Goal: Information Seeking & Learning: Find specific fact

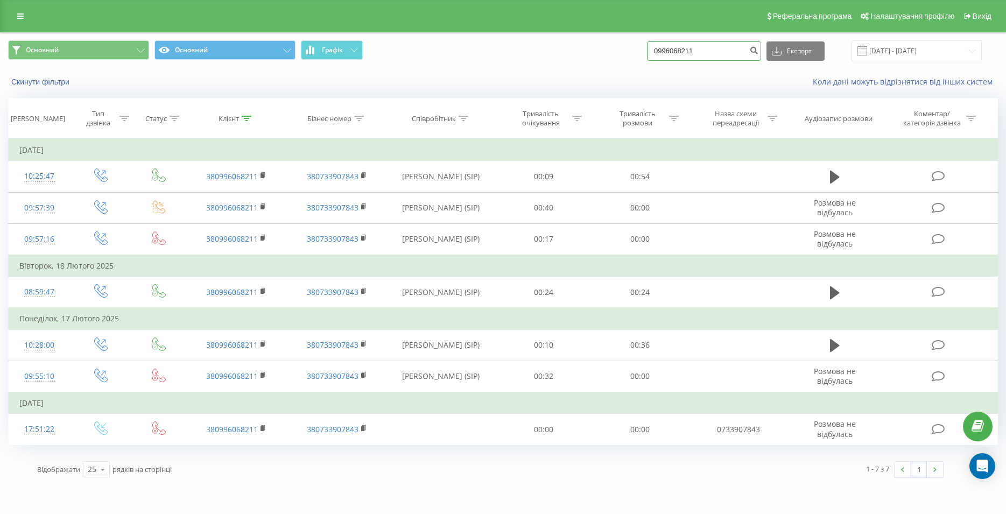
drag, startPoint x: 662, startPoint y: 50, endPoint x: 650, endPoint y: 52, distance: 12.5
click at [650, 52] on input "0996068211" at bounding box center [704, 50] width 114 height 19
paste input "096 615 74 97"
type input "096 615 74 97"
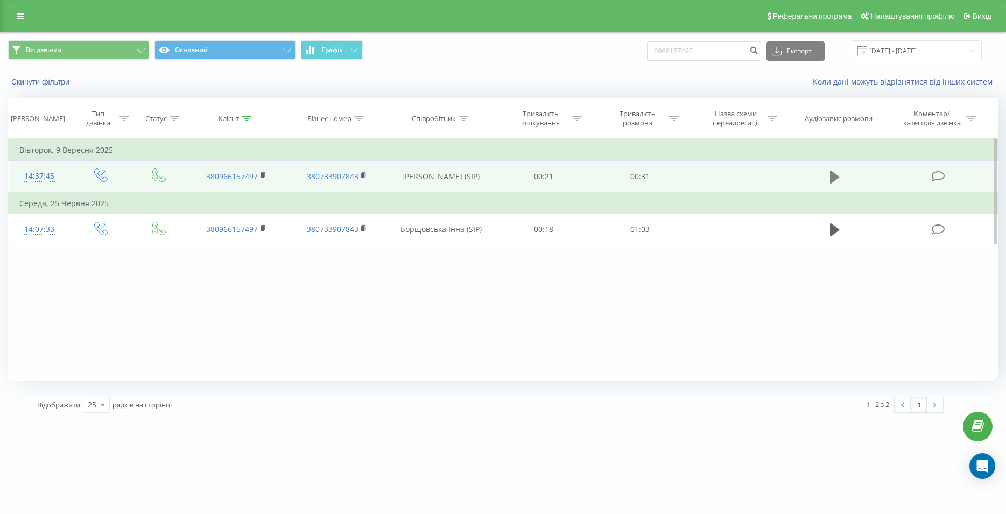
click at [831, 181] on icon at bounding box center [835, 177] width 10 height 13
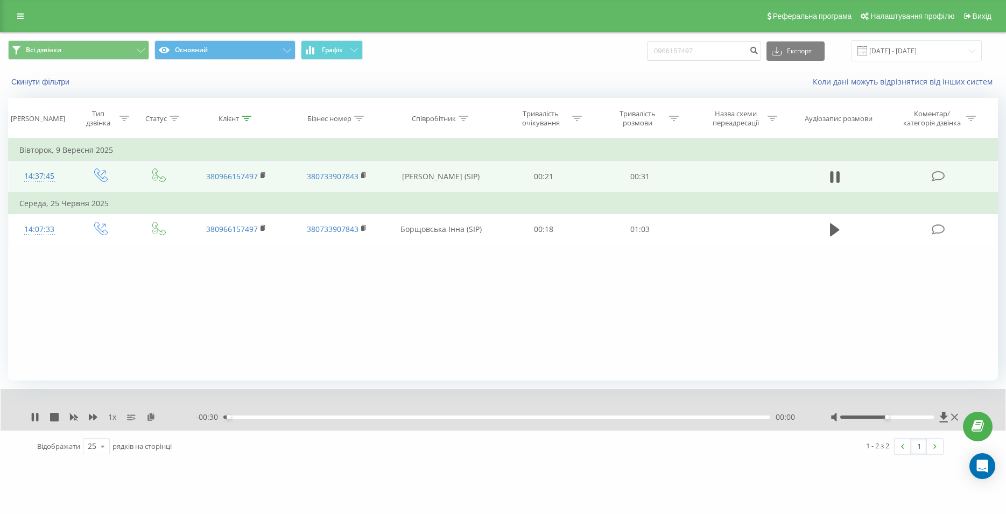
click at [623, 418] on div "00:00" at bounding box center [496, 417] width 547 height 3
click at [834, 182] on icon at bounding box center [835, 177] width 10 height 15
drag, startPoint x: 687, startPoint y: 53, endPoint x: 666, endPoint y: 56, distance: 20.6
click at [666, 56] on input "0966157497" at bounding box center [704, 50] width 114 height 19
paste input "050 411 92 79"
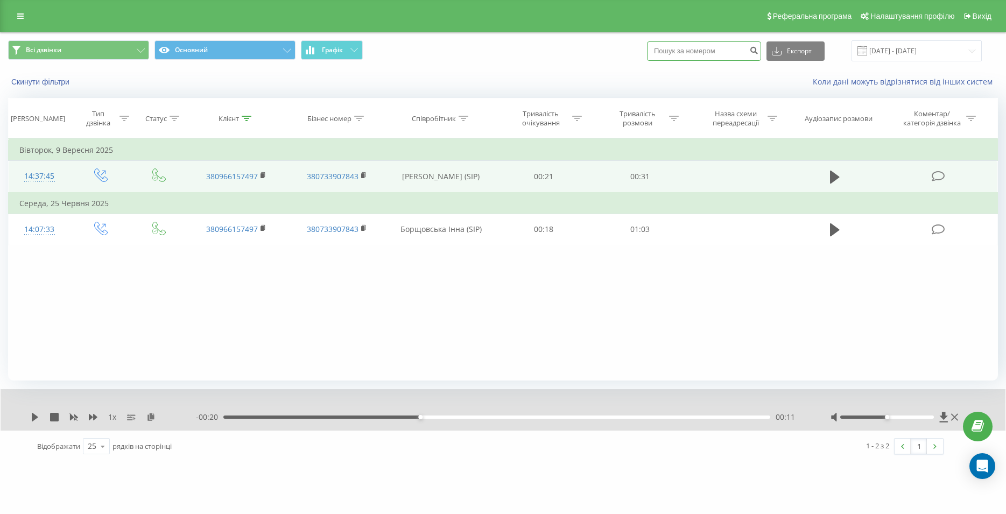
type input "050 411 92 79"
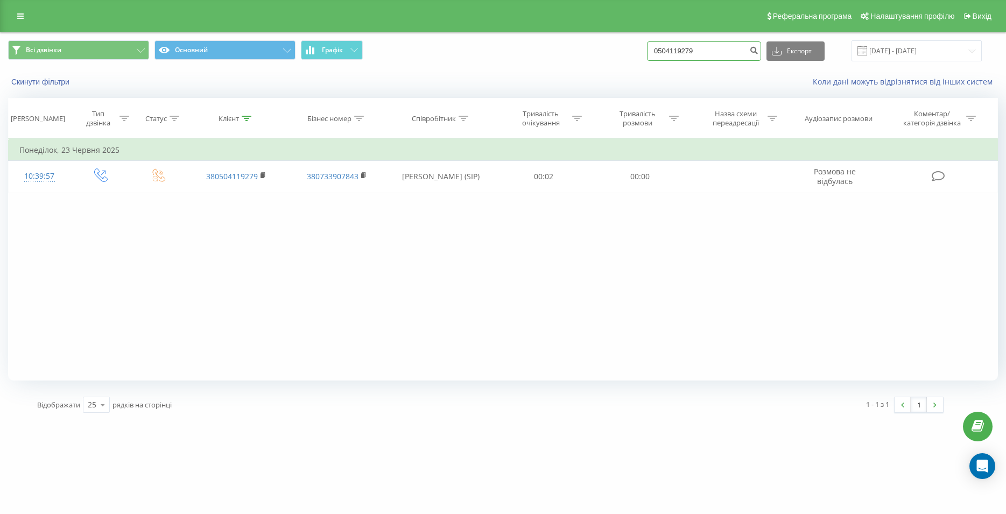
drag, startPoint x: 698, startPoint y: 52, endPoint x: 651, endPoint y: 54, distance: 47.4
click at [651, 54] on input "0504119279" at bounding box center [704, 50] width 114 height 19
paste input "097 914 32 75"
type input "097 914 32 75"
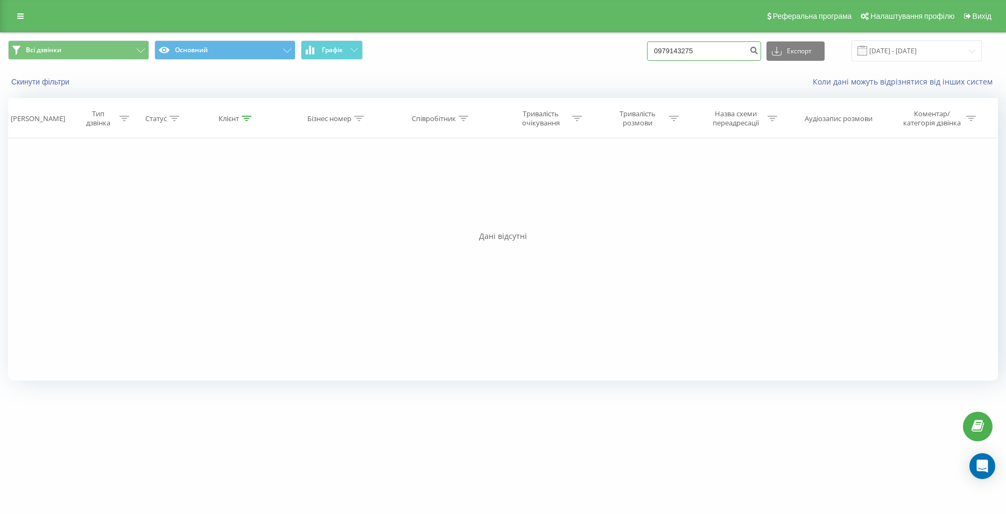
drag, startPoint x: 702, startPoint y: 54, endPoint x: 638, endPoint y: 58, distance: 64.2
click at [647, 58] on input "0979143275" at bounding box center [704, 50] width 114 height 19
paste input "098 025 37 37"
type input "098 025 37 37"
drag, startPoint x: 715, startPoint y: 48, endPoint x: 641, endPoint y: 55, distance: 74.1
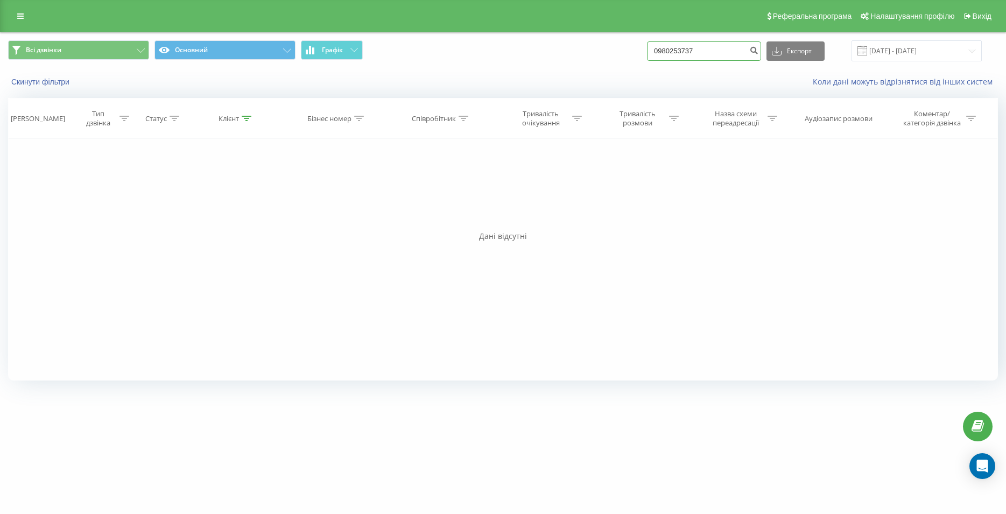
click at [647, 55] on input "0980253737" at bounding box center [704, 50] width 114 height 19
paste input "098 393 05 52"
type input "098 393 05 52"
drag, startPoint x: 705, startPoint y: 45, endPoint x: 628, endPoint y: 50, distance: 77.1
click at [647, 50] on input "0983930552" at bounding box center [704, 50] width 114 height 19
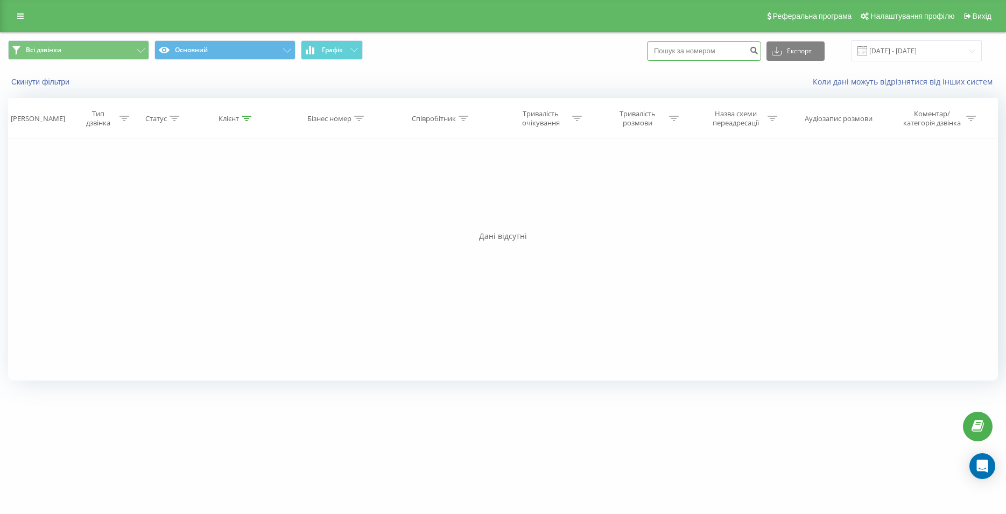
paste input "098 005 68 85"
type input "098 005 68 85"
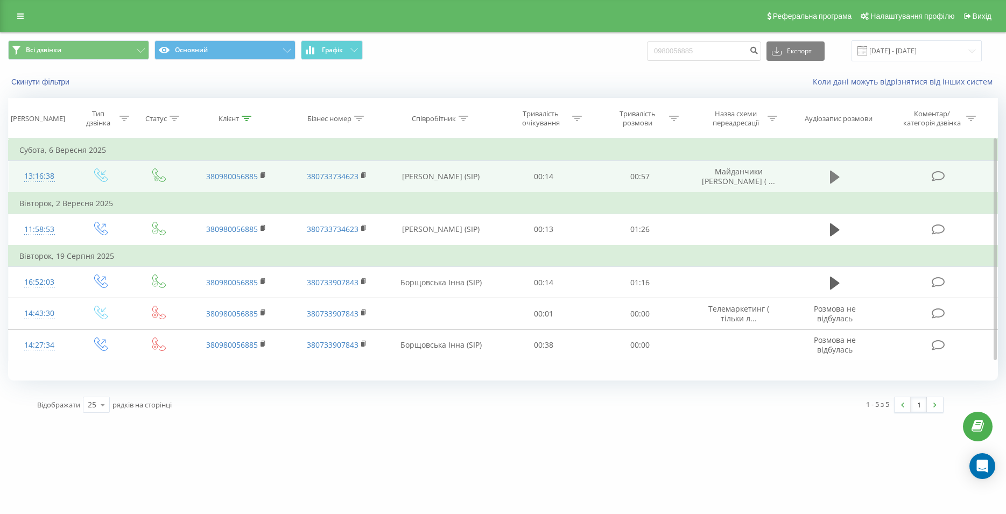
click at [840, 177] on icon at bounding box center [835, 177] width 10 height 15
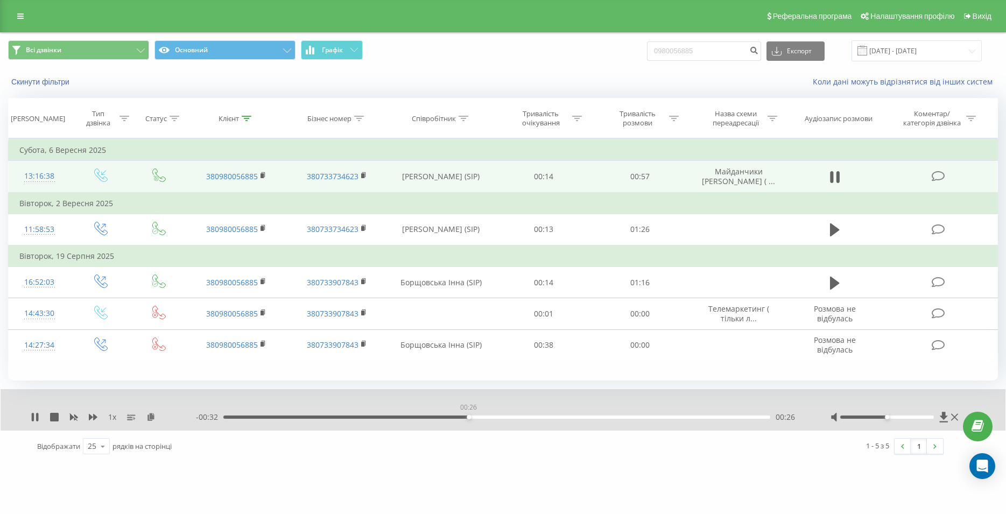
click at [468, 419] on div "00:26" at bounding box center [496, 417] width 547 height 3
click at [835, 174] on icon at bounding box center [835, 177] width 10 height 15
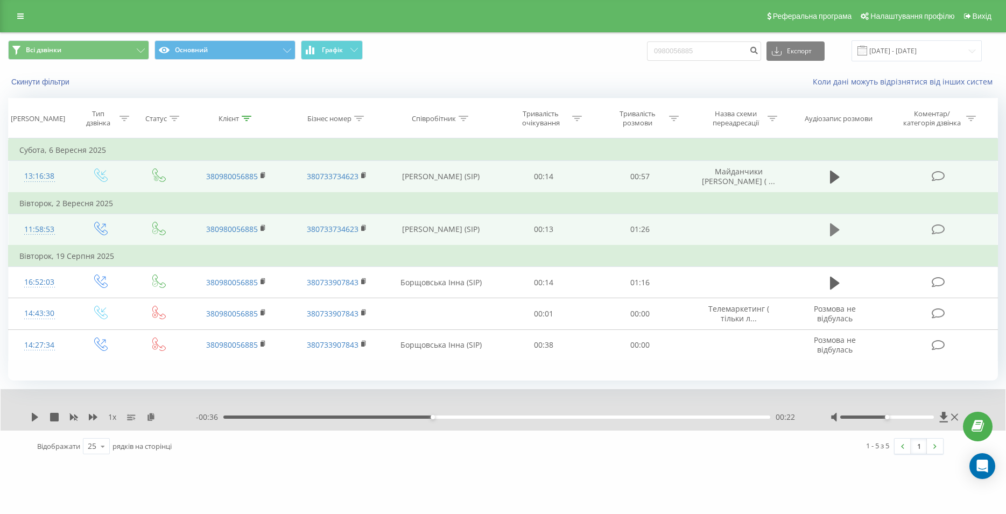
click at [834, 230] on icon at bounding box center [835, 229] width 10 height 13
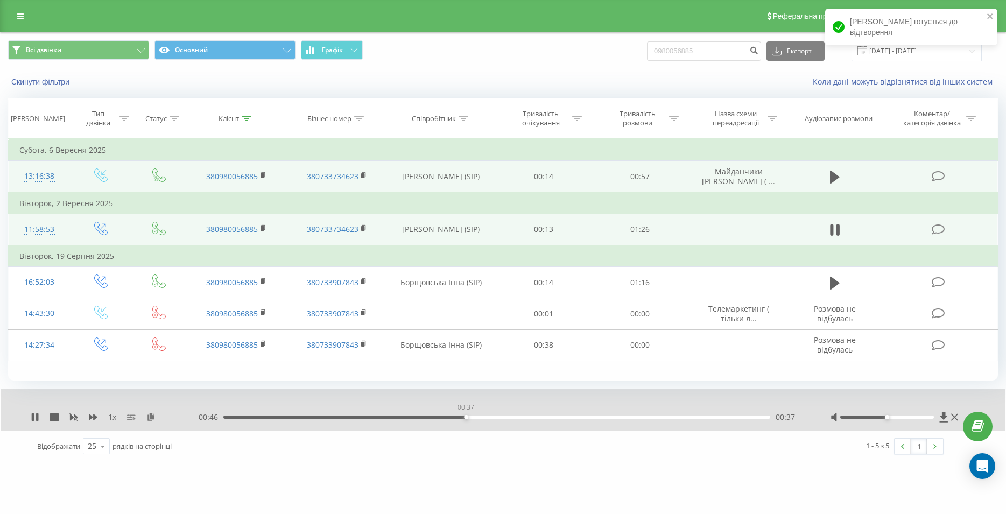
click at [466, 417] on div "00:37" at bounding box center [496, 417] width 547 height 3
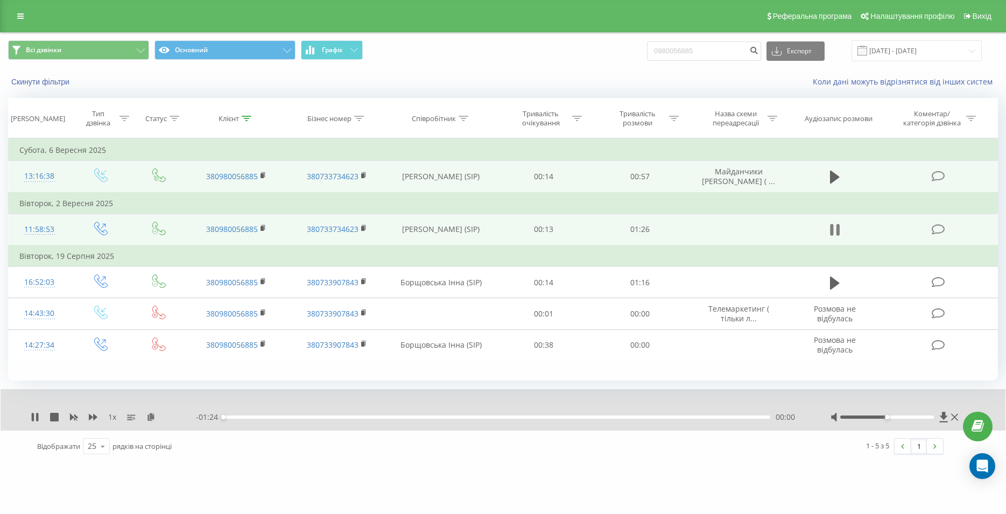
click at [831, 231] on icon at bounding box center [832, 230] width 3 height 12
drag, startPoint x: 723, startPoint y: 52, endPoint x: 613, endPoint y: 55, distance: 110.4
click at [647, 55] on input "0980056885" at bounding box center [704, 50] width 114 height 19
type input "09778964944"
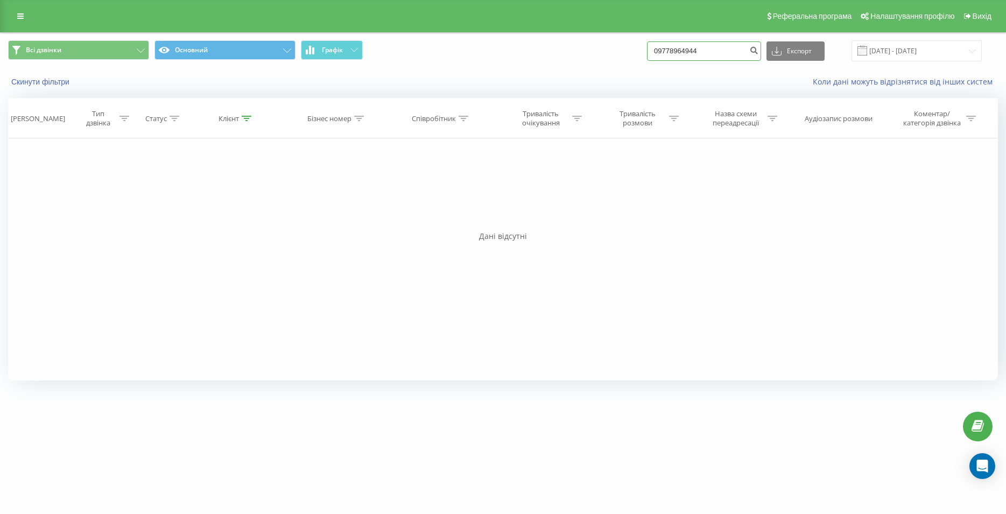
drag, startPoint x: 720, startPoint y: 53, endPoint x: 661, endPoint y: 52, distance: 59.2
click at [662, 52] on input "09778964944" at bounding box center [704, 50] width 114 height 19
paste input "063 286 17 45"
type input "063 286 17 45"
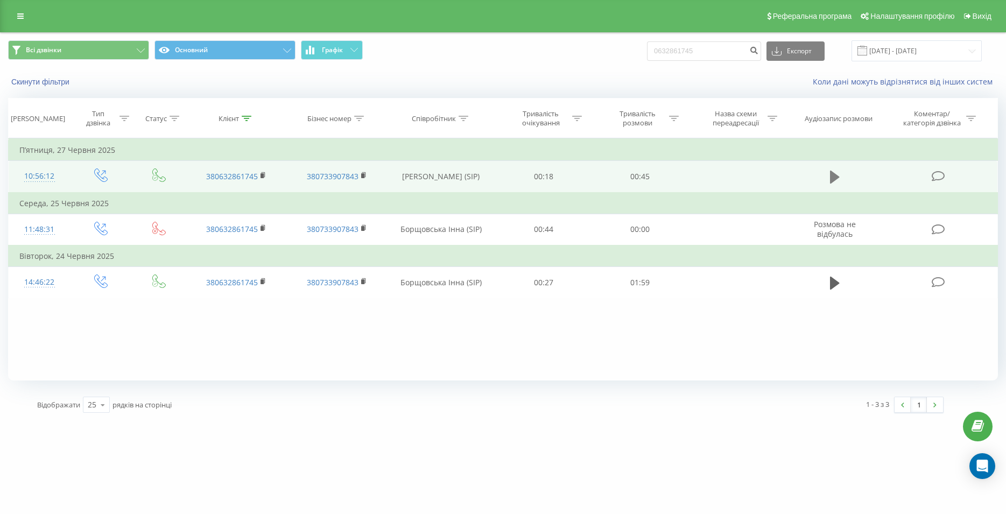
click at [835, 179] on icon at bounding box center [835, 177] width 10 height 13
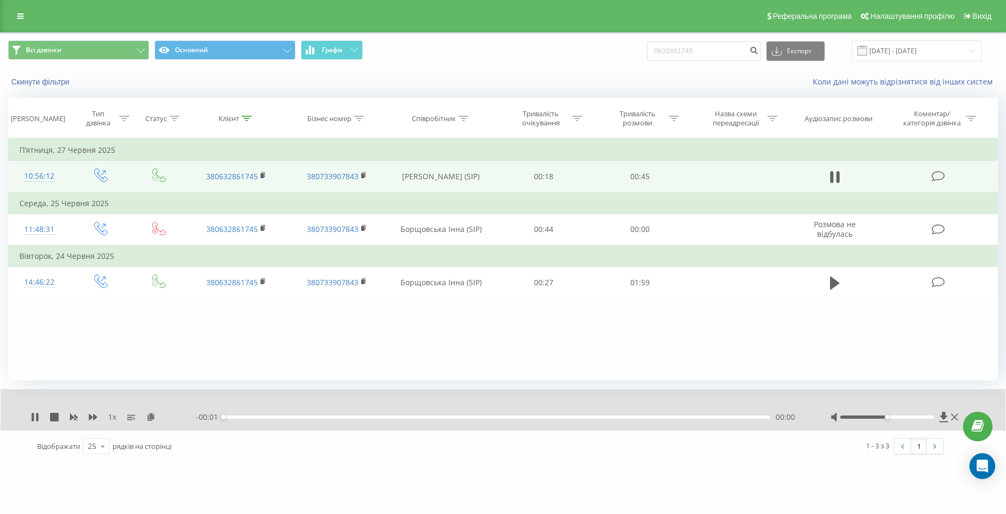
click at [518, 420] on div "- 00:01 00:00 00:00" at bounding box center [500, 417] width 608 height 11
click at [520, 418] on div "00:00" at bounding box center [496, 417] width 547 height 3
click at [568, 418] on div "00:00" at bounding box center [496, 417] width 547 height 3
click at [593, 418] on div "00:29" at bounding box center [496, 417] width 547 height 3
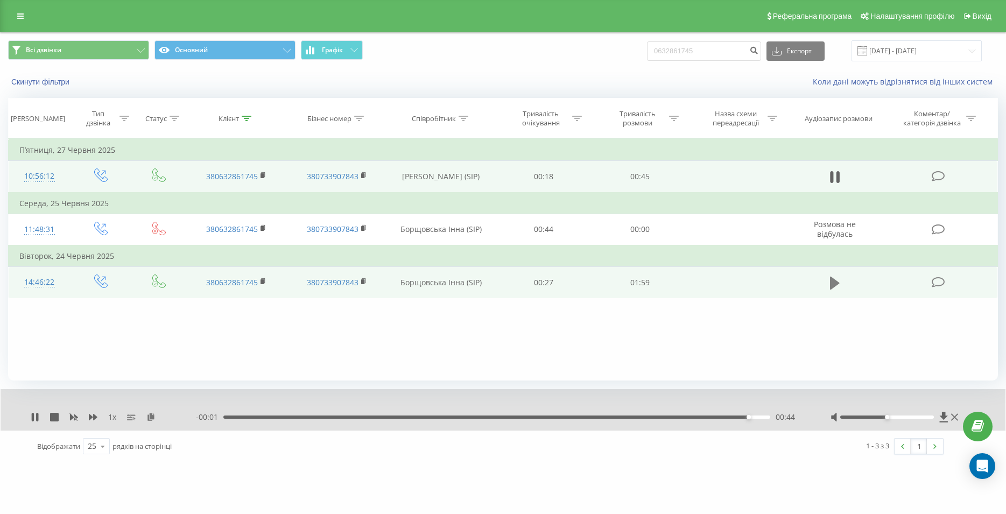
click at [834, 288] on icon at bounding box center [835, 282] width 10 height 13
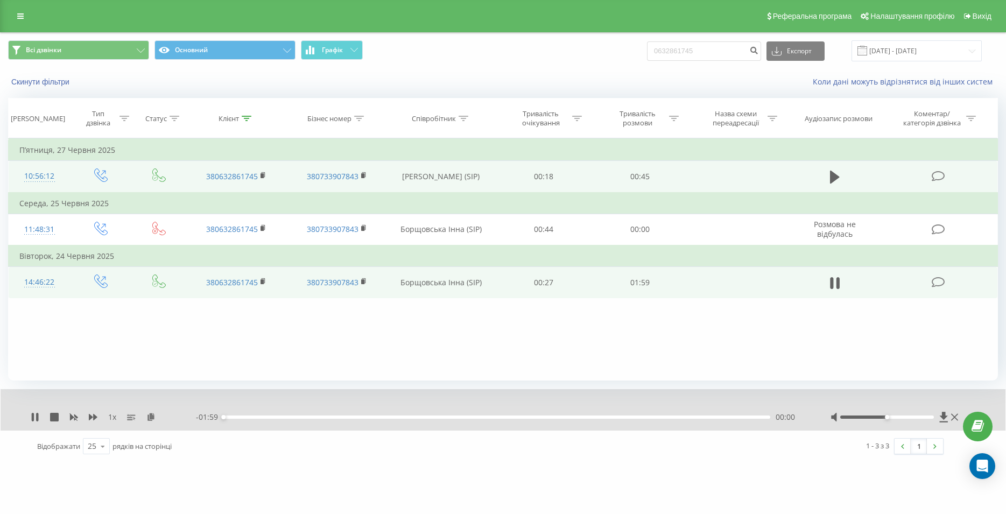
click at [630, 423] on div "- 01:59 00:00 00:00" at bounding box center [500, 417] width 608 height 11
click at [633, 418] on div "00:00" at bounding box center [496, 417] width 547 height 3
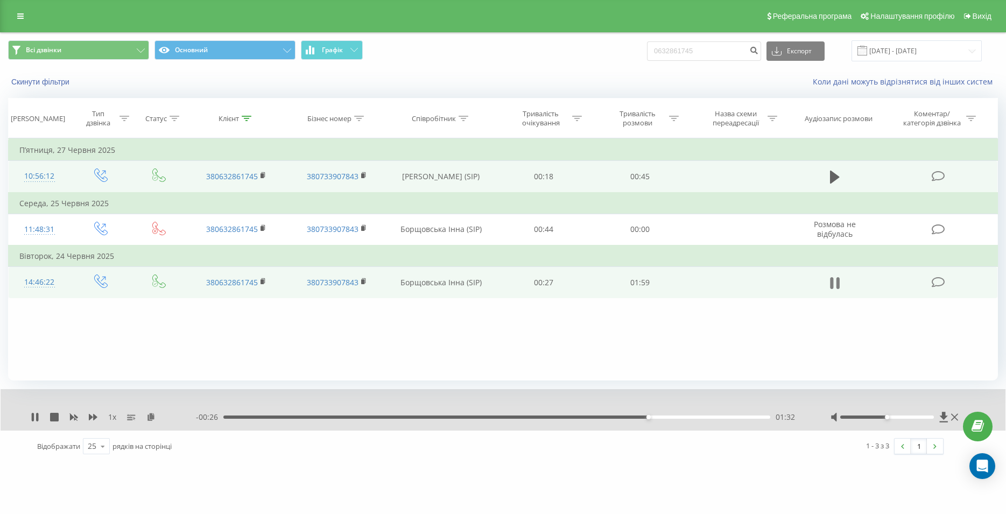
click at [839, 285] on icon at bounding box center [838, 283] width 3 height 12
drag, startPoint x: 644, startPoint y: 50, endPoint x: 621, endPoint y: 51, distance: 23.7
click at [647, 51] on input "0632861745" at bounding box center [704, 50] width 114 height 19
paste input "0977864944"
type input "0977864944"
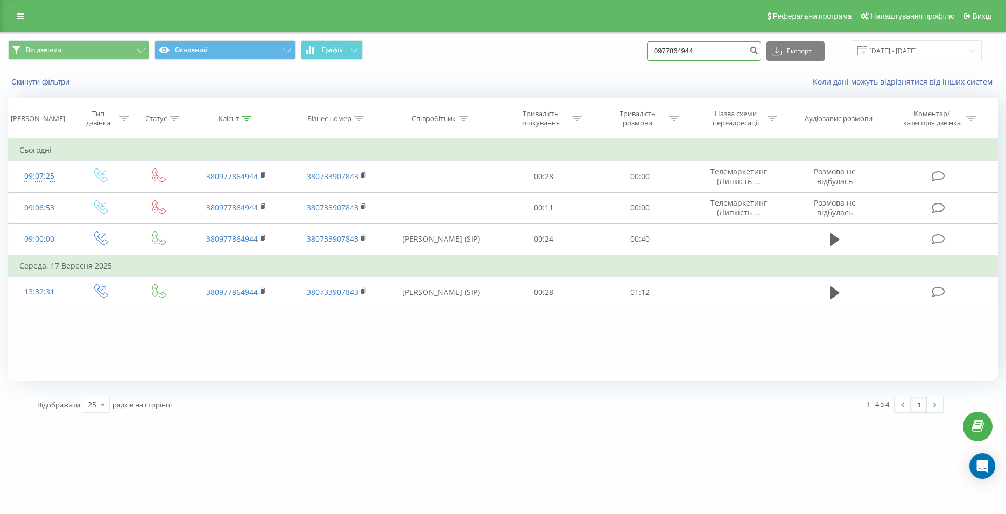
drag, startPoint x: 714, startPoint y: 52, endPoint x: 661, endPoint y: 52, distance: 53.3
click at [661, 52] on input "0977864944" at bounding box center [704, 50] width 114 height 19
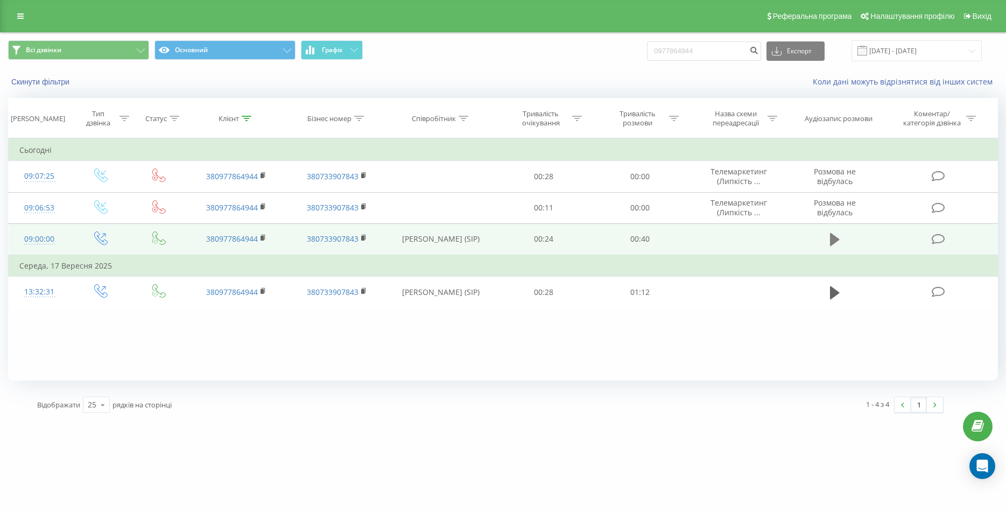
click at [829, 238] on button at bounding box center [835, 239] width 16 height 16
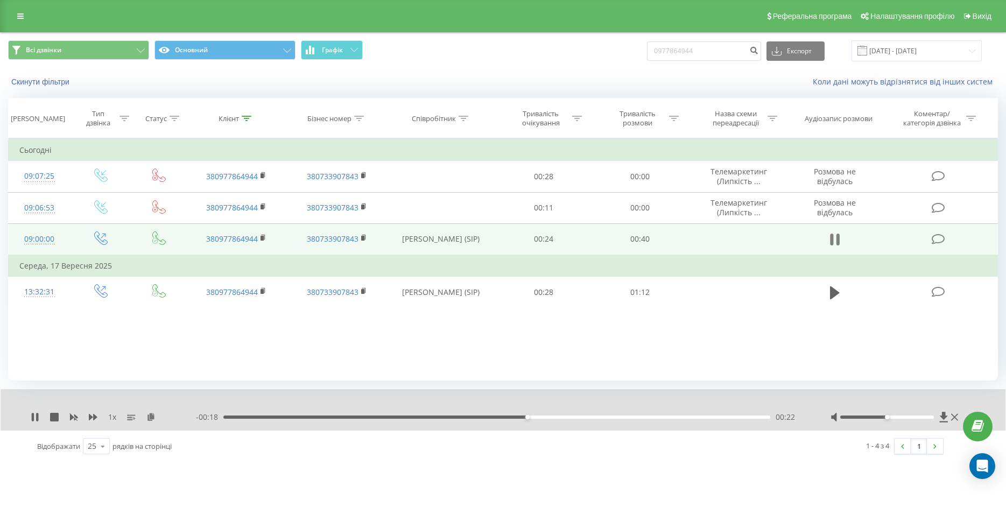
click at [831, 241] on icon at bounding box center [832, 240] width 3 height 12
drag, startPoint x: 726, startPoint y: 52, endPoint x: 656, endPoint y: 51, distance: 70.5
click at [656, 51] on input "0977864944" at bounding box center [704, 50] width 114 height 19
click at [727, 43] on input "0977864944" at bounding box center [704, 50] width 114 height 19
drag, startPoint x: 729, startPoint y: 48, endPoint x: 655, endPoint y: 53, distance: 74.4
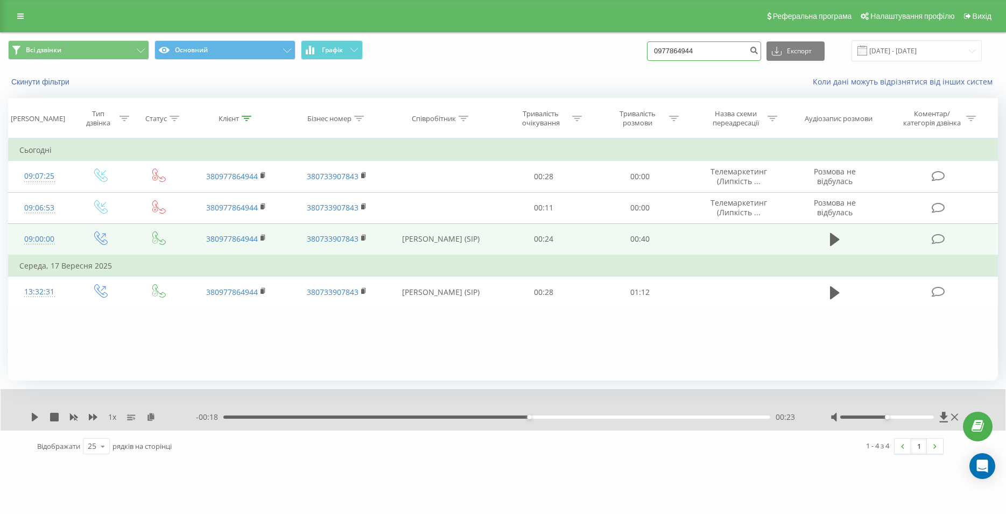
click at [655, 53] on input "0977864944" at bounding box center [704, 50] width 114 height 19
paste input "0980253737"
type input "0980253737"
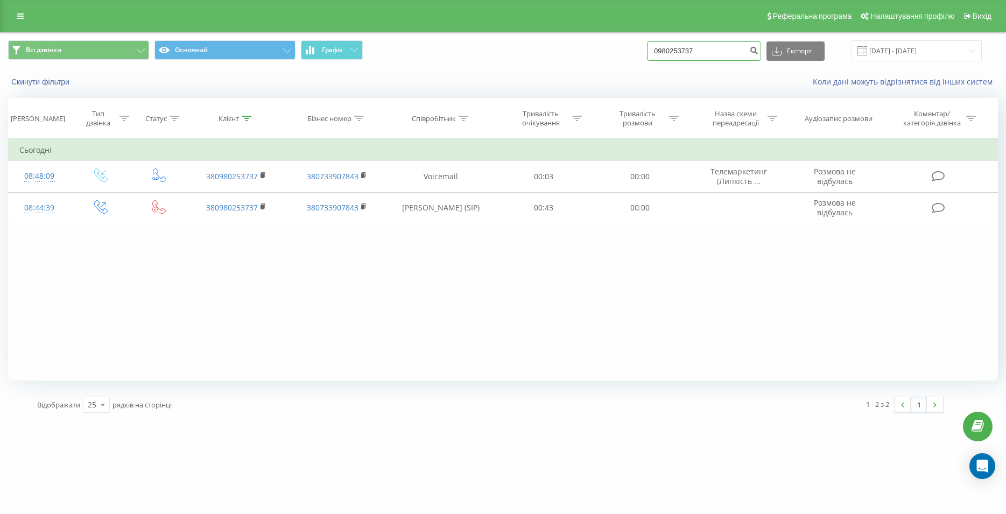
drag, startPoint x: 716, startPoint y: 50, endPoint x: 657, endPoint y: 48, distance: 59.2
click at [657, 48] on input "0980253737" at bounding box center [704, 50] width 114 height 19
drag, startPoint x: 725, startPoint y: 49, endPoint x: 654, endPoint y: 51, distance: 71.1
click at [654, 51] on input "0980253737" at bounding box center [704, 50] width 114 height 19
paste input "80931203137"
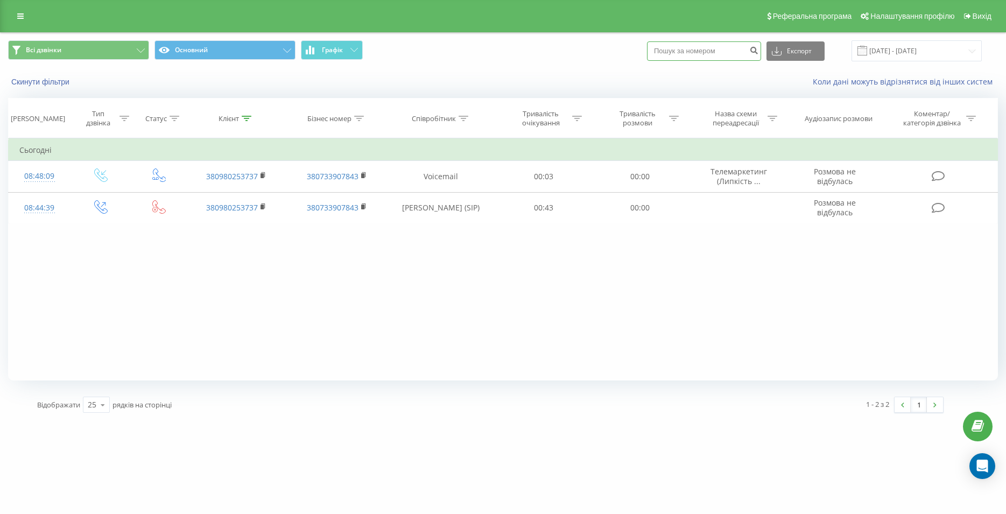
type input "80931203137"
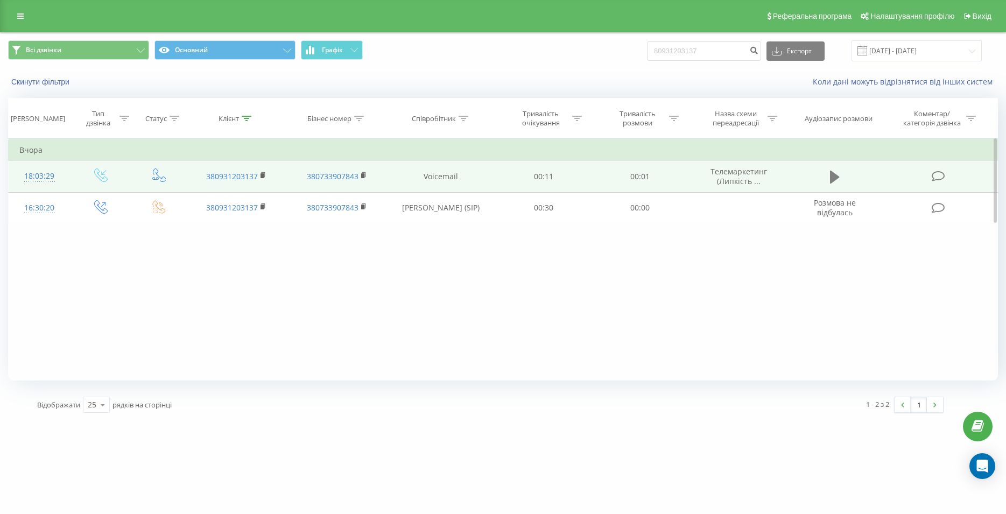
click at [830, 180] on icon at bounding box center [835, 177] width 10 height 13
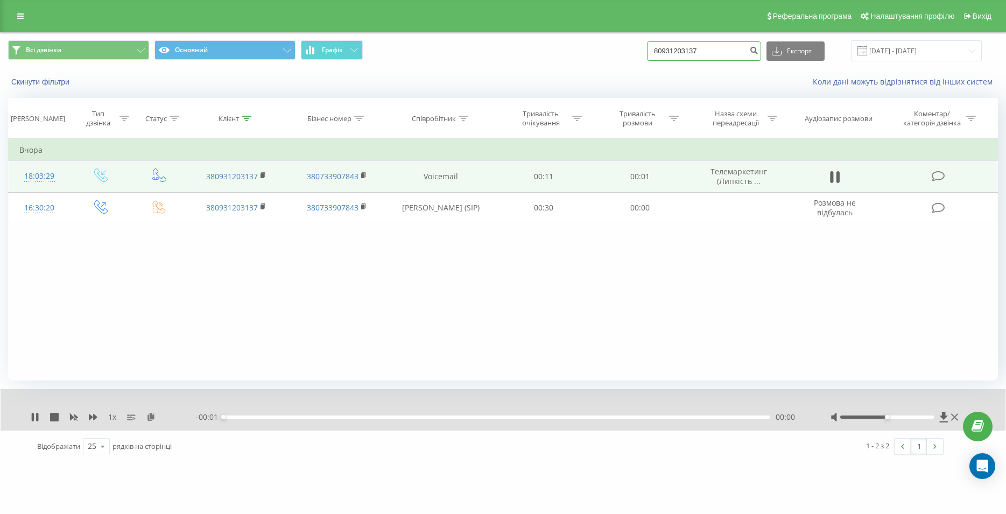
drag, startPoint x: 720, startPoint y: 55, endPoint x: 655, endPoint y: 53, distance: 64.6
click at [655, 53] on input "80931203137" at bounding box center [704, 50] width 114 height 19
click at [834, 180] on icon at bounding box center [835, 177] width 10 height 15
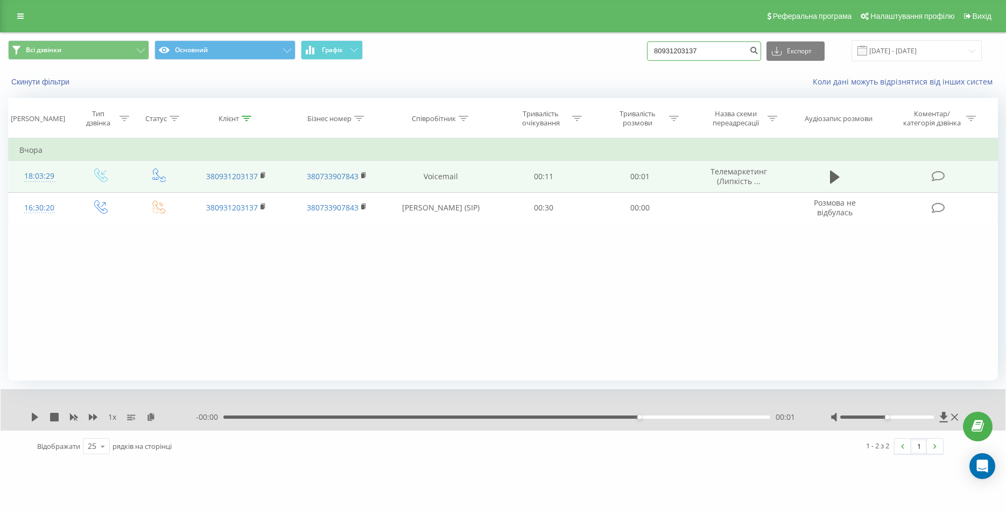
drag, startPoint x: 690, startPoint y: 46, endPoint x: 648, endPoint y: 47, distance: 42.0
click at [648, 47] on input "80931203137" at bounding box center [704, 50] width 114 height 19
paste input "0980104110"
type input "0980104110"
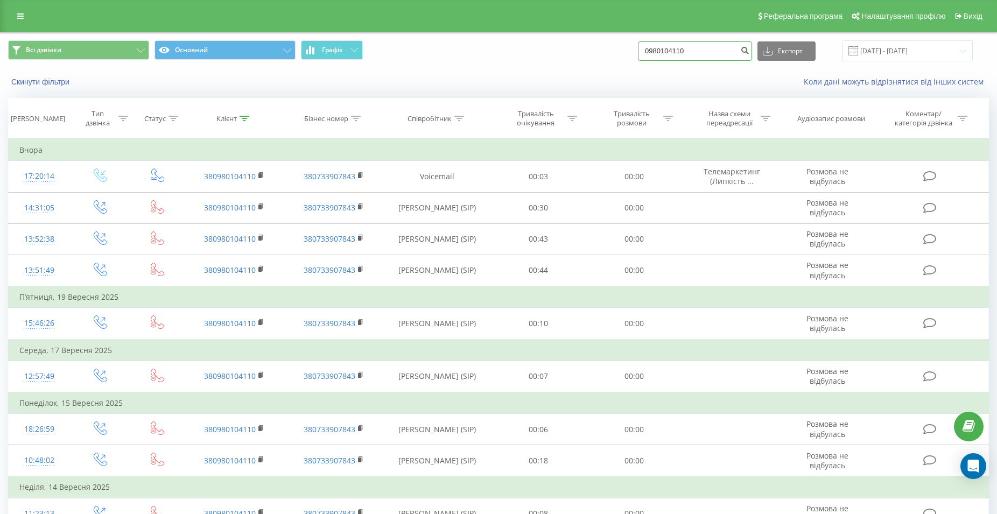
drag, startPoint x: 694, startPoint y: 53, endPoint x: 601, endPoint y: 59, distance: 93.3
click at [638, 59] on input "0980104110" at bounding box center [695, 50] width 114 height 19
paste input "0675504241"
type input "0675504241"
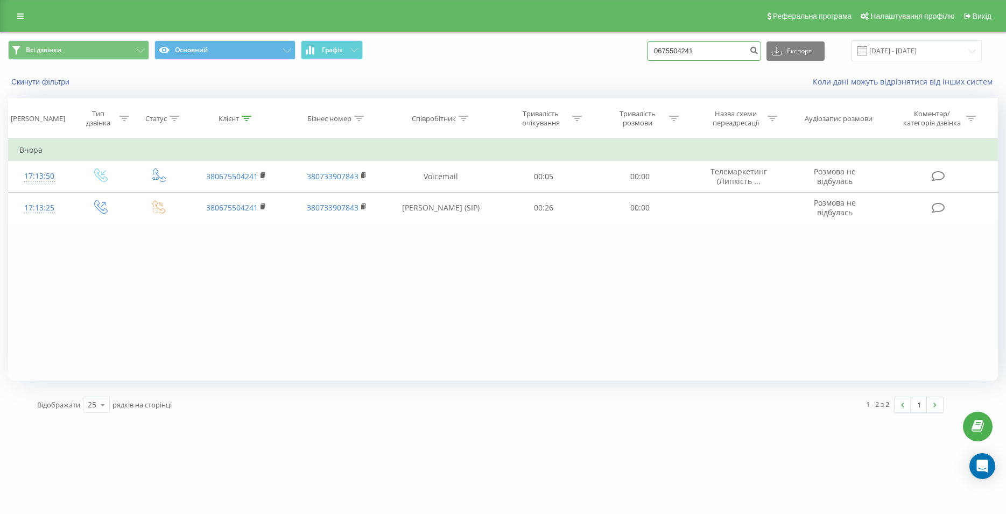
drag, startPoint x: 716, startPoint y: 49, endPoint x: 660, endPoint y: 53, distance: 56.7
click at [660, 53] on input "0675504241" at bounding box center [704, 50] width 114 height 19
click at [736, 49] on input "0675504241" at bounding box center [704, 50] width 114 height 19
drag, startPoint x: 729, startPoint y: 48, endPoint x: 650, endPoint y: 53, distance: 79.2
click at [650, 53] on input "0675504241" at bounding box center [704, 50] width 114 height 19
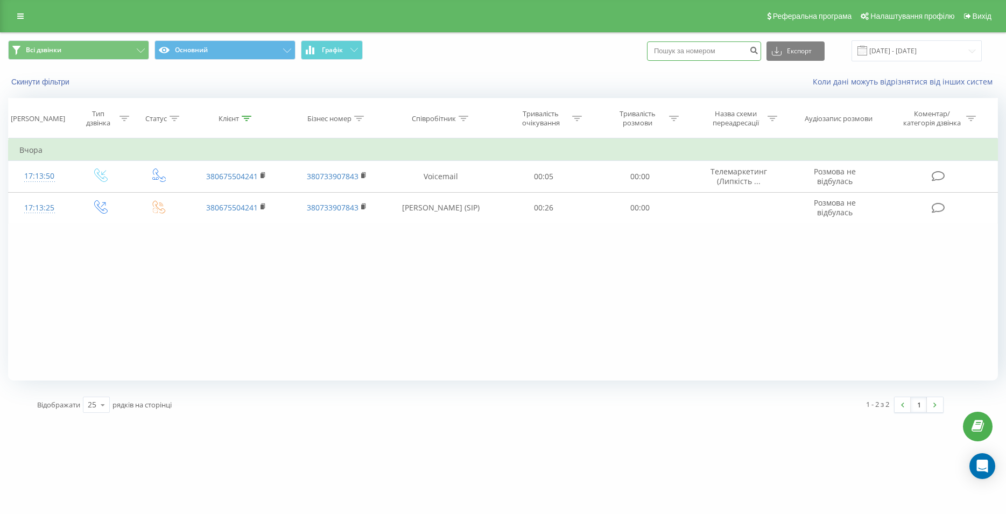
paste input "0979922338"
type input "0979922338"
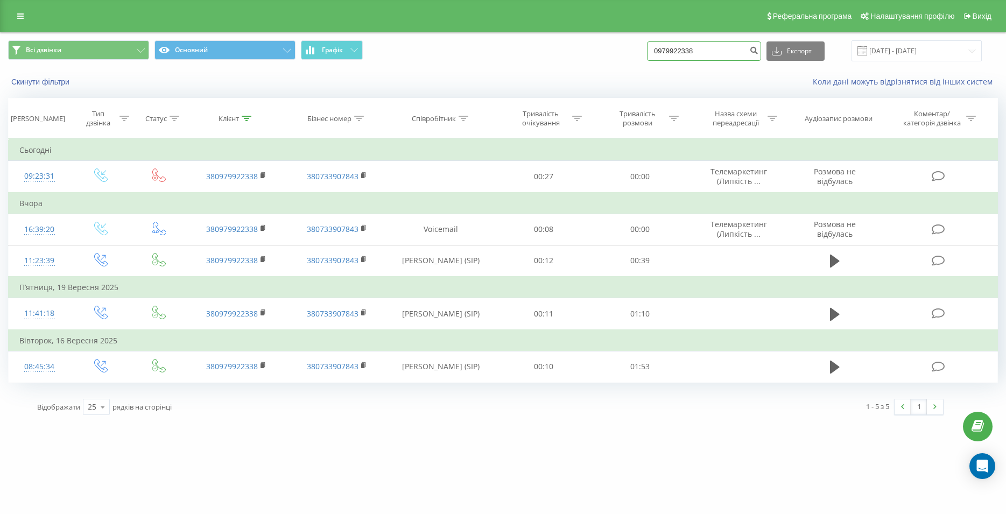
drag, startPoint x: 718, startPoint y: 48, endPoint x: 664, endPoint y: 51, distance: 53.9
click at [664, 51] on input "0979922338" at bounding box center [704, 50] width 114 height 19
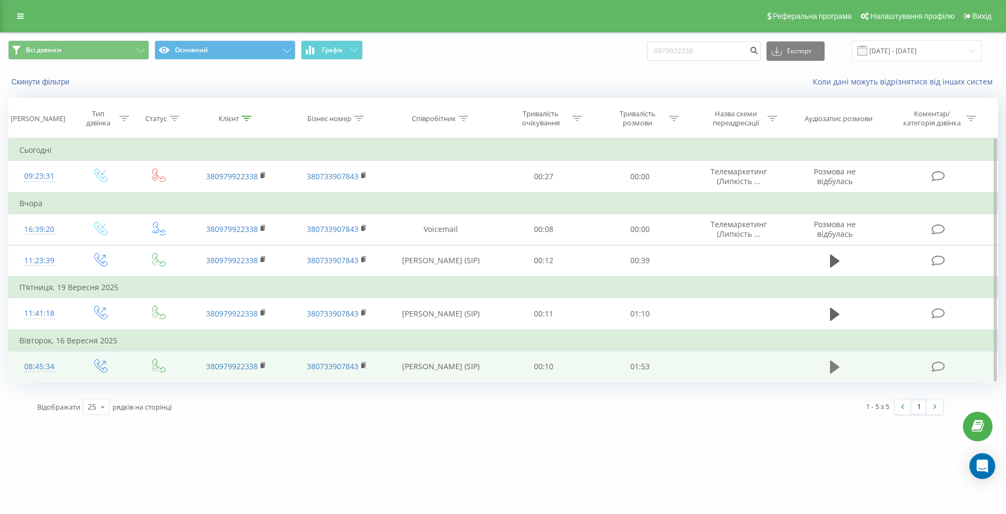
click at [838, 369] on icon at bounding box center [835, 367] width 10 height 13
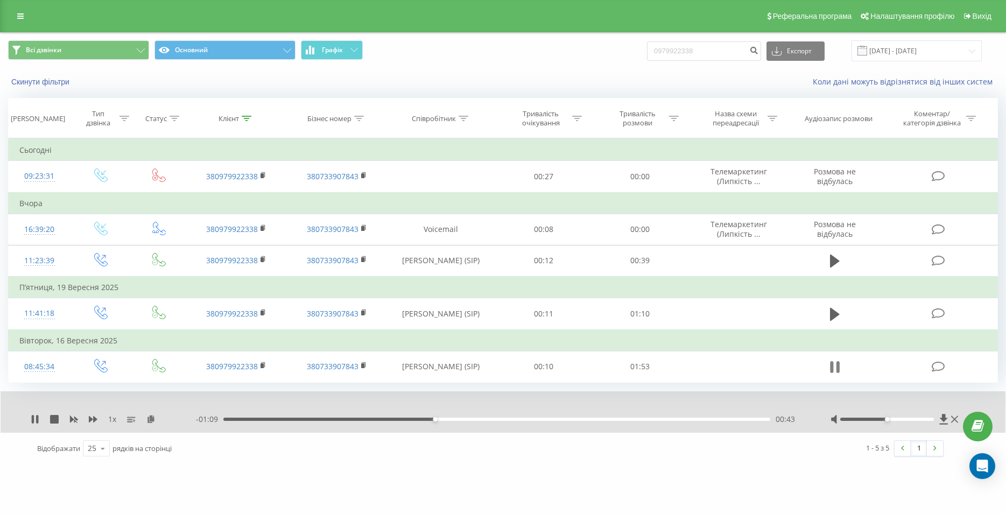
click at [839, 364] on icon at bounding box center [838, 367] width 3 height 12
drag, startPoint x: 720, startPoint y: 46, endPoint x: 652, endPoint y: 48, distance: 68.4
click at [652, 48] on input "0979922338" at bounding box center [704, 50] width 114 height 19
paste input "0984420334"
type input "0984420334"
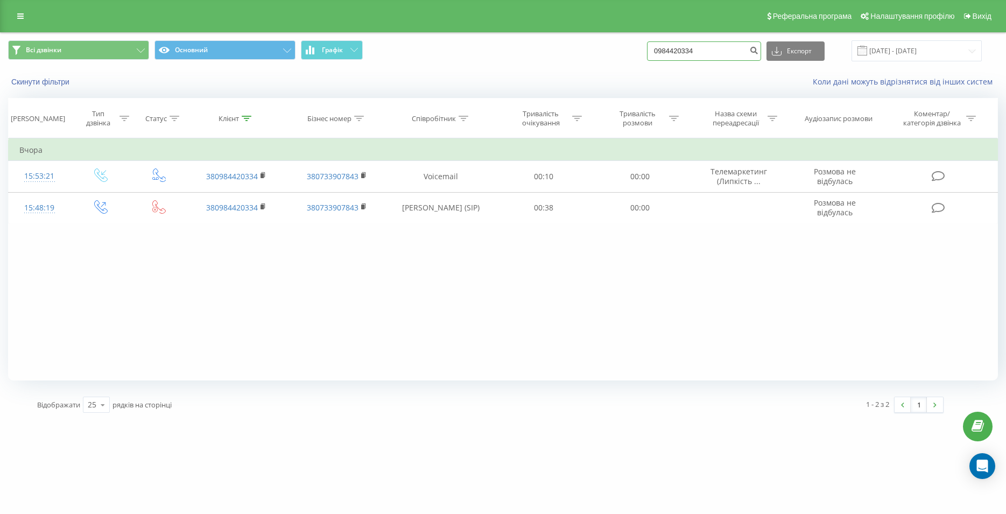
drag, startPoint x: 720, startPoint y: 55, endPoint x: 649, endPoint y: 50, distance: 71.2
click at [649, 50] on input "0984420334" at bounding box center [704, 50] width 114 height 19
click at [723, 56] on input "0984420334" at bounding box center [704, 50] width 114 height 19
drag, startPoint x: 728, startPoint y: 51, endPoint x: 628, endPoint y: 49, distance: 100.1
click at [647, 49] on input "0984420334" at bounding box center [704, 50] width 114 height 19
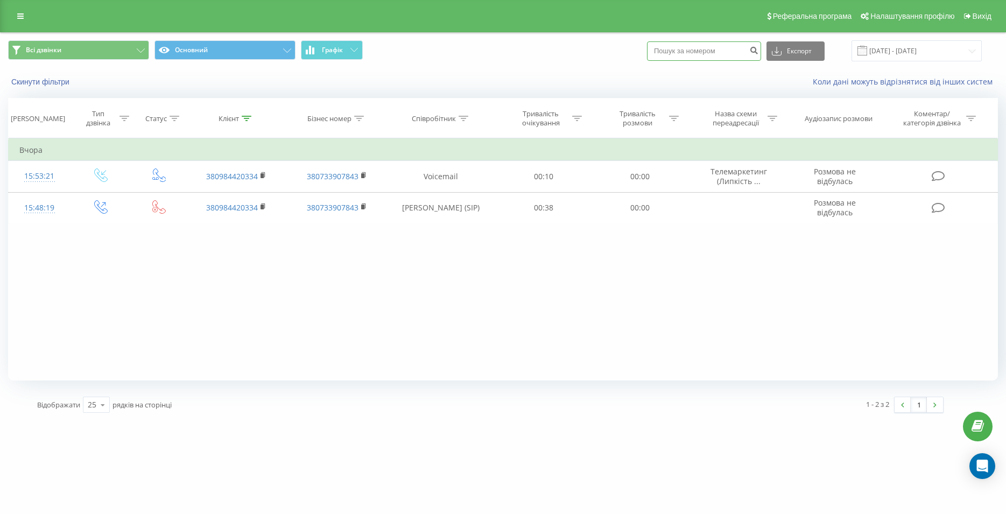
paste input "0960884344"
type input "0960884344"
drag, startPoint x: 721, startPoint y: 52, endPoint x: 637, endPoint y: 53, distance: 84.5
click at [647, 53] on input "0960884344" at bounding box center [704, 50] width 114 height 19
type input "0634979783"
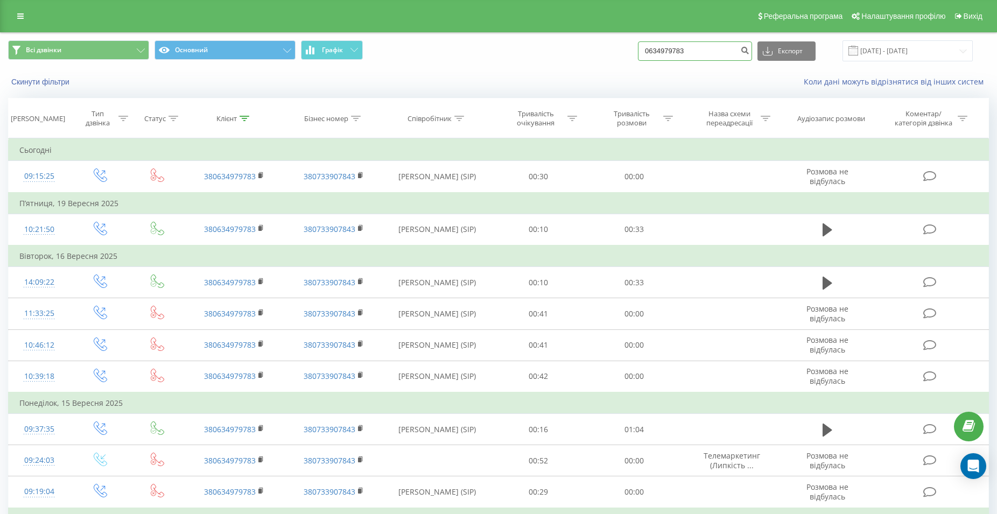
drag, startPoint x: 707, startPoint y: 52, endPoint x: 655, endPoint y: 54, distance: 52.3
click at [655, 54] on input "0634979783" at bounding box center [695, 50] width 114 height 19
click at [707, 47] on input "0634979783" at bounding box center [695, 50] width 114 height 19
drag, startPoint x: 708, startPoint y: 51, endPoint x: 644, endPoint y: 53, distance: 64.6
click at [644, 53] on input "0634979783" at bounding box center [695, 50] width 114 height 19
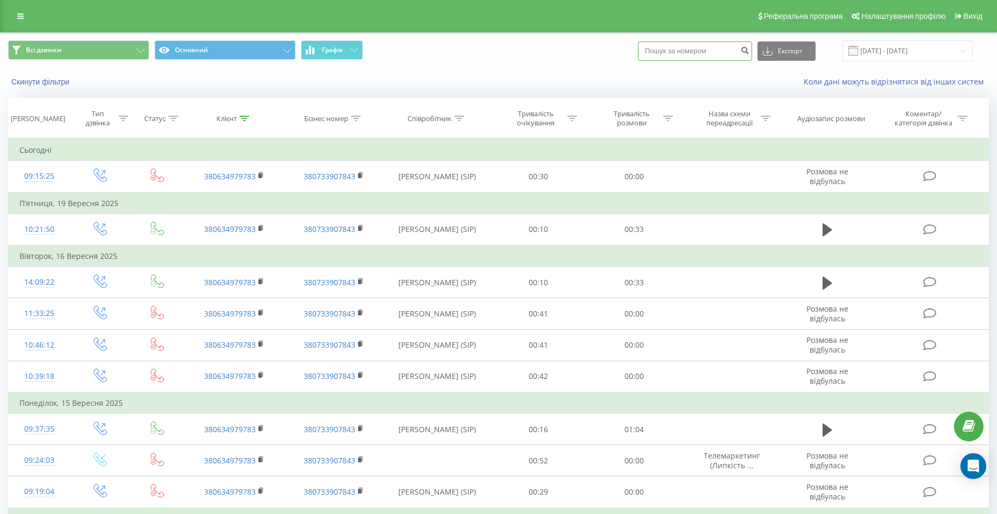
paste input "0678176220"
type input "0678176220"
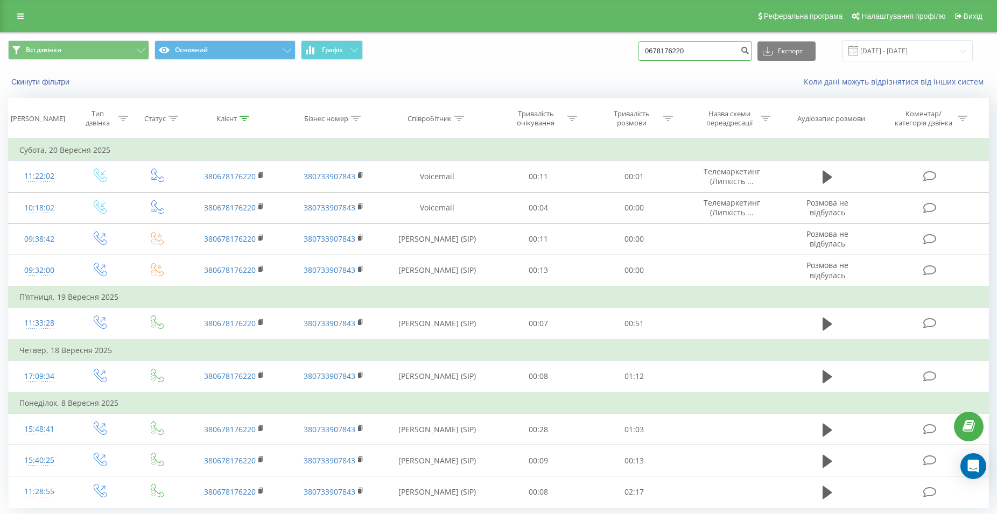
drag, startPoint x: 691, startPoint y: 49, endPoint x: 642, endPoint y: 51, distance: 49.0
click at [642, 51] on input "0678176220" at bounding box center [695, 50] width 114 height 19
paste input "0732489818"
type input "0732489818"
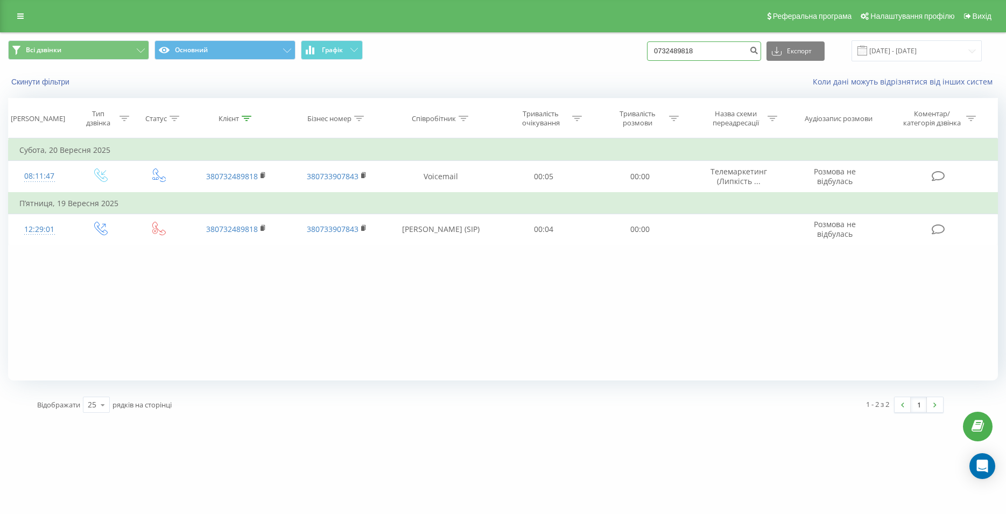
drag, startPoint x: 726, startPoint y: 49, endPoint x: 653, endPoint y: 51, distance: 72.7
click at [653, 51] on input "0732489818" at bounding box center [704, 50] width 114 height 19
click at [737, 54] on input "0732489818" at bounding box center [704, 50] width 114 height 19
drag, startPoint x: 728, startPoint y: 51, endPoint x: 598, endPoint y: 56, distance: 130.4
click at [647, 56] on input "0732489818" at bounding box center [704, 50] width 114 height 19
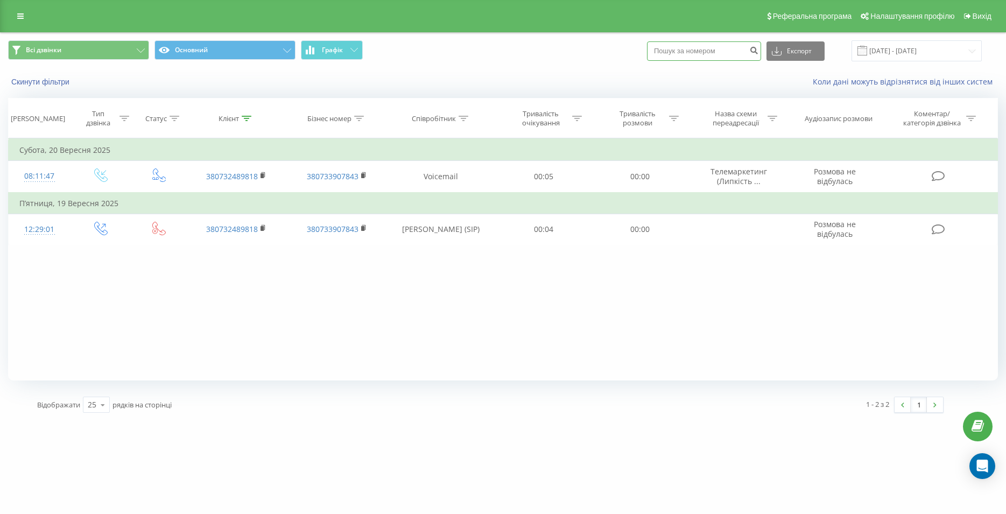
paste input "0679395911"
type input "0679395911"
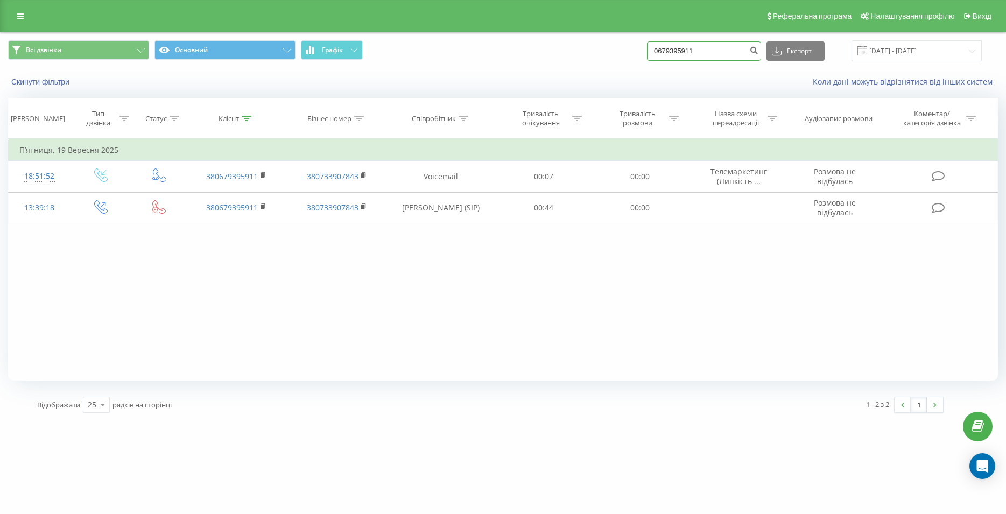
drag, startPoint x: 709, startPoint y: 54, endPoint x: 656, endPoint y: 52, distance: 53.9
click at [656, 52] on input "0679395911" at bounding box center [704, 50] width 114 height 19
click at [715, 52] on input "0679395911" at bounding box center [704, 50] width 114 height 19
drag, startPoint x: 722, startPoint y: 53, endPoint x: 652, endPoint y: 50, distance: 70.0
click at [652, 50] on input "0679395911" at bounding box center [704, 50] width 114 height 19
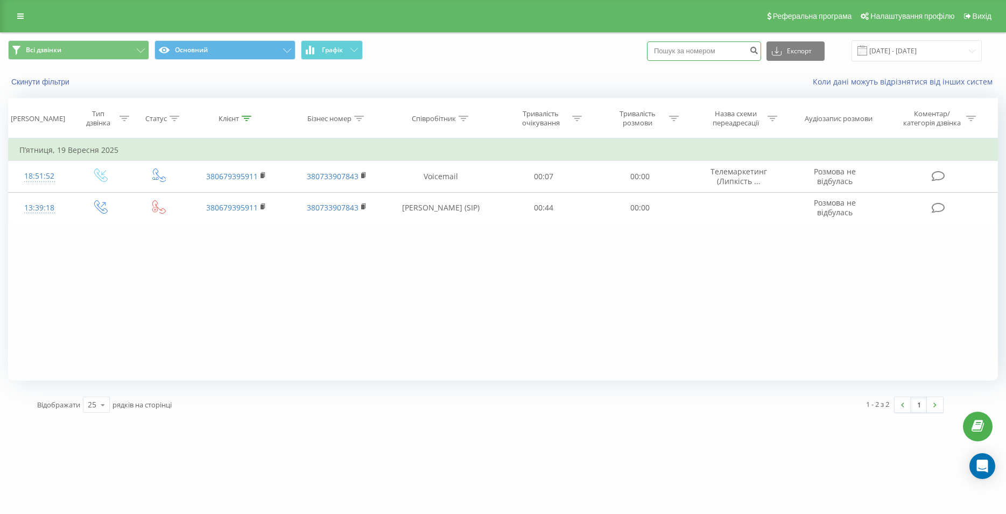
paste input "0965436280"
type input "0965436280"
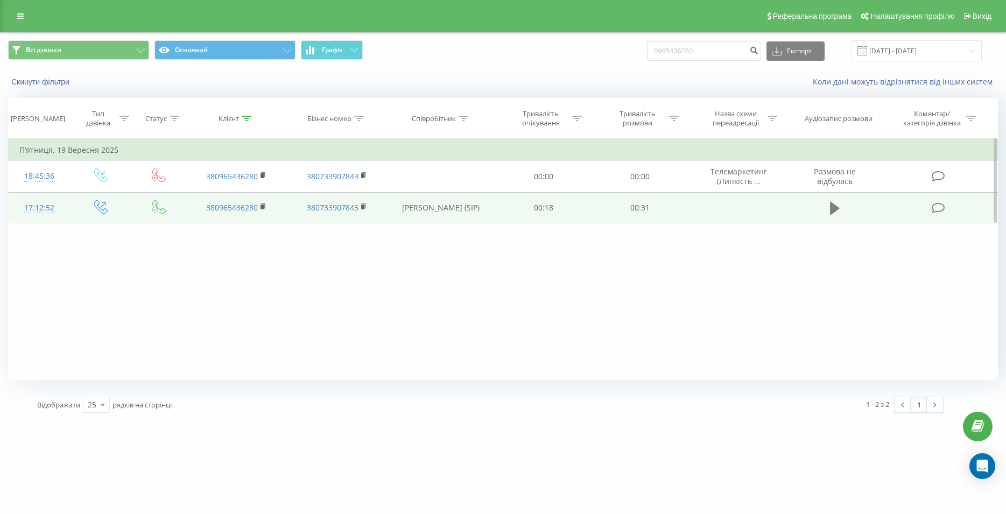
click at [833, 209] on icon at bounding box center [835, 208] width 10 height 13
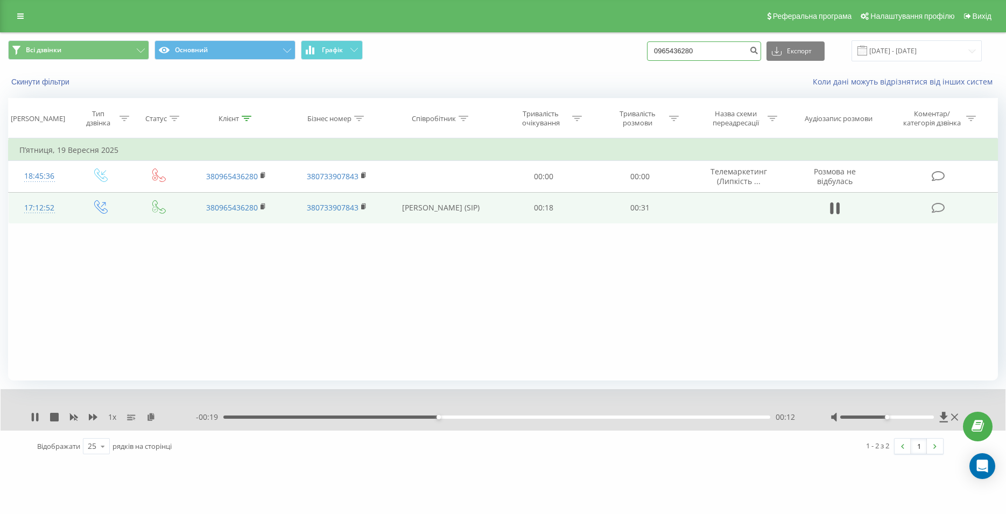
drag, startPoint x: 719, startPoint y: 51, endPoint x: 616, endPoint y: 53, distance: 102.3
click at [647, 53] on input "0965436280" at bounding box center [704, 50] width 114 height 19
type input "0689616054"
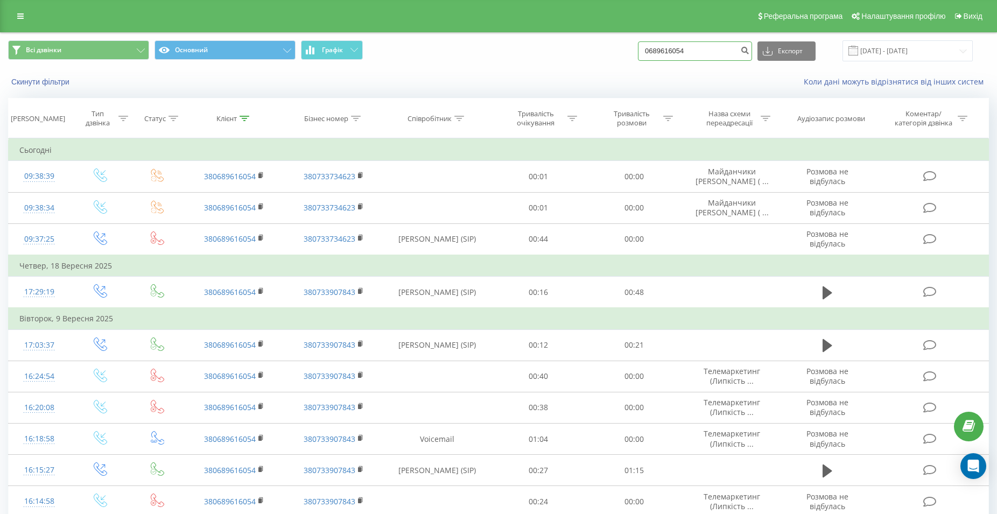
drag, startPoint x: 704, startPoint y: 47, endPoint x: 639, endPoint y: 50, distance: 64.7
click at [639, 50] on input "0689616054" at bounding box center [695, 50] width 114 height 19
click at [708, 52] on input "0689616054" at bounding box center [695, 50] width 114 height 19
drag, startPoint x: 712, startPoint y: 44, endPoint x: 621, endPoint y: 51, distance: 91.7
click at [638, 51] on input "0689616054" at bounding box center [695, 50] width 114 height 19
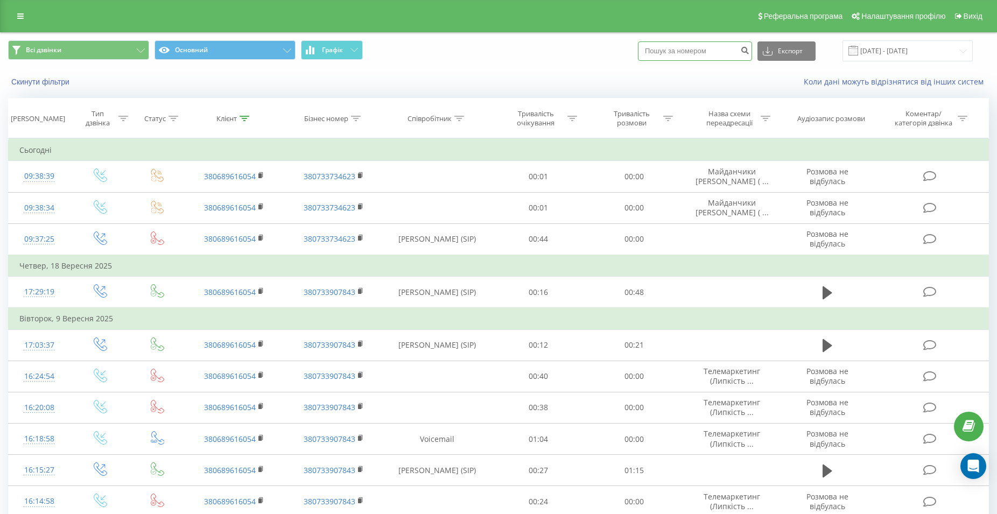
paste input "0966098036"
type input "0966098036"
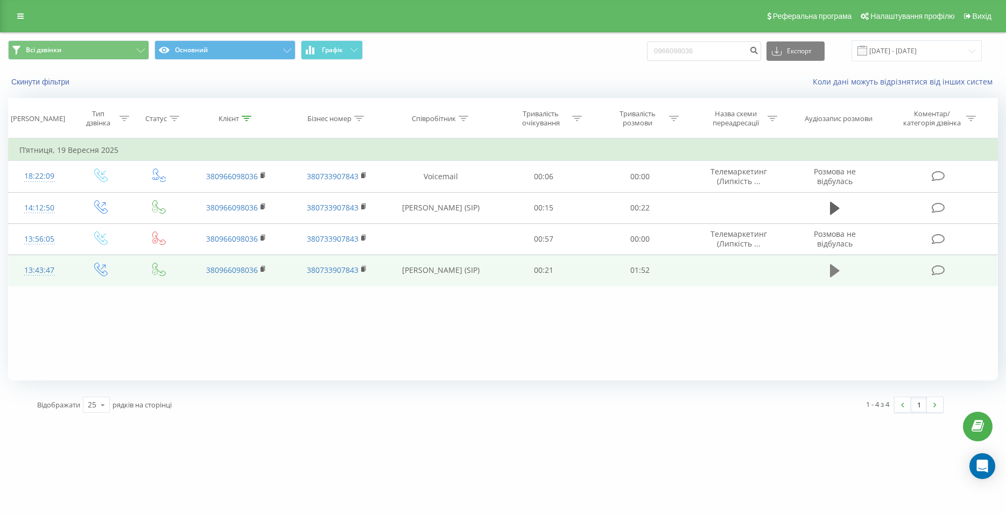
click at [833, 271] on icon at bounding box center [835, 270] width 10 height 13
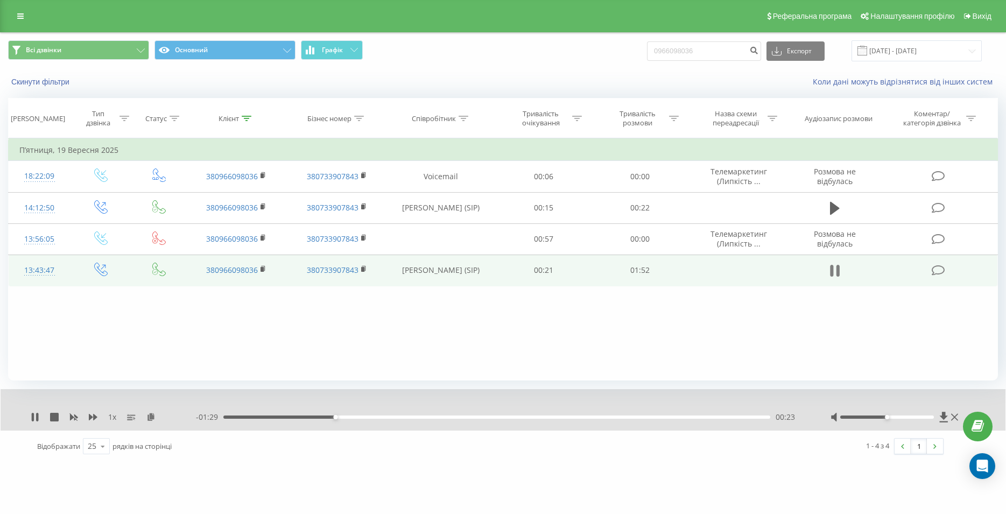
click at [836, 271] on icon at bounding box center [835, 270] width 10 height 15
drag, startPoint x: 717, startPoint y: 56, endPoint x: 651, endPoint y: 54, distance: 65.7
click at [651, 54] on input "0966098036" at bounding box center [704, 50] width 114 height 19
paste input "0667919142"
type input "0667919142"
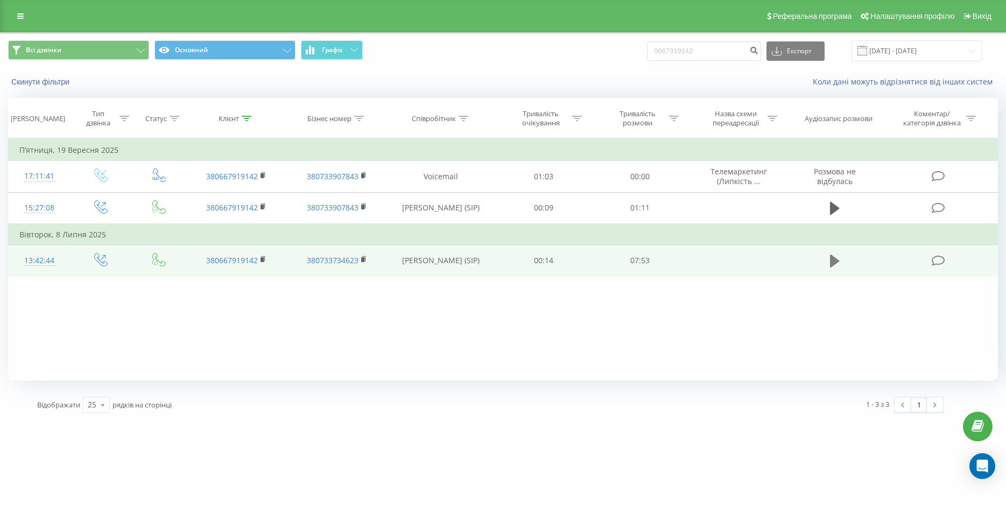
click at [838, 257] on icon at bounding box center [835, 261] width 10 height 15
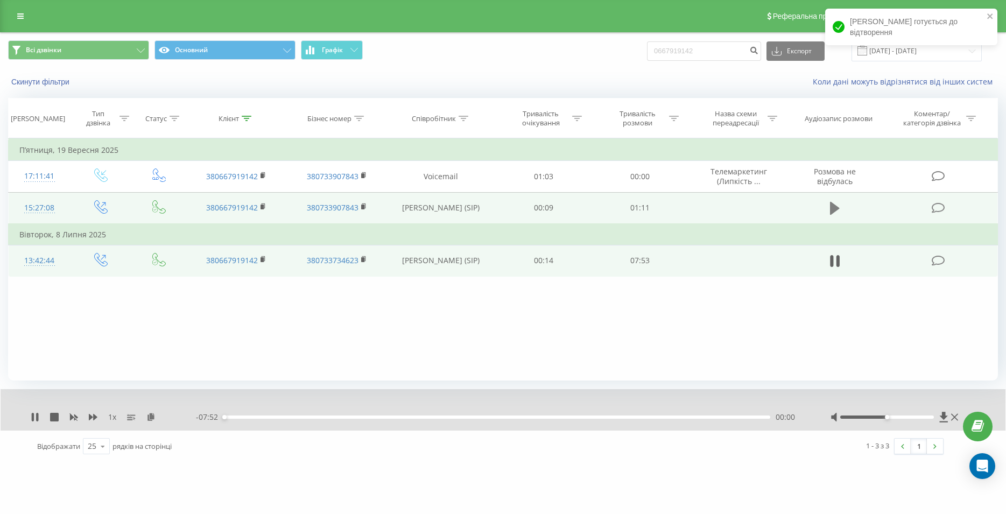
click at [837, 208] on icon at bounding box center [835, 208] width 10 height 13
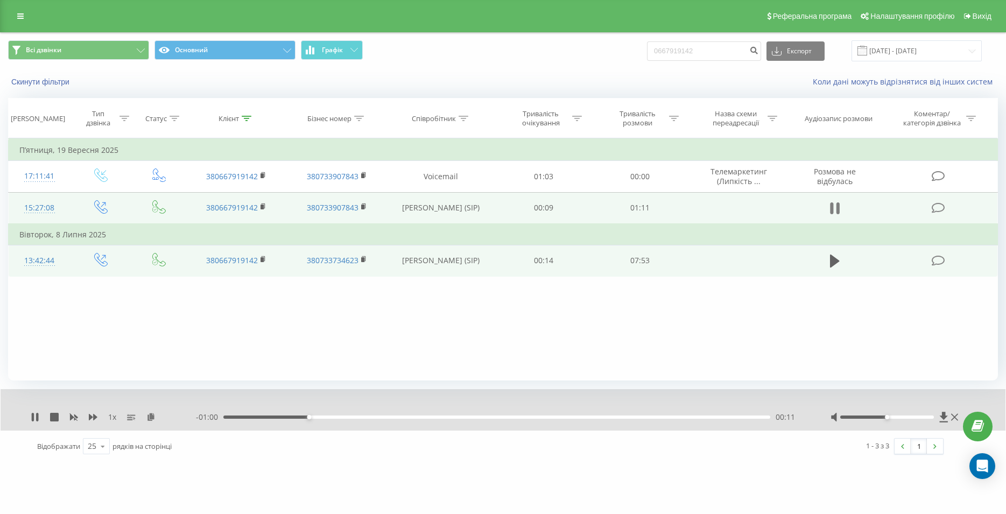
click at [838, 213] on icon at bounding box center [838, 208] width 3 height 12
drag, startPoint x: 708, startPoint y: 50, endPoint x: 663, endPoint y: 52, distance: 45.8
click at [663, 51] on input "0667919142" at bounding box center [704, 50] width 114 height 19
paste input "0931572263"
type input "0931572263"
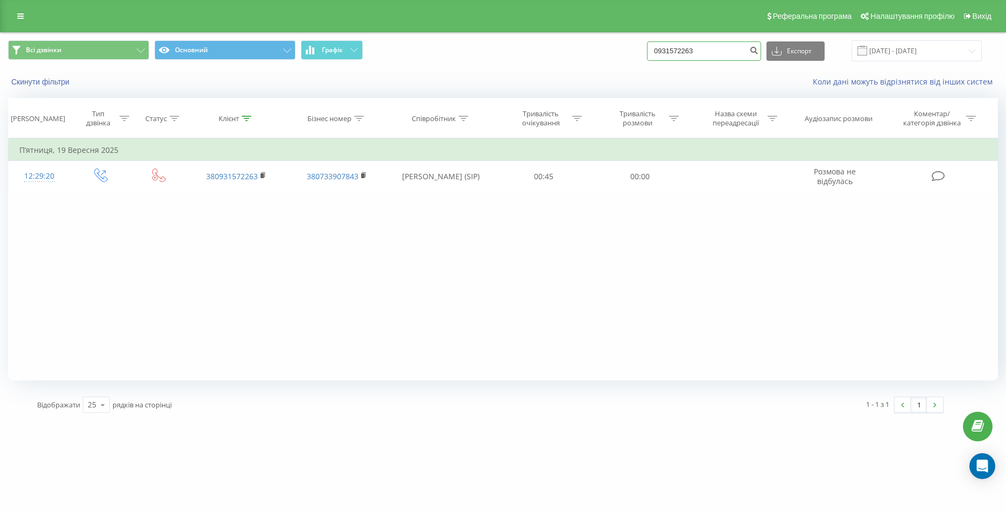
drag, startPoint x: 720, startPoint y: 50, endPoint x: 654, endPoint y: 52, distance: 65.7
click at [654, 52] on input "0931572263" at bounding box center [704, 50] width 114 height 19
drag, startPoint x: 722, startPoint y: 52, endPoint x: 623, endPoint y: 57, distance: 99.7
click at [647, 57] on input "0931572263" at bounding box center [704, 50] width 114 height 19
paste input "0683906881"
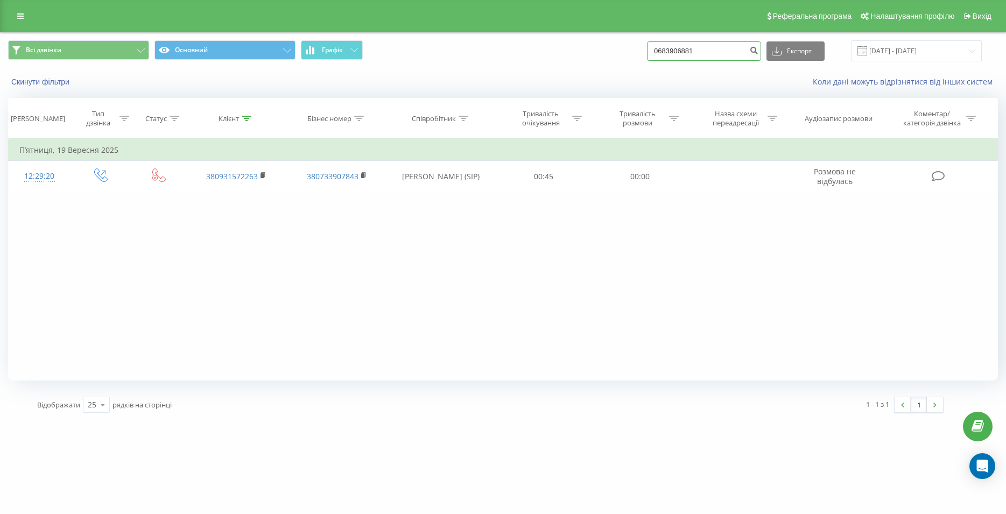
type input "0683906881"
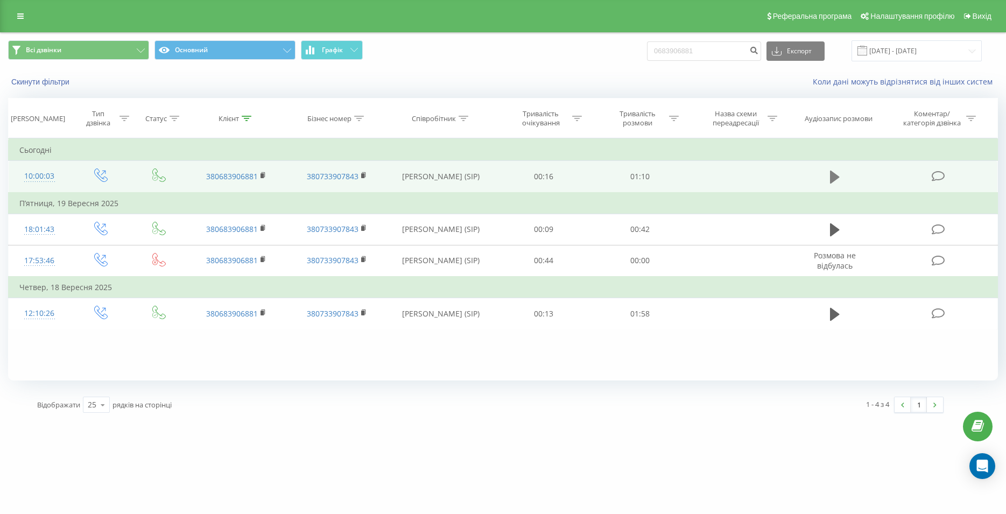
click at [839, 182] on icon at bounding box center [835, 177] width 10 height 15
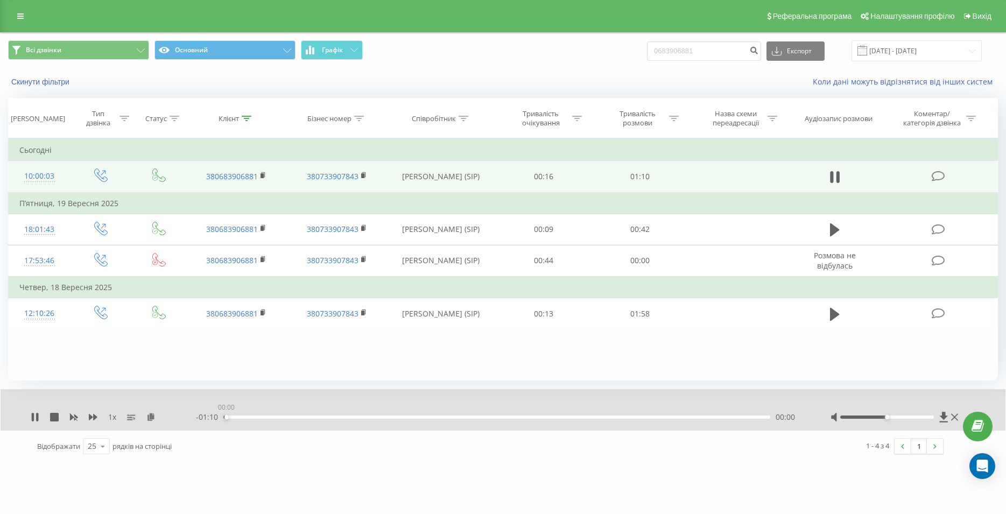
click at [452, 419] on div "00:00" at bounding box center [496, 417] width 547 height 3
click at [468, 419] on div "00:31" at bounding box center [496, 417] width 547 height 3
click at [840, 177] on icon at bounding box center [838, 177] width 3 height 12
drag, startPoint x: 717, startPoint y: 49, endPoint x: 617, endPoint y: 43, distance: 100.3
click at [647, 43] on input "0683906881" at bounding box center [704, 50] width 114 height 19
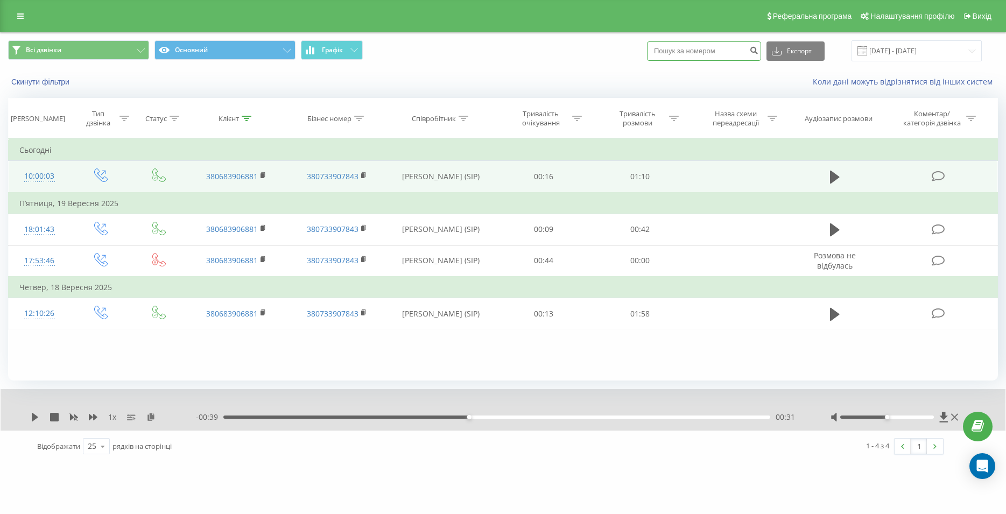
paste input "067 947 08 57"
type input "067 947 08 57"
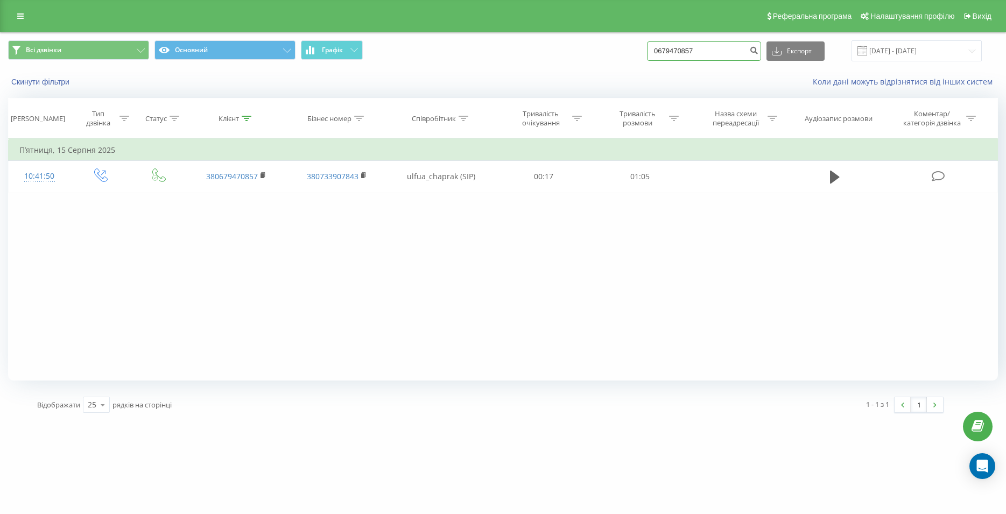
drag, startPoint x: 661, startPoint y: 53, endPoint x: 629, endPoint y: 53, distance: 32.3
click at [647, 54] on input "0679470857" at bounding box center [704, 50] width 114 height 19
paste input "093 122 32 00"
type input "093 122 32 00"
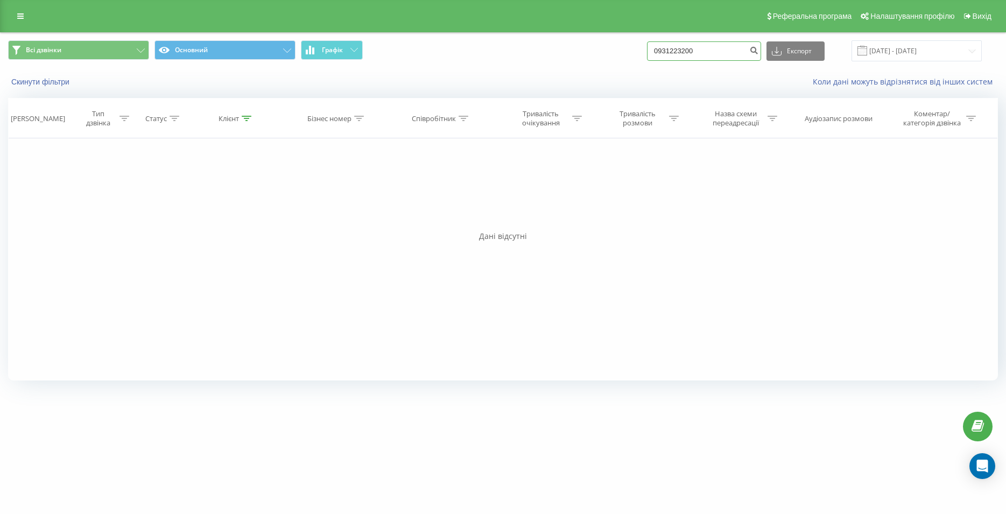
drag, startPoint x: 721, startPoint y: 51, endPoint x: 637, endPoint y: 56, distance: 84.1
click at [647, 56] on input "0931223200" at bounding box center [704, 50] width 114 height 19
type input "0689364645"
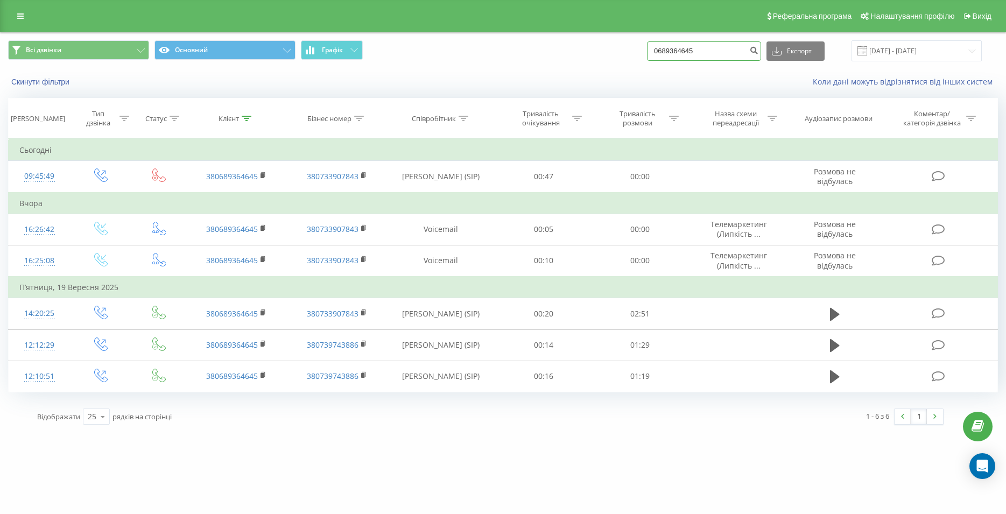
drag, startPoint x: 740, startPoint y: 47, endPoint x: 591, endPoint y: 45, distance: 149.7
click at [647, 45] on input "0689364645" at bounding box center [704, 50] width 114 height 19
type input "0675659981"
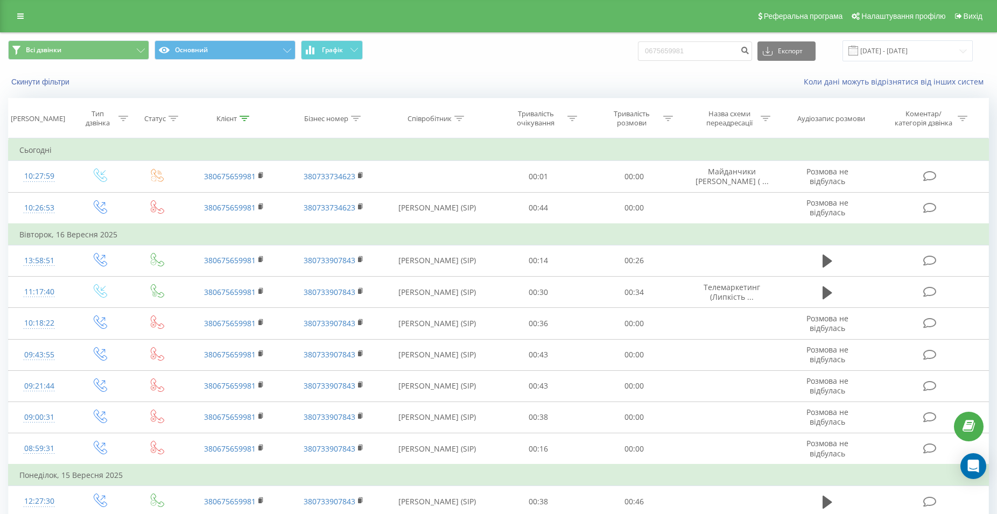
click at [705, 40] on div "Всі дзвінки Основний Графік 0675659981 Експорт .csv .xls .xlsx 22.06.2025 - 22.…" at bounding box center [499, 51] width 996 height 36
drag, startPoint x: 711, startPoint y: 51, endPoint x: 643, endPoint y: 48, distance: 67.9
click at [643, 48] on input "0675659981" at bounding box center [695, 50] width 114 height 19
click at [708, 52] on input "0675659981" at bounding box center [695, 50] width 114 height 19
drag, startPoint x: 714, startPoint y: 50, endPoint x: 605, endPoint y: 55, distance: 109.4
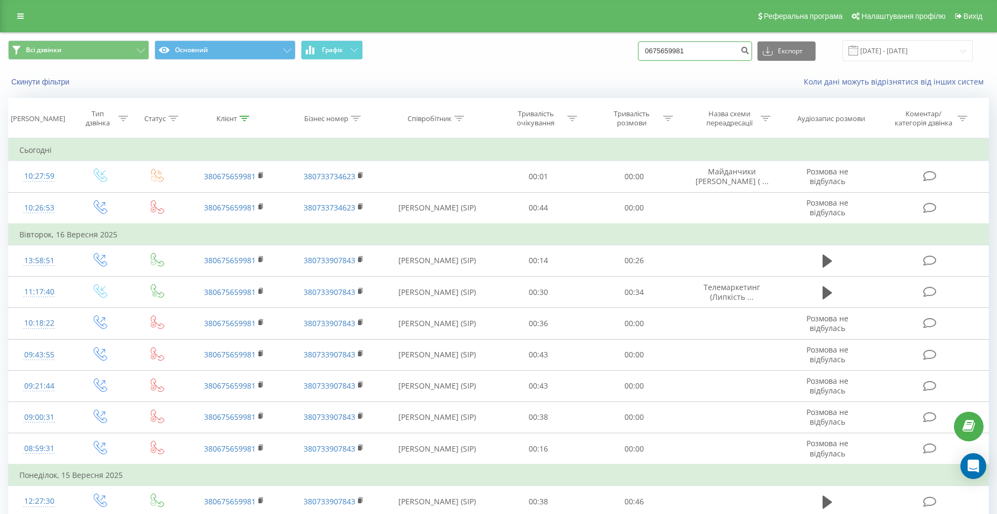
click at [638, 55] on input "0675659981" at bounding box center [695, 50] width 114 height 19
paste input "067 587 41 49"
type input "067 587 41 49"
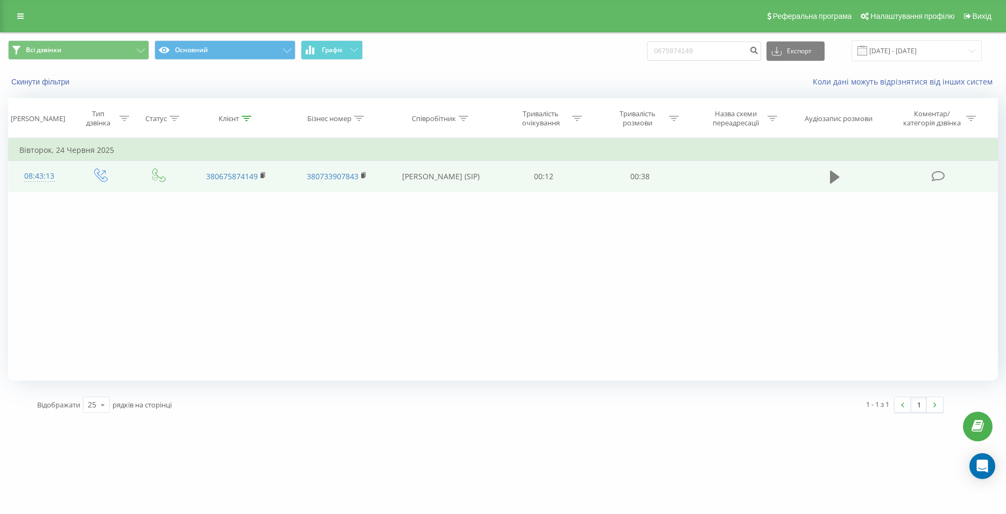
click at [828, 177] on button at bounding box center [835, 177] width 16 height 16
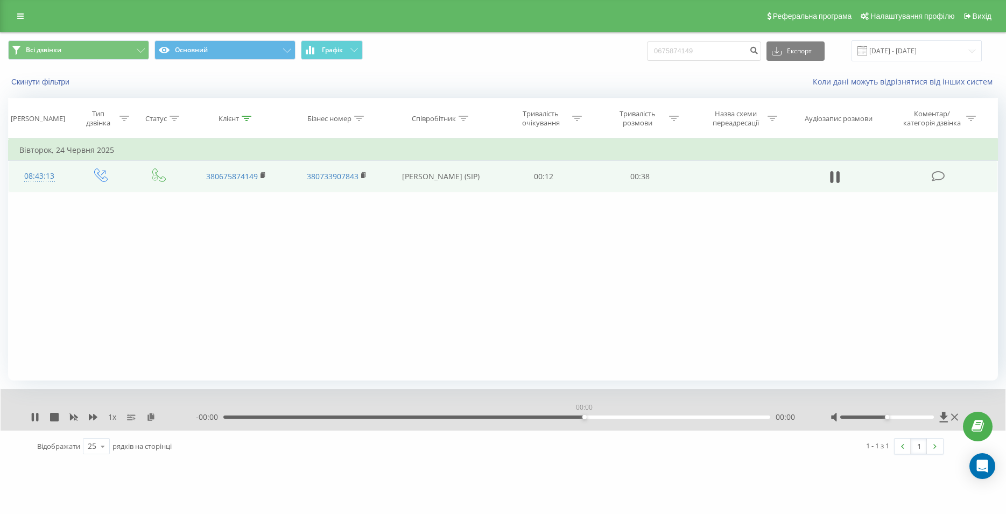
click at [585, 418] on div "00:00" at bounding box center [496, 417] width 547 height 3
click at [578, 417] on div "00:03" at bounding box center [496, 417] width 547 height 3
click at [831, 180] on icon at bounding box center [832, 177] width 3 height 12
drag, startPoint x: 716, startPoint y: 50, endPoint x: 642, endPoint y: 57, distance: 74.7
click at [647, 57] on input "0675874149" at bounding box center [704, 50] width 114 height 19
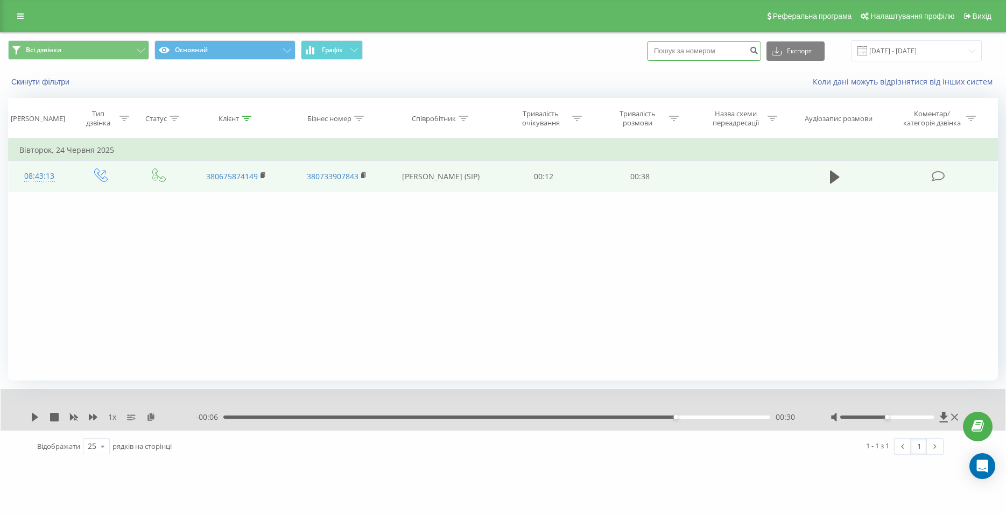
paste input "098 278 42 66"
type input "098 278 42 66"
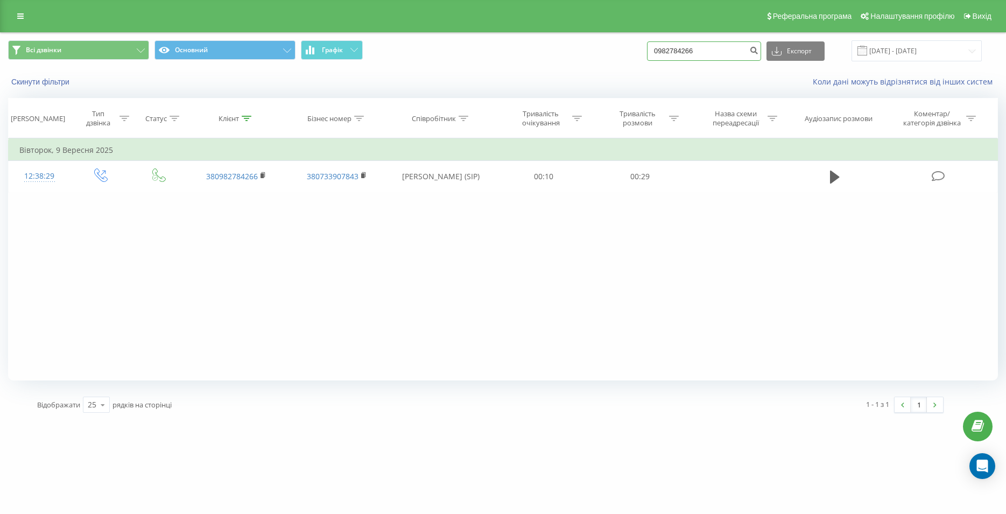
drag, startPoint x: 708, startPoint y: 55, endPoint x: 656, endPoint y: 61, distance: 52.0
click at [656, 61] on input "0982784266" at bounding box center [704, 50] width 114 height 19
paste input "0962938335"
type input "0962938335"
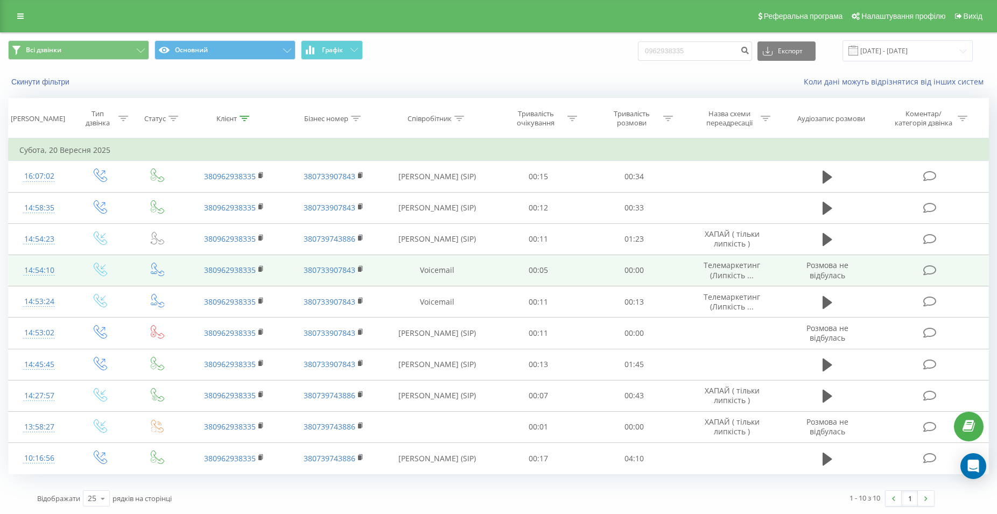
scroll to position [2, 0]
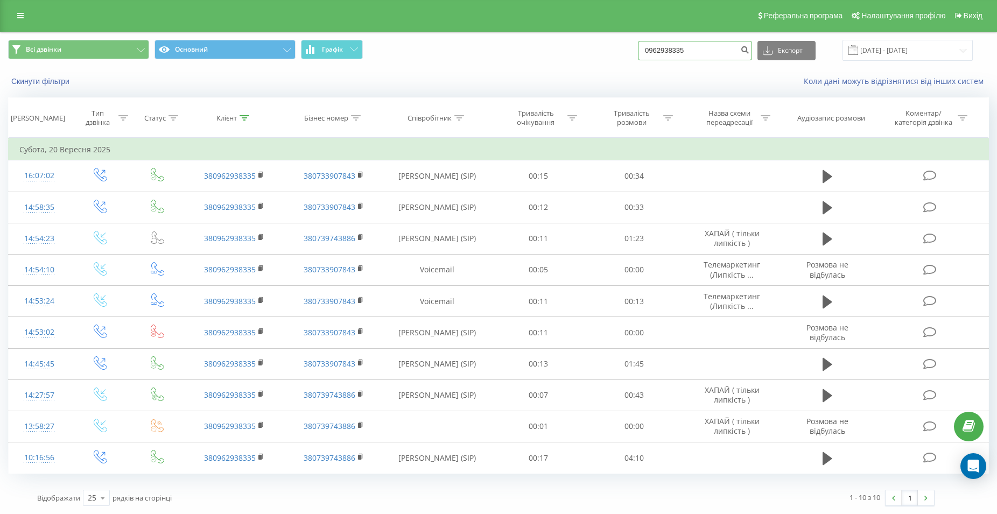
drag, startPoint x: 698, startPoint y: 52, endPoint x: 657, endPoint y: 53, distance: 40.9
click at [657, 53] on input "0962938335" at bounding box center [695, 50] width 114 height 19
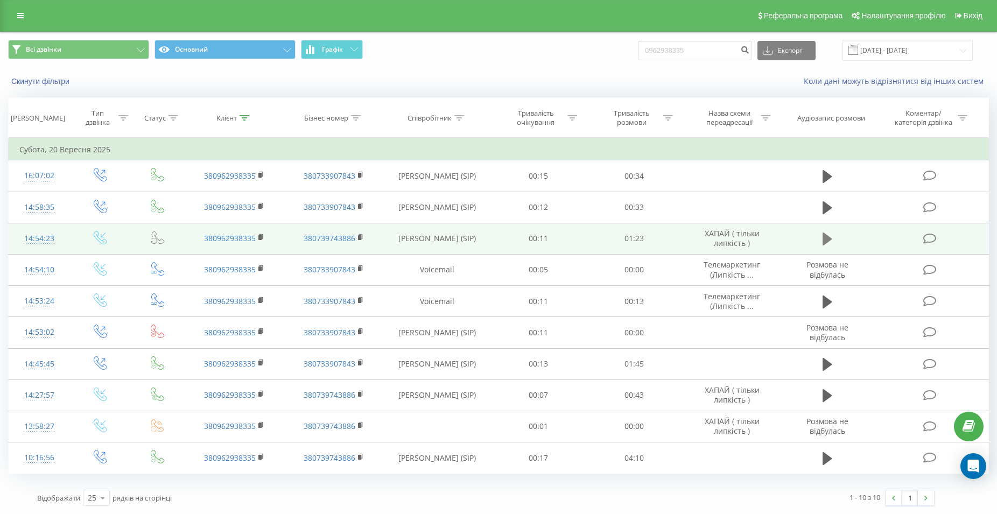
click at [826, 243] on icon at bounding box center [828, 239] width 10 height 13
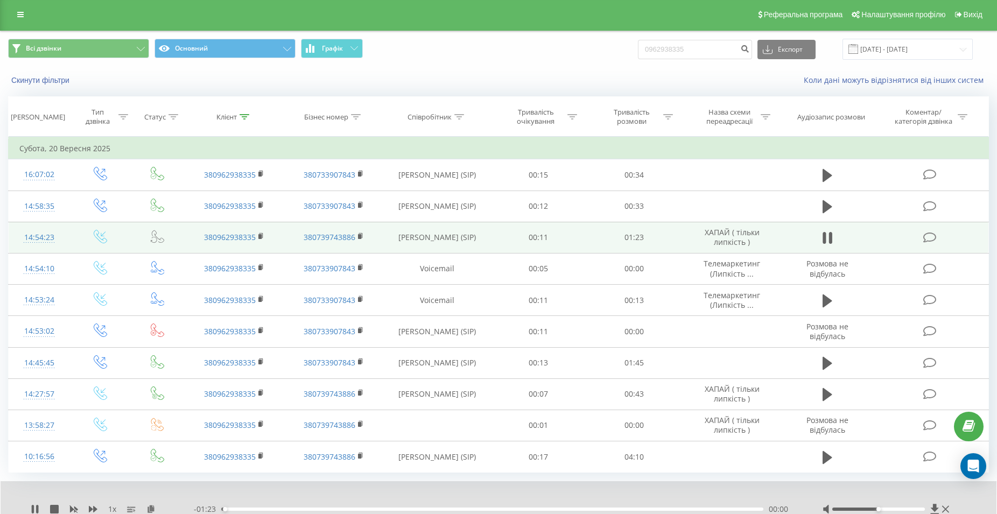
click at [826, 243] on icon at bounding box center [828, 237] width 10 height 15
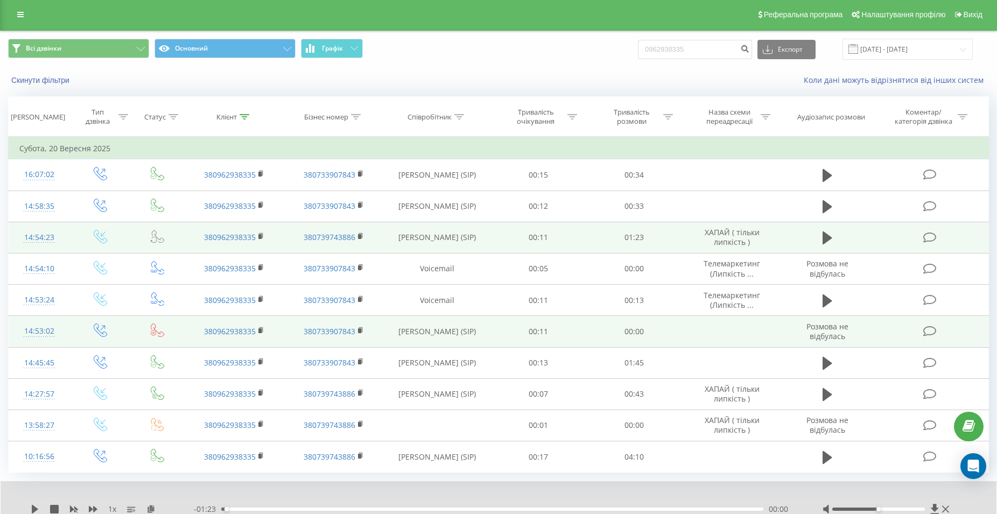
scroll to position [43, 0]
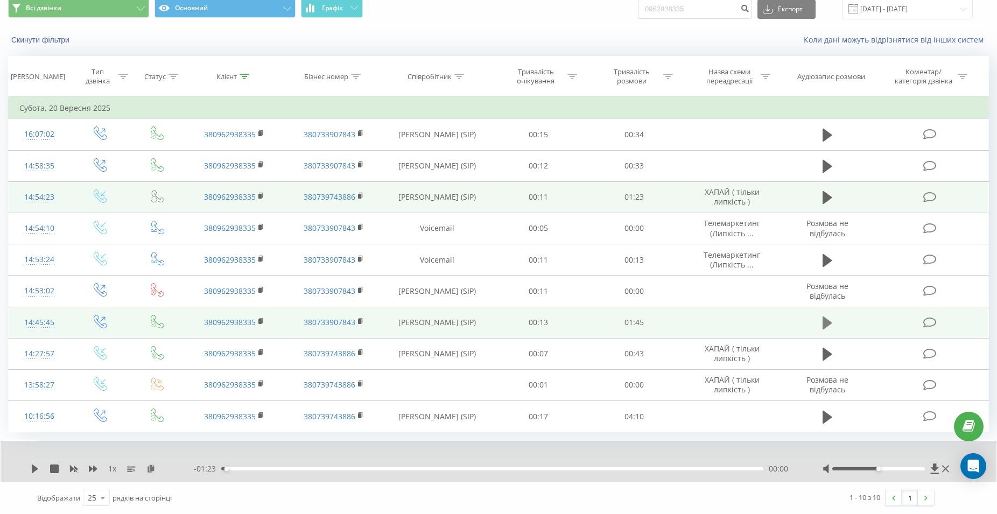
click at [827, 325] on icon at bounding box center [828, 323] width 10 height 13
drag, startPoint x: 704, startPoint y: 9, endPoint x: 646, endPoint y: 10, distance: 58.2
click at [646, 10] on input "0962938335" at bounding box center [695, 8] width 114 height 19
type input "0678478282"
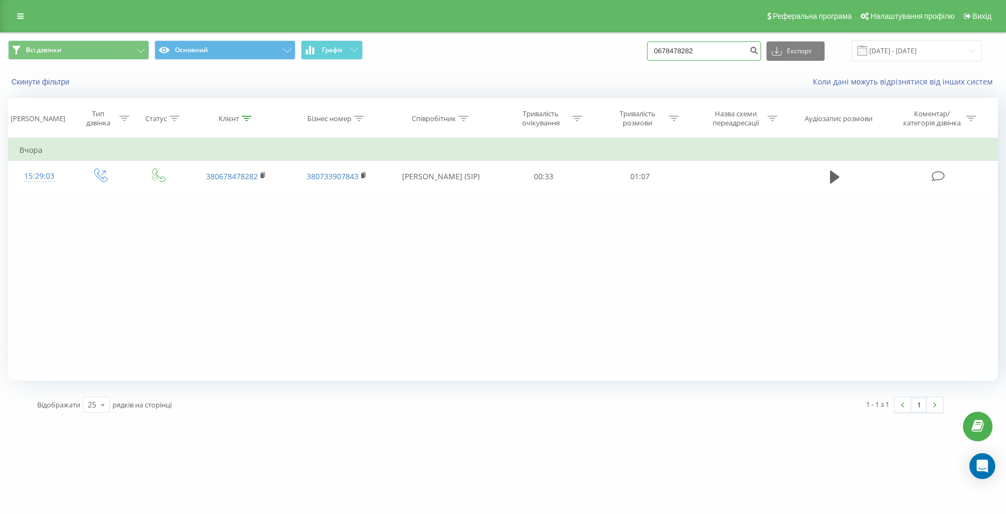
drag, startPoint x: 726, startPoint y: 51, endPoint x: 659, endPoint y: 51, distance: 67.3
click at [659, 51] on input "0678478282" at bounding box center [704, 50] width 114 height 19
paste input "0962938335"
type input "0962938335"
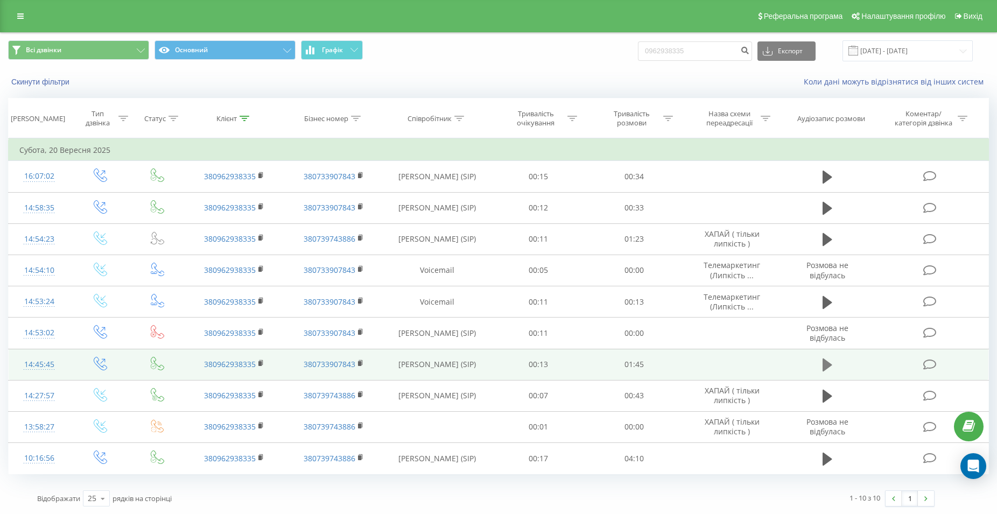
click at [823, 367] on icon at bounding box center [828, 365] width 10 height 13
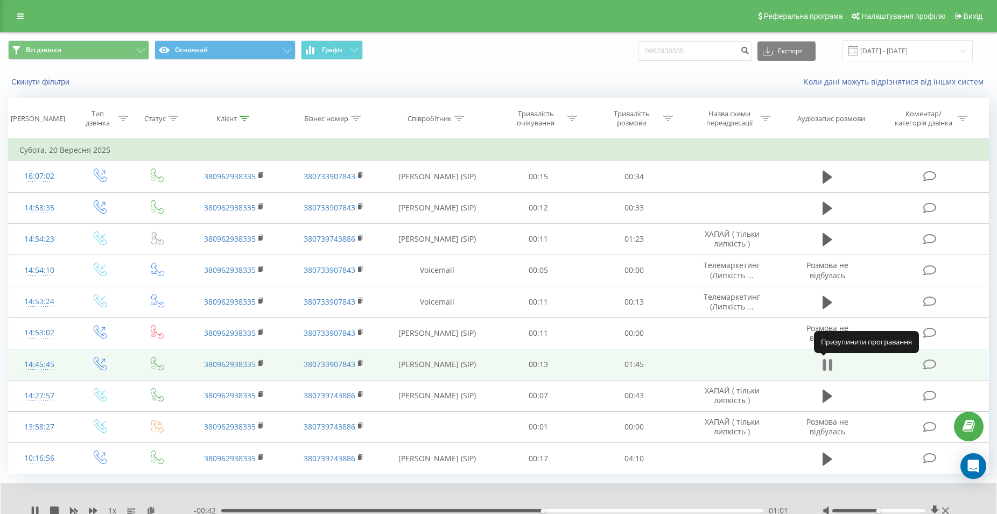
click at [829, 369] on icon at bounding box center [828, 364] width 10 height 15
click at [829, 369] on icon at bounding box center [828, 365] width 10 height 13
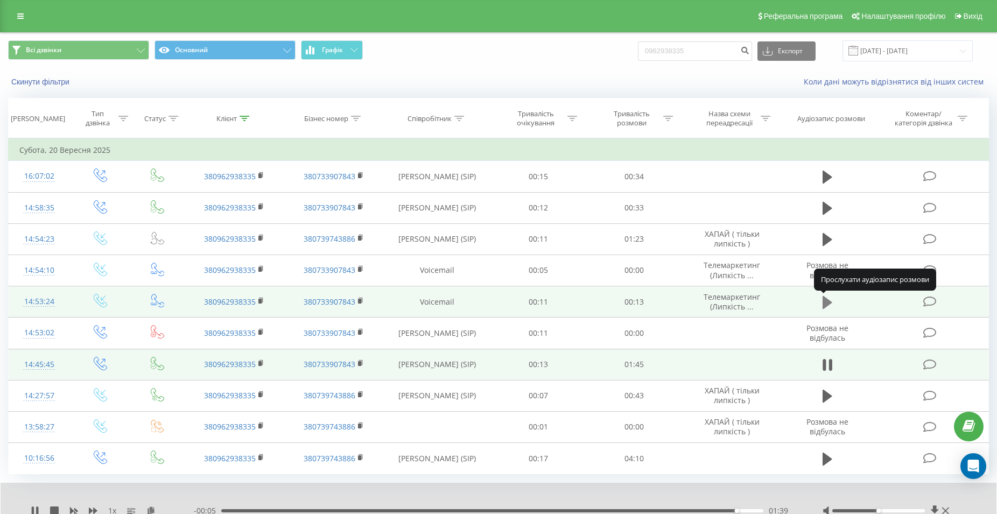
click at [827, 302] on icon at bounding box center [828, 302] width 10 height 13
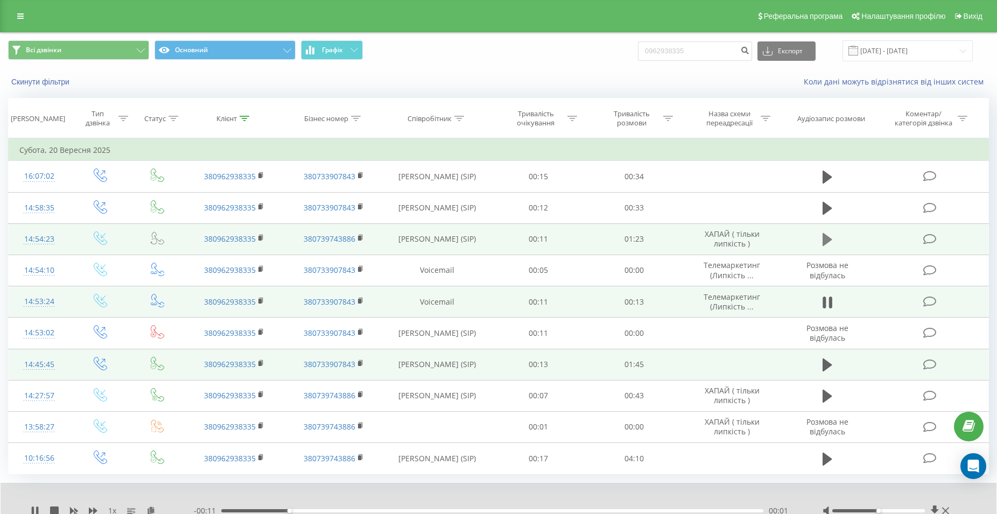
click at [823, 240] on icon at bounding box center [828, 239] width 10 height 13
click at [700, 508] on div "- 00:33 00:51 00:51" at bounding box center [495, 510] width 602 height 11
click at [700, 511] on div "00:51" at bounding box center [492, 510] width 542 height 3
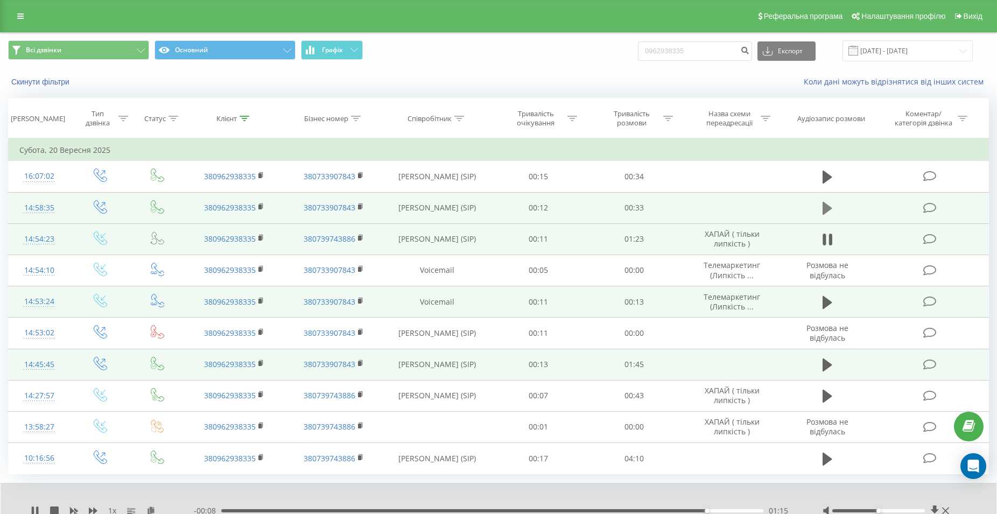
click at [823, 210] on icon at bounding box center [828, 208] width 10 height 13
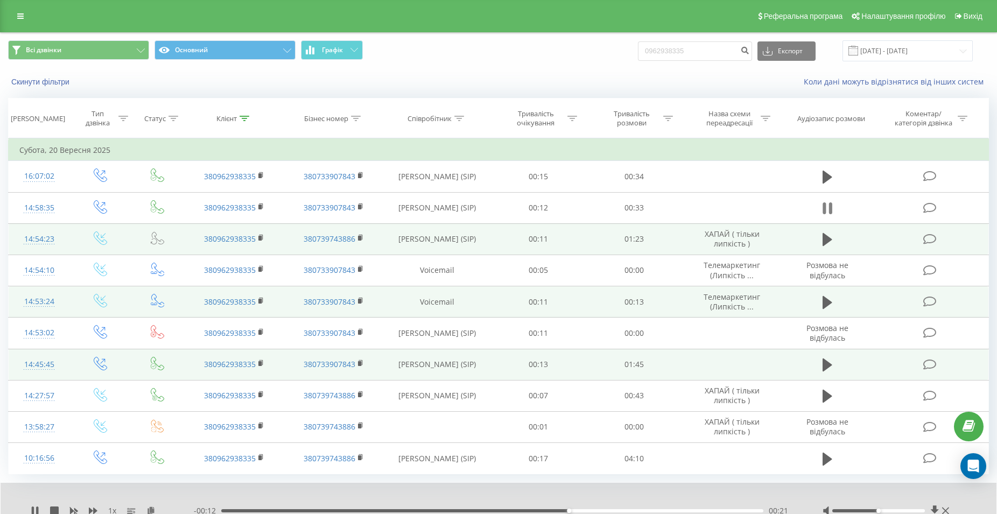
click at [825, 208] on icon at bounding box center [824, 208] width 3 height 12
drag, startPoint x: 719, startPoint y: 49, endPoint x: 617, endPoint y: 53, distance: 101.3
click at [638, 53] on input "0962938335" at bounding box center [695, 50] width 114 height 19
paste input "097 283 36 86"
type input "097 283 36 86"
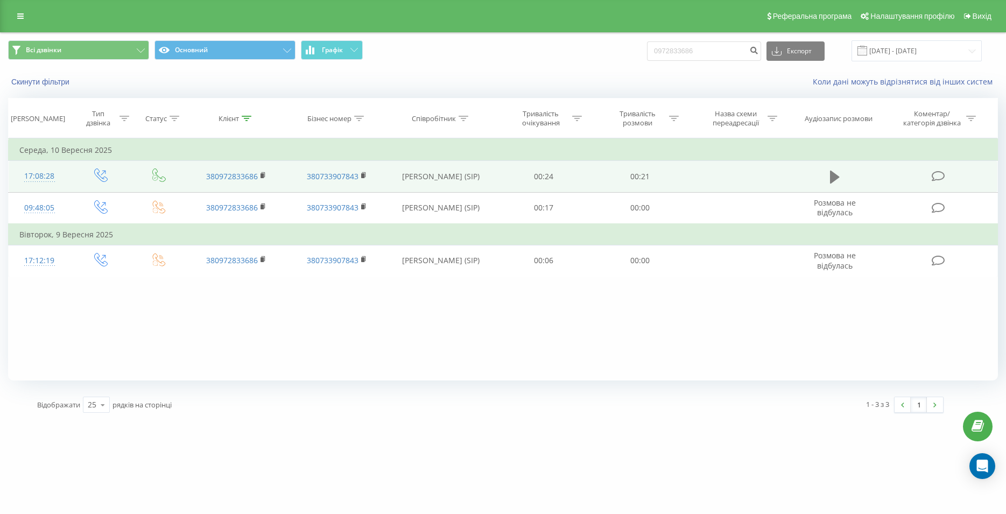
click at [834, 178] on icon at bounding box center [835, 177] width 10 height 13
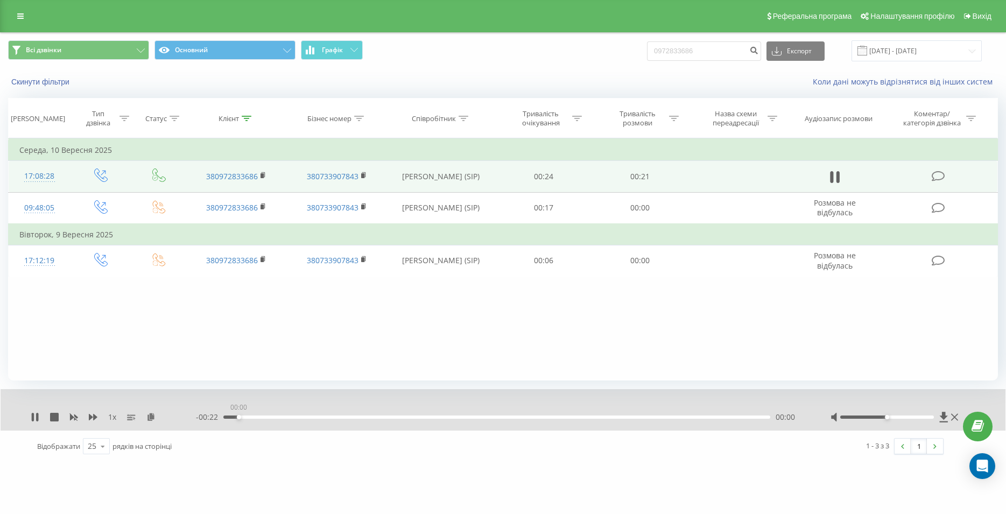
click at [589, 419] on div "00:00" at bounding box center [496, 417] width 547 height 3
click at [596, 419] on div "00:16" at bounding box center [496, 417] width 547 height 3
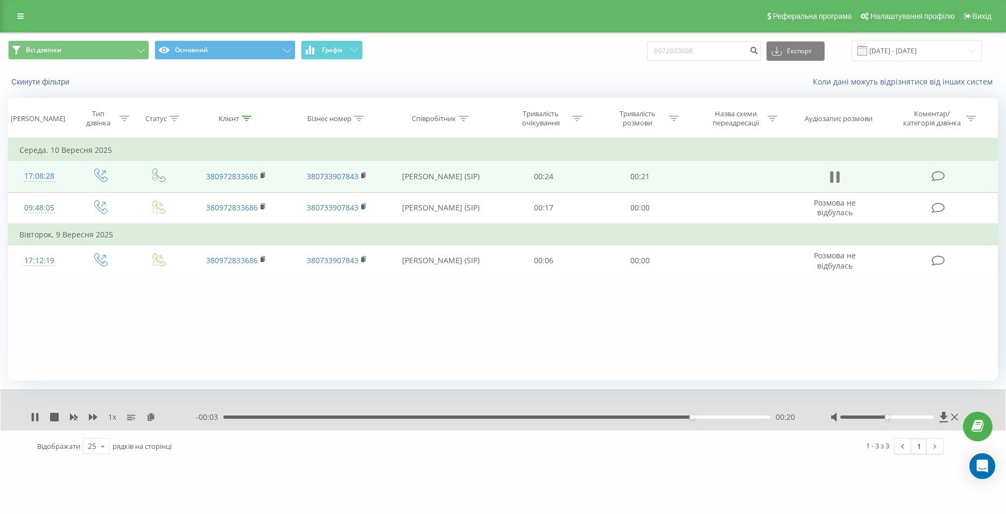
click at [841, 181] on button at bounding box center [835, 177] width 16 height 16
drag, startPoint x: 709, startPoint y: 46, endPoint x: 617, endPoint y: 47, distance: 92.6
click at [647, 47] on input "0972833686" at bounding box center [704, 50] width 114 height 19
paste input "099 424 06 08"
type input "099 424 06 08"
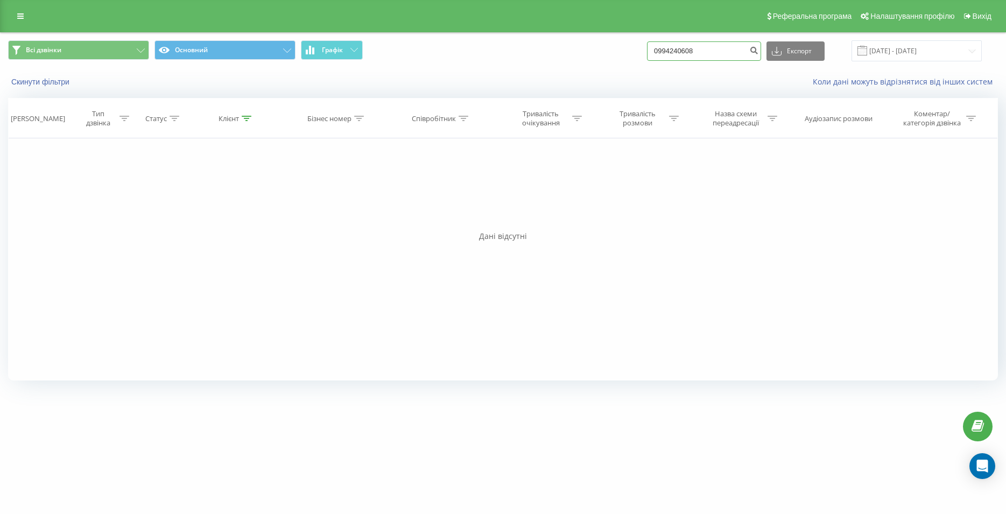
drag, startPoint x: 660, startPoint y: 48, endPoint x: 620, endPoint y: 49, distance: 40.9
click at [647, 49] on input "0994240608" at bounding box center [704, 50] width 114 height 19
type input "0969711240"
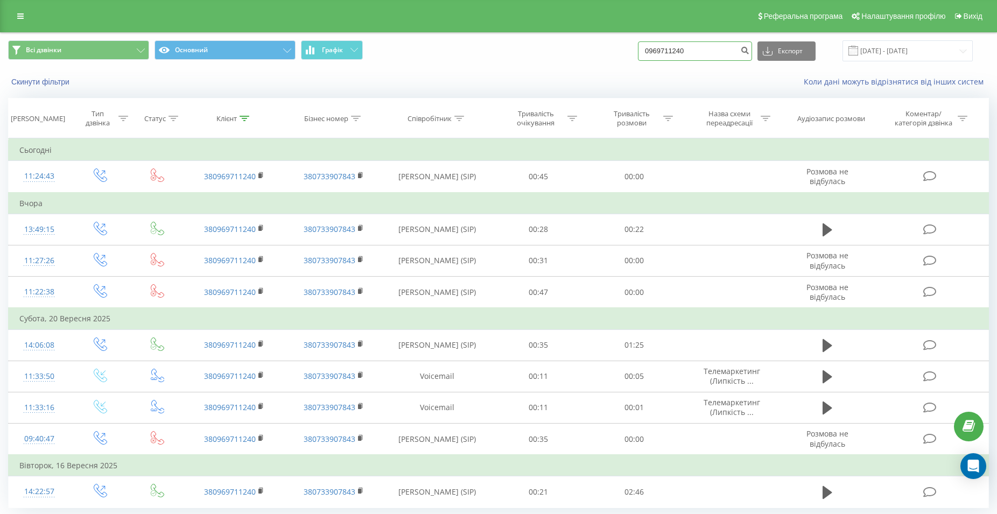
drag, startPoint x: 691, startPoint y: 46, endPoint x: 635, endPoint y: 47, distance: 56.5
click at [638, 47] on input "0969711240" at bounding box center [695, 50] width 114 height 19
click at [707, 51] on input "0969711240" at bounding box center [695, 50] width 114 height 19
click at [638, 49] on input "0969711240" at bounding box center [695, 50] width 114 height 19
drag, startPoint x: 710, startPoint y: 47, endPoint x: 621, endPoint y: 46, distance: 88.8
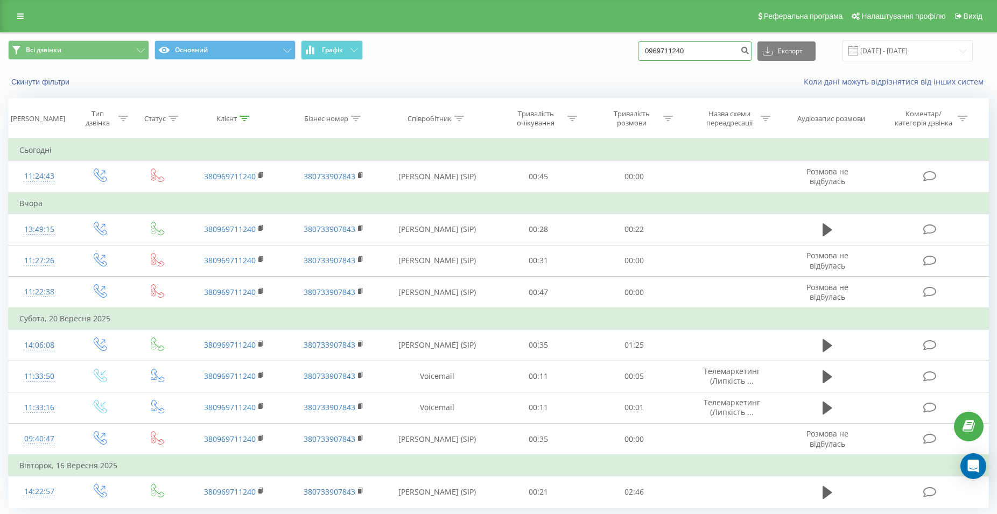
click at [638, 46] on input "0969711240" at bounding box center [695, 50] width 114 height 19
paste input "099 424 06 08"
type input "099 424 06 08"
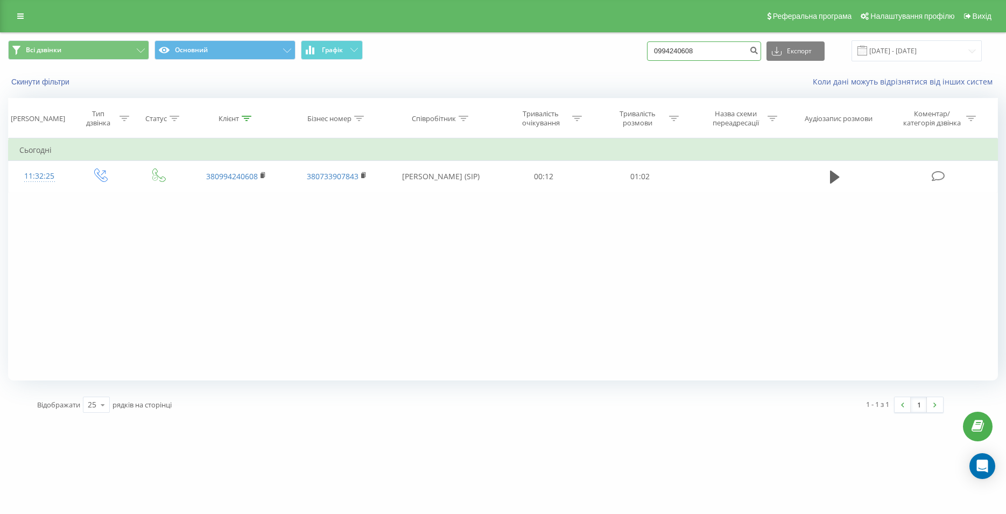
drag, startPoint x: 707, startPoint y: 48, endPoint x: 626, endPoint y: 55, distance: 82.1
click at [647, 55] on input "0994240608" at bounding box center [704, 50] width 114 height 19
paste input "067 994 29 92"
type input "067 994 29 92"
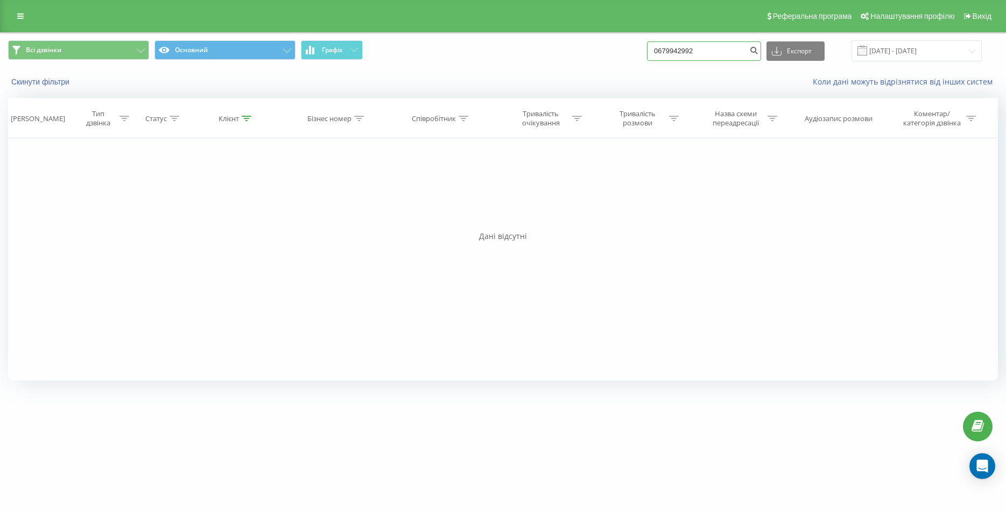
drag, startPoint x: 715, startPoint y: 53, endPoint x: 615, endPoint y: 48, distance: 100.2
click at [647, 48] on input "0679942992" at bounding box center [704, 50] width 114 height 19
paste input "068 972 90 77"
type input "068 972 90 77"
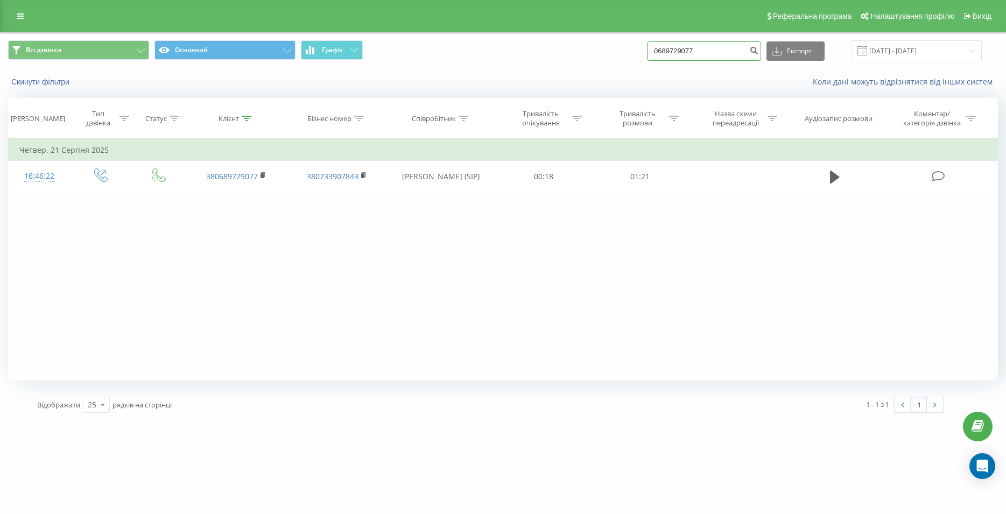
drag, startPoint x: 653, startPoint y: 54, endPoint x: 644, endPoint y: 55, distance: 9.2
click at [647, 55] on input "0689729077" at bounding box center [704, 50] width 114 height 19
paste input "098 123 10 76"
type input "098 123 10 76"
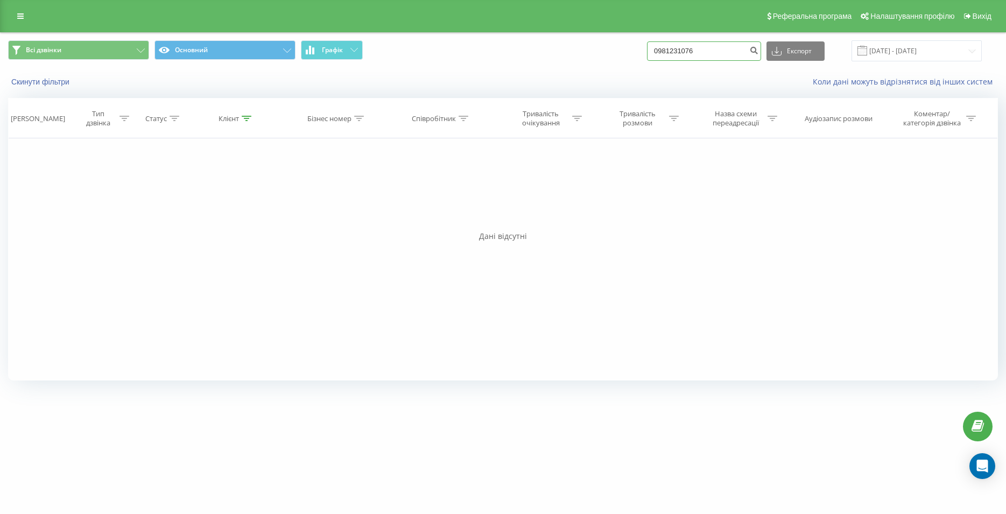
drag, startPoint x: 678, startPoint y: 51, endPoint x: 623, endPoint y: 53, distance: 55.0
click at [647, 53] on input "0981231076" at bounding box center [704, 50] width 114 height 19
type input "0637214112"
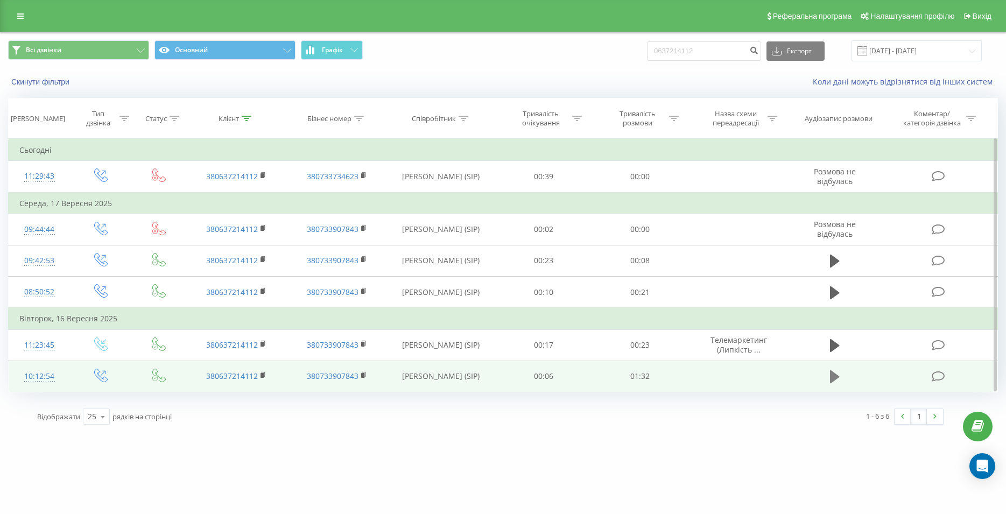
click at [833, 381] on icon at bounding box center [835, 376] width 10 height 13
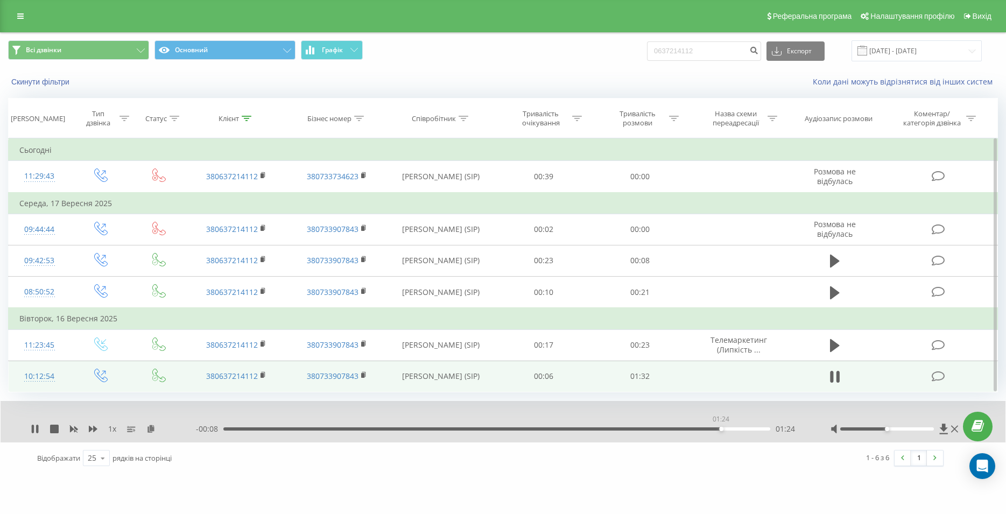
click at [721, 430] on div "01:24" at bounding box center [496, 428] width 547 height 3
click at [728, 432] on div "- 00:07 01:24 01:24" at bounding box center [500, 429] width 608 height 11
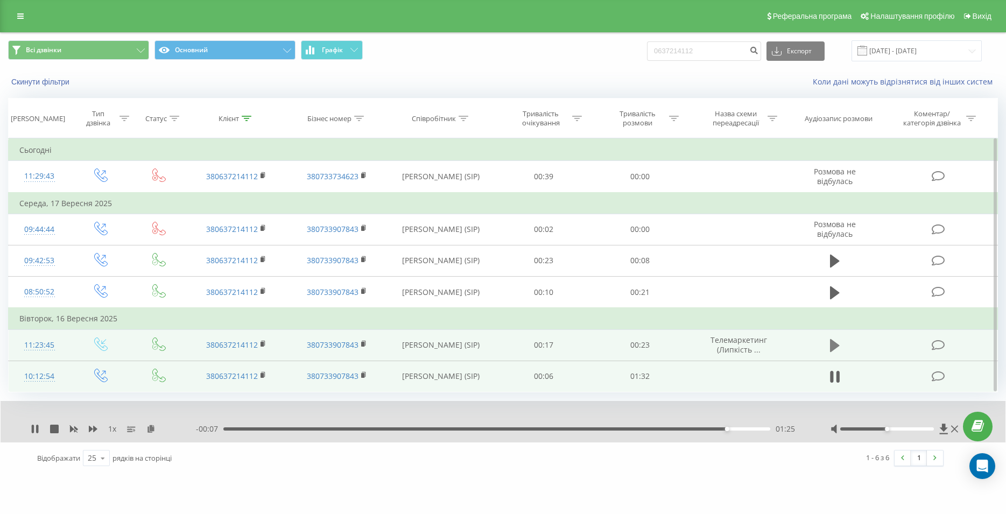
click at [834, 350] on icon at bounding box center [835, 345] width 10 height 13
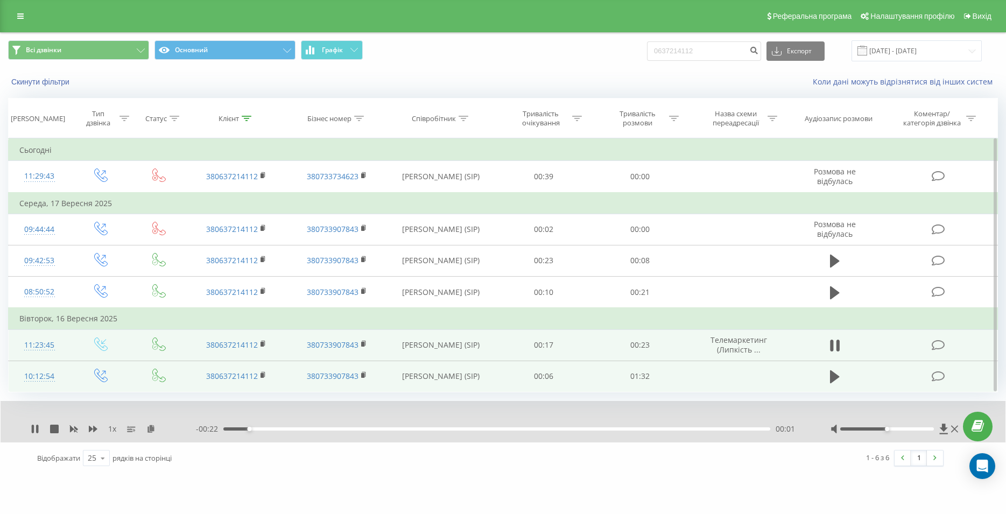
click at [532, 426] on div "- 00:22 00:01 00:01" at bounding box center [500, 429] width 608 height 11
click at [539, 432] on div "- 00:22 00:01 00:01" at bounding box center [500, 429] width 608 height 11
click at [542, 431] on div "00:02" at bounding box center [496, 428] width 547 height 3
click at [610, 433] on div "- 00:09 00:14 00:14" at bounding box center [500, 429] width 608 height 11
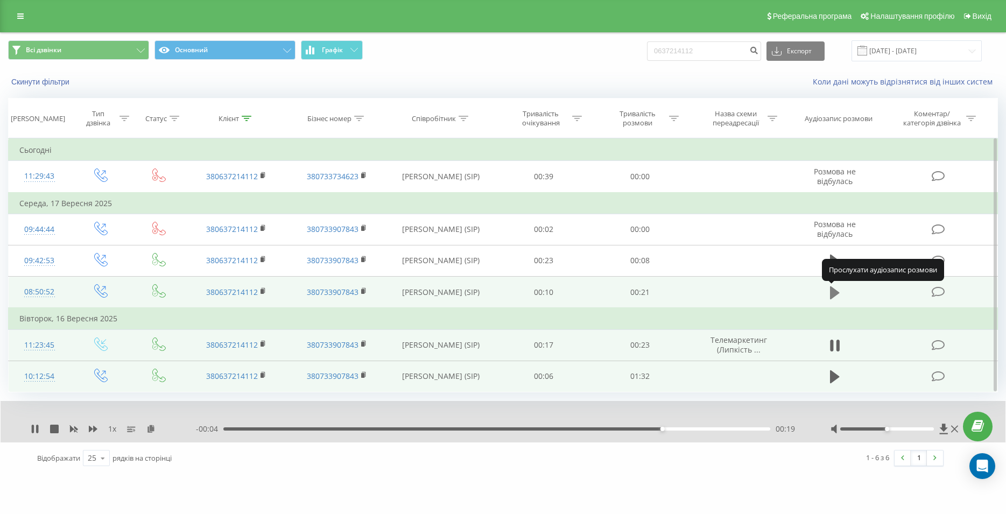
click at [833, 297] on icon at bounding box center [835, 292] width 10 height 13
click at [532, 430] on div "00:12" at bounding box center [496, 428] width 547 height 3
click at [586, 428] on div "- 00:07 00:13 00:13" at bounding box center [500, 429] width 608 height 11
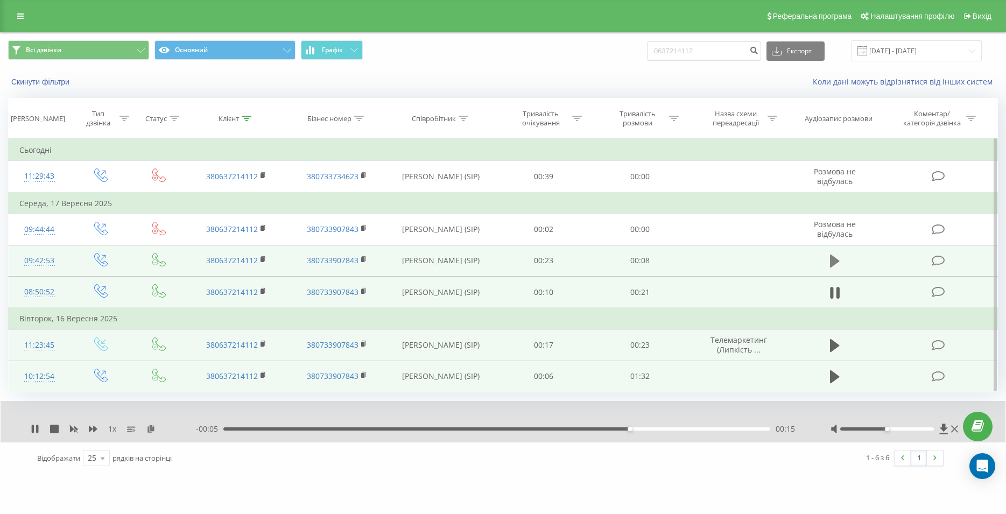
click at [833, 268] on icon at bounding box center [835, 261] width 10 height 13
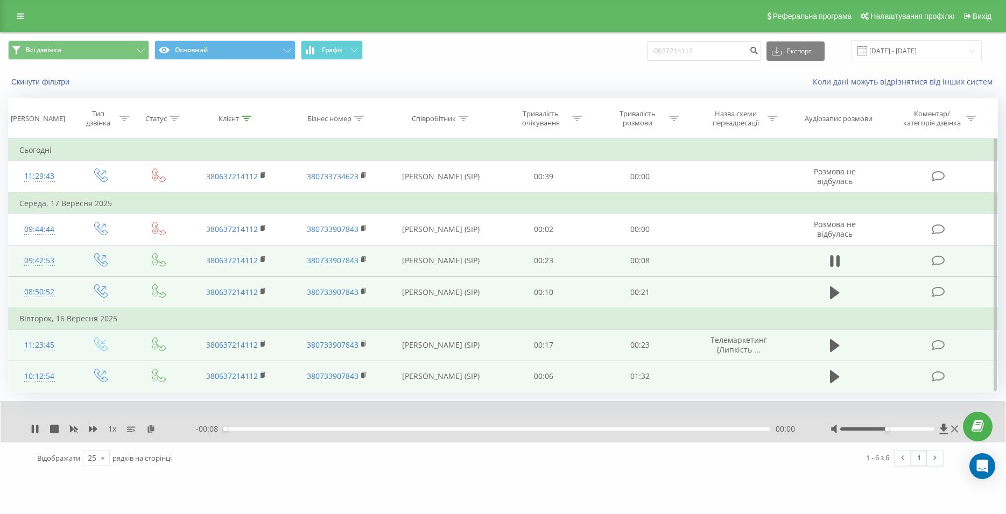
click at [616, 431] on div "00:00" at bounding box center [496, 428] width 547 height 3
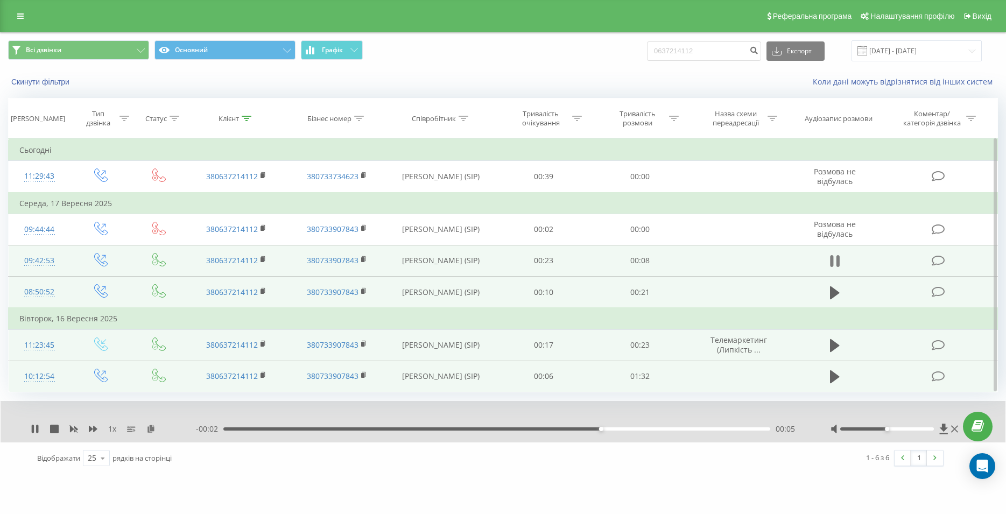
click at [836, 262] on icon at bounding box center [835, 261] width 10 height 15
drag, startPoint x: 711, startPoint y: 50, endPoint x: 659, endPoint y: 55, distance: 52.0
click at [659, 55] on input "0637214112" at bounding box center [704, 50] width 114 height 19
paste input "099 837 34 26"
type input "099 837 34 26"
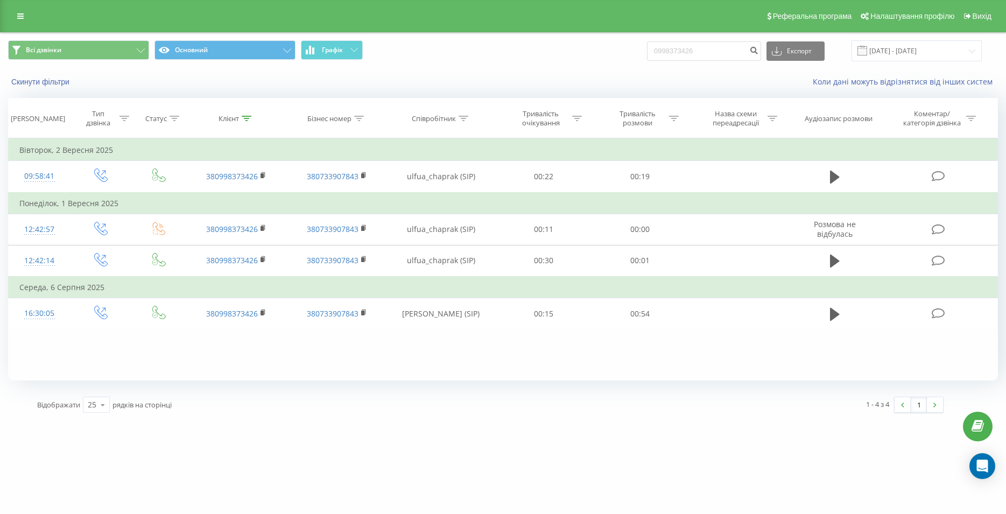
drag, startPoint x: 682, startPoint y: 412, endPoint x: 687, endPoint y: 405, distance: 8.5
click at [687, 405] on div "1 - 4 з 4 1" at bounding box center [720, 404] width 461 height 31
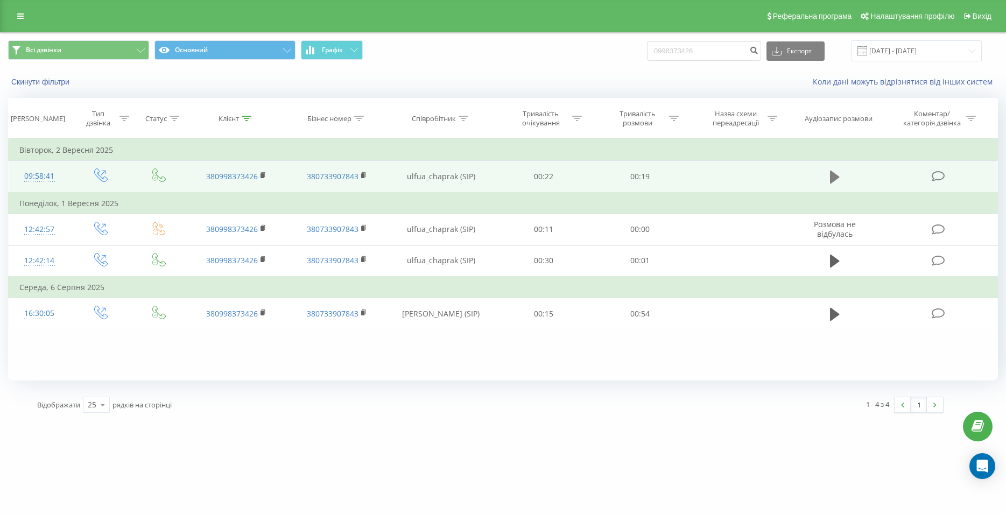
click at [835, 175] on icon at bounding box center [835, 177] width 10 height 13
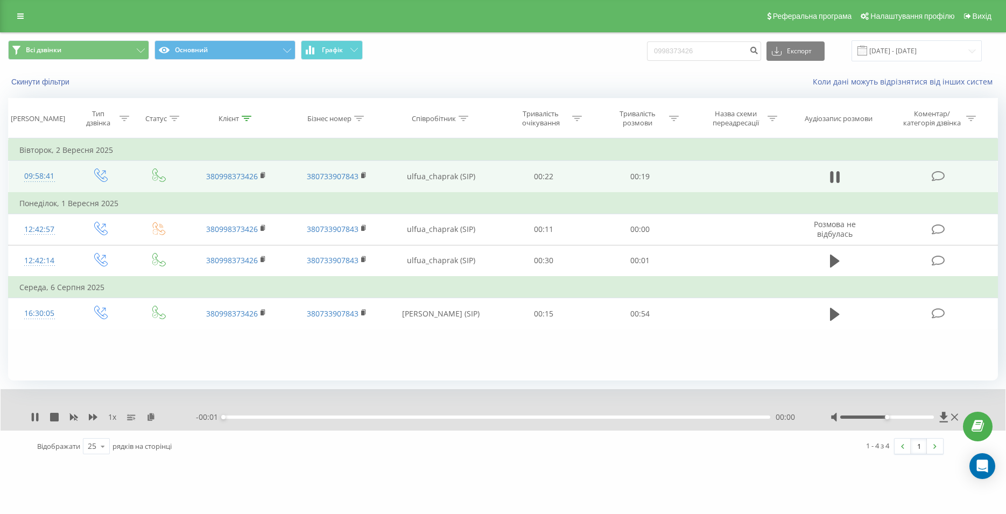
click at [614, 416] on div "- 00:01 00:00 00:00" at bounding box center [500, 417] width 608 height 11
click at [613, 417] on div "00:00" at bounding box center [496, 417] width 547 height 3
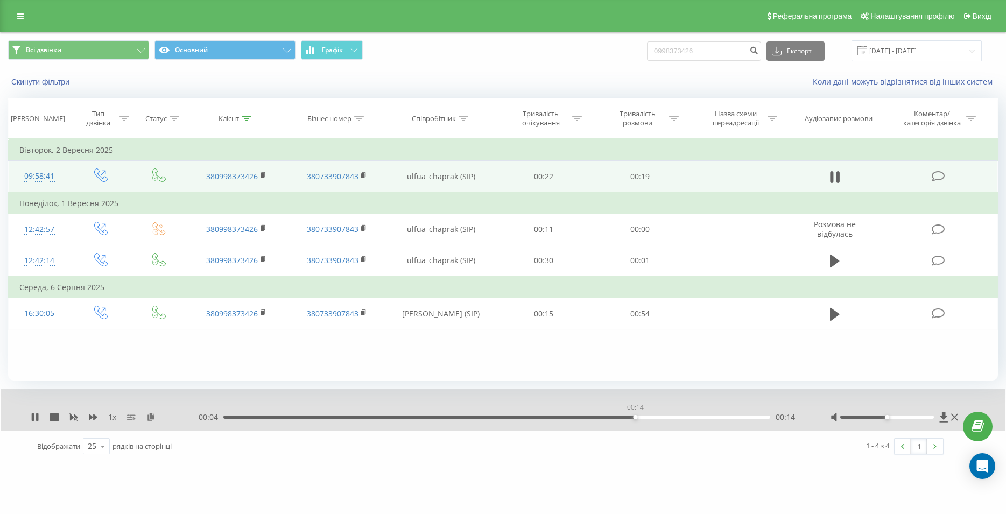
click at [635, 419] on div "00:14" at bounding box center [496, 417] width 547 height 3
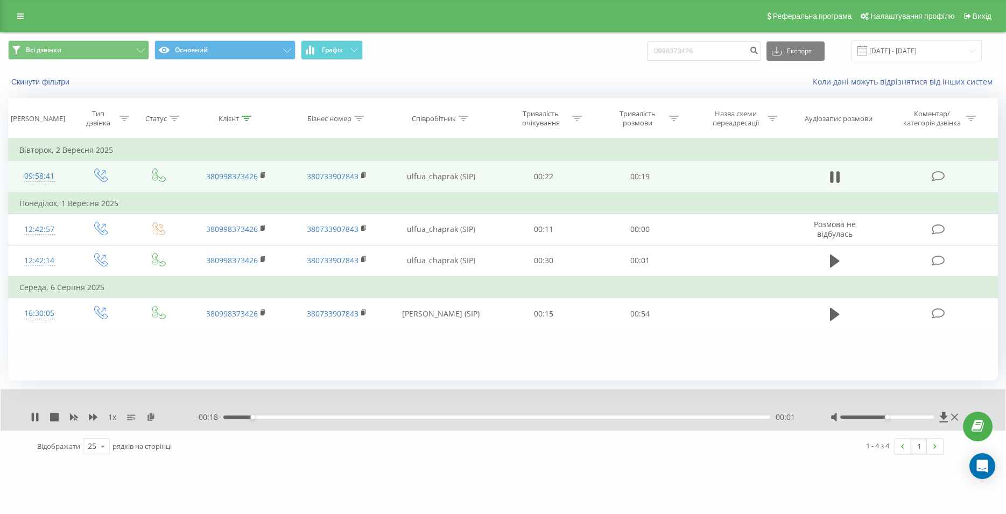
click at [826, 174] on td at bounding box center [835, 177] width 93 height 32
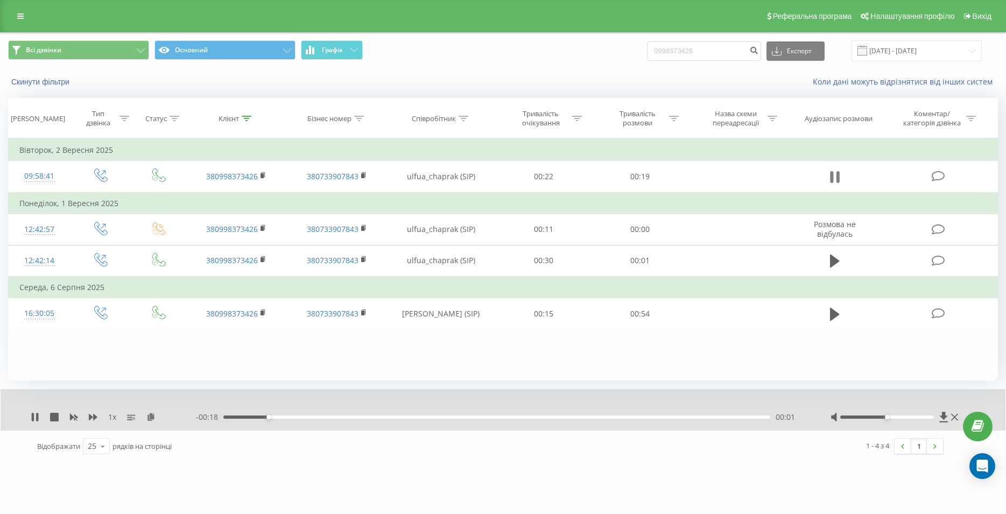
click at [831, 180] on icon at bounding box center [832, 177] width 3 height 12
drag, startPoint x: 642, startPoint y: 45, endPoint x: 633, endPoint y: 46, distance: 9.7
click at [647, 46] on input "0998373426" at bounding box center [704, 50] width 114 height 19
type input "0955496368"
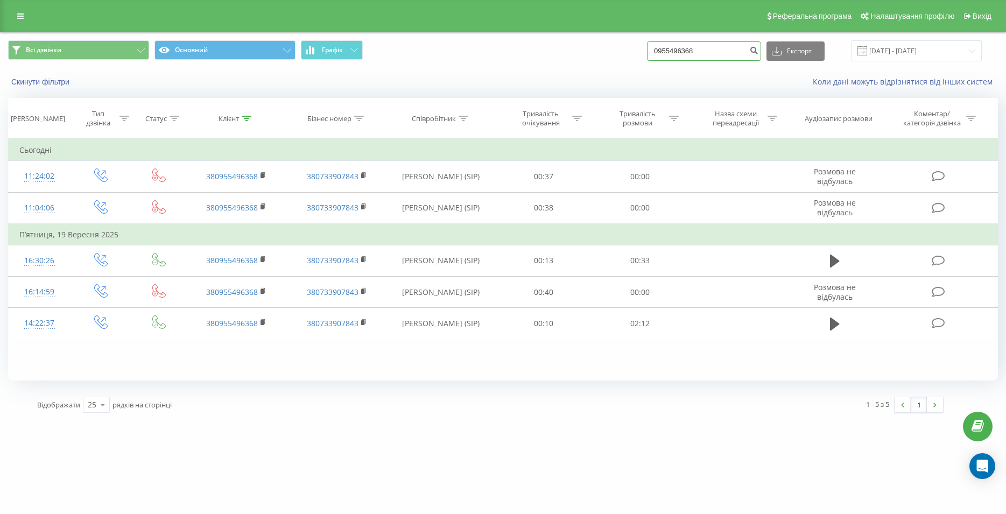
drag, startPoint x: 713, startPoint y: 46, endPoint x: 655, endPoint y: 51, distance: 58.9
click at [655, 51] on input "0955496368" at bounding box center [704, 50] width 114 height 19
drag, startPoint x: 717, startPoint y: 50, endPoint x: 654, endPoint y: 56, distance: 63.3
click at [654, 56] on input "0955496368" at bounding box center [704, 50] width 114 height 19
paste input "099 942 13 33"
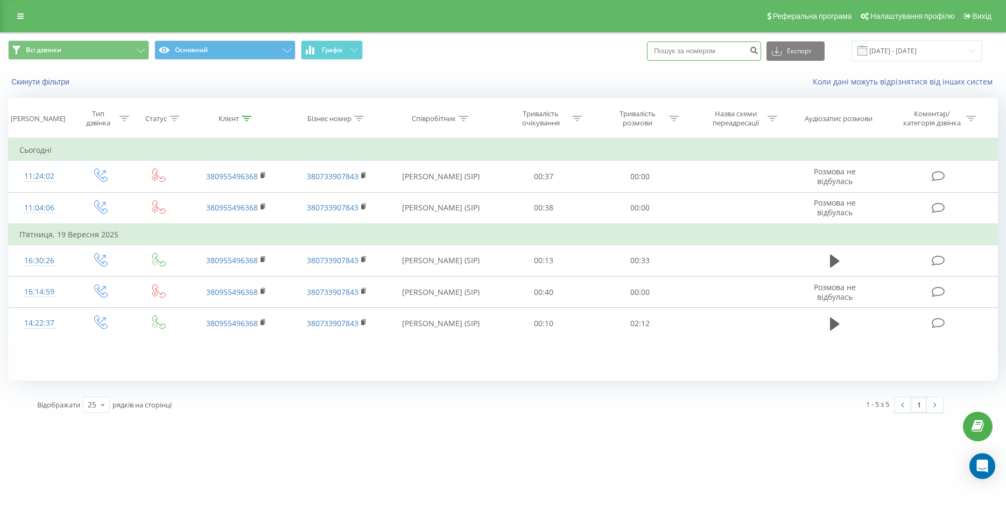
type input "099 942 13 33"
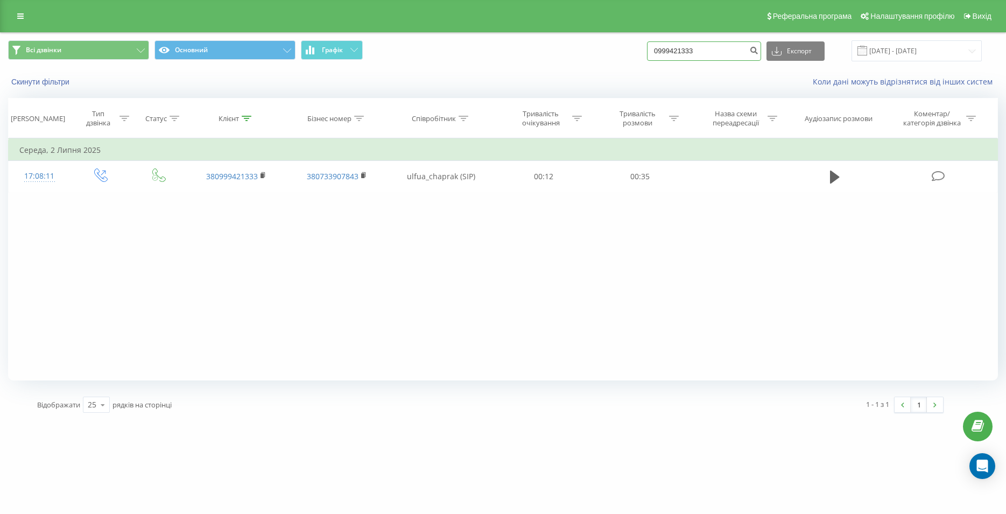
drag, startPoint x: 678, startPoint y: 57, endPoint x: 628, endPoint y: 62, distance: 50.9
click at [647, 61] on input "0999421333" at bounding box center [704, 50] width 114 height 19
paste input "050 292 33 86"
type input "050 292 33 86"
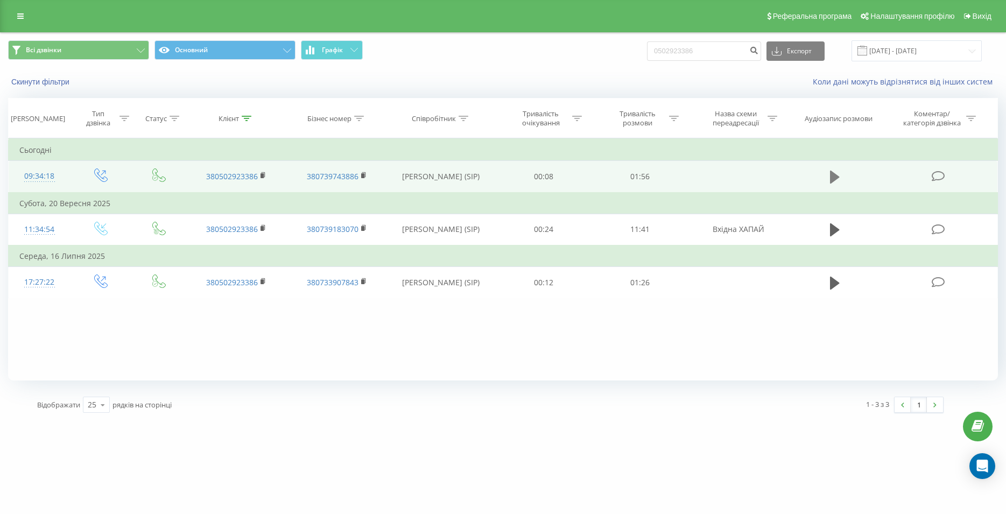
click at [828, 177] on button at bounding box center [835, 177] width 16 height 16
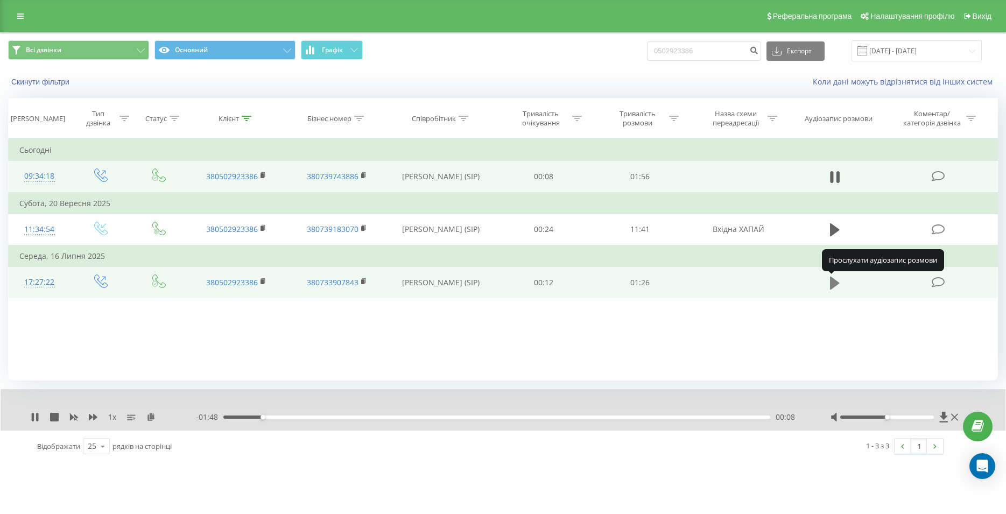
click at [833, 283] on icon at bounding box center [835, 282] width 10 height 13
click at [618, 418] on div at bounding box center [487, 417] width 547 height 3
click at [614, 421] on div "--:-- --:--" at bounding box center [500, 417] width 608 height 11
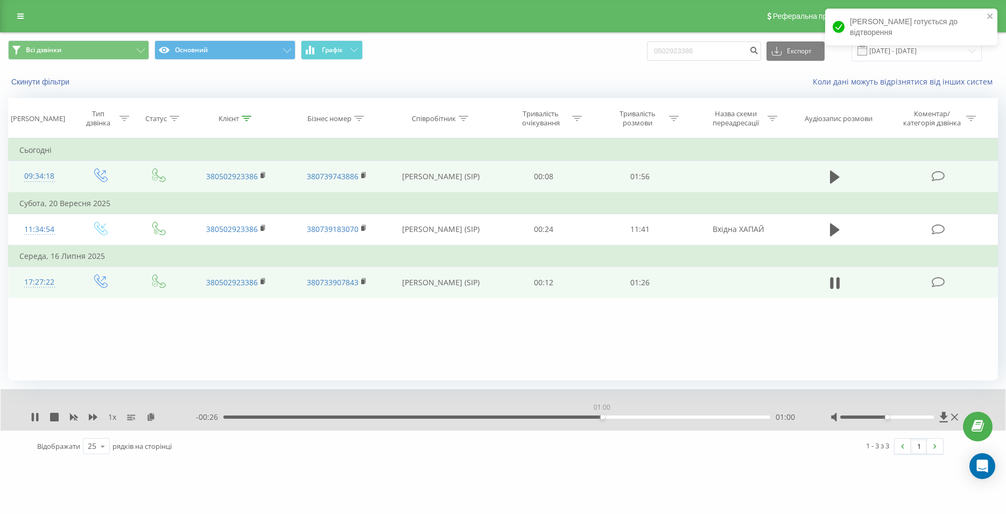
click at [602, 419] on div "01:00" at bounding box center [496, 417] width 547 height 3
click at [670, 417] on div "01:04" at bounding box center [496, 417] width 547 height 3
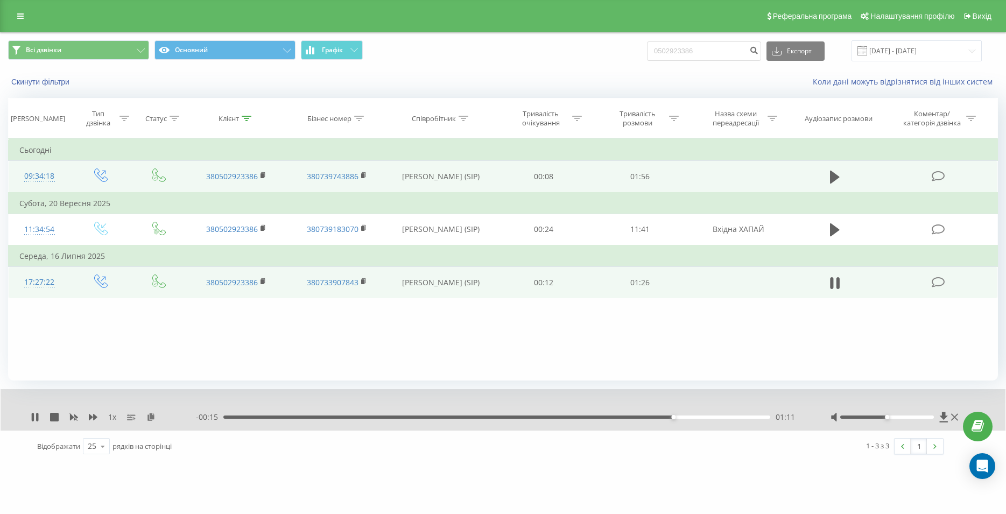
click at [696, 417] on div "01:11" at bounding box center [496, 417] width 547 height 3
click at [836, 280] on icon at bounding box center [835, 283] width 10 height 15
drag, startPoint x: 730, startPoint y: 53, endPoint x: 635, endPoint y: 59, distance: 94.9
click at [647, 59] on input "0502923386" at bounding box center [704, 50] width 114 height 19
paste input "093 800 11 24"
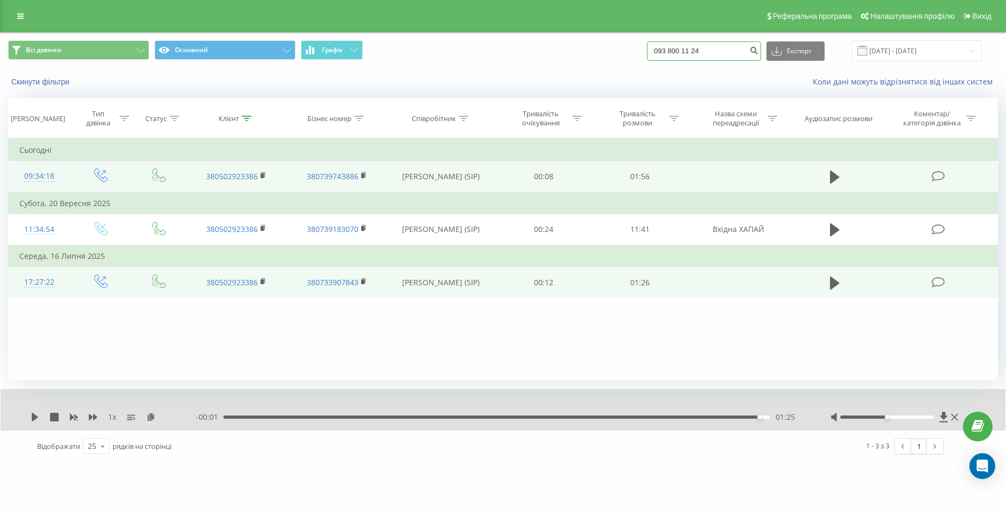
type input "093 800 11 24"
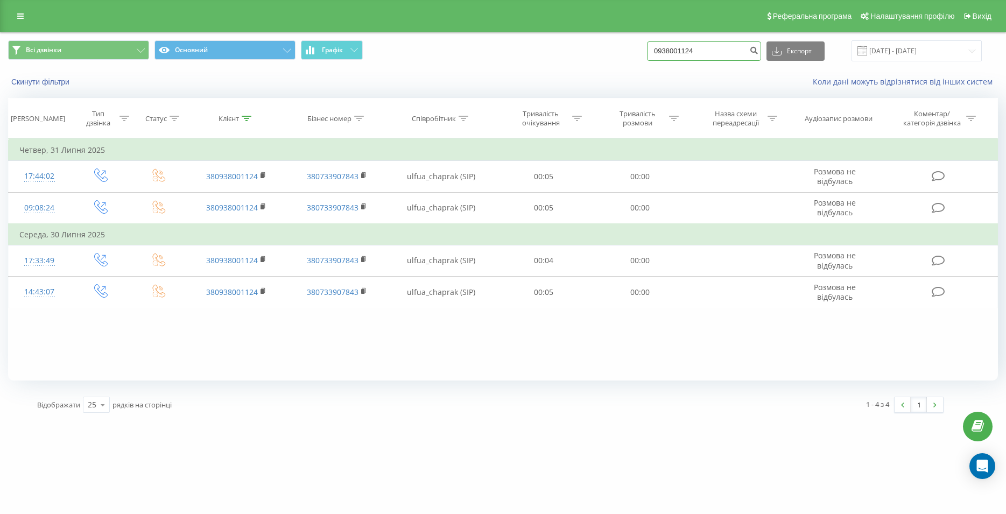
click at [647, 41] on input "0938001124" at bounding box center [704, 50] width 114 height 19
type input "0955496368"
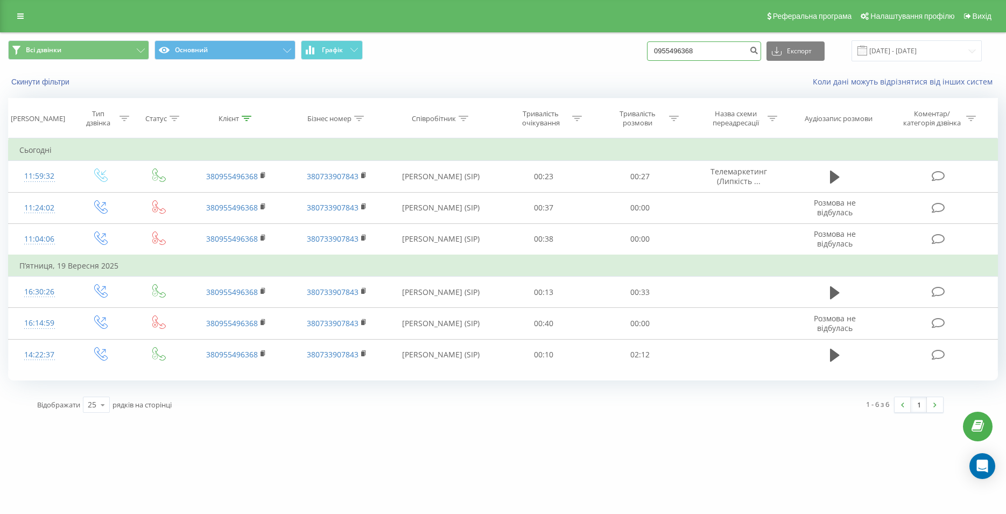
drag, startPoint x: 719, startPoint y: 47, endPoint x: 666, endPoint y: 53, distance: 53.6
click at [666, 53] on input "0955496368" at bounding box center [704, 50] width 114 height 19
click at [720, 49] on input "0955496368" at bounding box center [704, 50] width 114 height 19
drag, startPoint x: 727, startPoint y: 49, endPoint x: 664, endPoint y: 52, distance: 63.1
click at [664, 52] on input "0955496368" at bounding box center [704, 50] width 114 height 19
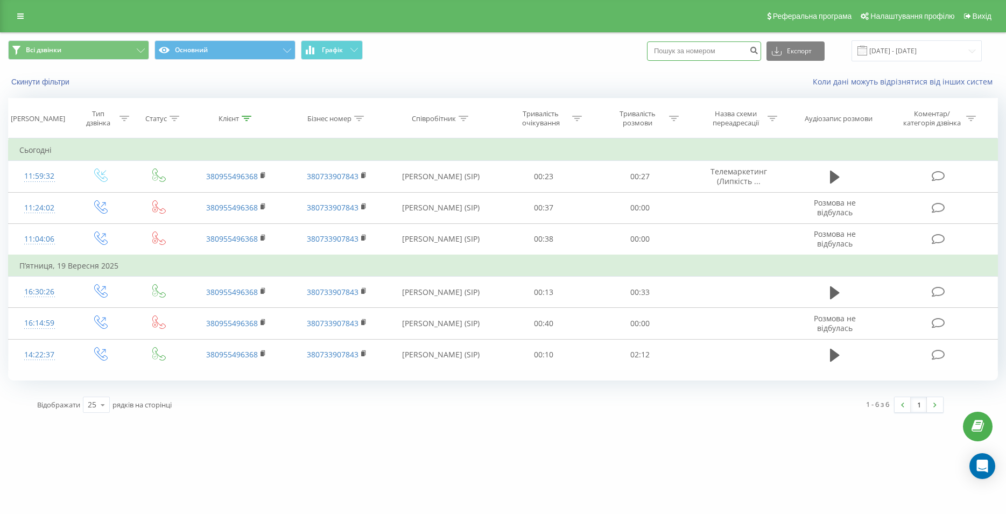
paste input "095 911 51 50"
type input "095 911 51 50"
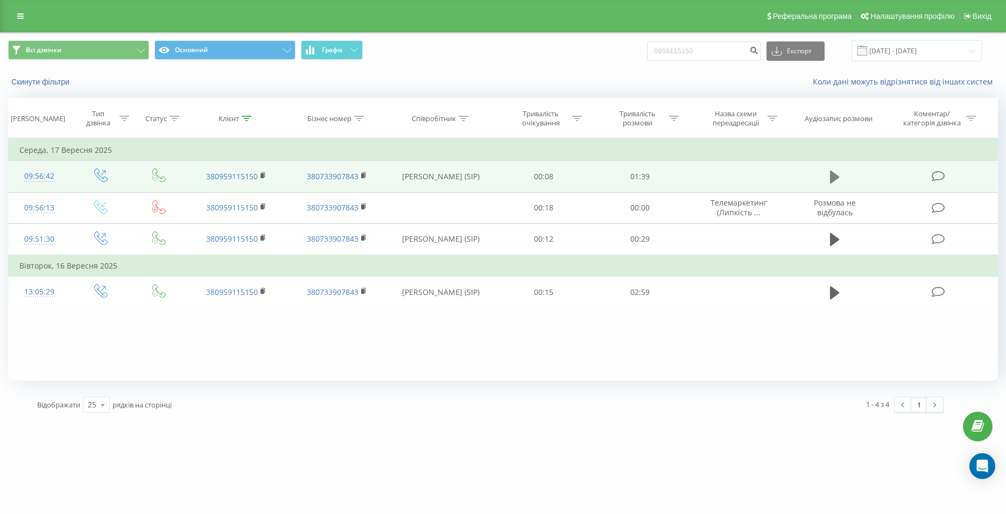
click at [831, 178] on icon at bounding box center [835, 177] width 10 height 13
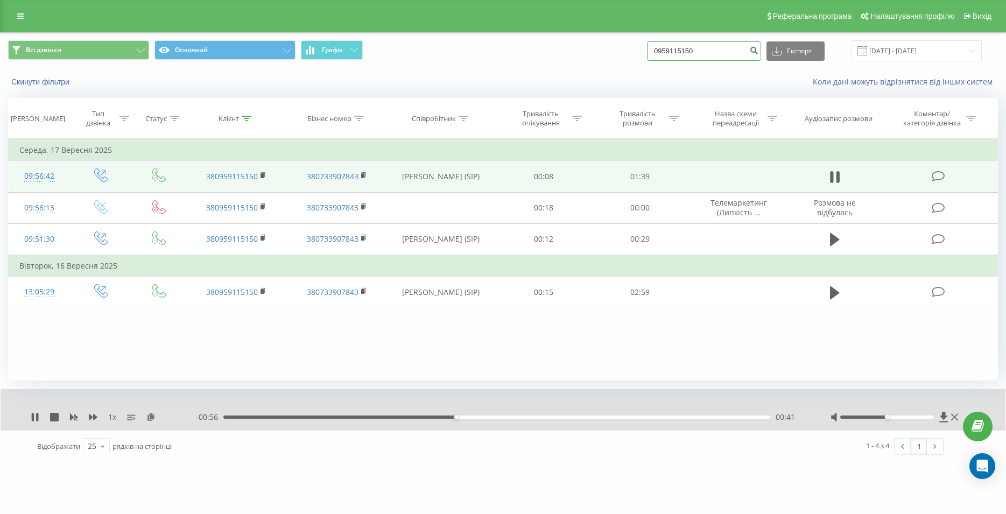
click at [715, 50] on input "0959115150" at bounding box center [704, 50] width 114 height 19
drag, startPoint x: 727, startPoint y: 49, endPoint x: 646, endPoint y: 53, distance: 81.4
click at [647, 53] on input "0959115150" at bounding box center [704, 50] width 114 height 19
paste input "093 071 31 45"
type input "093 071 31 45"
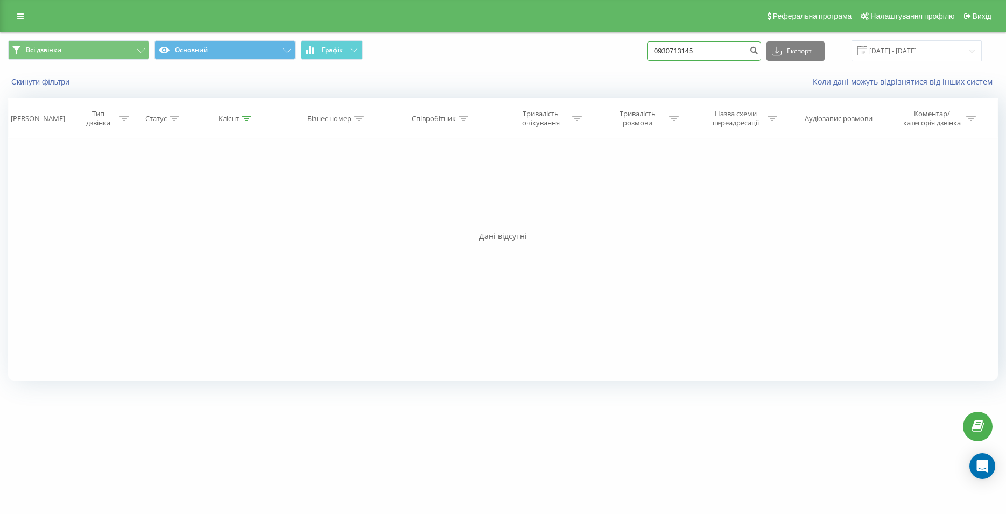
drag, startPoint x: 720, startPoint y: 50, endPoint x: 662, endPoint y: 55, distance: 58.9
click at [662, 55] on input "0930713145" at bounding box center [704, 50] width 114 height 19
paste input "093 238 90 82"
type input "093 238 90 82"
drag, startPoint x: 639, startPoint y: 58, endPoint x: 631, endPoint y: 59, distance: 8.1
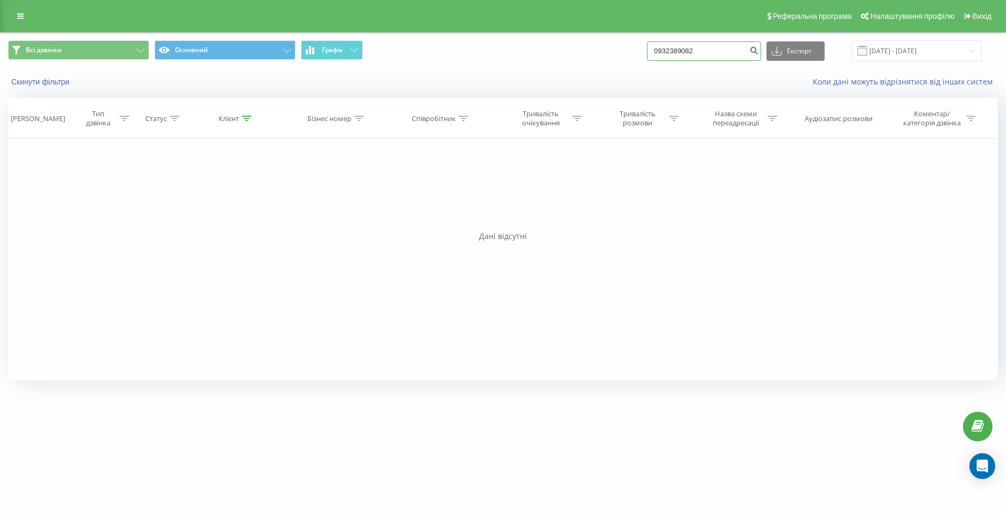
click at [647, 59] on input "0932389082" at bounding box center [704, 50] width 114 height 19
paste input "0932389082"
type input "0932389082"
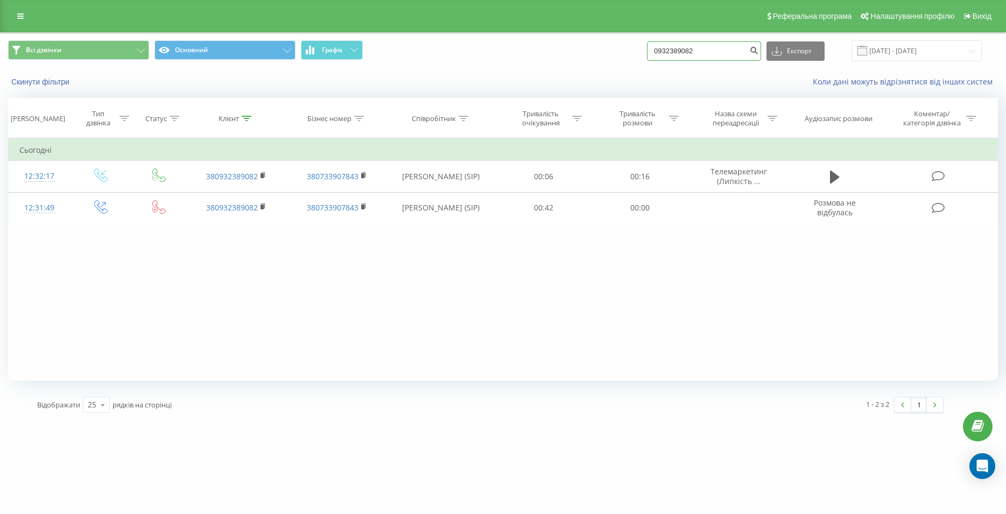
drag, startPoint x: 720, startPoint y: 45, endPoint x: 642, endPoint y: 48, distance: 77.6
click at [647, 48] on input "0932389082" at bounding box center [704, 50] width 114 height 19
paste input "0980493365"
type input "0980493365"
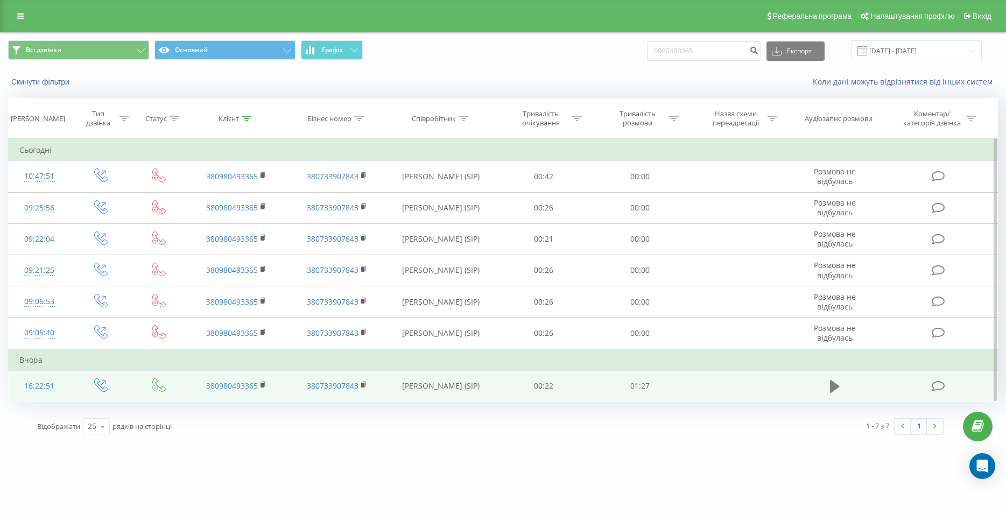
click at [833, 393] on icon at bounding box center [835, 386] width 10 height 13
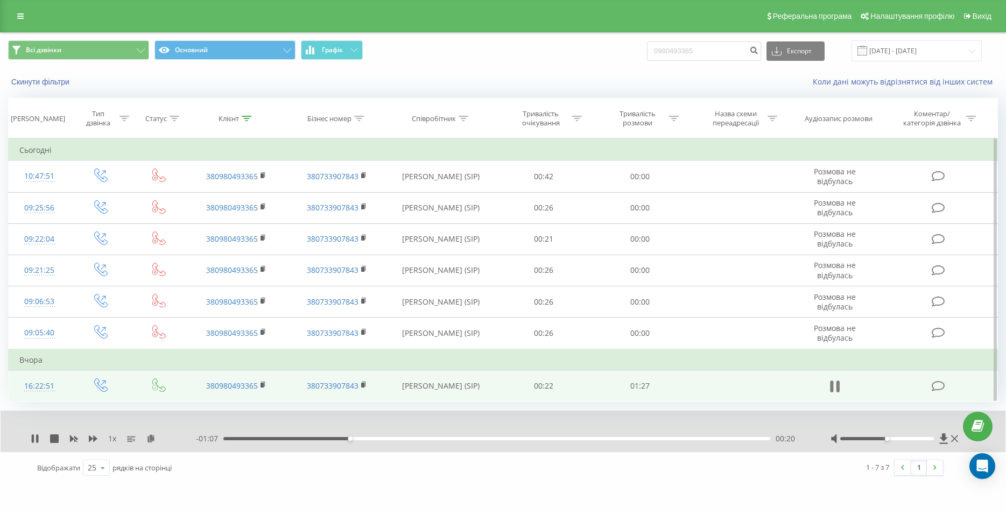
click at [833, 391] on icon at bounding box center [832, 387] width 3 height 12
drag, startPoint x: 722, startPoint y: 48, endPoint x: 664, endPoint y: 54, distance: 58.4
click at [664, 54] on input "0980493365" at bounding box center [704, 50] width 114 height 19
paste input "0731322202"
type input "0731322202"
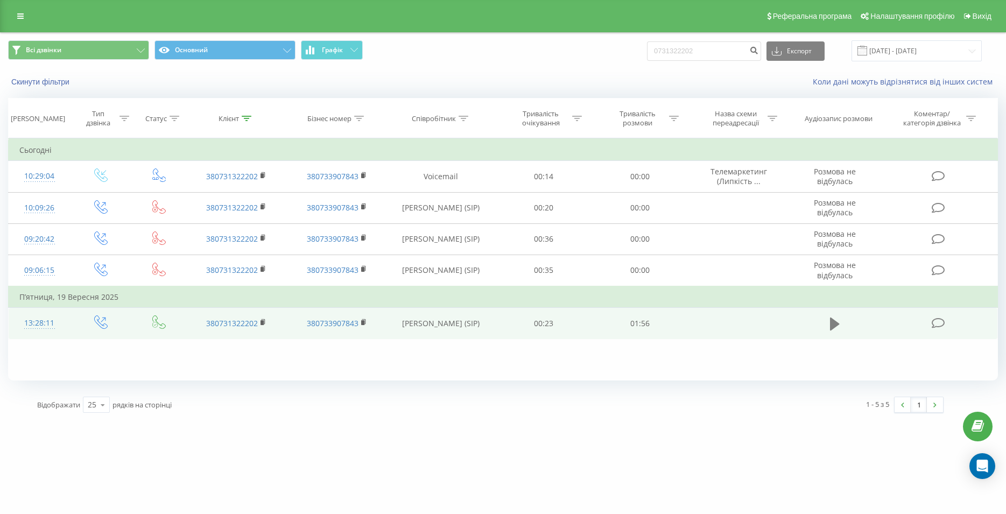
click at [835, 329] on icon at bounding box center [835, 324] width 10 height 15
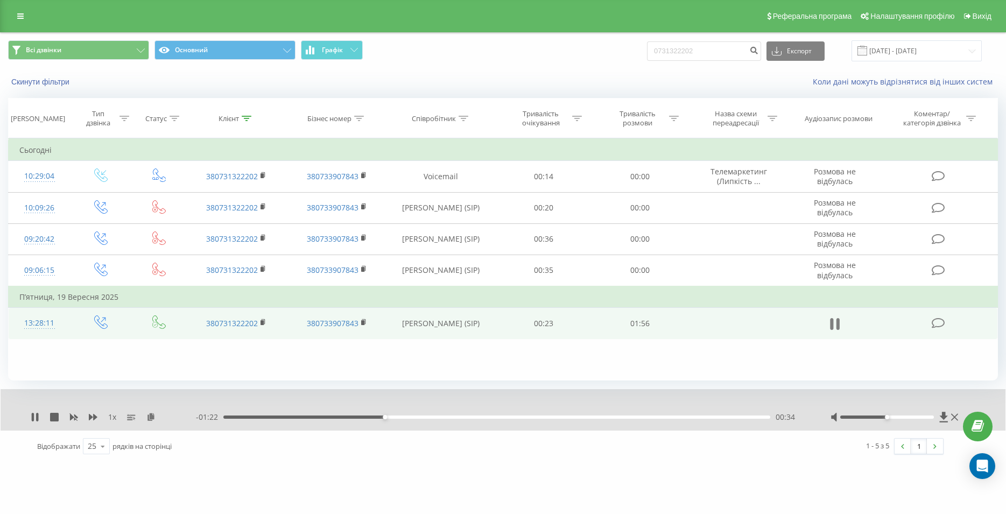
click at [843, 331] on button at bounding box center [835, 324] width 16 height 16
click at [647, 57] on input "0731322202" at bounding box center [704, 50] width 114 height 19
paste input "095 475 10 42"
type input "095 475 10 42"
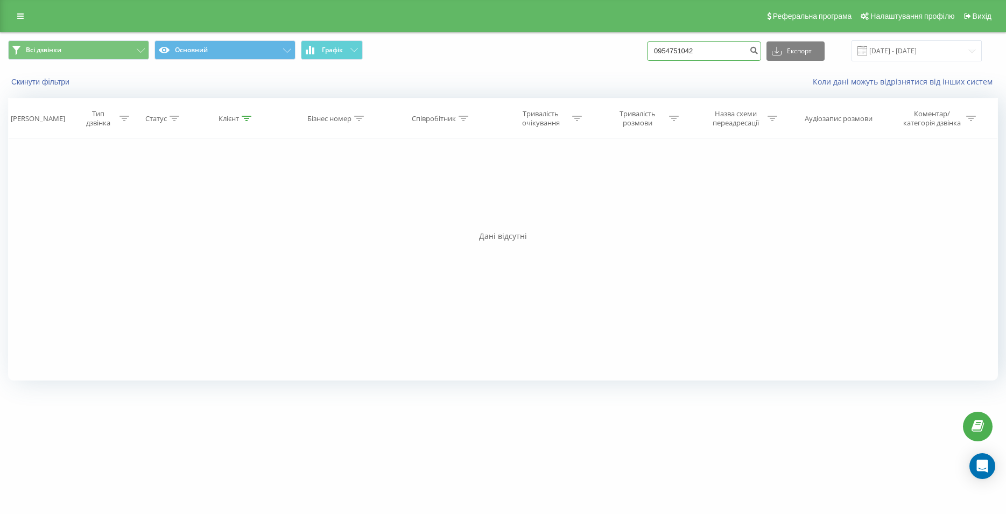
drag, startPoint x: 631, startPoint y: 60, endPoint x: 619, endPoint y: 62, distance: 12.6
click at [647, 61] on input "0954751042" at bounding box center [704, 50] width 114 height 19
paste input "096 640 67 56"
type input "096 640 67 56"
drag, startPoint x: 715, startPoint y: 51, endPoint x: 638, endPoint y: 55, distance: 77.6
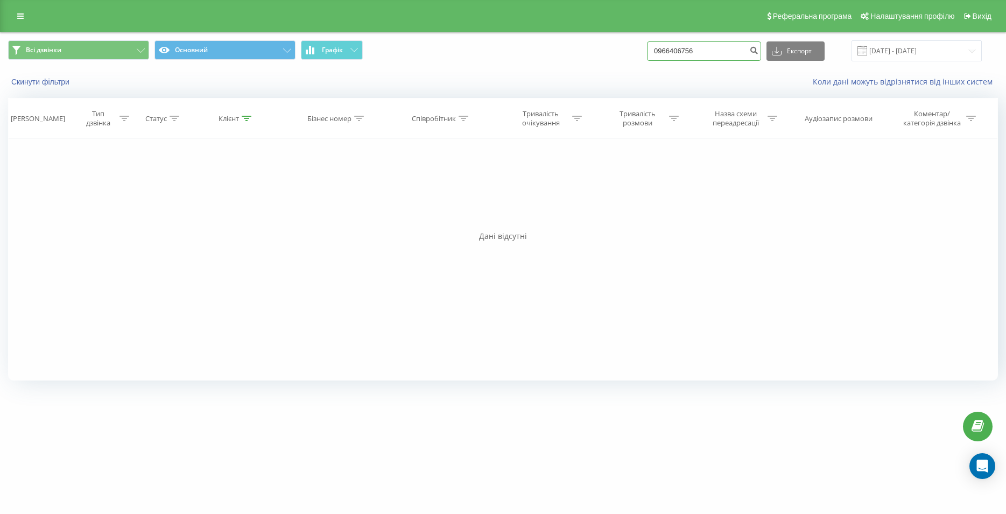
click at [647, 55] on input "0966406756" at bounding box center [704, 50] width 114 height 19
paste input "096 905 71 16"
type input "096 905 71 16"
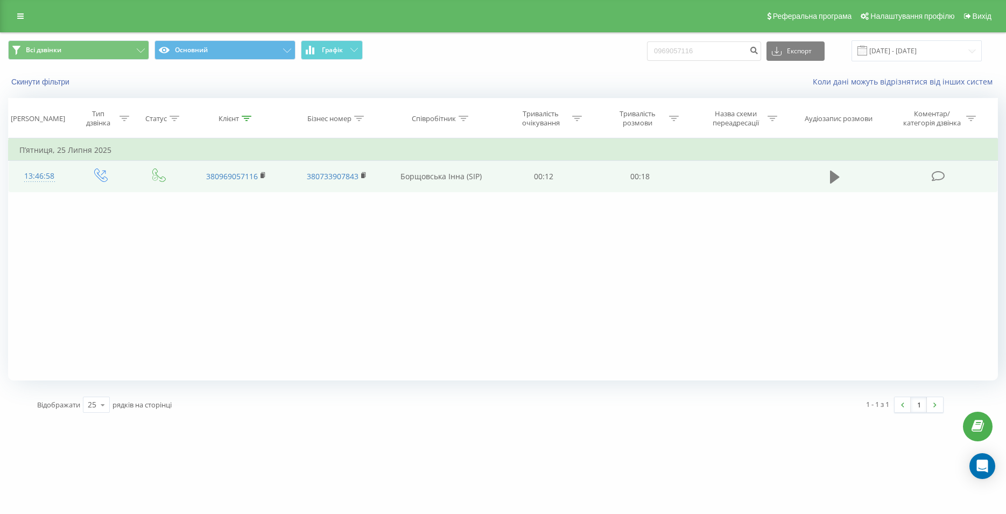
click at [833, 178] on icon at bounding box center [835, 177] width 10 height 13
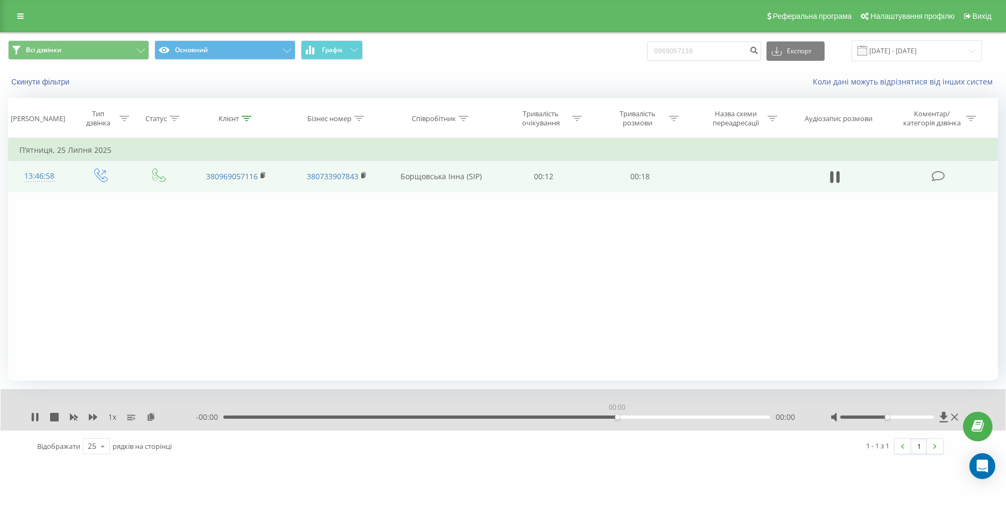
click at [615, 418] on div "00:00" at bounding box center [496, 417] width 547 height 3
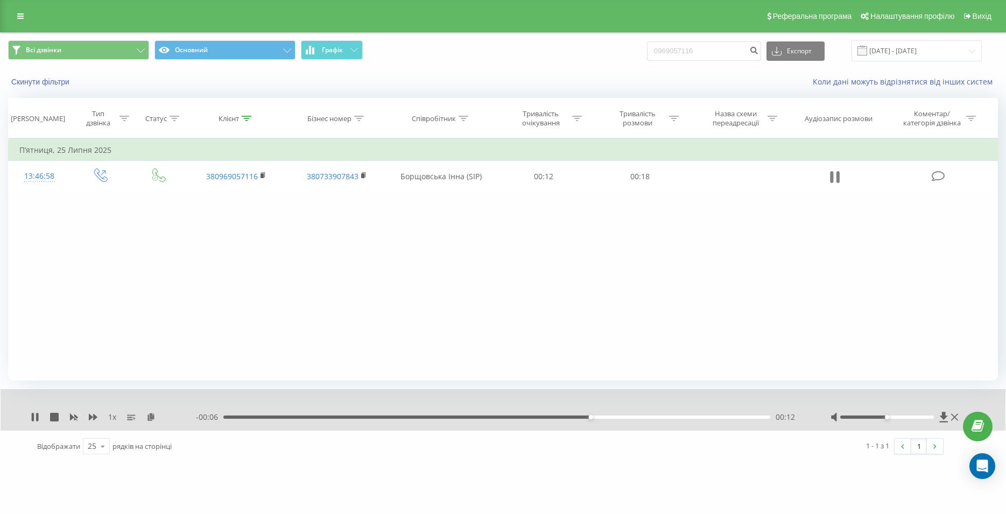
click at [831, 177] on icon at bounding box center [832, 177] width 3 height 12
drag, startPoint x: 712, startPoint y: 53, endPoint x: 652, endPoint y: 60, distance: 60.2
click at [652, 60] on input "0969057116" at bounding box center [704, 50] width 114 height 19
paste input "067 132 12 40"
type input "067 132 12 40"
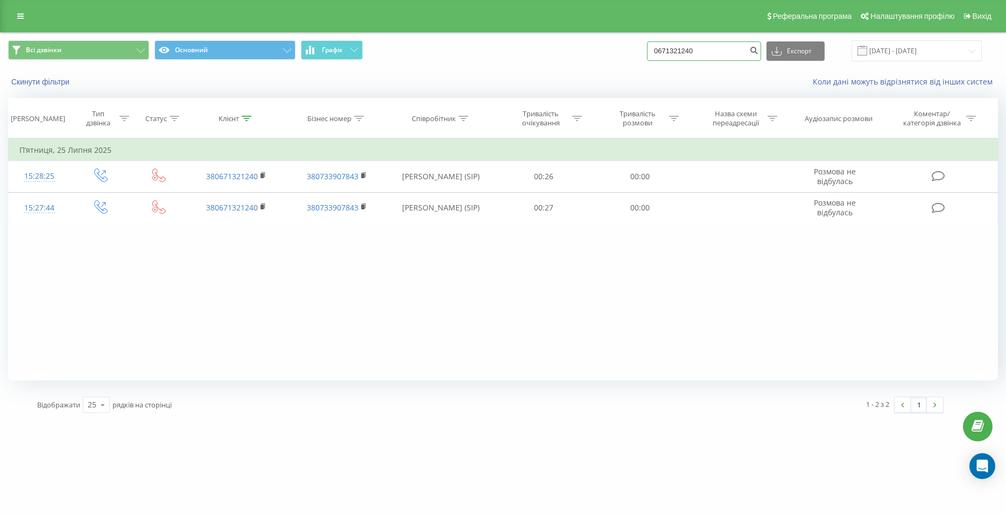
drag, startPoint x: 725, startPoint y: 52, endPoint x: 642, endPoint y: 54, distance: 82.9
click at [647, 54] on input "0671321240" at bounding box center [704, 50] width 114 height 19
click at [428, 301] on div "Фільтрувати за умовою Дорівнює Введіть значення Скасувати OK Фільтрувати за умо…" at bounding box center [503, 259] width 990 height 242
drag, startPoint x: 720, startPoint y: 49, endPoint x: 637, endPoint y: 51, distance: 82.4
click at [647, 51] on input "0671321240" at bounding box center [704, 50] width 114 height 19
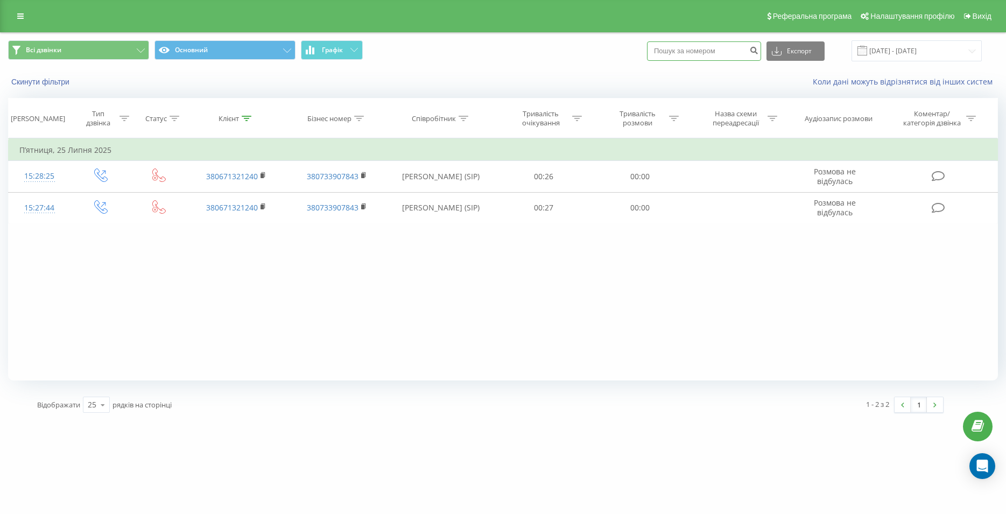
paste input "066 642 11 97"
type input "066 642 11 97"
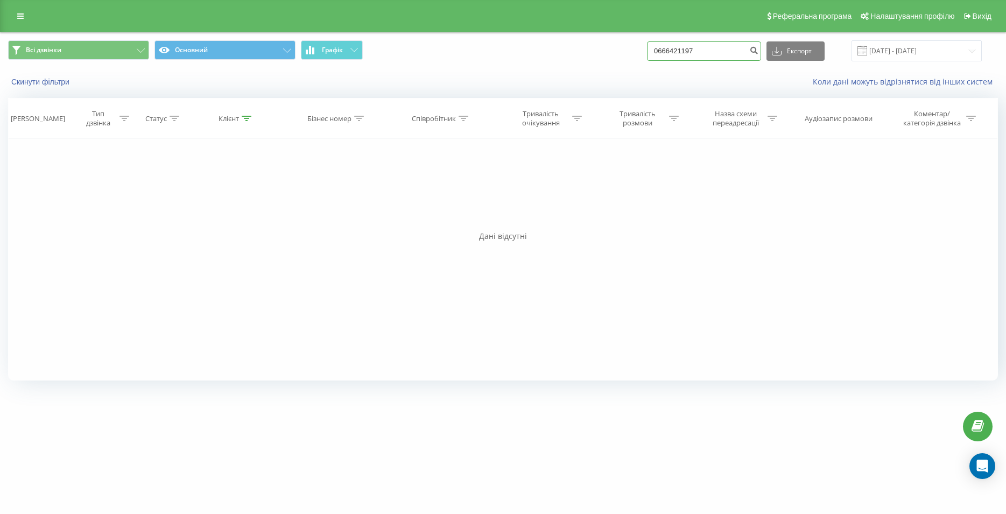
drag, startPoint x: 658, startPoint y: 43, endPoint x: 640, endPoint y: 45, distance: 18.4
click at [647, 45] on input "0666421197" at bounding box center [704, 50] width 114 height 19
paste input "096 323 06 09"
type input "096 323 06 09"
drag, startPoint x: 662, startPoint y: 59, endPoint x: 653, endPoint y: 60, distance: 8.7
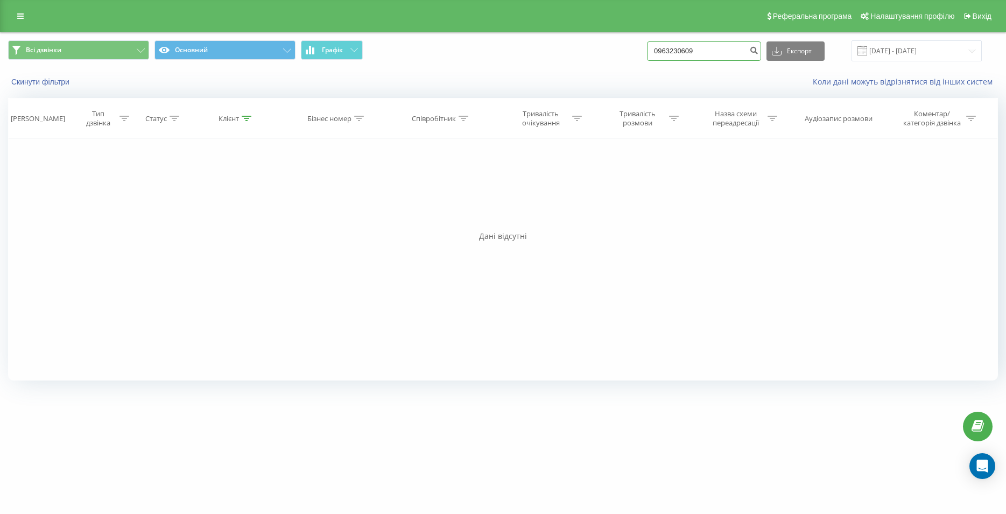
click at [653, 60] on input "0963230609" at bounding box center [704, 50] width 114 height 19
paste input "093 077 87 87"
type input "093 077 87 87"
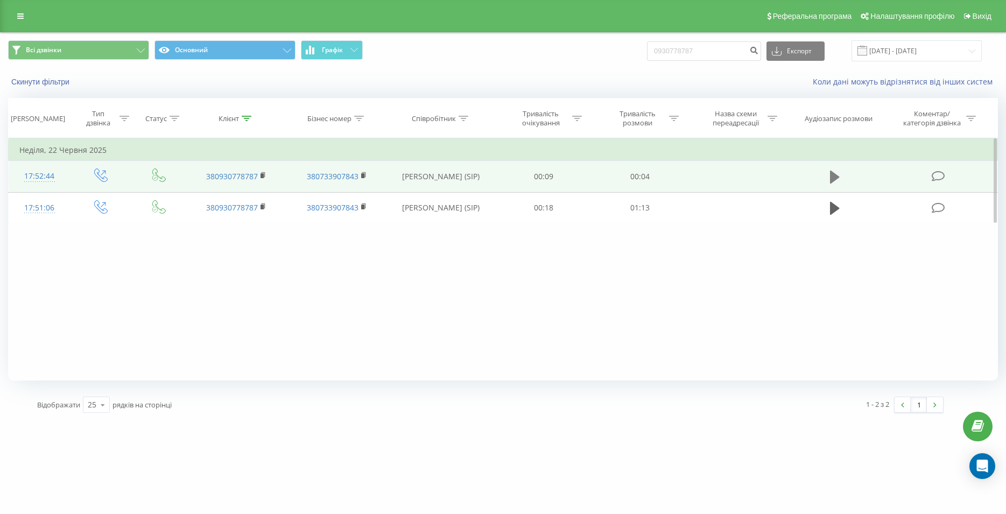
click at [831, 179] on icon at bounding box center [835, 177] width 10 height 13
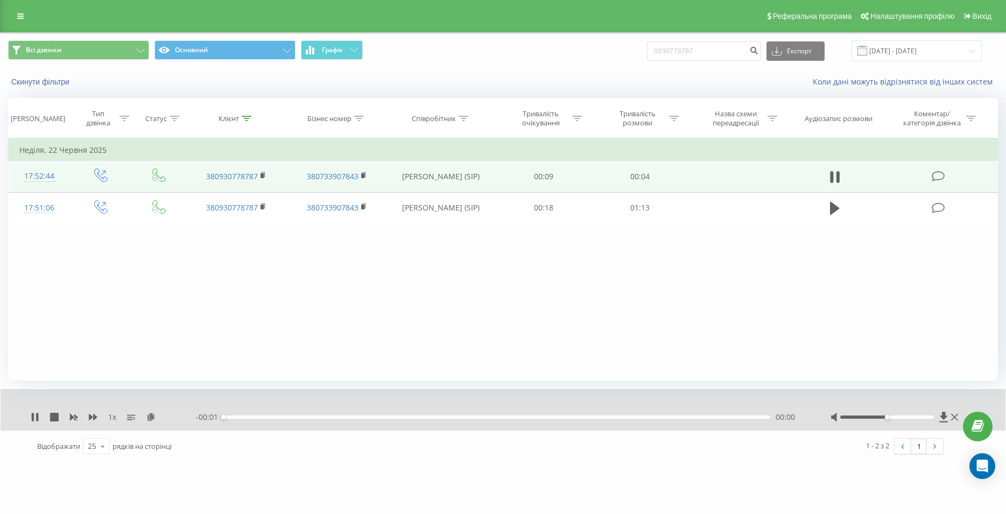
click at [619, 419] on div "00:00" at bounding box center [496, 417] width 547 height 3
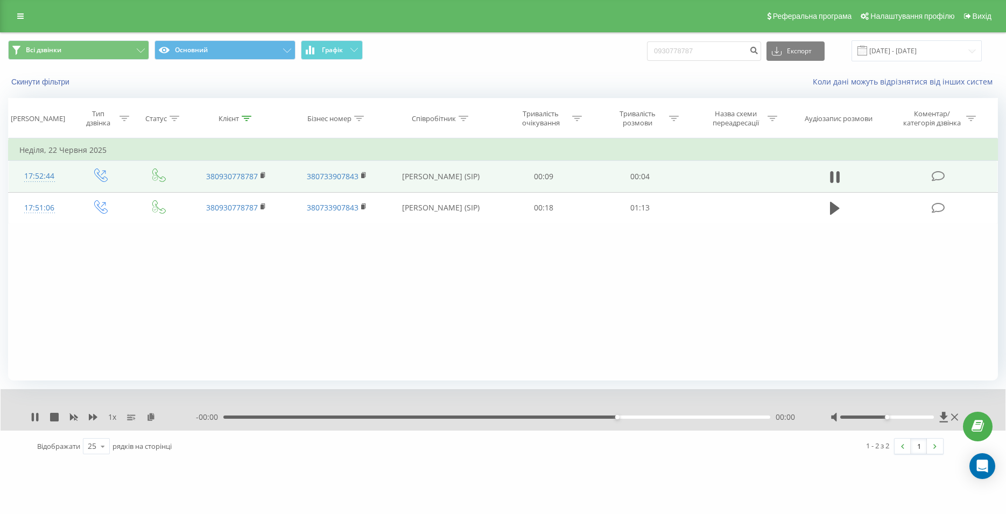
click at [633, 419] on div "00:00" at bounding box center [496, 417] width 547 height 3
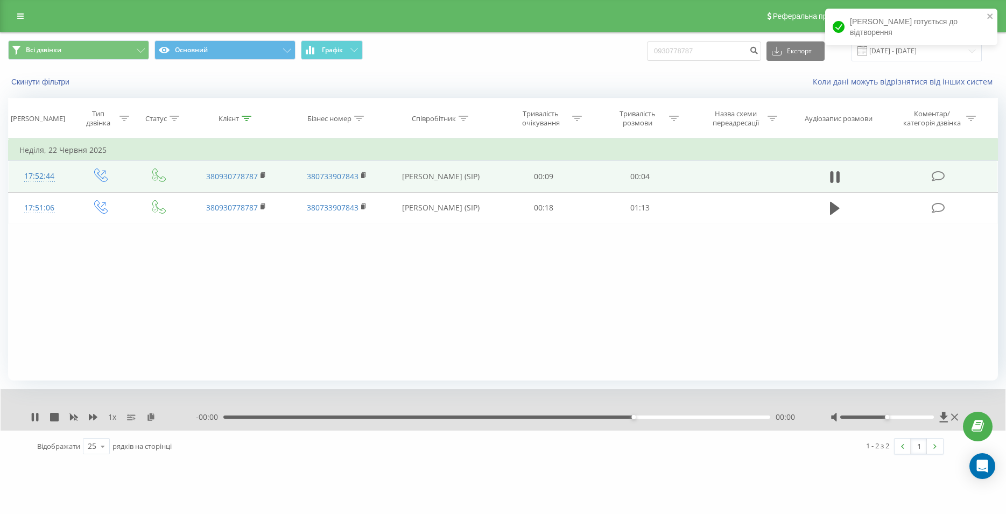
click at [670, 418] on div "00:00" at bounding box center [496, 417] width 547 height 3
click at [694, 420] on div "- 00:00 00:00 00:00" at bounding box center [500, 417] width 608 height 11
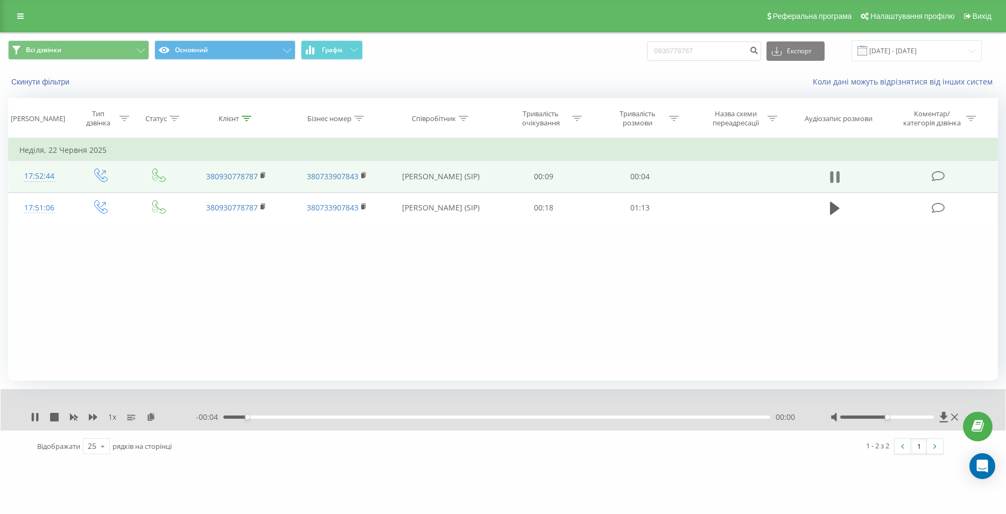
click at [834, 179] on icon at bounding box center [835, 177] width 10 height 15
drag, startPoint x: 695, startPoint y: 52, endPoint x: 632, endPoint y: 58, distance: 63.3
click at [647, 58] on input "0930778787" at bounding box center [704, 50] width 114 height 19
paste input "099 650 74 68"
type input "099 650 74 68"
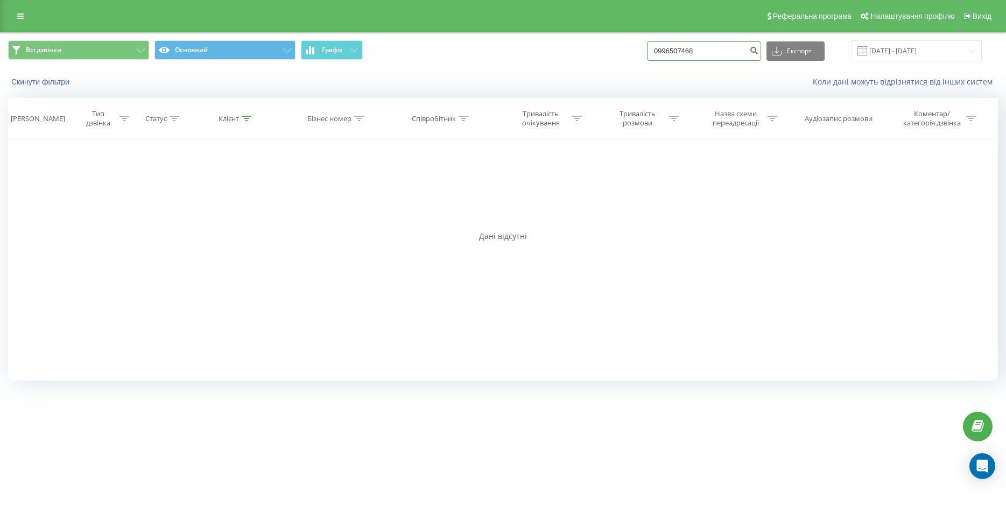
drag, startPoint x: 714, startPoint y: 52, endPoint x: 651, endPoint y: 59, distance: 63.4
click at [651, 59] on input "0996507468" at bounding box center [704, 50] width 114 height 19
paste input "067 261 01 05"
type input "067 261 01 05"
drag, startPoint x: 734, startPoint y: 51, endPoint x: 652, endPoint y: 57, distance: 82.1
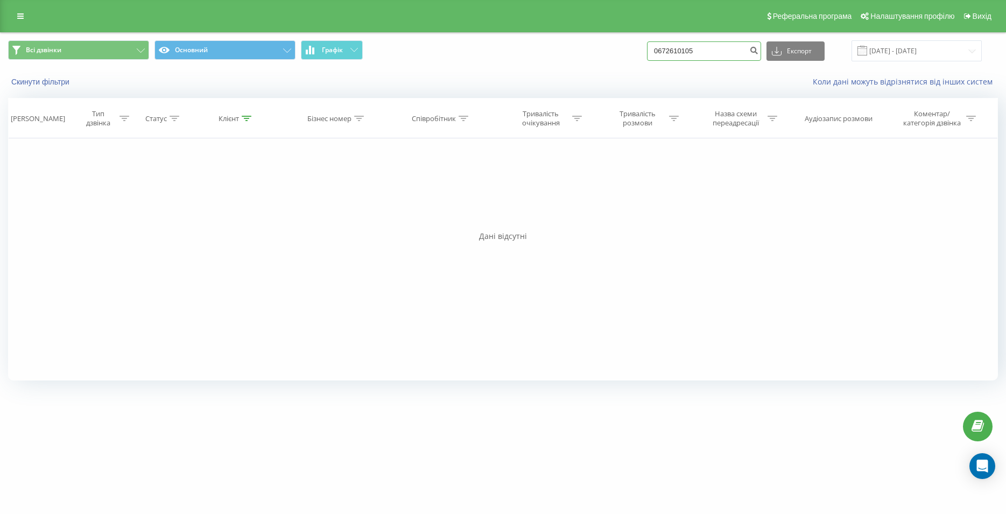
click at [652, 57] on input "0672610105" at bounding box center [704, 50] width 114 height 19
paste input "063 415 27 26"
type input "063 415 27 26"
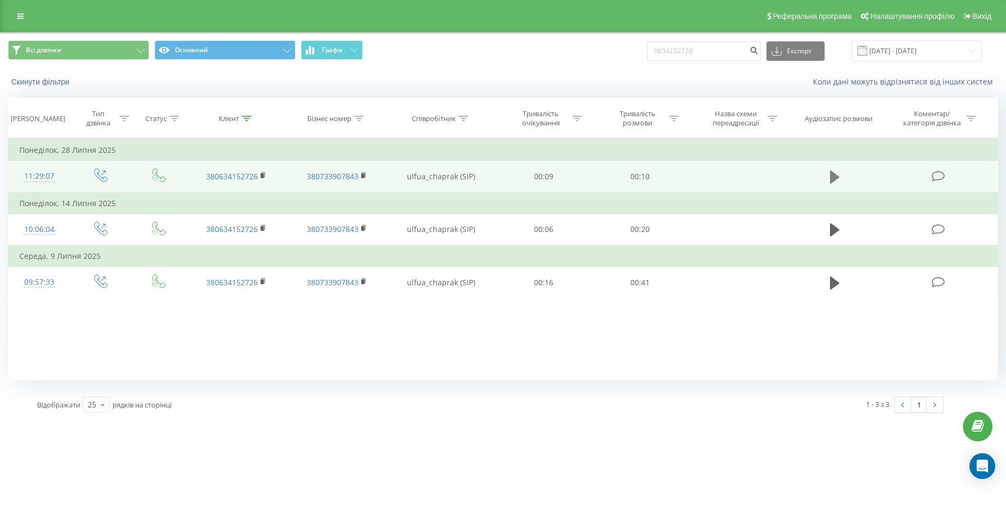
click at [831, 176] on icon at bounding box center [835, 177] width 10 height 13
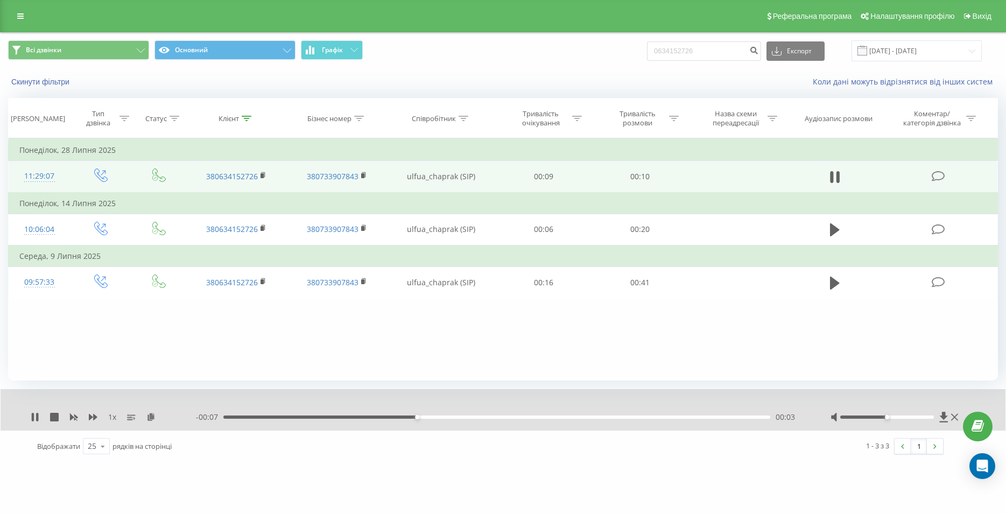
click at [600, 417] on div "00:03" at bounding box center [496, 417] width 547 height 3
click at [834, 175] on icon at bounding box center [835, 177] width 10 height 15
drag, startPoint x: 715, startPoint y: 53, endPoint x: 627, endPoint y: 60, distance: 88.6
click at [647, 60] on input "0634152726" at bounding box center [704, 50] width 114 height 19
paste input "098 338 06 58"
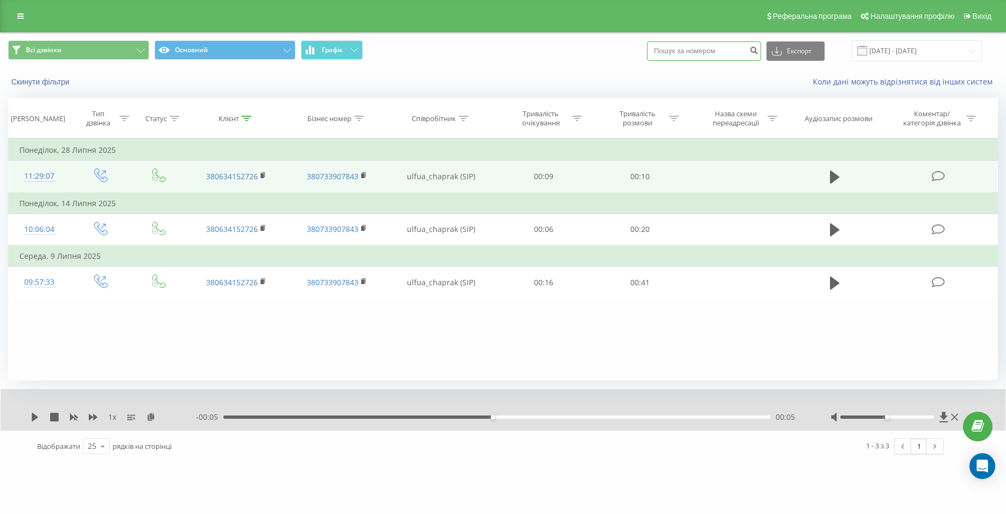
type input "098 338 06 58"
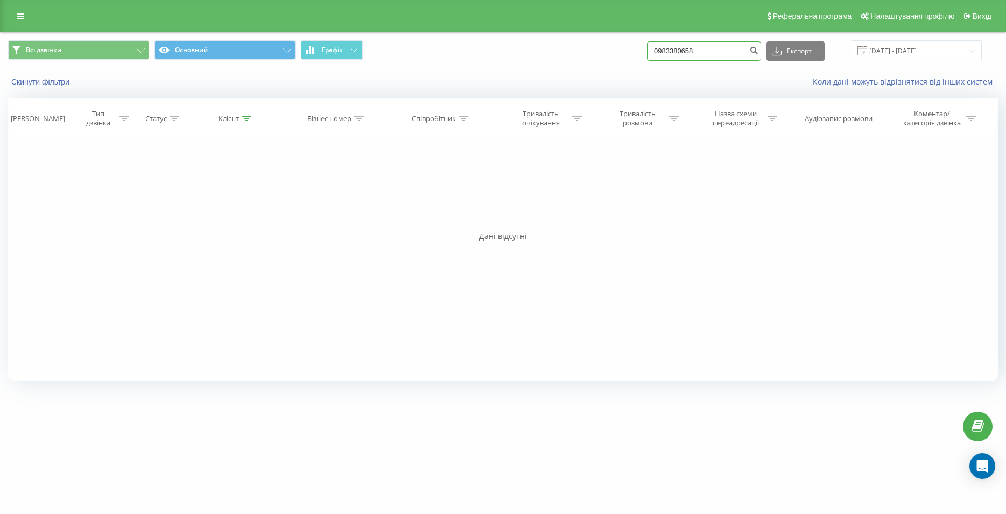
drag, startPoint x: 725, startPoint y: 51, endPoint x: 609, endPoint y: 51, distance: 116.3
click at [647, 51] on input "0983380658" at bounding box center [704, 50] width 114 height 19
paste input "098 699 24 62"
type input "098 699 24 62"
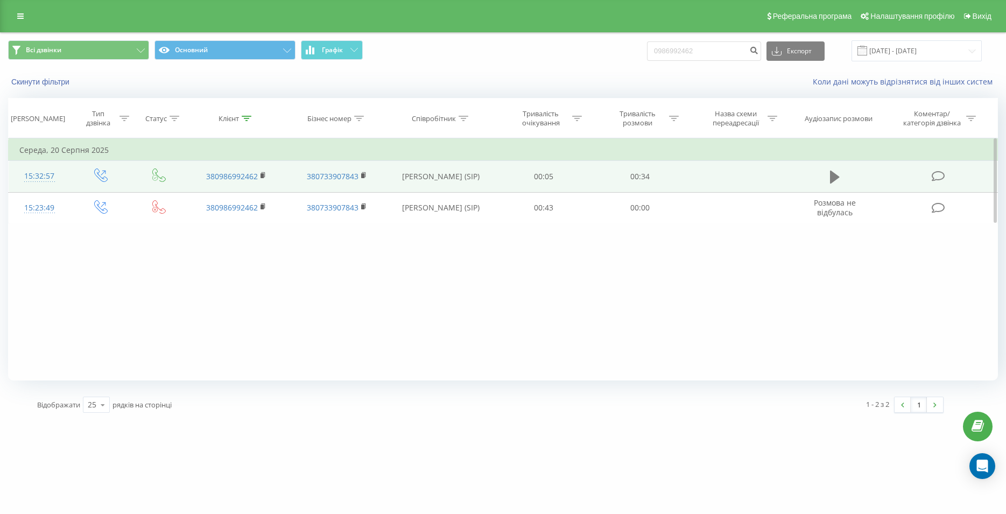
click at [834, 177] on icon at bounding box center [835, 177] width 10 height 13
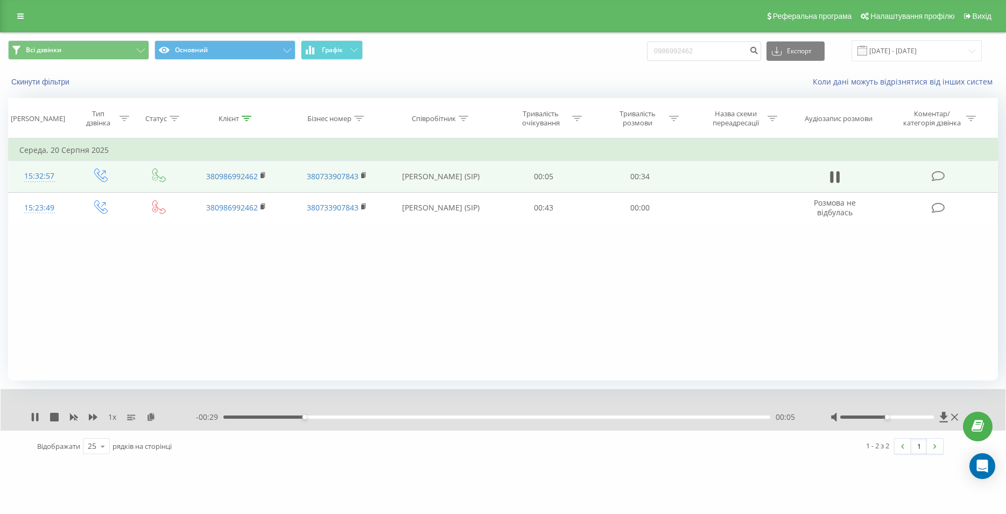
click at [526, 419] on div "00:05" at bounding box center [496, 417] width 547 height 3
click at [835, 173] on icon at bounding box center [835, 177] width 10 height 15
click at [836, 177] on icon at bounding box center [835, 177] width 10 height 13
click at [827, 180] on button at bounding box center [835, 177] width 16 height 16
drag, startPoint x: 632, startPoint y: 57, endPoint x: 623, endPoint y: 57, distance: 9.2
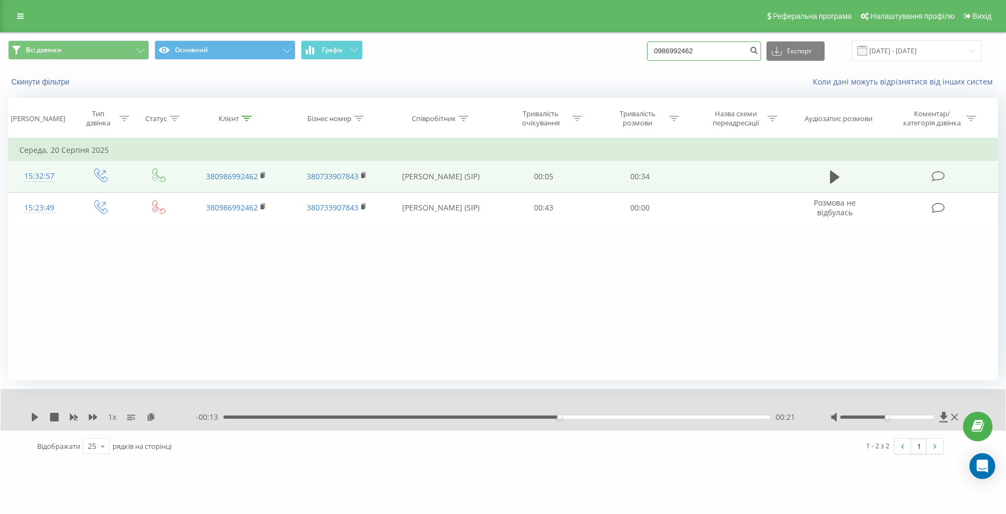
click at [647, 57] on input "0986992462" at bounding box center [704, 50] width 114 height 19
paste input "067 637 26 08"
type input "067 637 26 08"
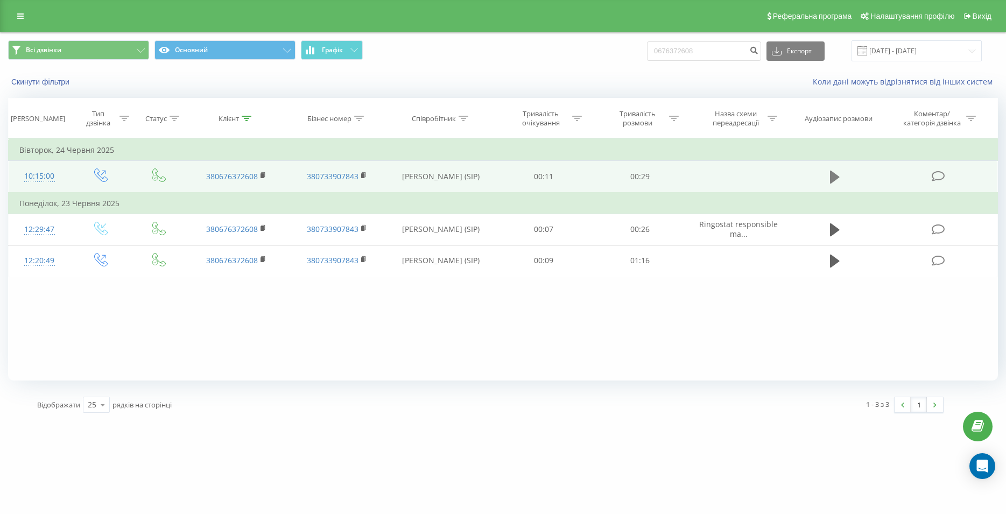
click at [831, 182] on icon at bounding box center [835, 177] width 10 height 13
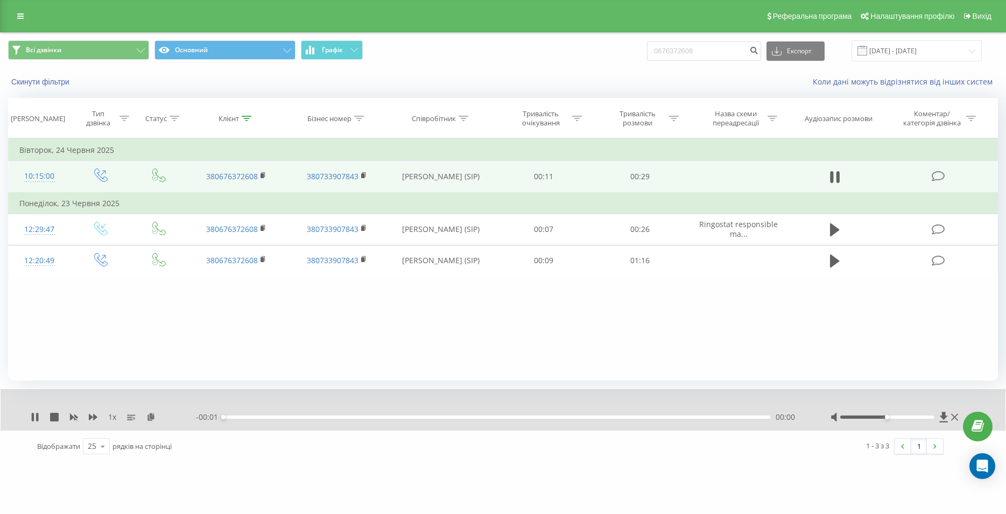
click at [605, 420] on div "- 00:01 00:00 00:00" at bounding box center [500, 417] width 608 height 11
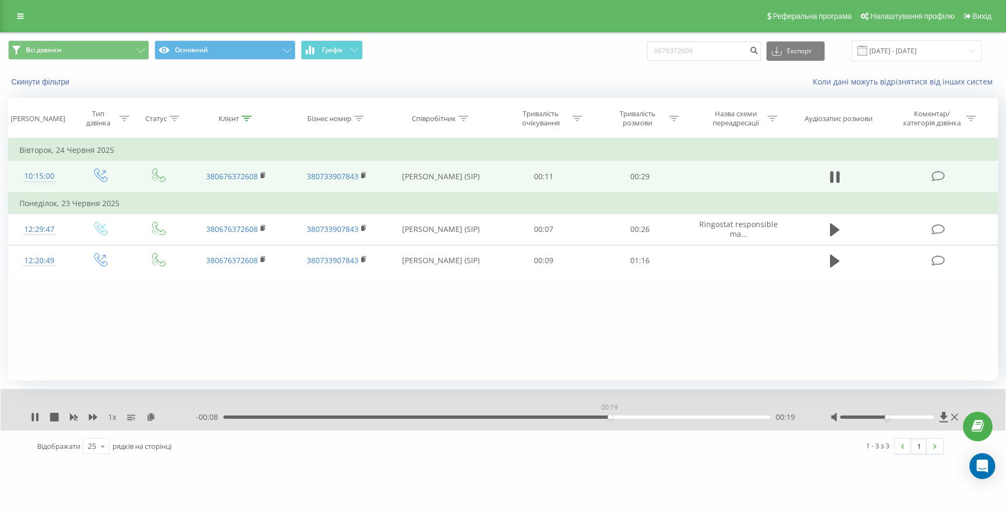
click at [609, 417] on div "00:19" at bounding box center [496, 417] width 547 height 3
click at [649, 418] on div "00:21" at bounding box center [496, 417] width 547 height 3
click at [601, 418] on div "00:19" at bounding box center [496, 417] width 547 height 3
click at [835, 184] on icon at bounding box center [835, 177] width 10 height 15
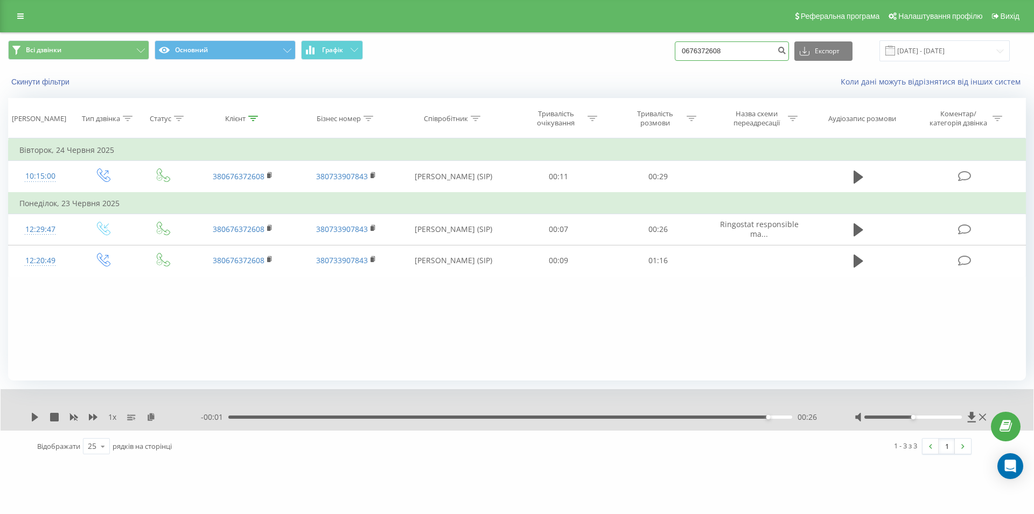
drag, startPoint x: 693, startPoint y: 48, endPoint x: 666, endPoint y: 50, distance: 27.0
click at [674, 50] on input "0676372608" at bounding box center [731, 50] width 114 height 19
type input "0"
paste input "096 093 08 86"
type input "096 093 08 86"
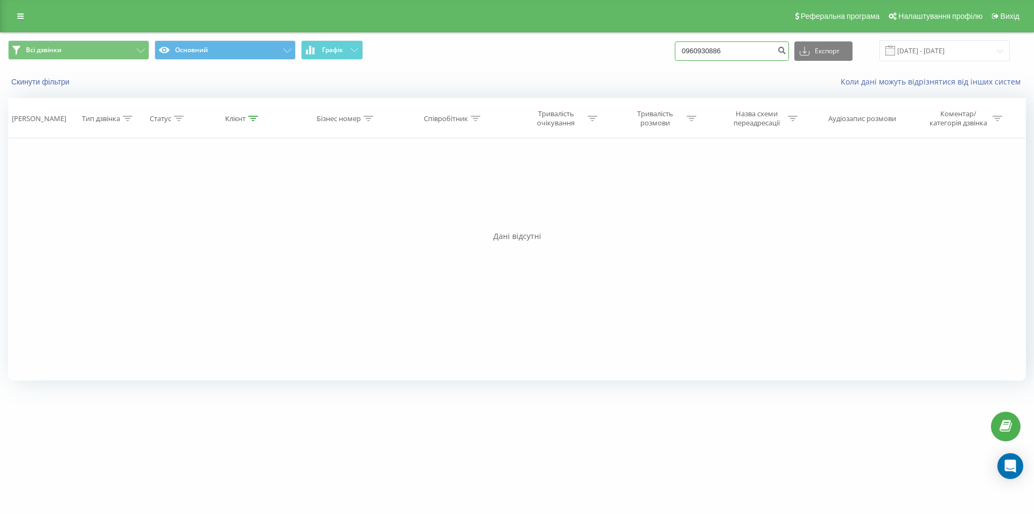
drag, startPoint x: 709, startPoint y: 51, endPoint x: 662, endPoint y: 52, distance: 47.4
click at [674, 52] on input "0960930886" at bounding box center [731, 50] width 114 height 19
paste input "[PHONE_NUMBER]"
type input "[PHONE_NUMBER]"
click at [697, 50] on input "(067)8735581" at bounding box center [731, 50] width 114 height 19
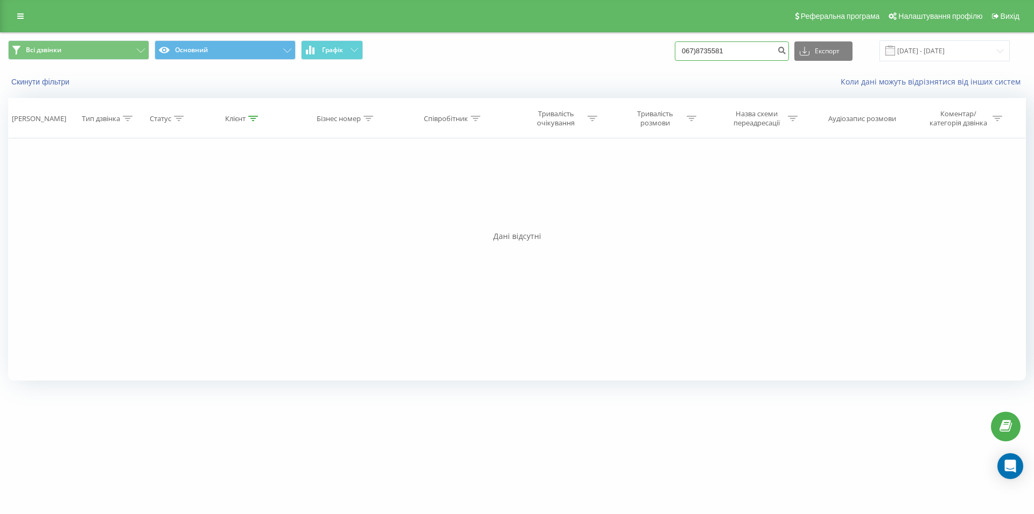
click at [708, 52] on input "067)8735581" at bounding box center [731, 50] width 114 height 19
type input "0678735581"
click at [744, 54] on input "0678735581" at bounding box center [731, 50] width 114 height 19
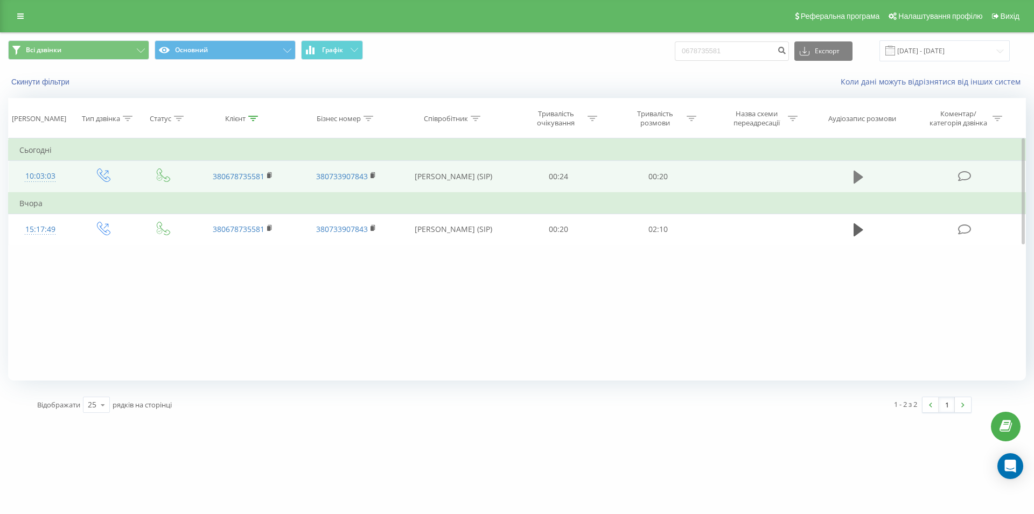
click at [853, 181] on icon at bounding box center [858, 177] width 10 height 13
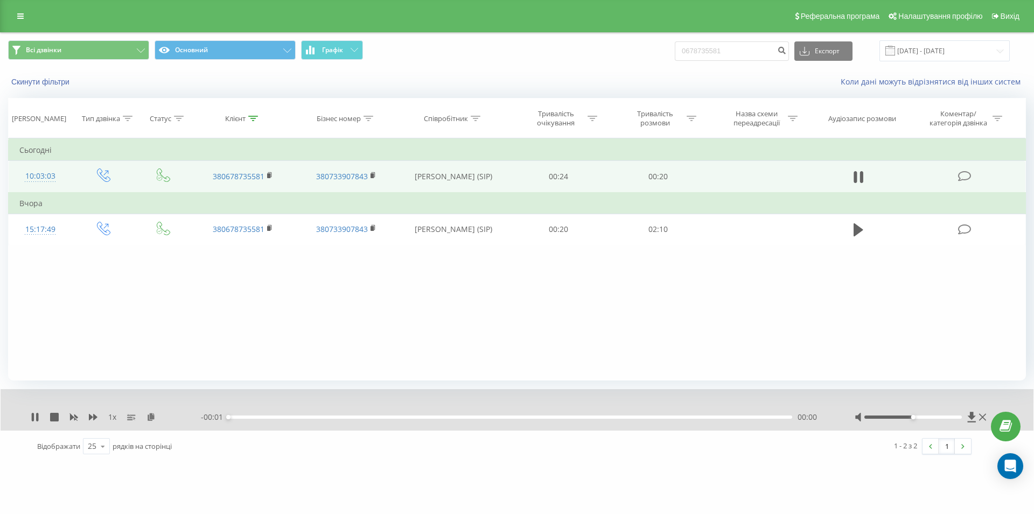
click at [602, 420] on div "- 00:01 00:00 00:00" at bounding box center [514, 417] width 627 height 11
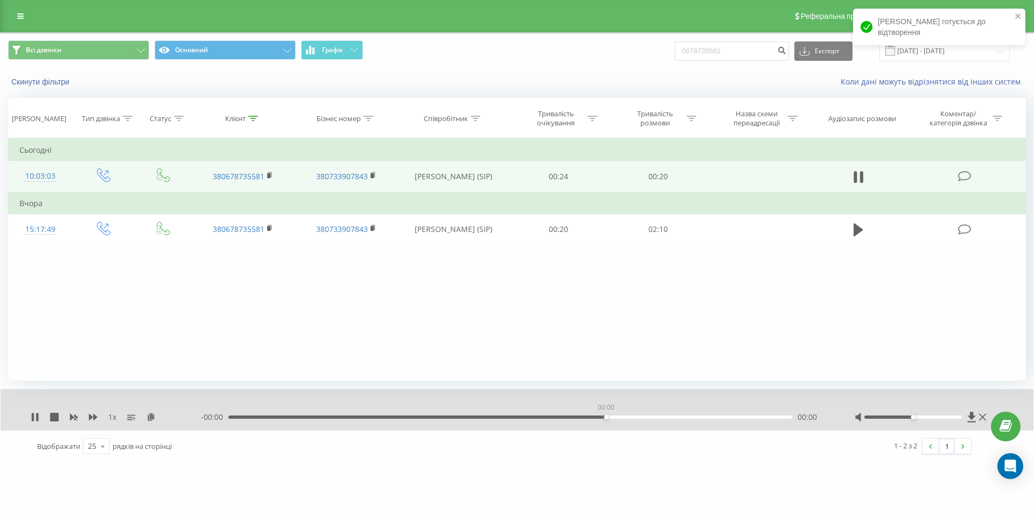
click at [603, 418] on div "00:00" at bounding box center [510, 417] width 564 height 3
click at [618, 419] on div "00:01" at bounding box center [510, 417] width 564 height 3
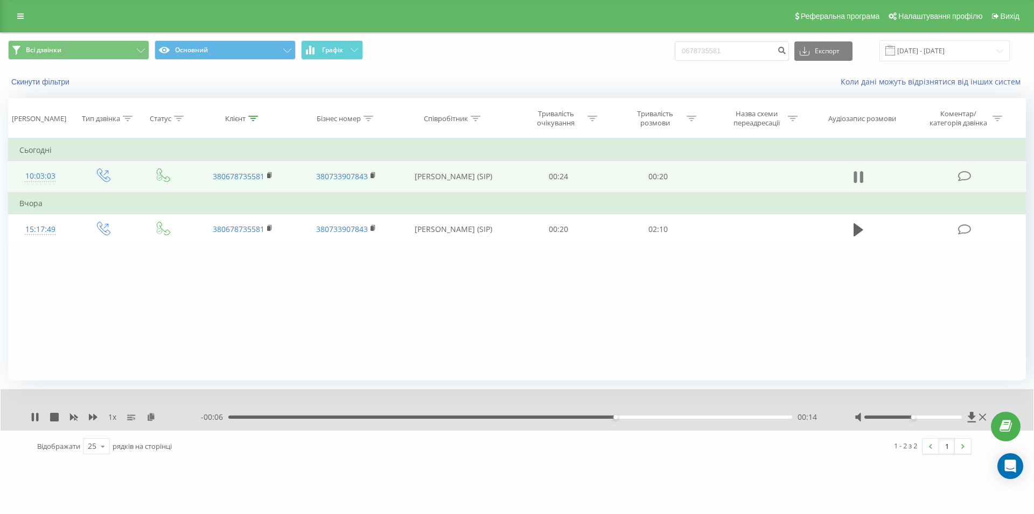
click at [858, 178] on icon at bounding box center [858, 177] width 10 height 15
drag, startPoint x: 743, startPoint y: 52, endPoint x: 691, endPoint y: 47, distance: 52.4
click at [691, 47] on input "0678735581" at bounding box center [731, 50] width 114 height 19
paste input "097 908 14 65"
type input "097 908 14 65"
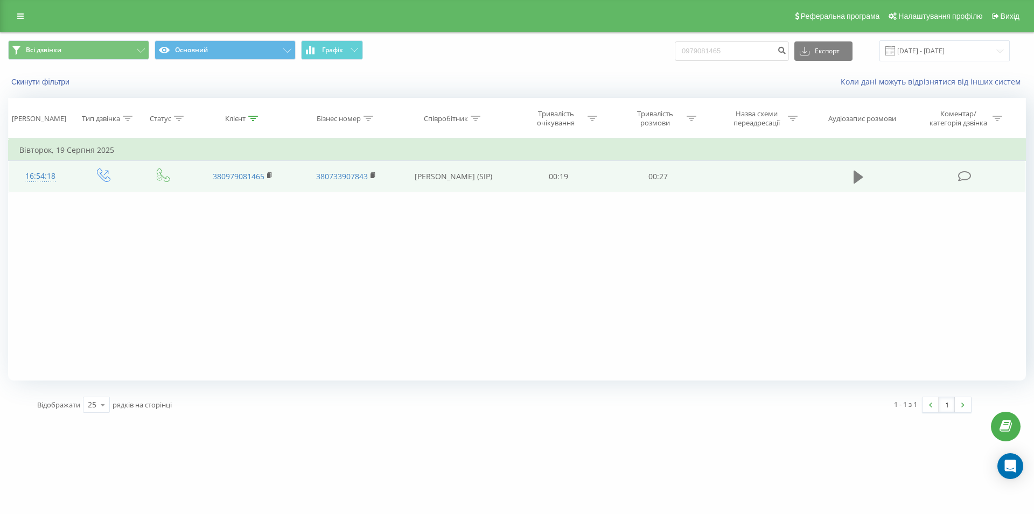
click at [856, 178] on icon at bounding box center [858, 177] width 10 height 13
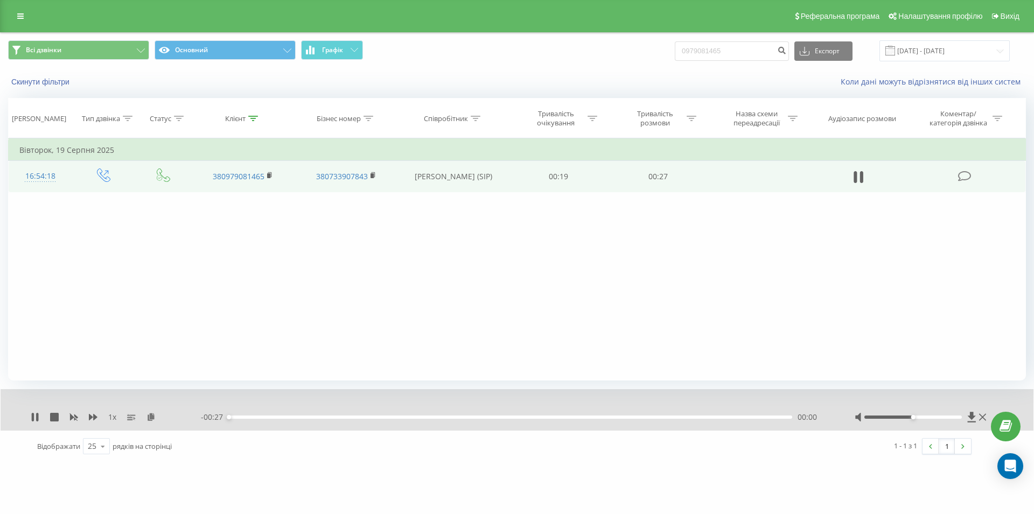
click at [633, 420] on div "- 00:27 00:00 00:00" at bounding box center [514, 417] width 627 height 11
click at [636, 416] on div "- 00:26 00:00 00:00" at bounding box center [514, 417] width 627 height 11
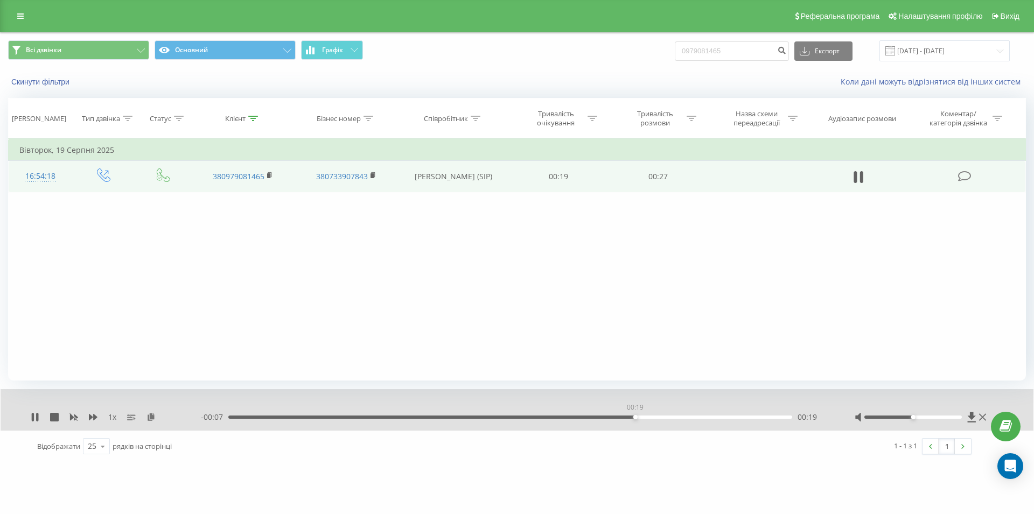
click at [635, 418] on div "00:19" at bounding box center [510, 417] width 564 height 3
click at [858, 174] on icon at bounding box center [858, 177] width 10 height 15
drag, startPoint x: 738, startPoint y: 54, endPoint x: 637, endPoint y: 61, distance: 100.9
click at [674, 61] on input "0979081465" at bounding box center [731, 50] width 114 height 19
paste input "097 097 36 41"
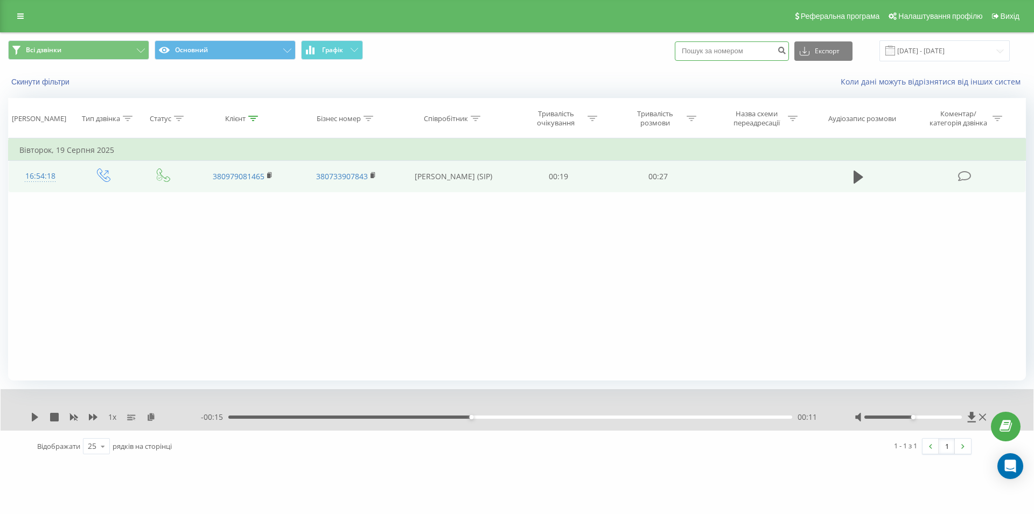
type input "097 097 36 41"
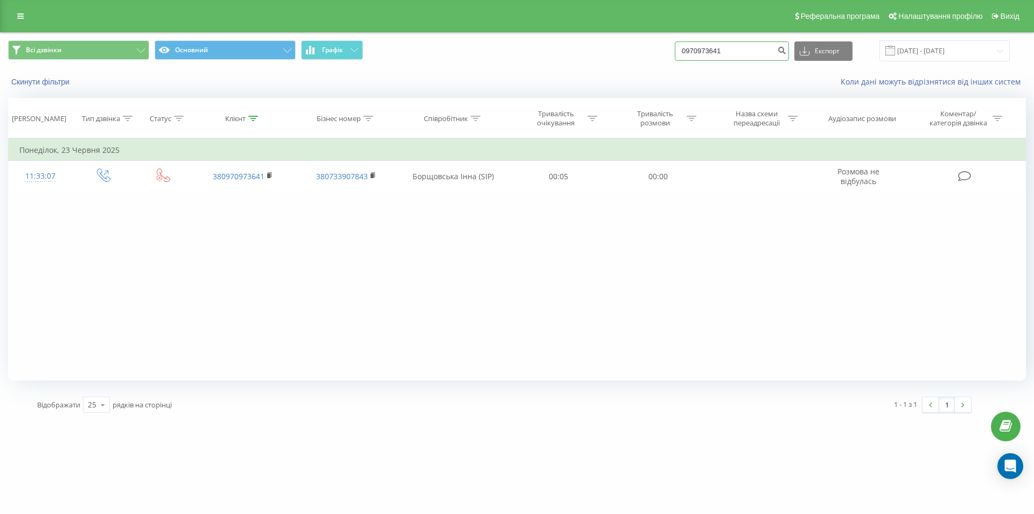
click at [674, 55] on input "0970973641" at bounding box center [731, 50] width 114 height 19
paste input "093 646 18 39"
type input "093 646 18 39"
drag, startPoint x: 730, startPoint y: 45, endPoint x: 645, endPoint y: 38, distance: 85.3
click at [674, 46] on input "0936461839" at bounding box center [731, 50] width 114 height 19
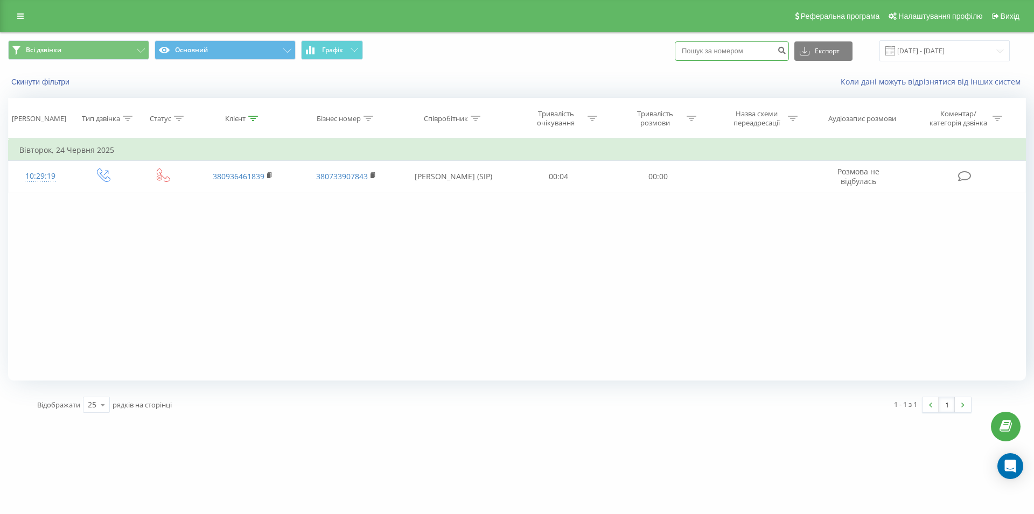
paste input "+380672645176"
type input "+380672645176"
click at [707, 52] on input "+380672645176" at bounding box center [731, 50] width 114 height 19
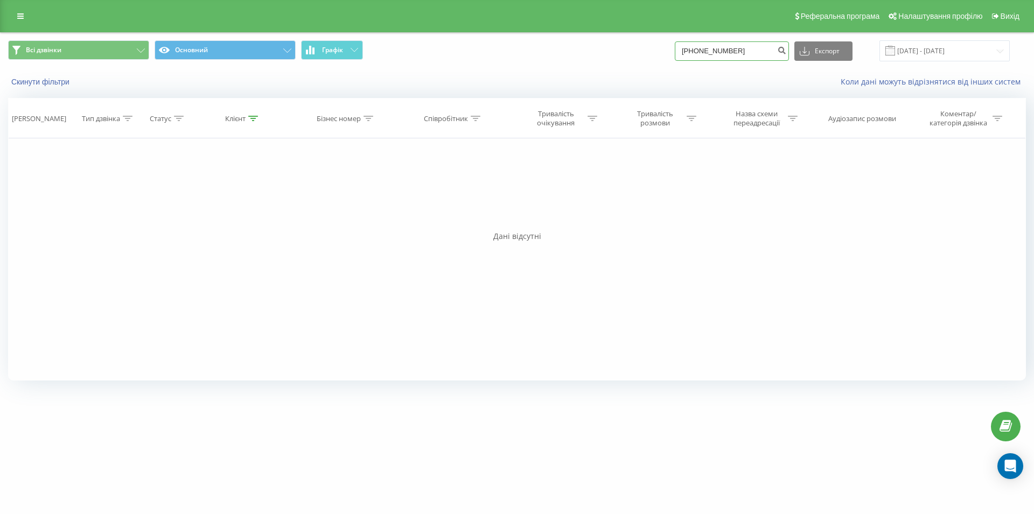
click at [707, 50] on input "[PHONE_NUMBER]" at bounding box center [731, 50] width 114 height 19
type input "0672645176"
click at [742, 53] on input "0672645176" at bounding box center [731, 50] width 114 height 19
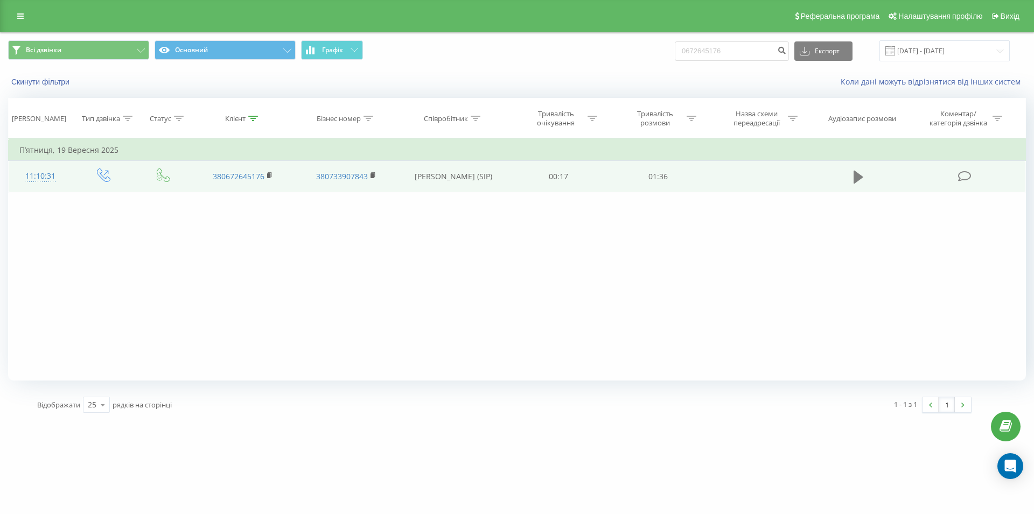
click at [862, 175] on icon at bounding box center [858, 177] width 10 height 15
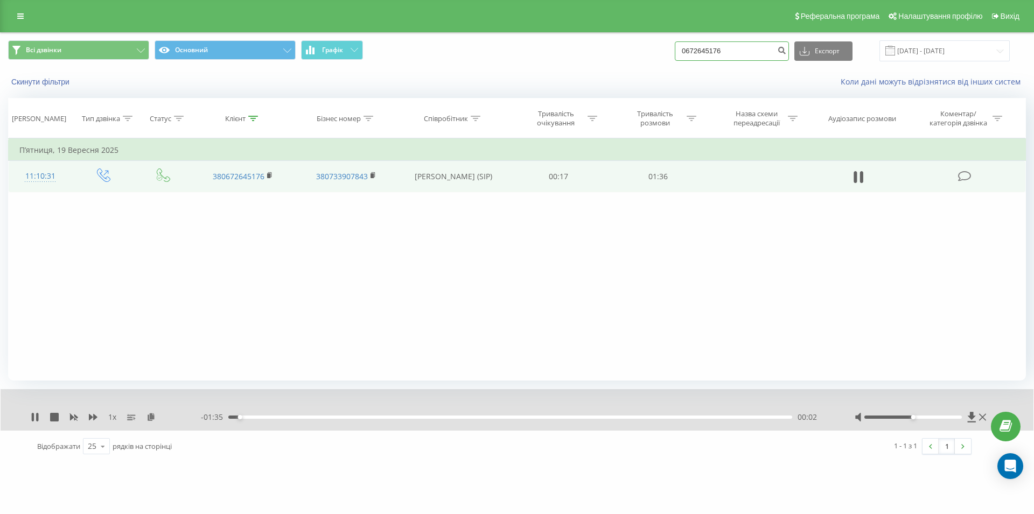
drag, startPoint x: 767, startPoint y: 50, endPoint x: 678, endPoint y: 52, distance: 89.4
click at [678, 52] on input "0672645176" at bounding box center [731, 50] width 114 height 19
click at [856, 182] on icon at bounding box center [854, 177] width 3 height 12
drag, startPoint x: 693, startPoint y: 49, endPoint x: 687, endPoint y: 50, distance: 6.5
click at [687, 50] on input "0672645176" at bounding box center [731, 50] width 114 height 19
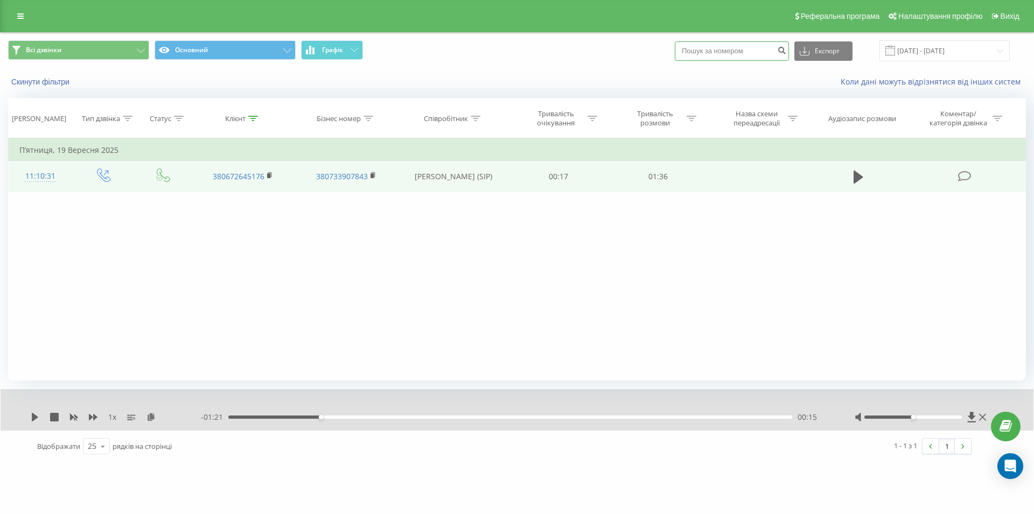
paste input "097 097 36 41"
type input "097 097 36 41"
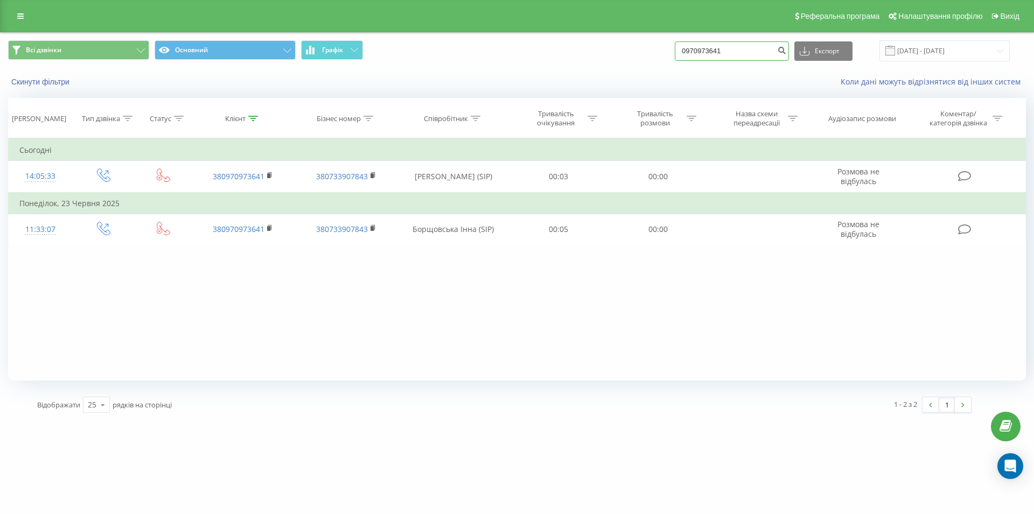
drag, startPoint x: 682, startPoint y: 55, endPoint x: 664, endPoint y: 57, distance: 18.4
click at [674, 57] on input "0970973641" at bounding box center [731, 50] width 114 height 19
paste input "067 633 00 23"
type input "067 633 00 23"
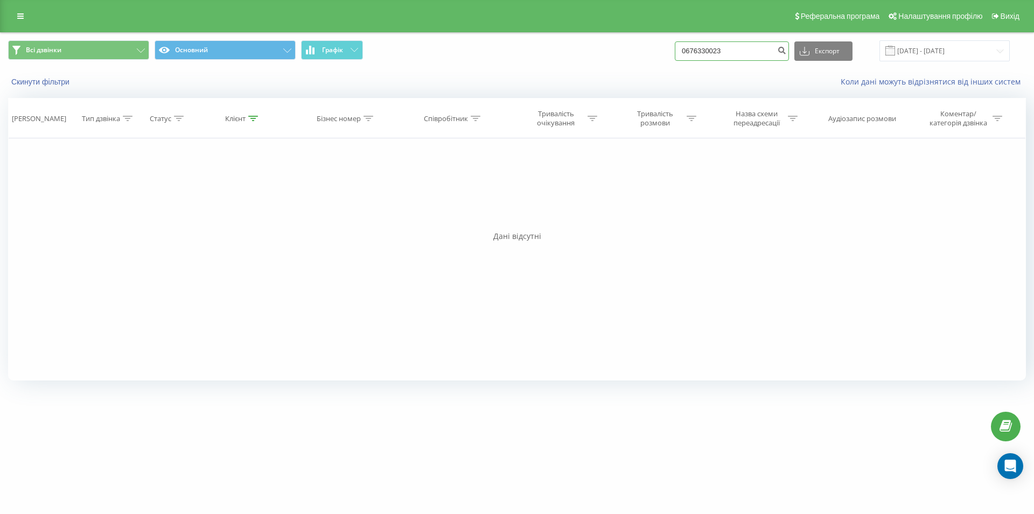
drag, startPoint x: 708, startPoint y: 52, endPoint x: 650, endPoint y: 55, distance: 57.7
click at [674, 55] on input "0676330023" at bounding box center [731, 50] width 114 height 19
paste input "093 157 90 69"
type input "093 157 90 69"
drag, startPoint x: 746, startPoint y: 47, endPoint x: 670, endPoint y: 51, distance: 76.6
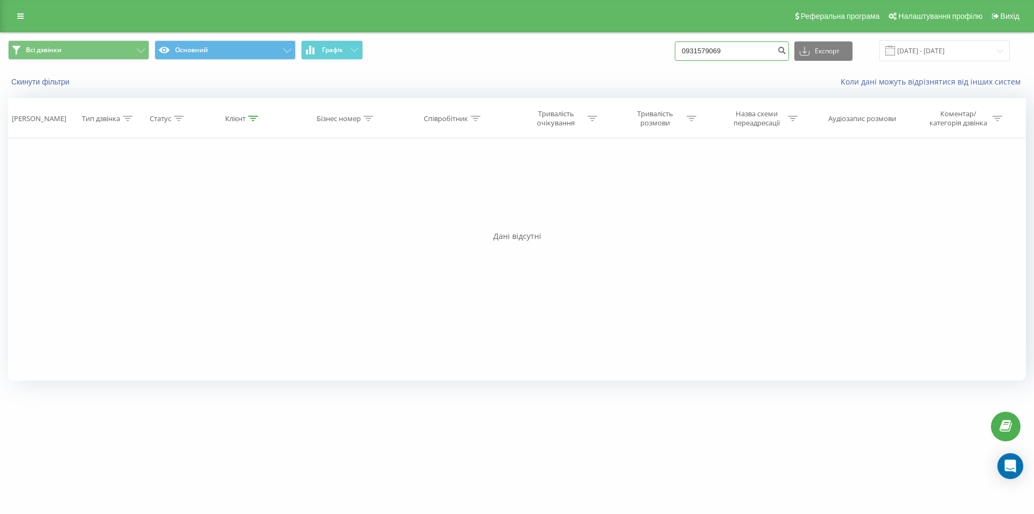
click at [674, 51] on input "0931579069" at bounding box center [731, 50] width 114 height 19
paste input "067 560 41 80"
type input "067 560 41 80"
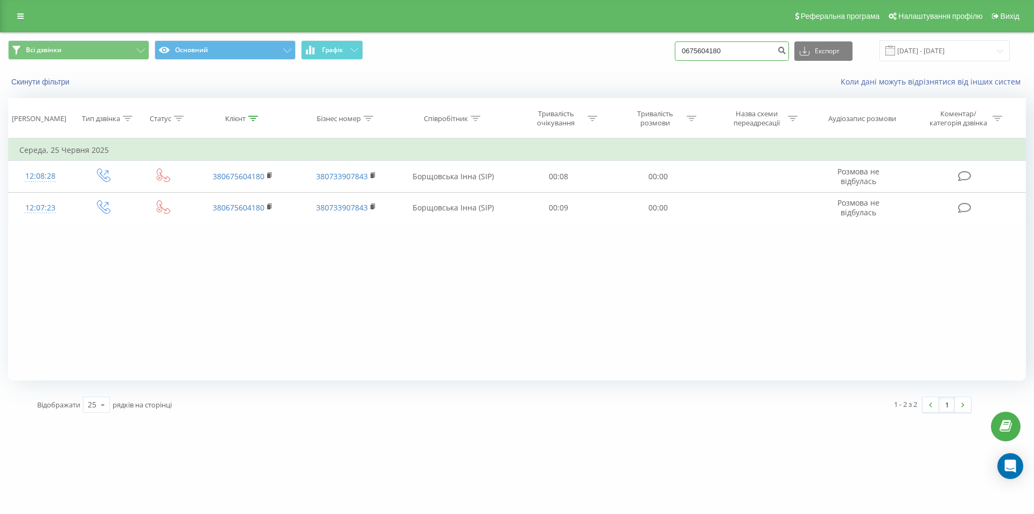
drag, startPoint x: 744, startPoint y: 46, endPoint x: 667, endPoint y: 49, distance: 77.0
click at [674, 49] on input "0675604180" at bounding box center [731, 50] width 114 height 19
paste input "067 233 05 68"
type input "067 233 05 68"
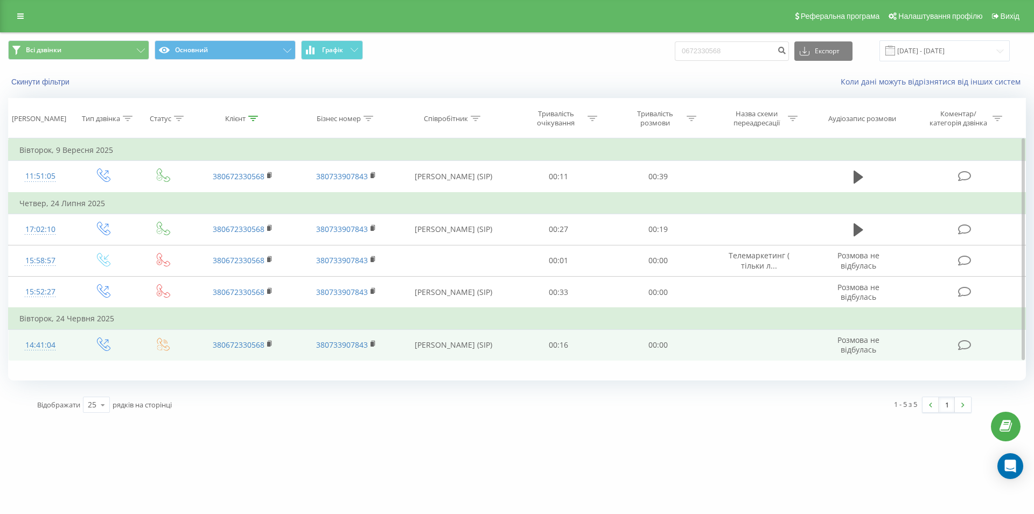
click at [859, 176] on icon at bounding box center [858, 177] width 10 height 13
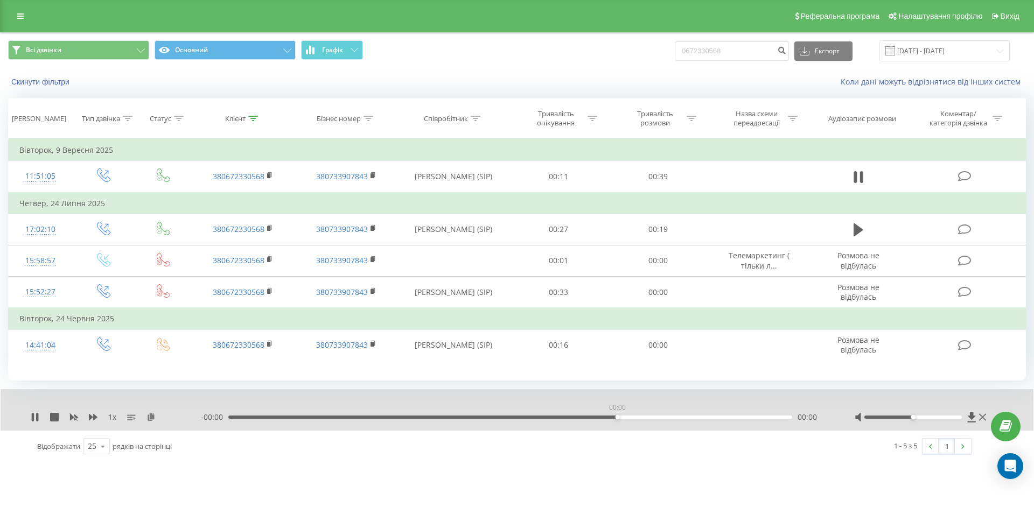
click at [619, 418] on div "00:00" at bounding box center [510, 417] width 564 height 3
click at [509, 418] on div "00:05" at bounding box center [510, 417] width 564 height 3
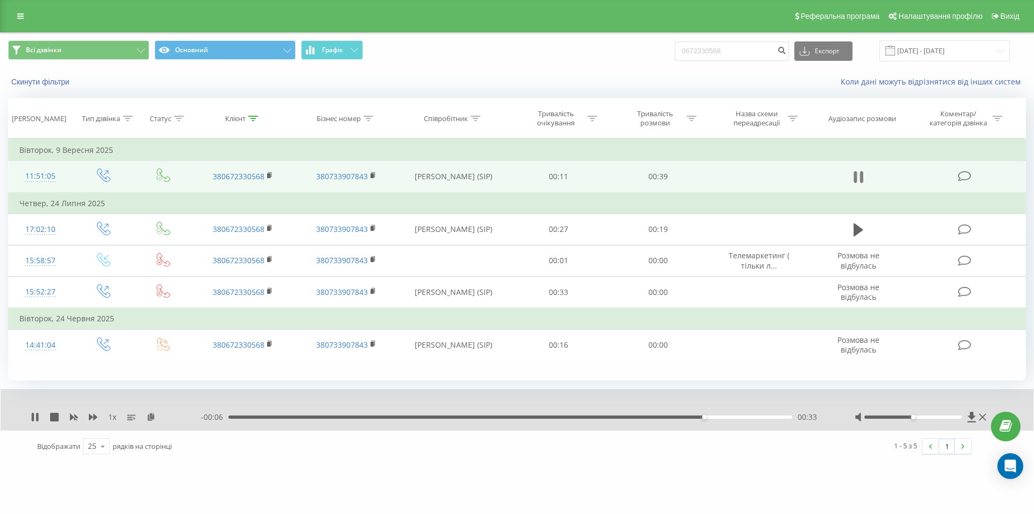
click at [854, 181] on icon at bounding box center [854, 177] width 3 height 12
drag, startPoint x: 741, startPoint y: 51, endPoint x: 665, endPoint y: 54, distance: 76.0
click at [674, 54] on input "0672330568" at bounding box center [731, 50] width 114 height 19
paste input "096 900 13 87"
type input "096 900 13 87"
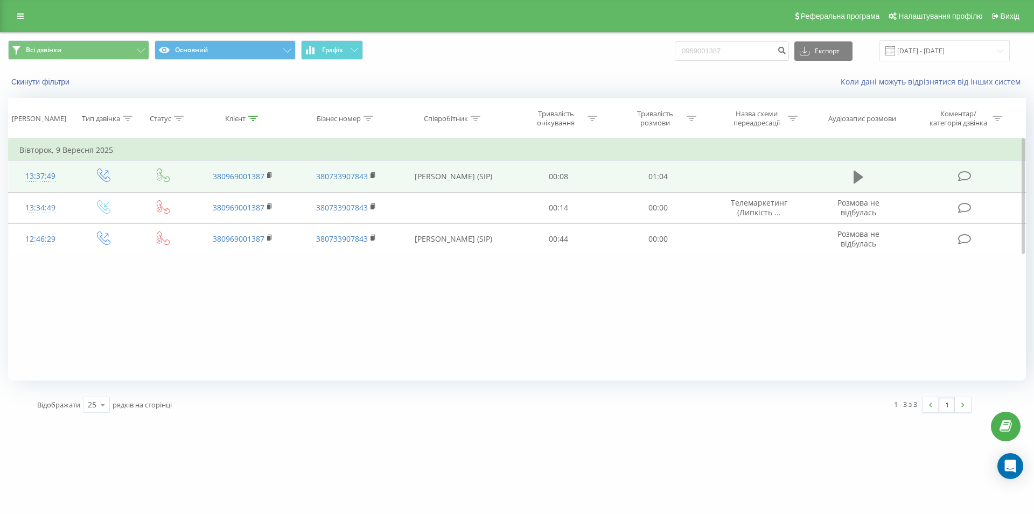
click at [859, 177] on icon at bounding box center [858, 177] width 10 height 13
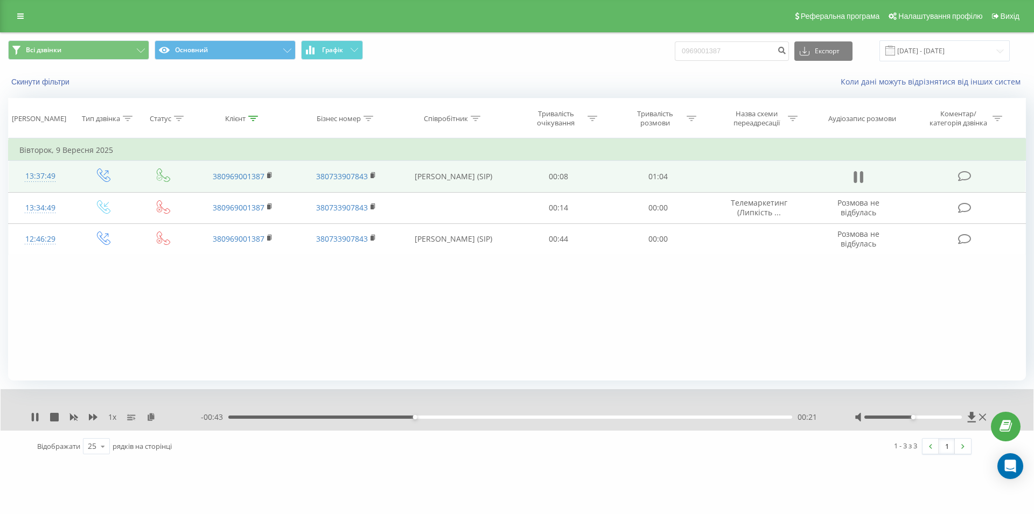
click at [857, 184] on icon at bounding box center [858, 177] width 10 height 15
drag, startPoint x: 736, startPoint y: 56, endPoint x: 680, endPoint y: 60, distance: 55.6
click at [680, 60] on input "0969001387" at bounding box center [731, 50] width 114 height 19
paste input "098 280 38 34"
type input "098 280 38 34"
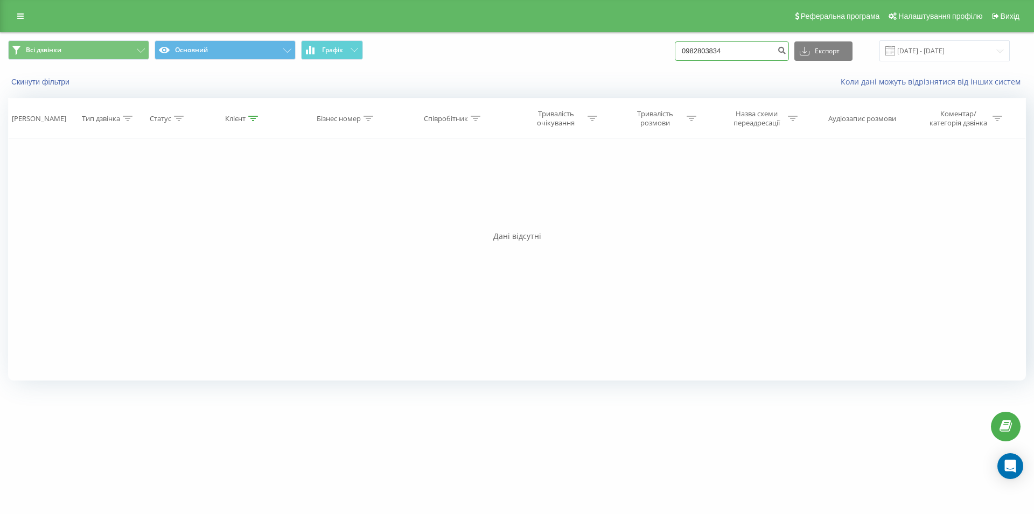
drag, startPoint x: 717, startPoint y: 50, endPoint x: 663, endPoint y: 55, distance: 54.1
click at [674, 55] on input "0982803834" at bounding box center [731, 50] width 114 height 19
paste input "073 151 89 05"
type input "073 151 89 05"
drag, startPoint x: 739, startPoint y: 45, endPoint x: 661, endPoint y: 52, distance: 77.8
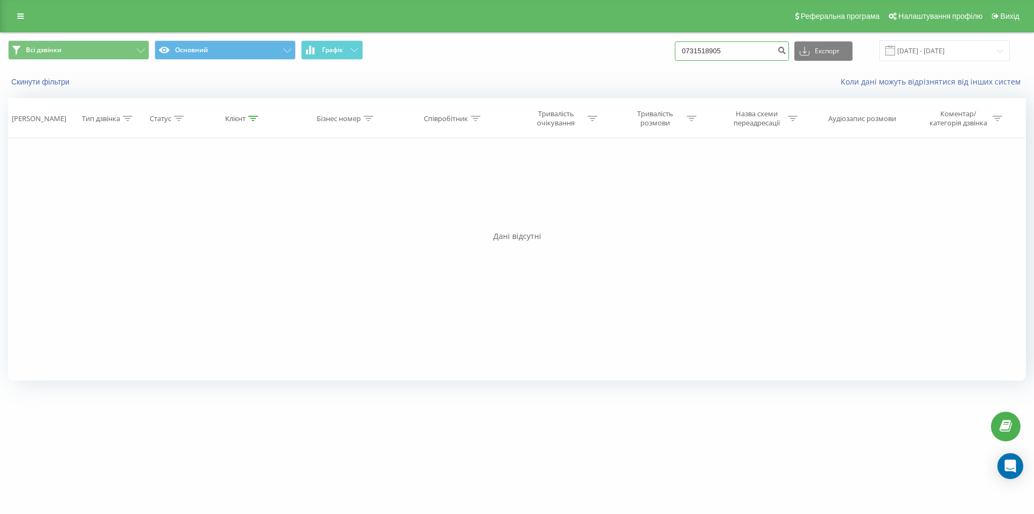
click at [674, 52] on input "0731518905" at bounding box center [731, 50] width 114 height 19
paste input "0 96 891 0386"
type input "0 96 891 0386"
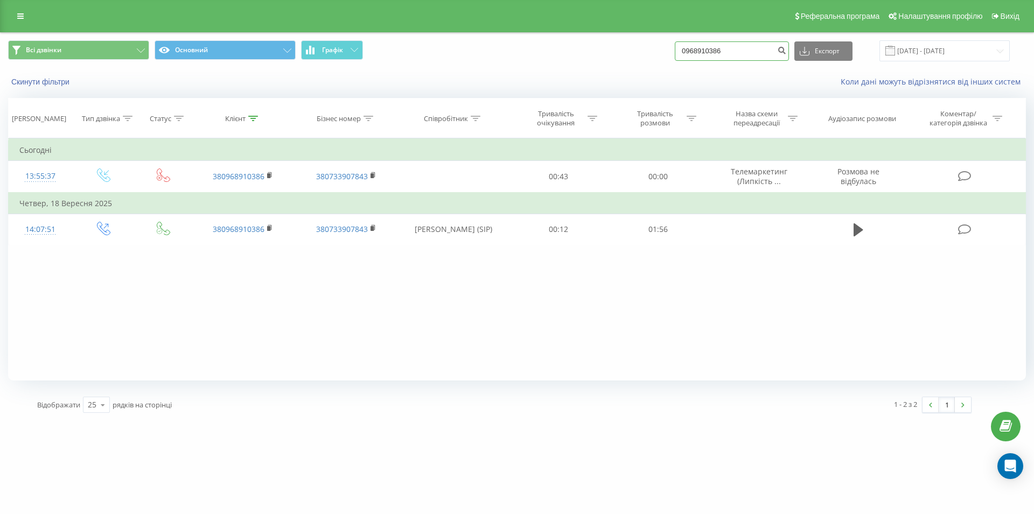
drag, startPoint x: 743, startPoint y: 43, endPoint x: 691, endPoint y: 51, distance: 53.4
click at [691, 51] on input "0968910386" at bounding box center [731, 50] width 114 height 19
paste input "093 805 07 05"
type input "093 805 07 05"
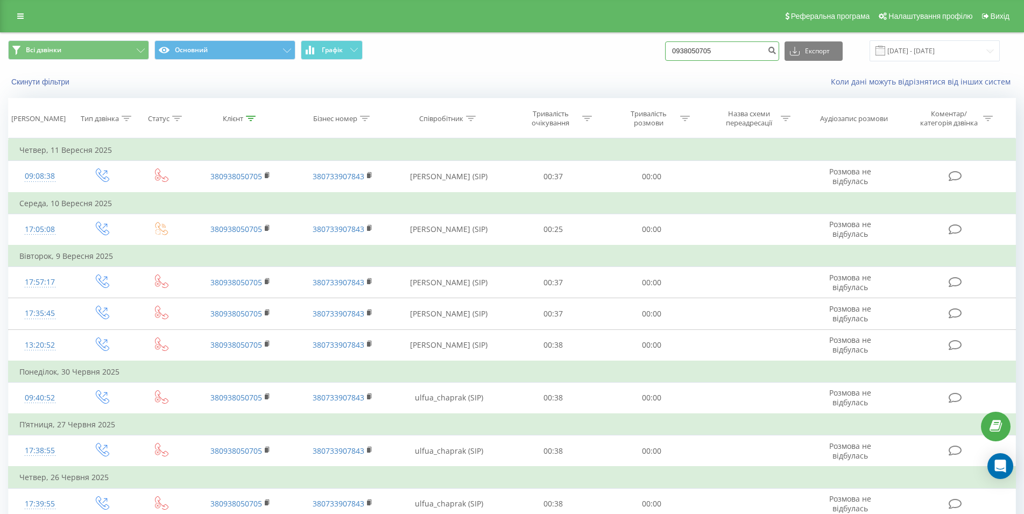
drag, startPoint x: 732, startPoint y: 54, endPoint x: 671, endPoint y: 57, distance: 60.3
click at [671, 57] on input "0938050705" at bounding box center [722, 50] width 114 height 19
paste input "063 660 28 38"
type input "063 660 28 38"
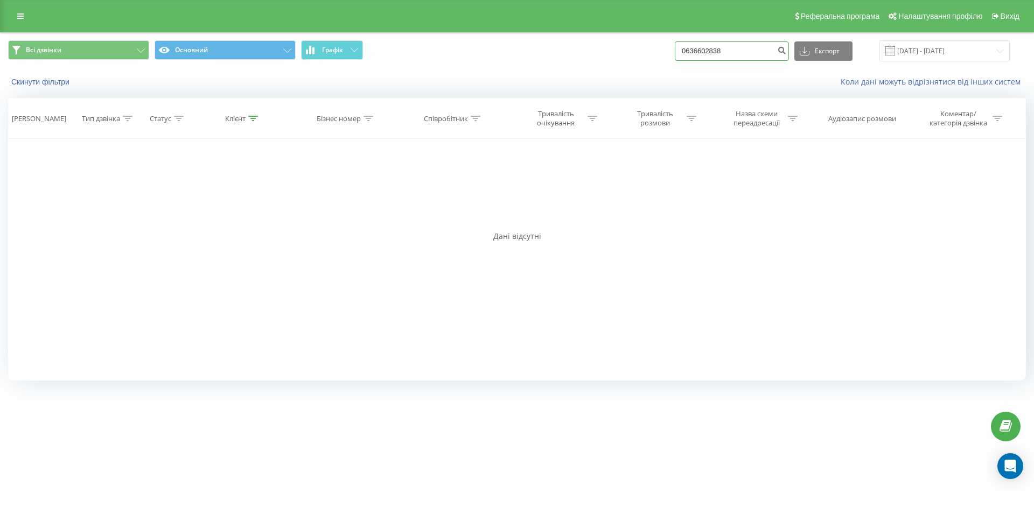
drag, startPoint x: 744, startPoint y: 49, endPoint x: 667, endPoint y: 54, distance: 77.1
click at [674, 54] on input "0636602838" at bounding box center [731, 50] width 114 height 19
paste input "096 506 61 31"
type input "096 506 61 31"
click at [674, 51] on input "0965066131" at bounding box center [731, 50] width 114 height 19
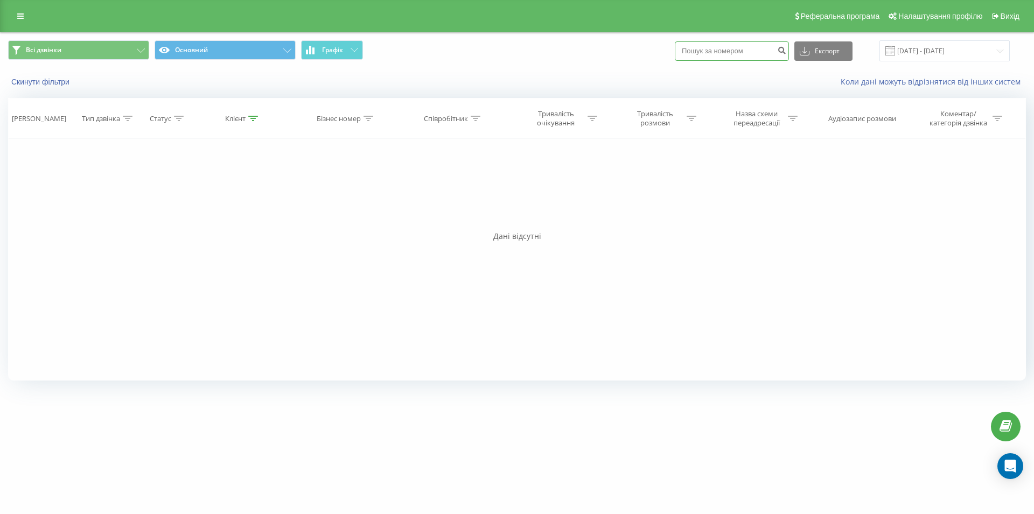
paste input "068 399 07 48"
type input "068 399 07 48"
drag, startPoint x: 750, startPoint y: 46, endPoint x: 651, endPoint y: 49, distance: 99.1
click at [674, 49] on input "0683990748" at bounding box center [731, 50] width 114 height 19
click at [758, 51] on input "0683990748" at bounding box center [731, 50] width 114 height 19
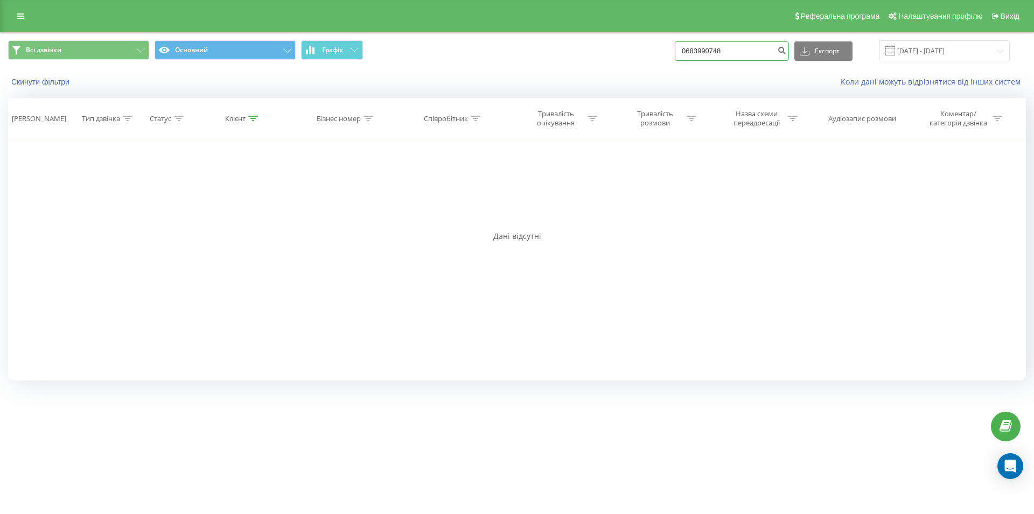
drag, startPoint x: 697, startPoint y: 45, endPoint x: 664, endPoint y: 46, distance: 32.3
click at [674, 46] on input "0683990748" at bounding box center [731, 50] width 114 height 19
paste input "0 68 688 4868"
type input "0 68 688 4868"
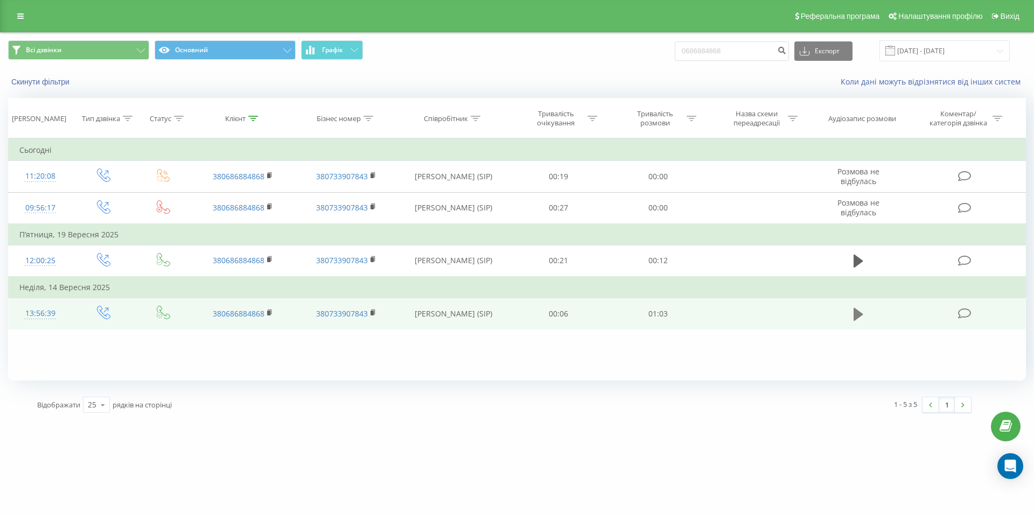
click at [853, 317] on icon at bounding box center [858, 314] width 10 height 13
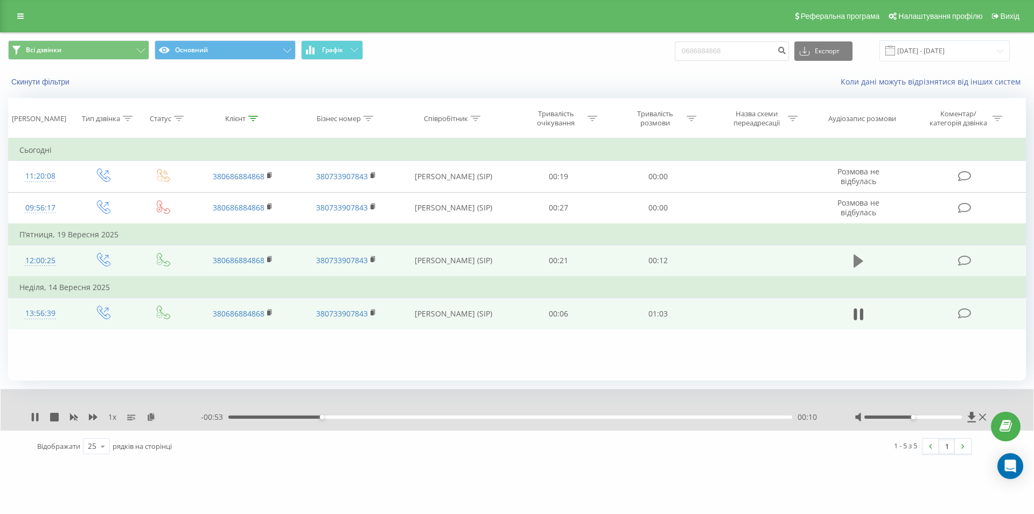
click at [858, 263] on icon at bounding box center [858, 261] width 10 height 13
click at [852, 264] on button at bounding box center [858, 261] width 16 height 16
drag, startPoint x: 717, startPoint y: 55, endPoint x: 664, endPoint y: 60, distance: 53.6
click at [674, 60] on input "0686884868" at bounding box center [731, 50] width 114 height 19
type input "0932389082"
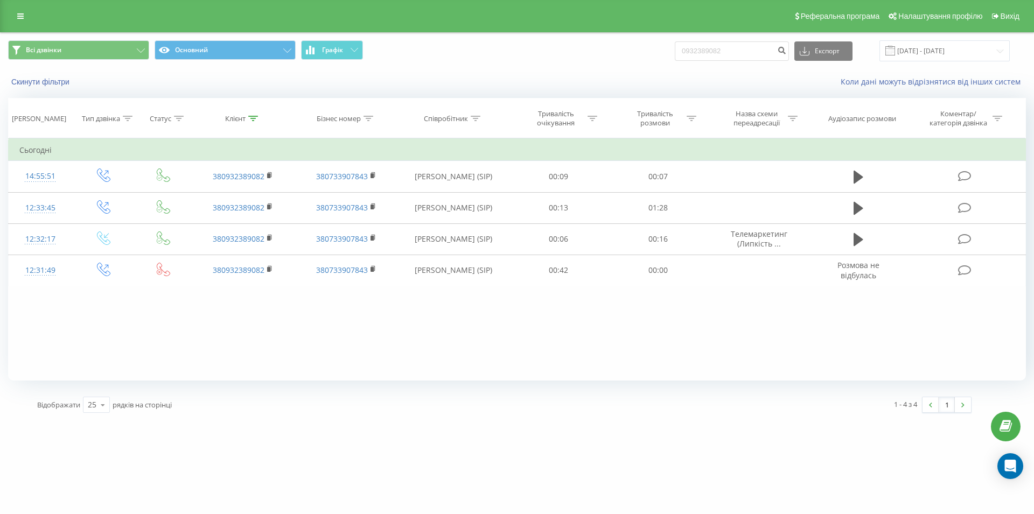
click at [594, 407] on div "1 - 4 з 4 1" at bounding box center [741, 404] width 475 height 31
drag, startPoint x: 742, startPoint y: 51, endPoint x: 715, endPoint y: 52, distance: 26.4
click at [680, 52] on input "0932389082" at bounding box center [731, 50] width 114 height 19
click at [751, 48] on input "0932389082" at bounding box center [731, 50] width 114 height 19
click at [685, 48] on input "0932389082" at bounding box center [731, 50] width 114 height 19
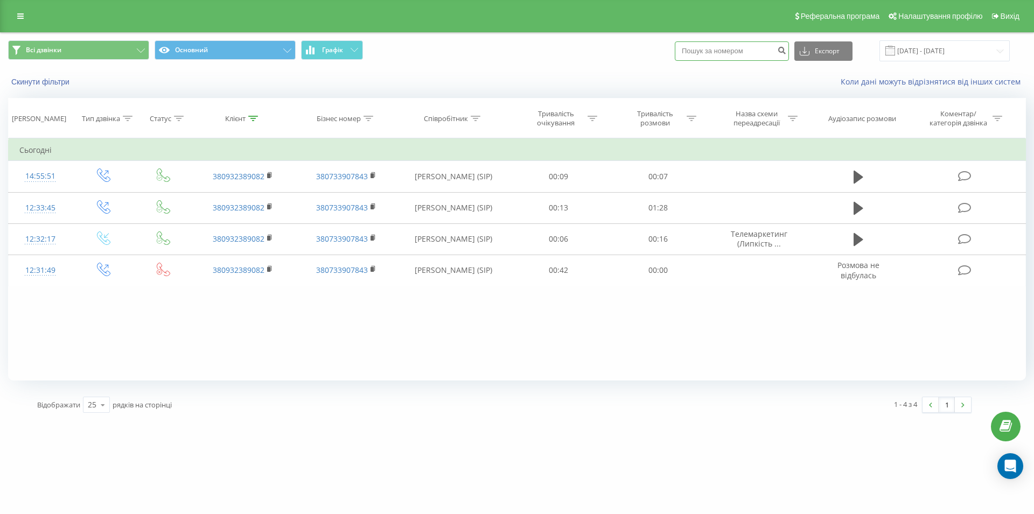
paste input "0 68 247 7671"
type input "0 68 247 7671"
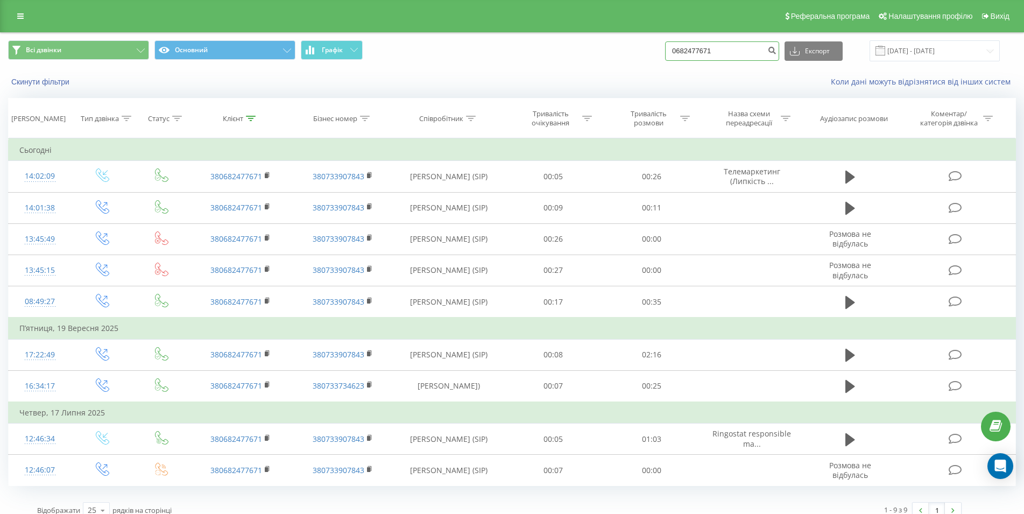
drag, startPoint x: 738, startPoint y: 55, endPoint x: 633, endPoint y: 57, distance: 105.0
click at [665, 57] on input "0682477671" at bounding box center [722, 50] width 114 height 19
type input "0"
paste input "063 664 78 38"
type input "063 664 78 38"
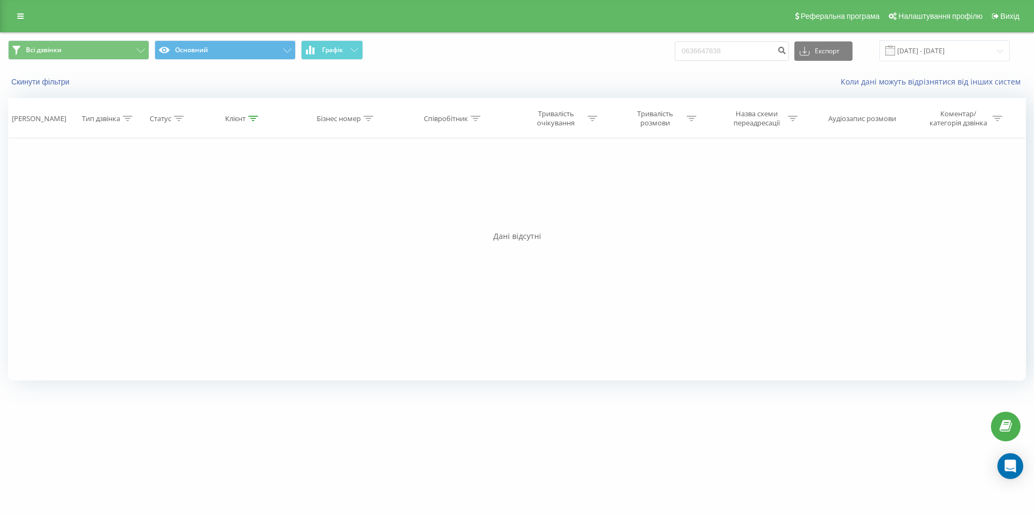
click at [660, 55] on div "Всі дзвінки Основний Графік 0636647838 Експорт .csv .xls .xlsx [DATE] - [DATE]" at bounding box center [516, 50] width 1017 height 21
click at [741, 50] on input "0636647838" at bounding box center [731, 50] width 114 height 19
drag, startPoint x: 742, startPoint y: 49, endPoint x: 693, endPoint y: 54, distance: 49.2
click at [693, 54] on input "0636647838" at bounding box center [731, 50] width 114 height 19
paste input "097 778 80 99"
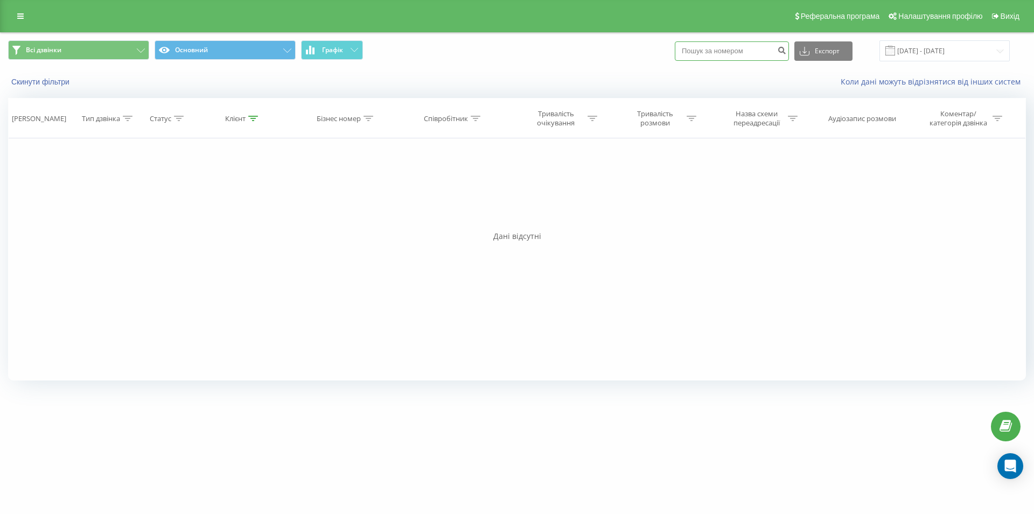
type input "097 778 80 99"
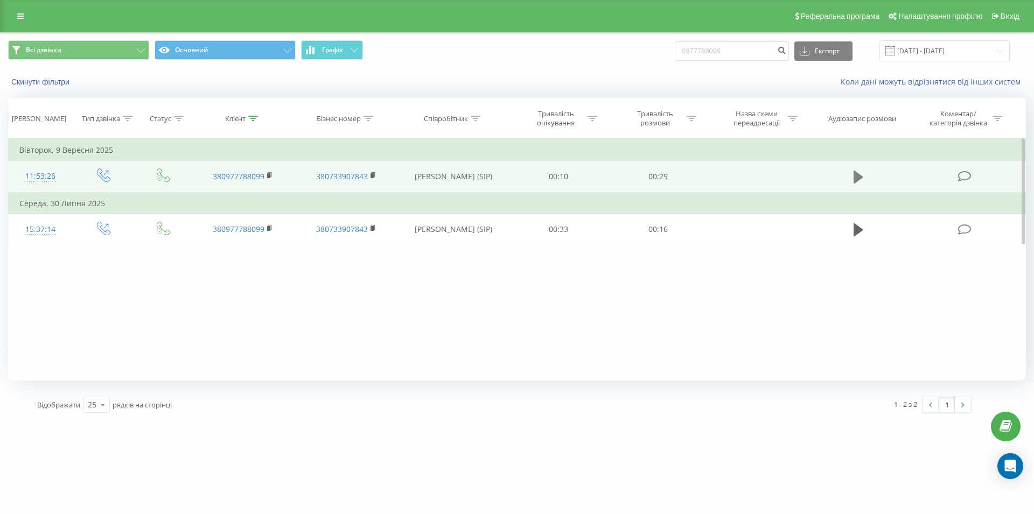
click at [856, 173] on icon at bounding box center [858, 177] width 10 height 13
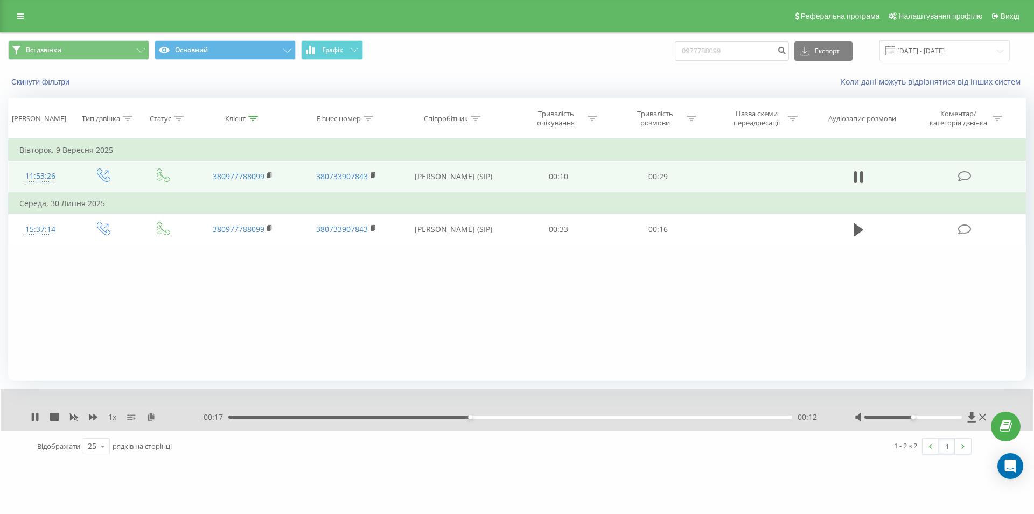
click at [683, 417] on div "- 00:17 00:12 00:12" at bounding box center [514, 417] width 627 height 11
click at [683, 417] on div "00:13" at bounding box center [510, 417] width 564 height 3
click at [674, 418] on div "00:24" at bounding box center [510, 417] width 564 height 3
click at [861, 180] on icon at bounding box center [861, 177] width 3 height 12
click at [856, 178] on icon at bounding box center [858, 177] width 10 height 13
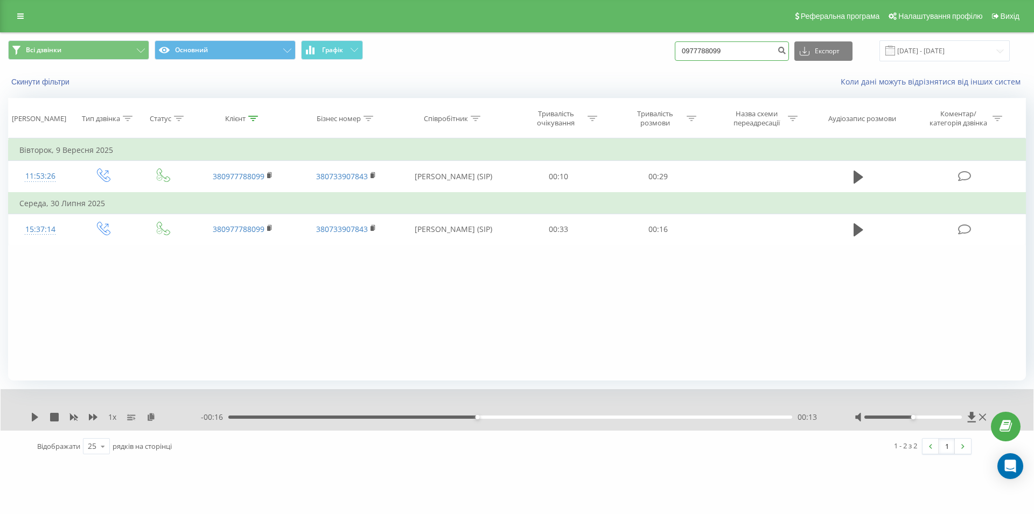
drag, startPoint x: 758, startPoint y: 48, endPoint x: 672, endPoint y: 60, distance: 86.9
click at [674, 60] on input "0977788099" at bounding box center [731, 50] width 114 height 19
paste input "098 404 25 72"
type input "098 404 25 72"
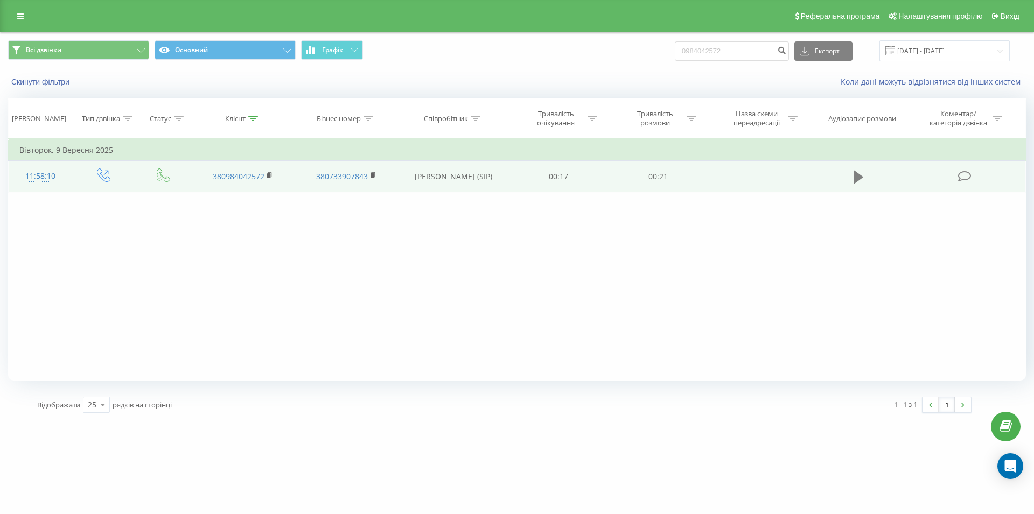
click at [856, 180] on icon at bounding box center [858, 177] width 10 height 13
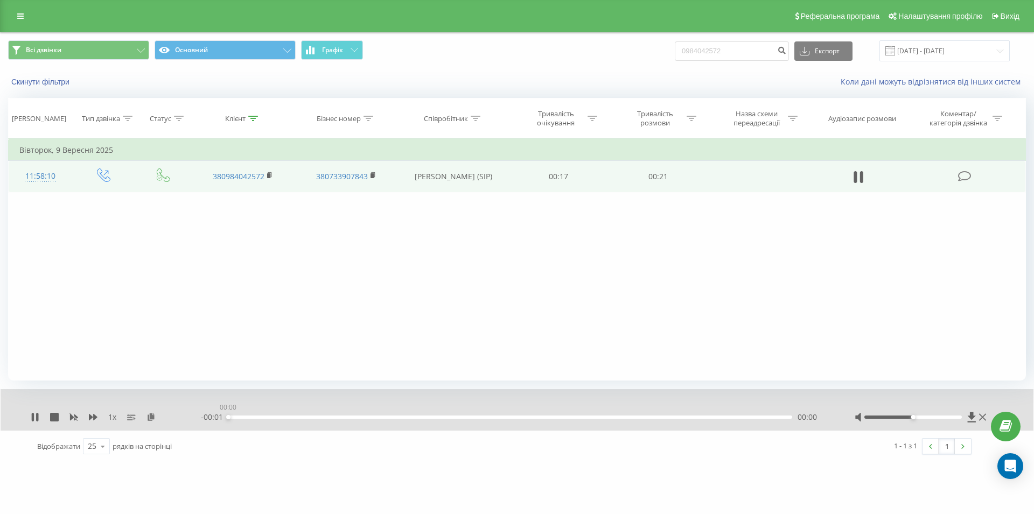
click at [644, 417] on div "00:00" at bounding box center [510, 417] width 564 height 3
click at [653, 417] on div "00:00" at bounding box center [510, 417] width 564 height 3
click at [657, 417] on div "00:00" at bounding box center [510, 417] width 564 height 3
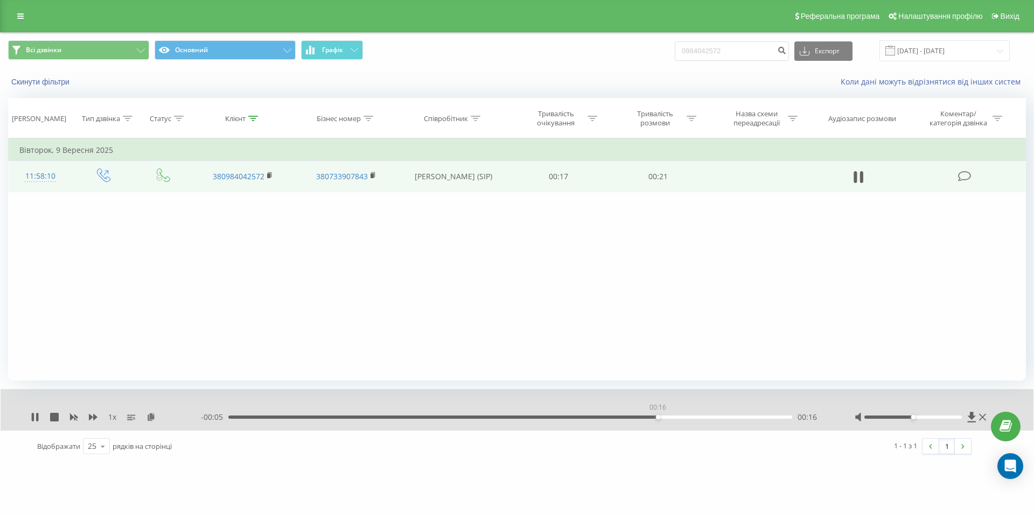
click at [658, 419] on div "00:16" at bounding box center [658, 417] width 4 height 4
click at [653, 419] on div "00:16" at bounding box center [510, 417] width 564 height 3
click at [648, 416] on div "00:15" at bounding box center [510, 417] width 564 height 3
click at [854, 179] on icon at bounding box center [854, 177] width 3 height 12
drag, startPoint x: 757, startPoint y: 54, endPoint x: 643, endPoint y: 48, distance: 114.3
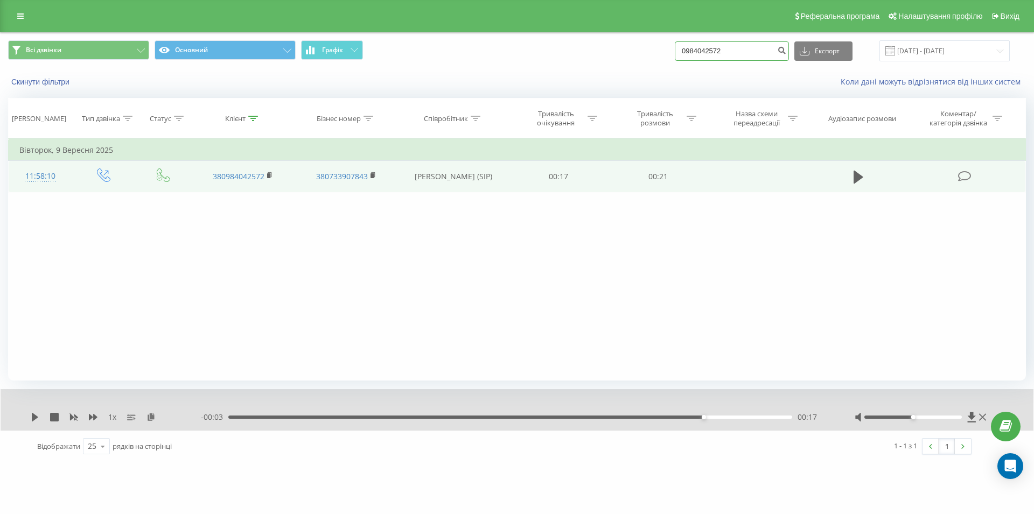
click at [674, 48] on input "0984042572" at bounding box center [731, 50] width 114 height 19
paste input "0 66 642 1197"
type input "0 66 642 1197"
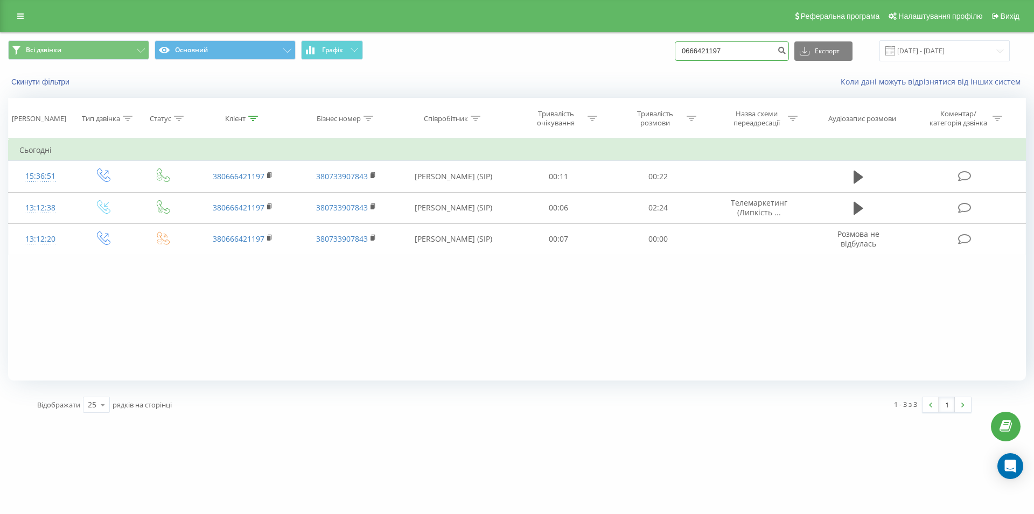
drag, startPoint x: 736, startPoint y: 46, endPoint x: 679, endPoint y: 51, distance: 57.2
click at [679, 51] on input "0666421197" at bounding box center [731, 50] width 114 height 19
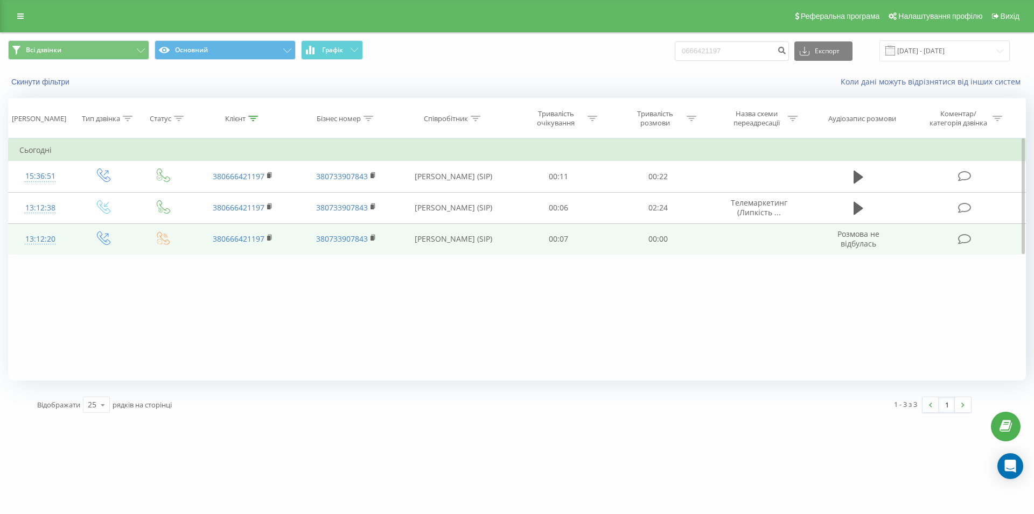
drag, startPoint x: 674, startPoint y: 352, endPoint x: 794, endPoint y: 247, distance: 159.4
click at [676, 351] on div "Фільтрувати за умовою Дорівнює Введіть значення Скасувати OK Фільтрувати за умо…" at bounding box center [516, 259] width 1017 height 242
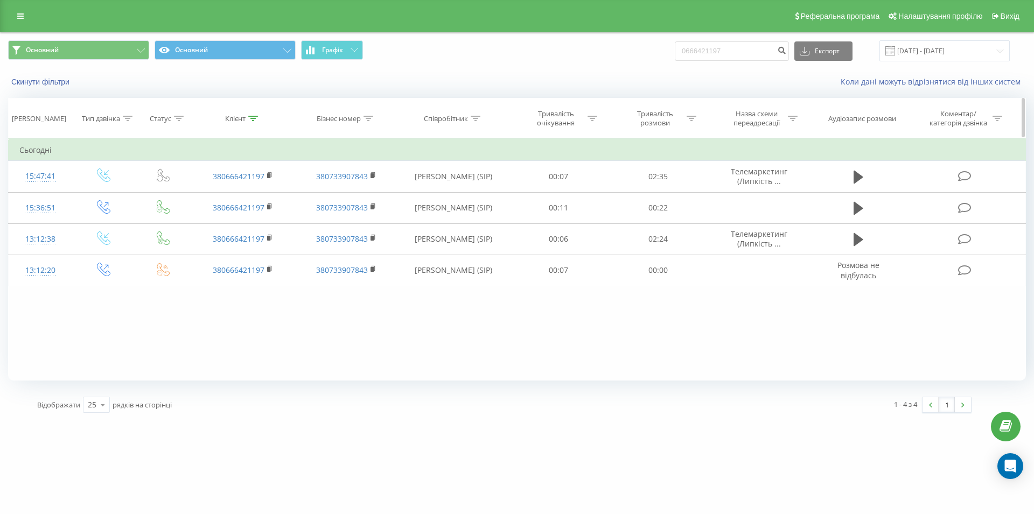
click at [849, 112] on th "Аудіозапис розмови" at bounding box center [858, 119] width 95 height 40
click at [852, 120] on div "Аудіозапис розмови" at bounding box center [862, 118] width 68 height 9
click at [847, 118] on div "Аудіозапис розмови" at bounding box center [862, 118] width 68 height 9
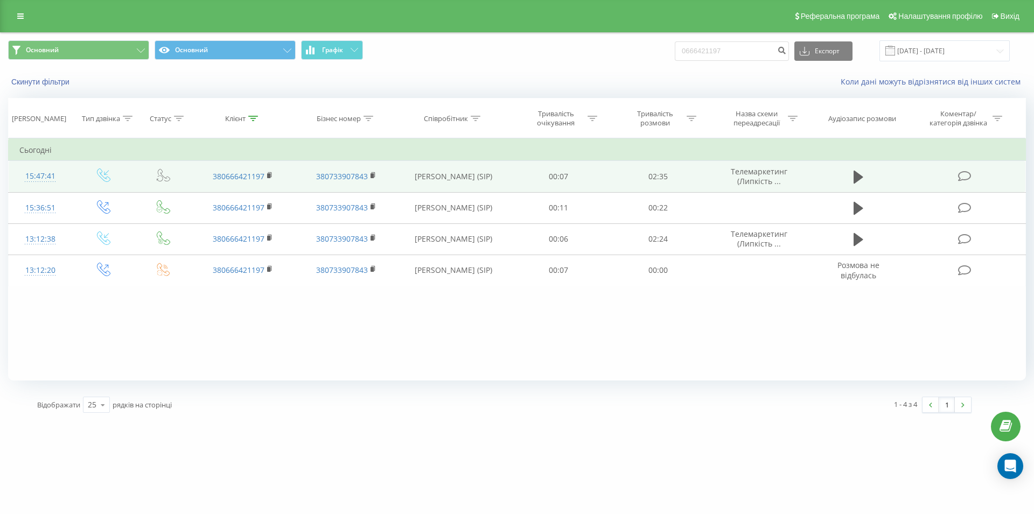
click at [961, 178] on icon at bounding box center [964, 176] width 13 height 11
click at [851, 173] on button at bounding box center [858, 177] width 16 height 16
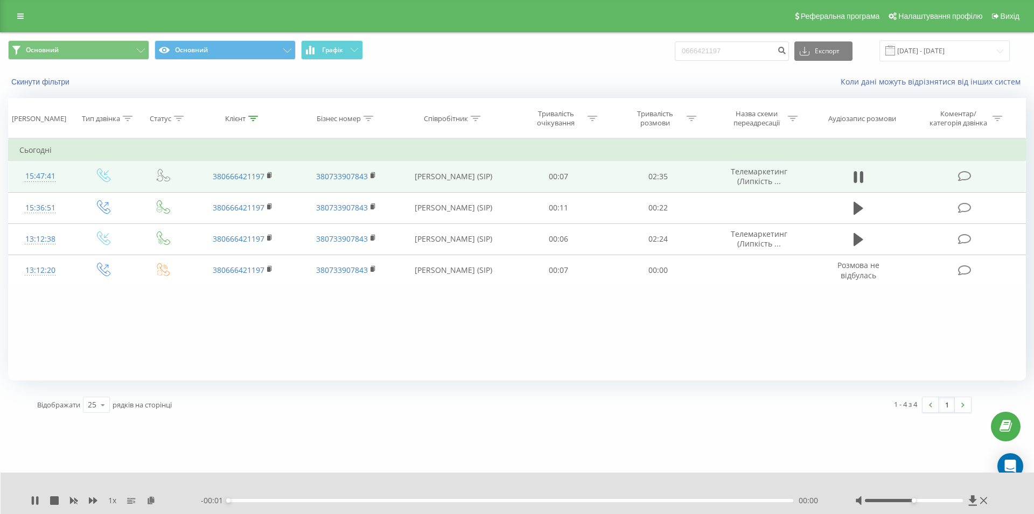
click at [851, 173] on button at bounding box center [858, 177] width 16 height 16
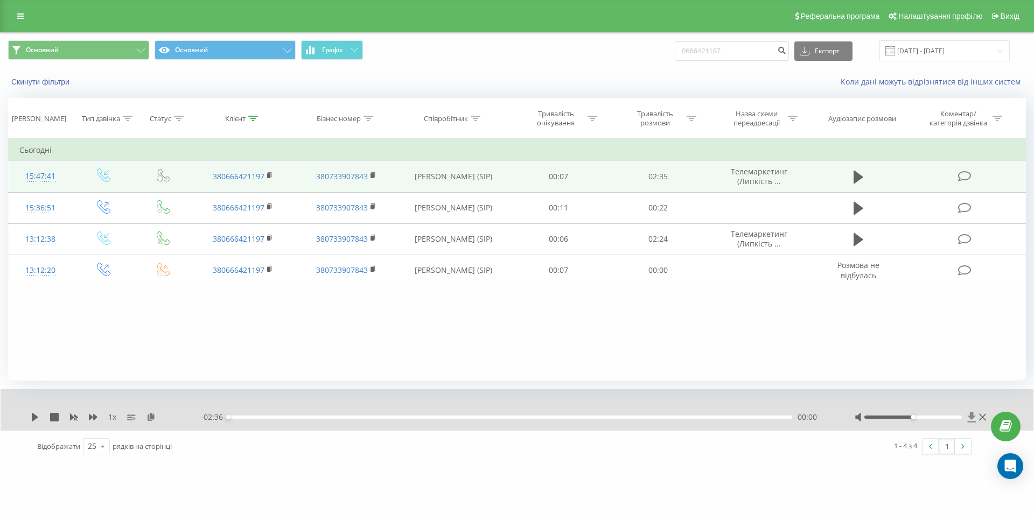
click at [968, 419] on icon at bounding box center [971, 417] width 9 height 11
click at [748, 22] on div "Реферальна програма Налаштування профілю Вихід" at bounding box center [517, 16] width 1034 height 32
click at [974, 418] on icon at bounding box center [971, 417] width 9 height 11
drag, startPoint x: 799, startPoint y: 392, endPoint x: 884, endPoint y: 392, distance: 85.1
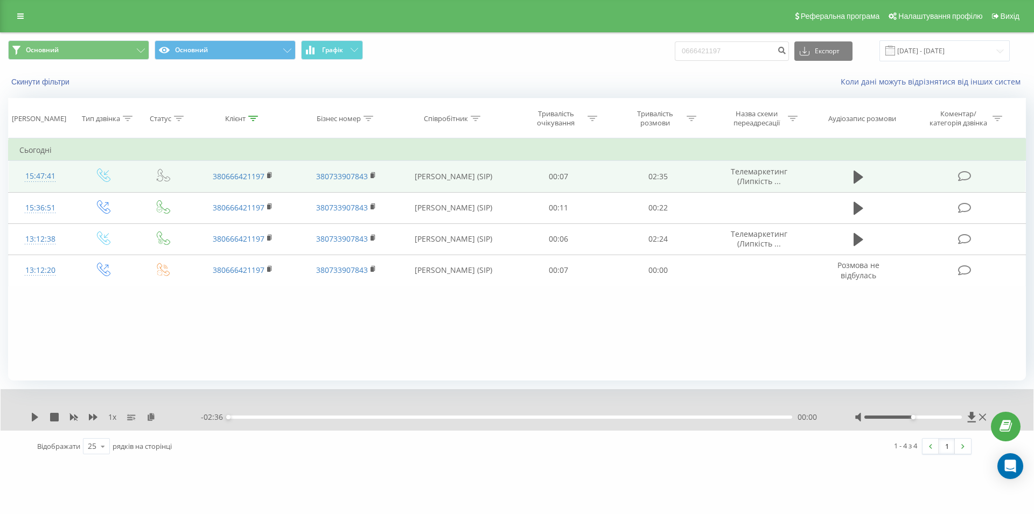
click at [884, 392] on div "1 x - 02:36 00:00 00:00" at bounding box center [517, 409] width 1032 height 41
drag, startPoint x: 883, startPoint y: 381, endPoint x: 920, endPoint y: 374, distance: 37.2
click at [902, 380] on div "Фільтрувати за умовою Дорівнює Введіть значення Скасувати OK Фільтрувати за умо…" at bounding box center [516, 259] width 1017 height 242
click at [856, 176] on icon at bounding box center [858, 177] width 10 height 13
click at [851, 173] on button at bounding box center [858, 177] width 16 height 16
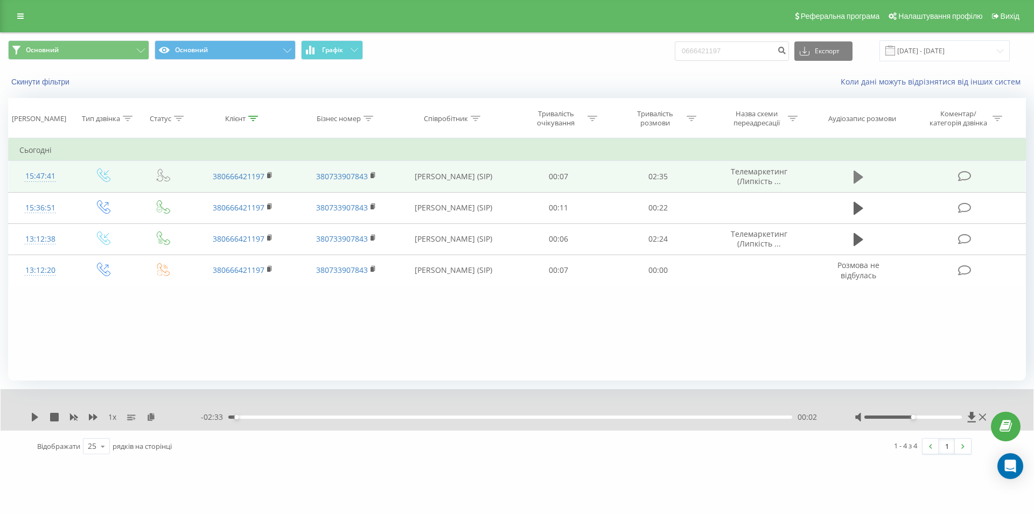
click at [856, 180] on icon at bounding box center [858, 177] width 10 height 13
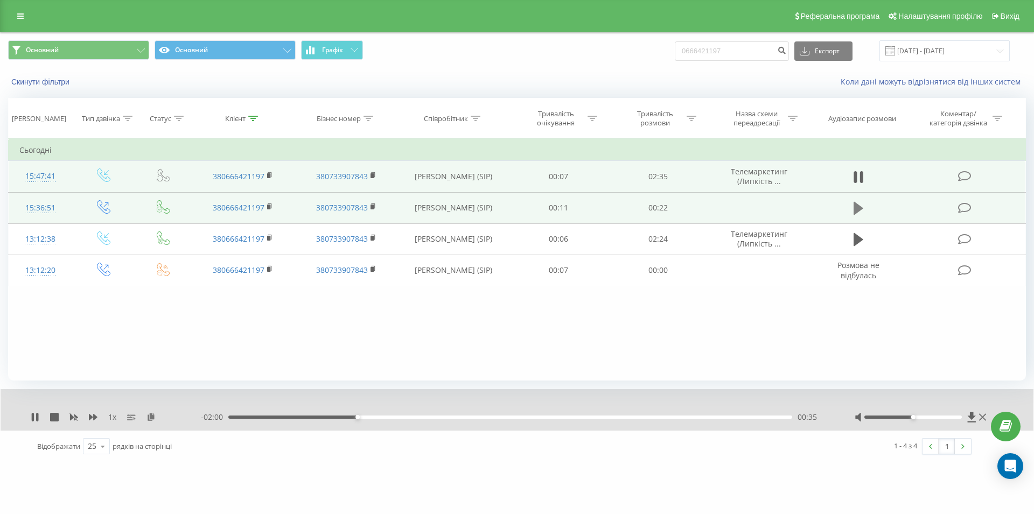
click at [853, 214] on icon at bounding box center [858, 208] width 10 height 13
click at [854, 179] on icon at bounding box center [858, 177] width 10 height 13
click at [852, 208] on button at bounding box center [858, 208] width 16 height 16
click at [855, 181] on icon at bounding box center [858, 177] width 10 height 13
drag, startPoint x: 681, startPoint y: 57, endPoint x: 676, endPoint y: 57, distance: 5.4
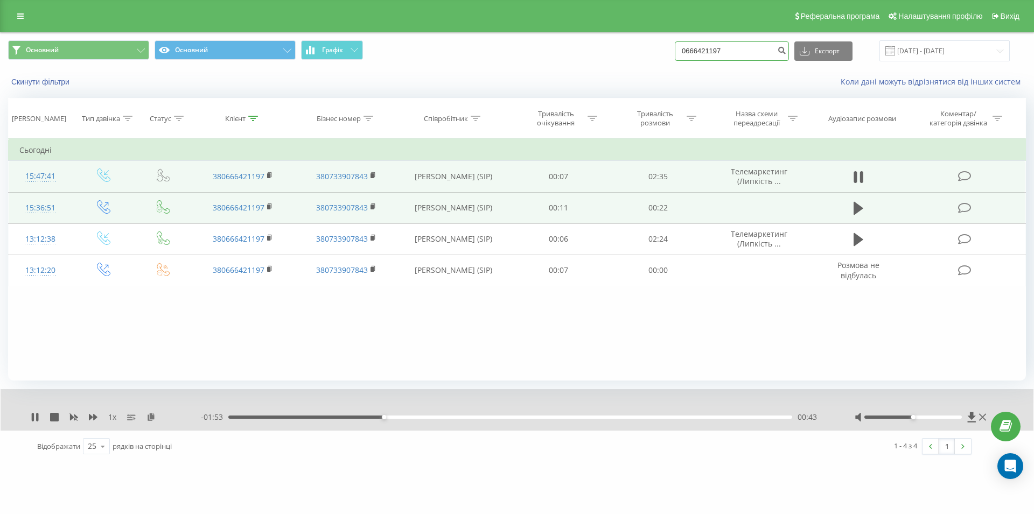
click at [676, 57] on input "0666421197" at bounding box center [731, 50] width 114 height 19
click at [709, 50] on input at bounding box center [731, 50] width 114 height 19
paste input "0666421197"
type input "0666421197"
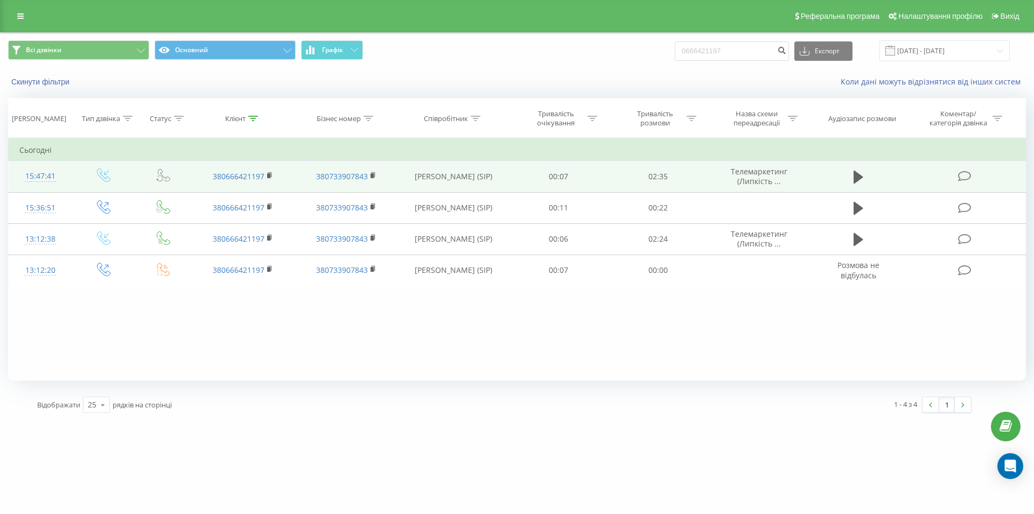
click at [849, 182] on td at bounding box center [858, 176] width 95 height 31
click at [859, 181] on icon at bounding box center [858, 177] width 10 height 13
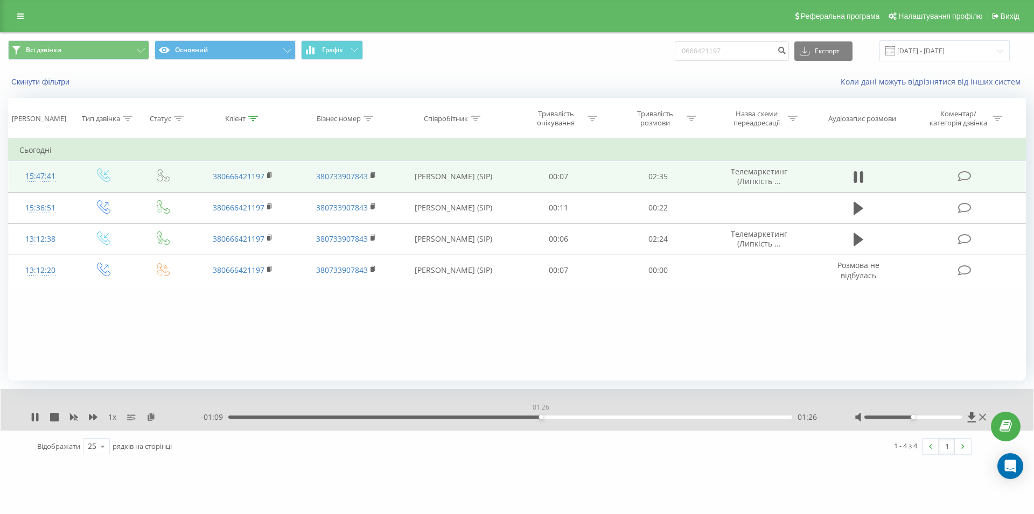
click at [540, 418] on div "01:26" at bounding box center [510, 417] width 564 height 3
click at [539, 418] on div "01:26" at bounding box center [540, 417] width 4 height 4
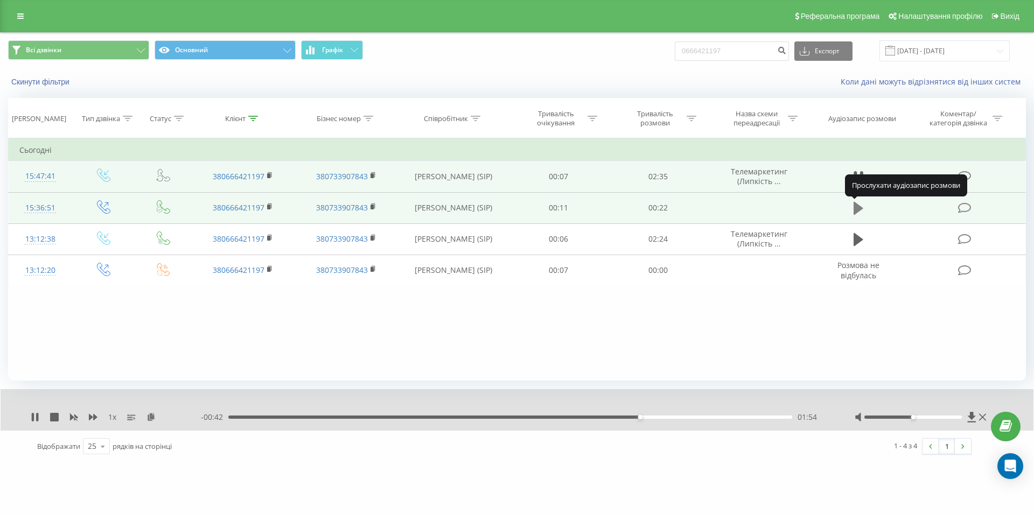
click at [854, 205] on icon at bounding box center [858, 208] width 10 height 13
click at [551, 419] on div "00:13" at bounding box center [510, 417] width 564 height 3
click at [852, 181] on button at bounding box center [858, 177] width 16 height 16
click at [973, 419] on icon at bounding box center [971, 417] width 8 height 10
click at [858, 177] on icon at bounding box center [858, 177] width 10 height 15
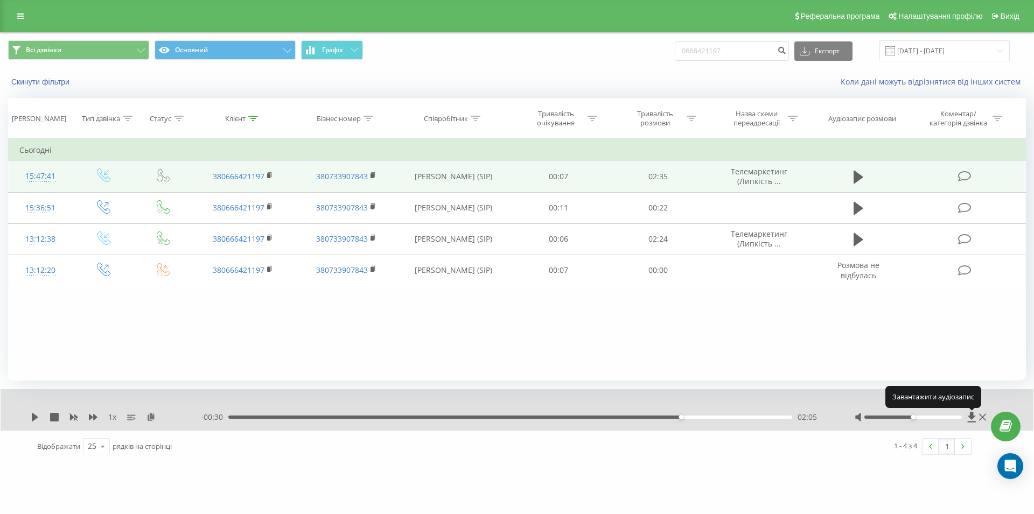
drag, startPoint x: 752, startPoint y: 335, endPoint x: 715, endPoint y: 193, distance: 147.3
click at [752, 335] on div "Фільтрувати за умовою Дорівнює Введіть значення Скасувати OK Фільтрувати за умо…" at bounding box center [516, 259] width 1017 height 242
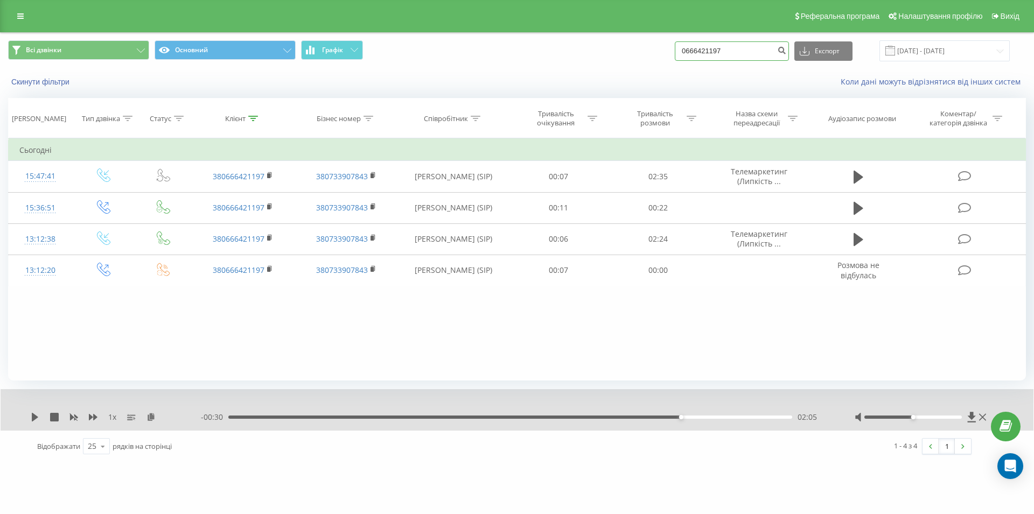
drag, startPoint x: 756, startPoint y: 50, endPoint x: 677, endPoint y: 53, distance: 79.8
click at [677, 53] on input "0666421197" at bounding box center [731, 50] width 114 height 19
click at [854, 177] on icon at bounding box center [858, 177] width 10 height 13
click at [860, 178] on icon at bounding box center [861, 177] width 3 height 12
drag, startPoint x: 680, startPoint y: 54, endPoint x: 665, endPoint y: 55, distance: 15.6
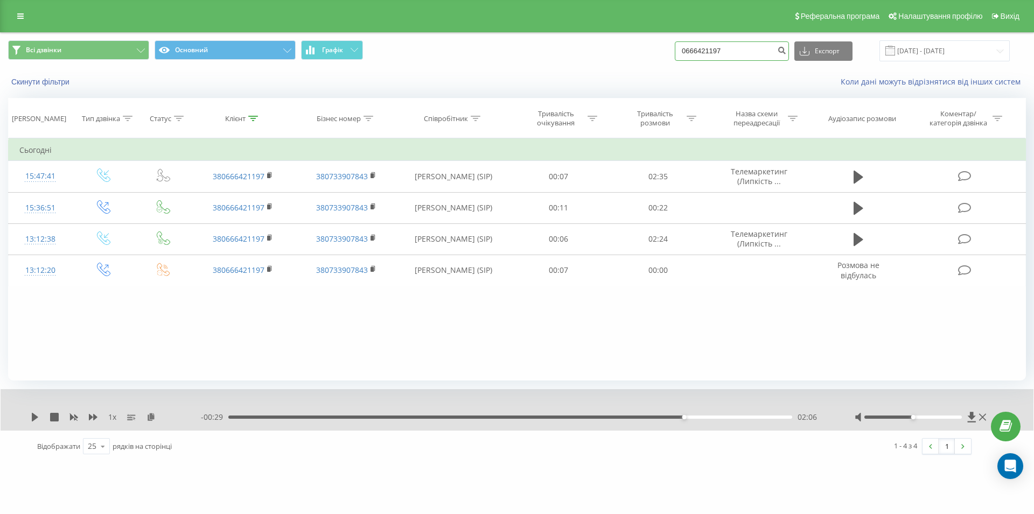
click at [674, 55] on input "0666421197" at bounding box center [731, 50] width 114 height 19
paste input "098 404 25 72"
type input "098 404 25 72"
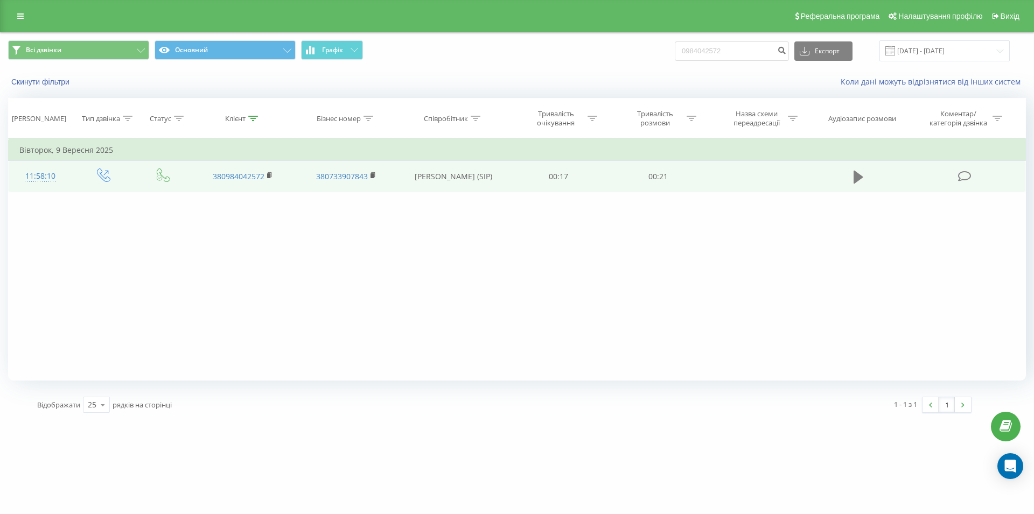
click at [853, 180] on icon at bounding box center [858, 177] width 10 height 13
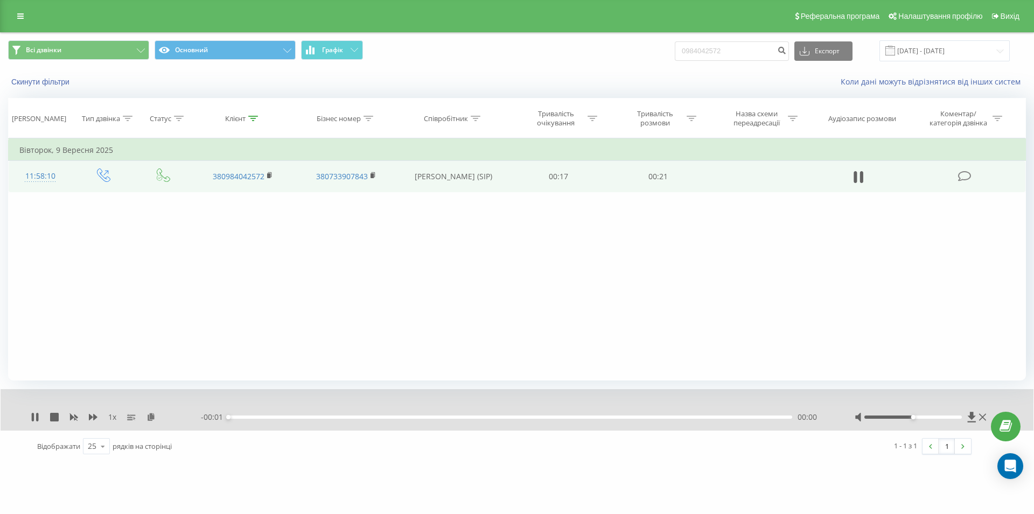
click at [606, 417] on div "00:00" at bounding box center [510, 417] width 564 height 3
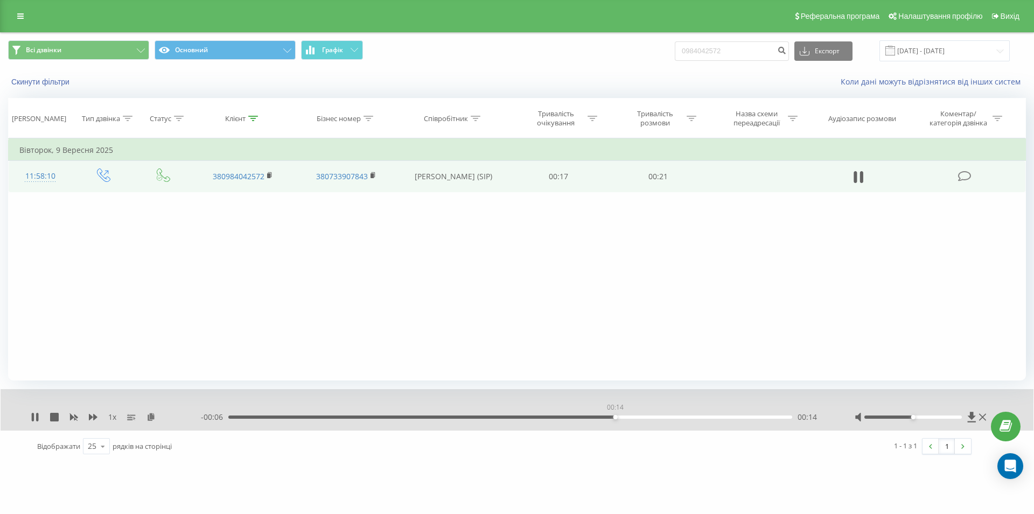
click at [615, 418] on div "00:14" at bounding box center [510, 417] width 564 height 3
click at [847, 181] on td at bounding box center [858, 176] width 95 height 31
click at [848, 185] on td at bounding box center [858, 176] width 95 height 31
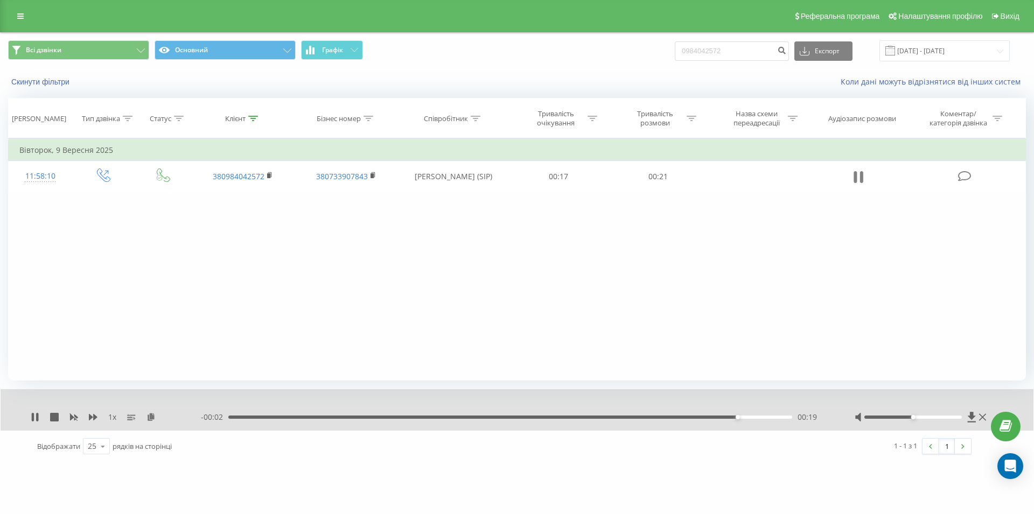
click at [856, 180] on icon at bounding box center [854, 177] width 3 height 12
drag, startPoint x: 715, startPoint y: 58, endPoint x: 664, endPoint y: 65, distance: 51.1
click at [674, 61] on input "0984042572" at bounding box center [731, 50] width 114 height 19
paste input "096 560 23 85"
type input "096 560 23 85"
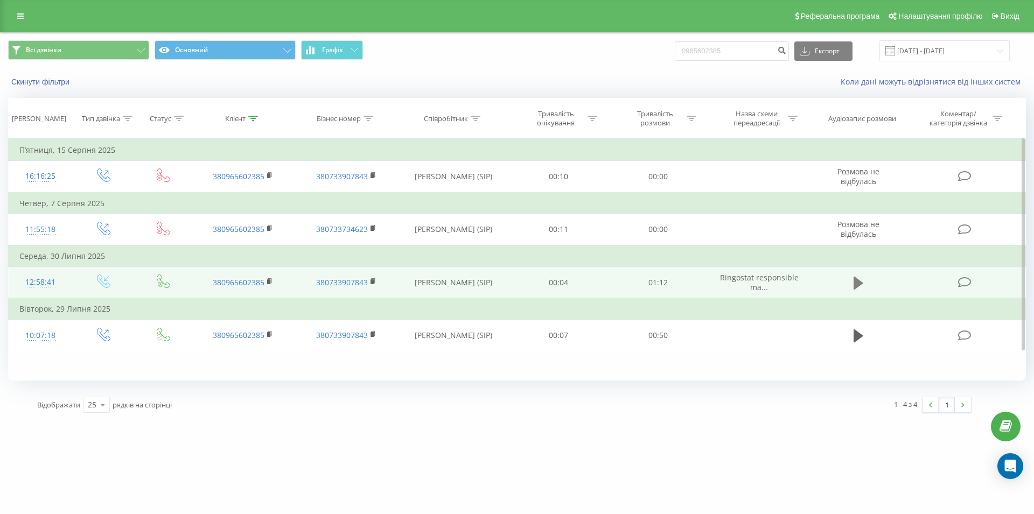
click at [856, 283] on icon at bounding box center [858, 282] width 10 height 13
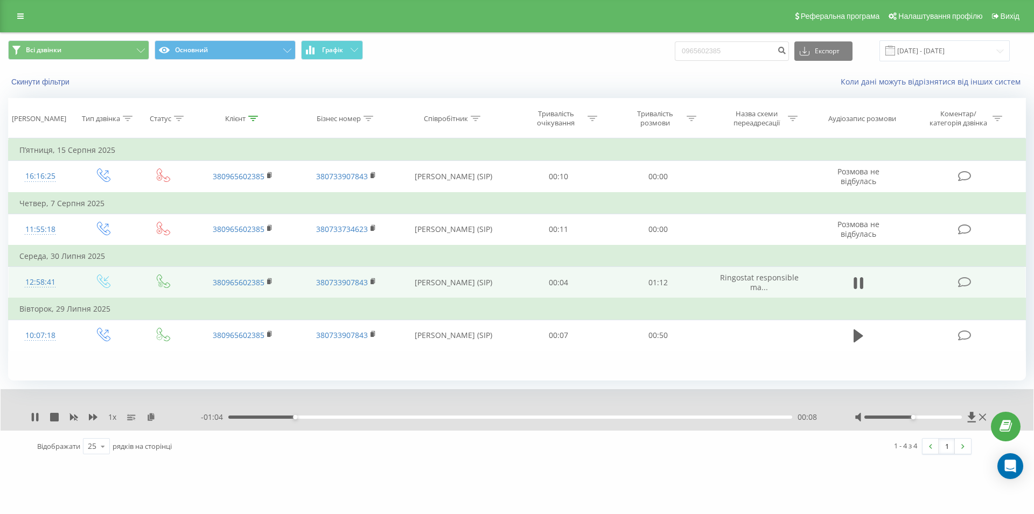
click at [577, 419] on div "00:08" at bounding box center [510, 417] width 564 height 3
click at [656, 421] on div "- 00:27 00:46 00:46" at bounding box center [514, 417] width 627 height 11
click at [668, 420] on div "- 00:26 00:46 00:46" at bounding box center [514, 417] width 627 height 11
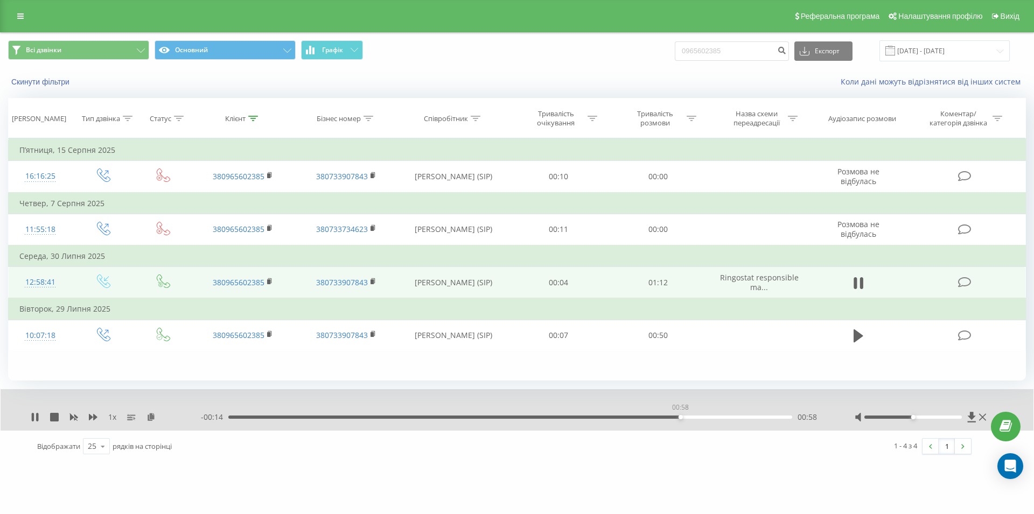
click at [680, 418] on div "00:58" at bounding box center [510, 417] width 564 height 3
click at [854, 278] on icon at bounding box center [854, 283] width 3 height 12
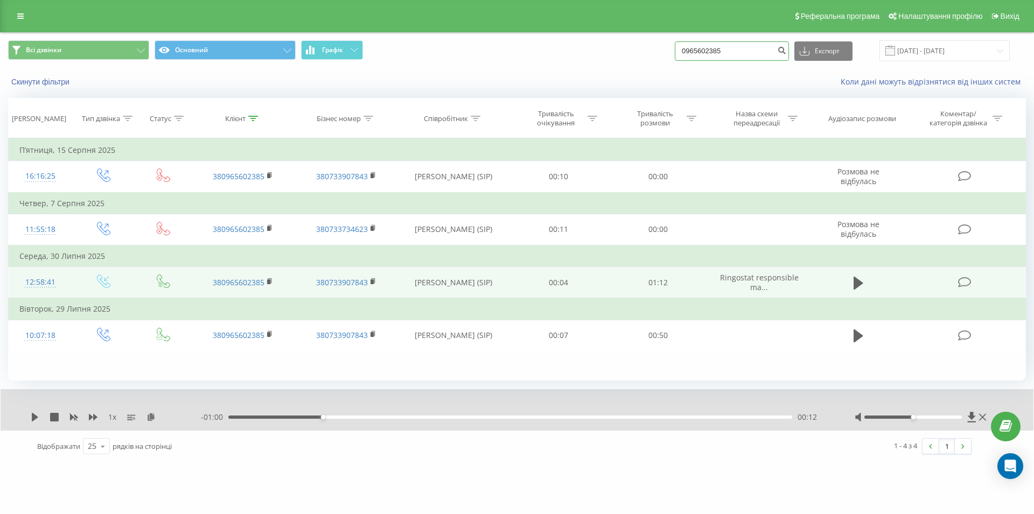
drag, startPoint x: 702, startPoint y: 50, endPoint x: 655, endPoint y: 55, distance: 47.7
click at [674, 55] on input "0965602385" at bounding box center [731, 50] width 114 height 19
paste input "093 180 93 98"
type input "093 180 93 98"
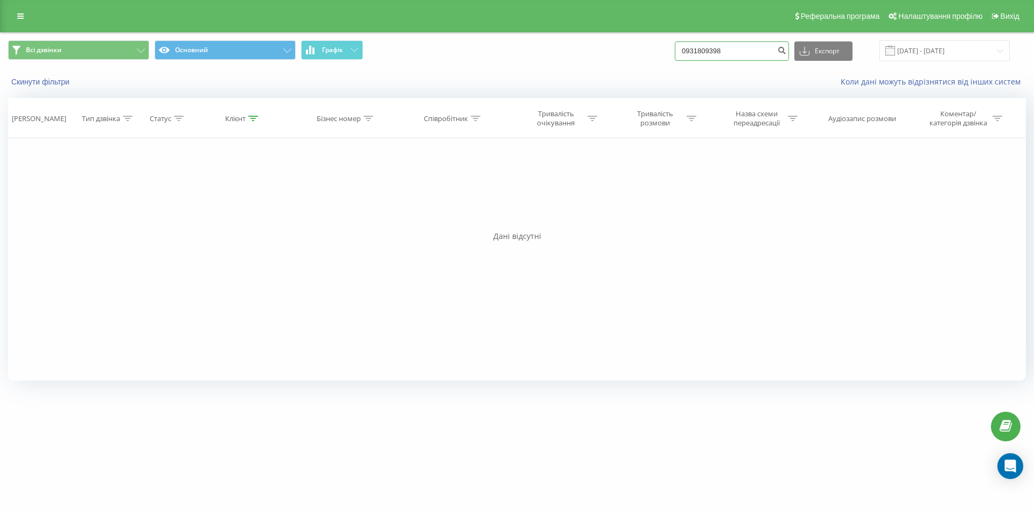
drag, startPoint x: 713, startPoint y: 53, endPoint x: 674, endPoint y: 57, distance: 38.5
click at [674, 57] on input "0931809398" at bounding box center [731, 50] width 114 height 19
paste input "093 429 78 12"
type input "093 429 78 12"
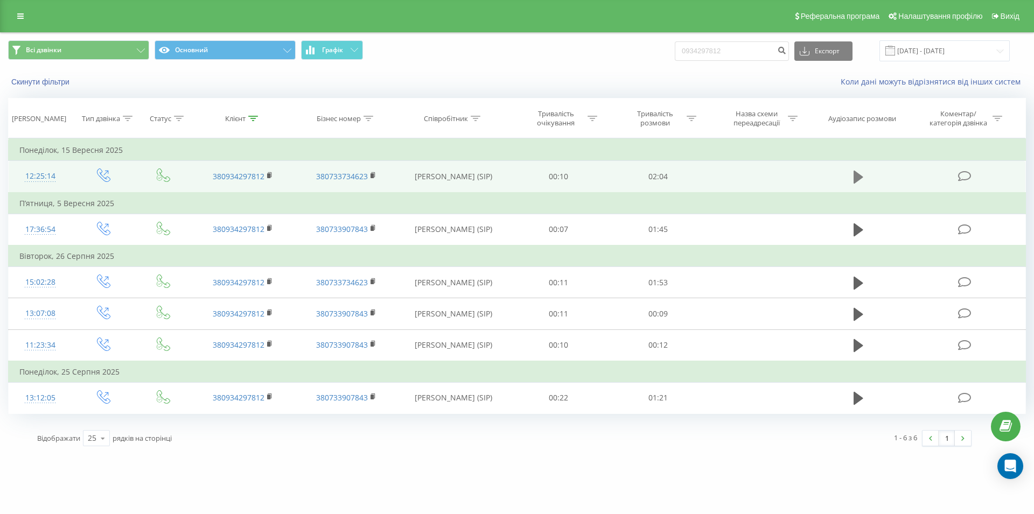
click at [854, 175] on icon at bounding box center [858, 177] width 10 height 13
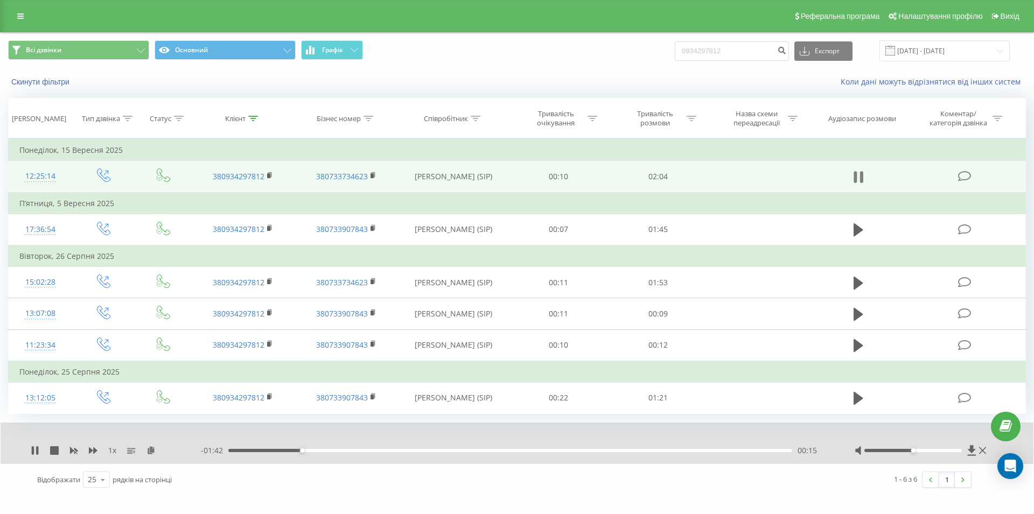
click at [853, 177] on icon at bounding box center [854, 177] width 3 height 12
drag, startPoint x: 753, startPoint y: 49, endPoint x: 674, endPoint y: 56, distance: 79.4
click at [674, 56] on input "0934297812" at bounding box center [731, 50] width 114 height 19
paste input "099 701 21 17"
type input "099 701 21 17"
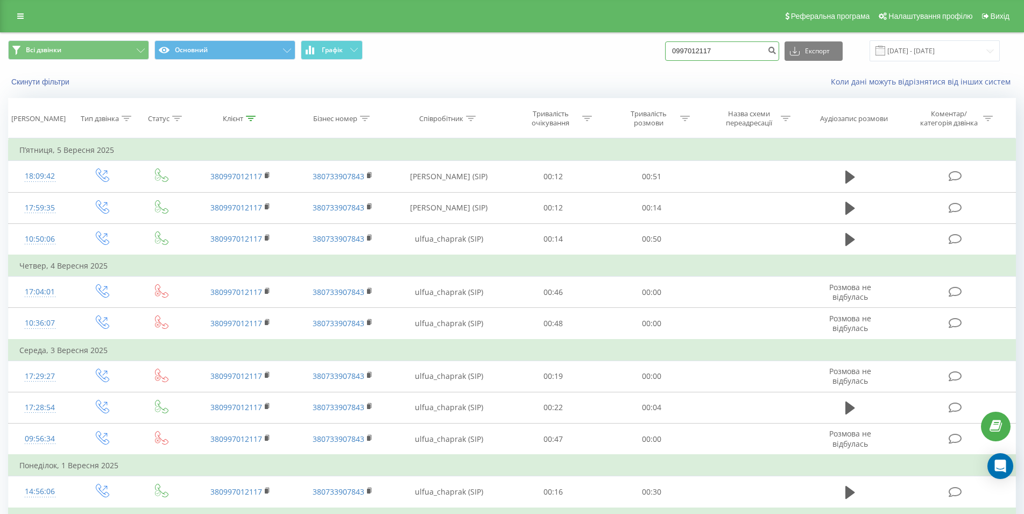
drag, startPoint x: 682, startPoint y: 54, endPoint x: 659, endPoint y: 55, distance: 23.2
click at [665, 55] on input "0997012117" at bounding box center [722, 50] width 114 height 19
paste input "093 640 15 19"
type input "093 640 15 19"
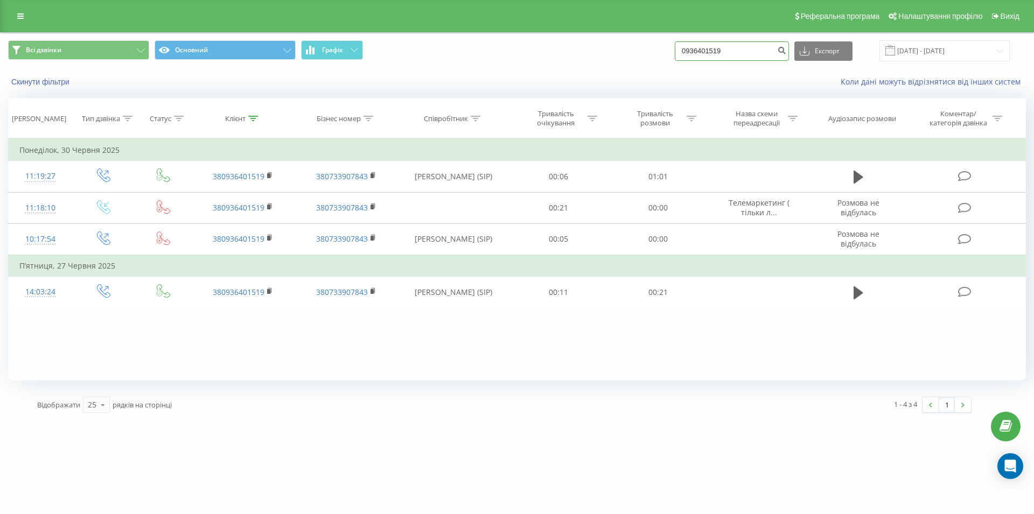
drag, startPoint x: 746, startPoint y: 53, endPoint x: 667, endPoint y: 52, distance: 78.1
click at [674, 52] on input "0936401519" at bounding box center [731, 50] width 114 height 19
paste input "0 67 303 2280"
type input "0 67 303 2280"
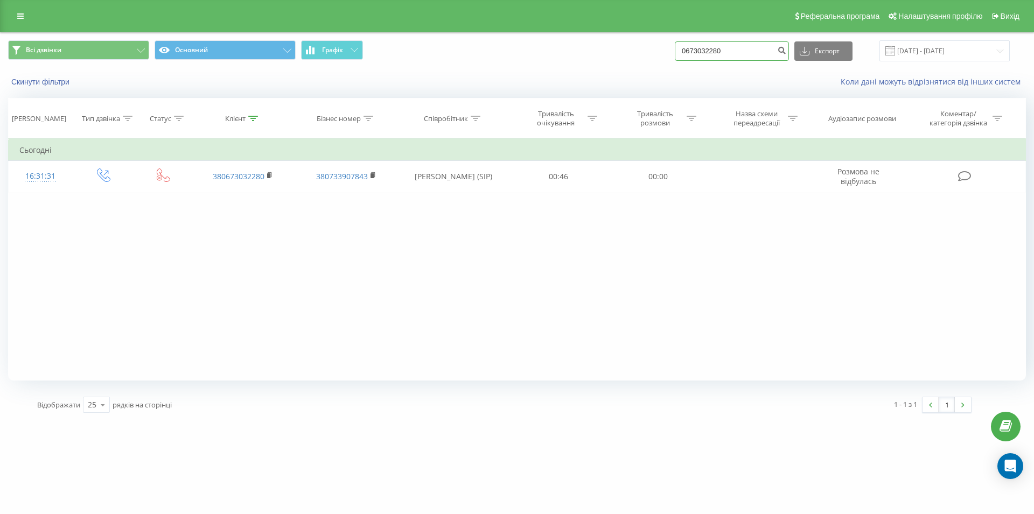
drag, startPoint x: 716, startPoint y: 53, endPoint x: 657, endPoint y: 58, distance: 59.4
click at [674, 58] on input "0673032280" at bounding box center [731, 50] width 114 height 19
paste input "0667919142"
type input "0667919142"
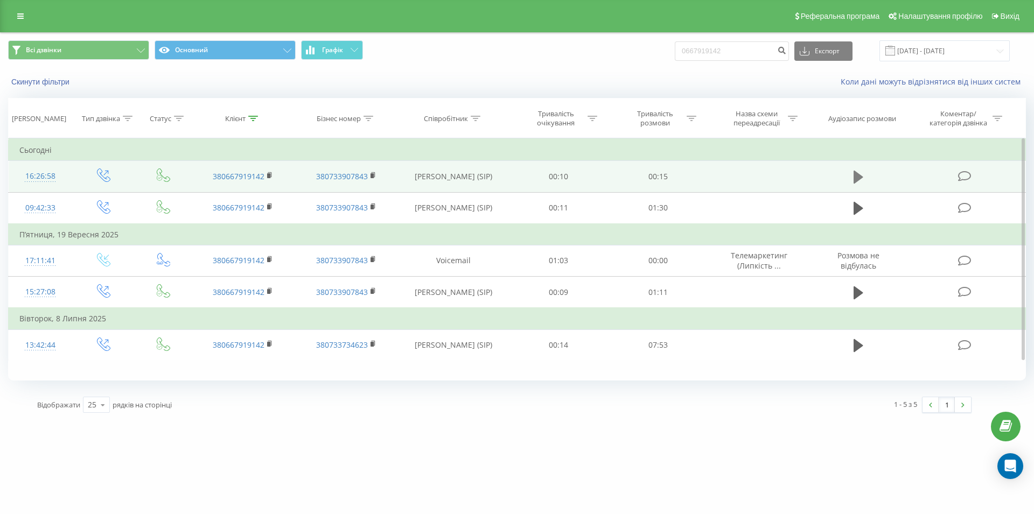
click at [857, 180] on icon at bounding box center [858, 177] width 10 height 13
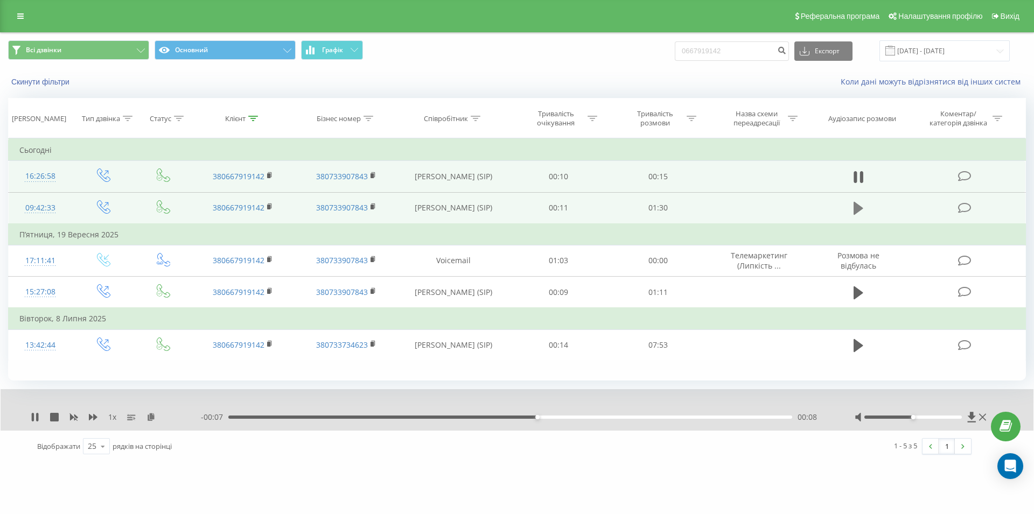
click at [856, 208] on icon at bounding box center [858, 208] width 10 height 13
click at [635, 419] on div "00:00" at bounding box center [510, 417] width 564 height 3
click at [855, 211] on icon at bounding box center [854, 208] width 3 height 12
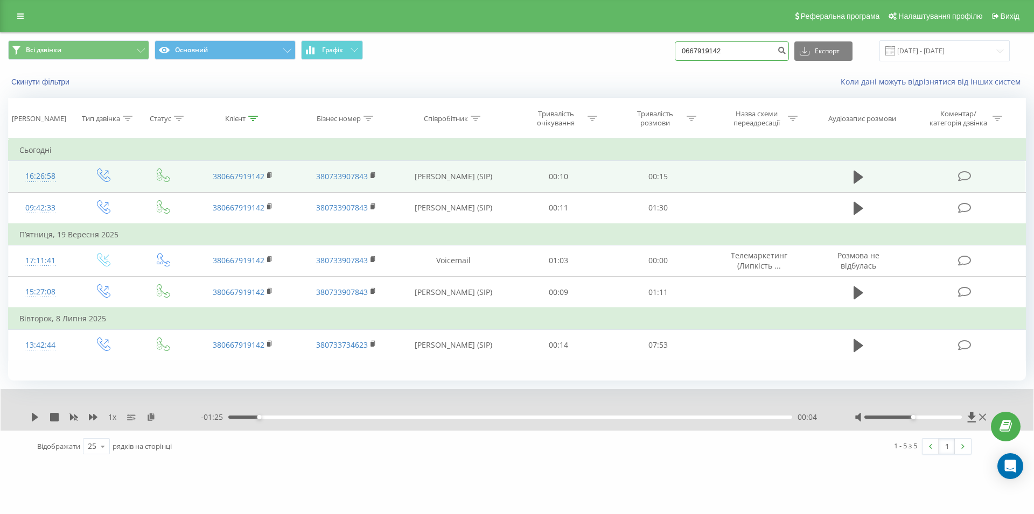
drag, startPoint x: 742, startPoint y: 54, endPoint x: 631, endPoint y: 65, distance: 111.4
click at [674, 61] on input "0667919142" at bounding box center [731, 50] width 114 height 19
paste input "096 714 21 43"
type input "096 714 21 43"
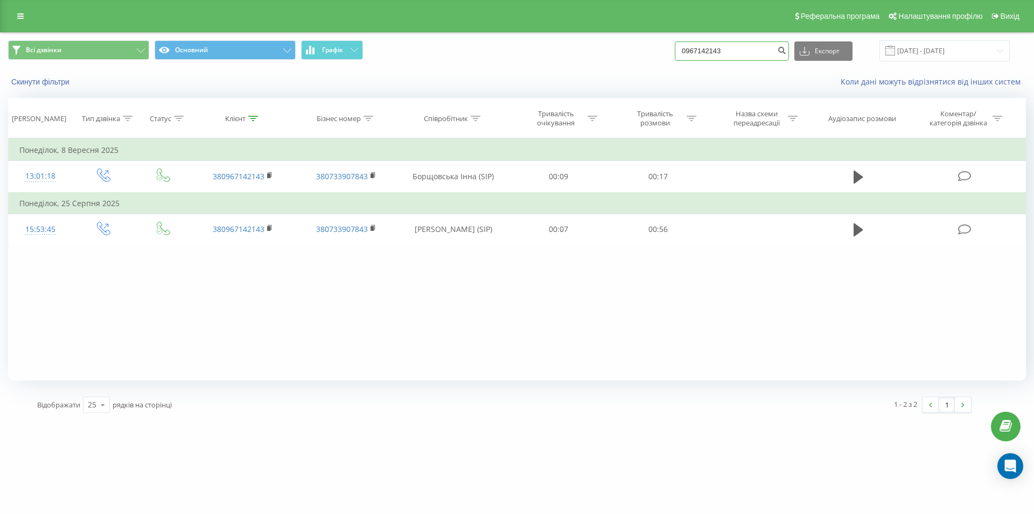
drag, startPoint x: 718, startPoint y: 53, endPoint x: 677, endPoint y: 58, distance: 41.7
click at [677, 58] on input "0967142143" at bounding box center [731, 50] width 114 height 19
paste input "097 460 47 93"
type input "097 460 47 93"
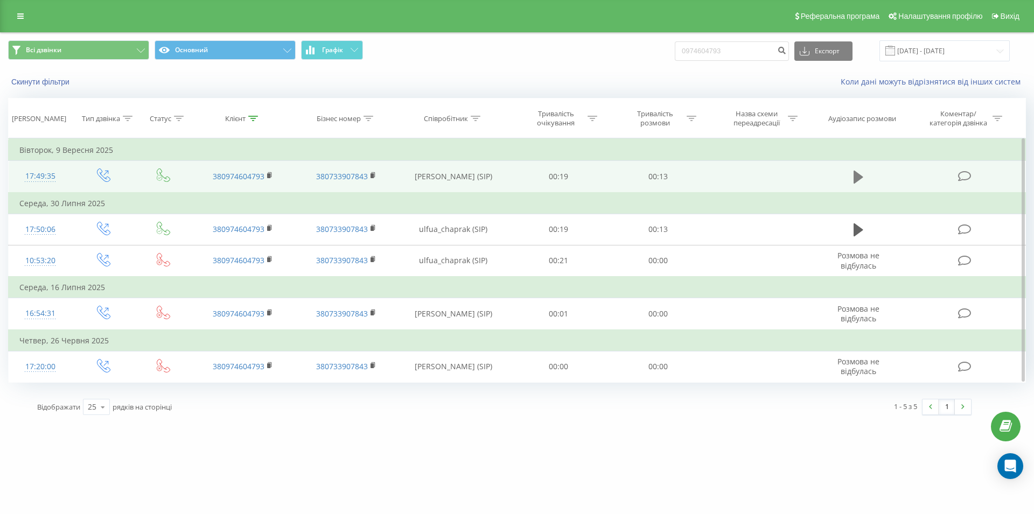
click at [861, 174] on icon at bounding box center [858, 177] width 10 height 15
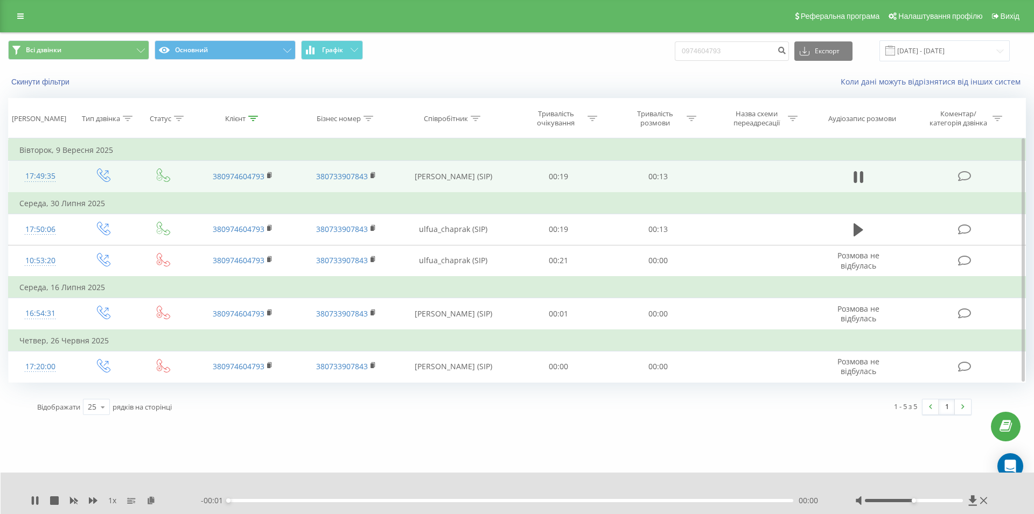
click at [607, 499] on div "00:00" at bounding box center [510, 500] width 565 height 3
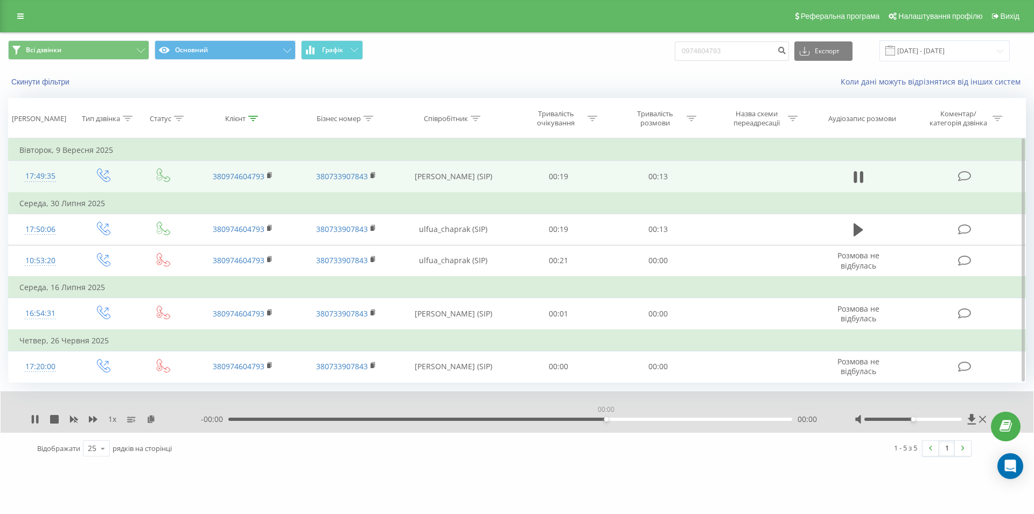
click at [612, 420] on div "00:00" at bounding box center [510, 419] width 564 height 3
click at [615, 421] on div "00:08" at bounding box center [510, 419] width 564 height 3
click at [587, 420] on div "00:12" at bounding box center [510, 419] width 564 height 3
click at [580, 416] on div "- 00:04 00:08 00:08" at bounding box center [514, 419] width 627 height 11
click at [581, 420] on div "00:08" at bounding box center [510, 419] width 564 height 3
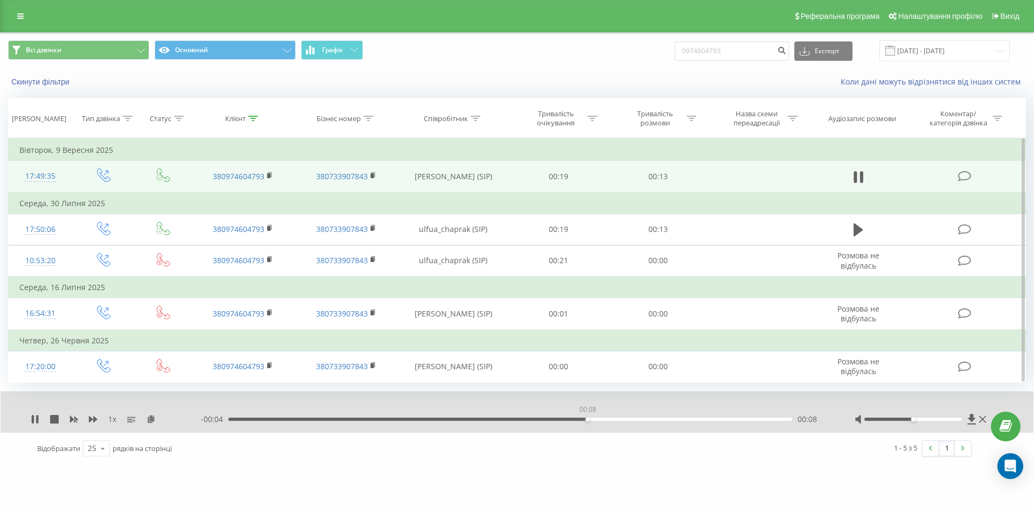
click at [585, 419] on div "00:08" at bounding box center [587, 419] width 4 height 4
click at [520, 421] on div "00:11" at bounding box center [510, 419] width 564 height 3
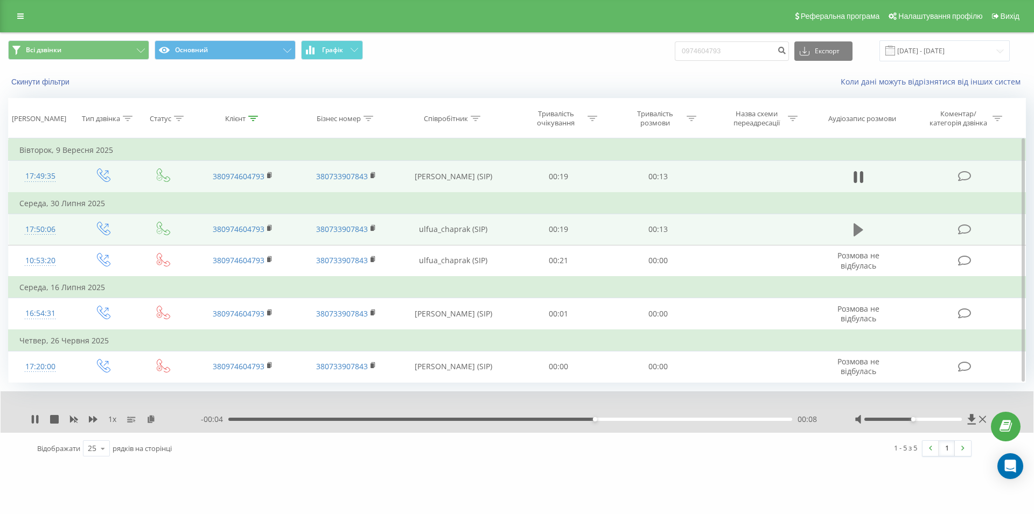
click at [854, 231] on icon at bounding box center [858, 229] width 10 height 13
click at [442, 420] on div "00:00" at bounding box center [510, 419] width 564 height 3
click at [855, 231] on icon at bounding box center [854, 230] width 3 height 12
click at [674, 53] on input "0974604793" at bounding box center [731, 50] width 114 height 19
paste input "098 326 36 49"
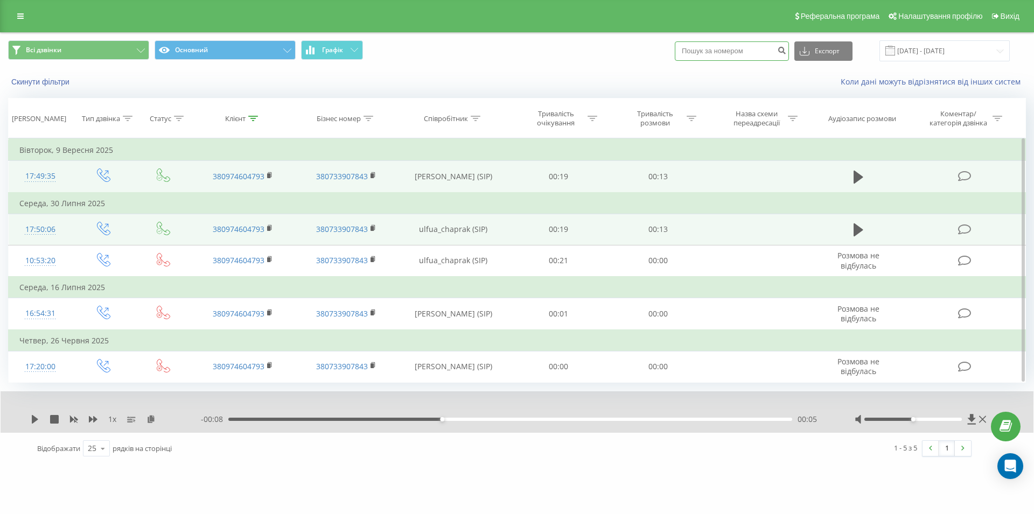
type input "098 326 36 49"
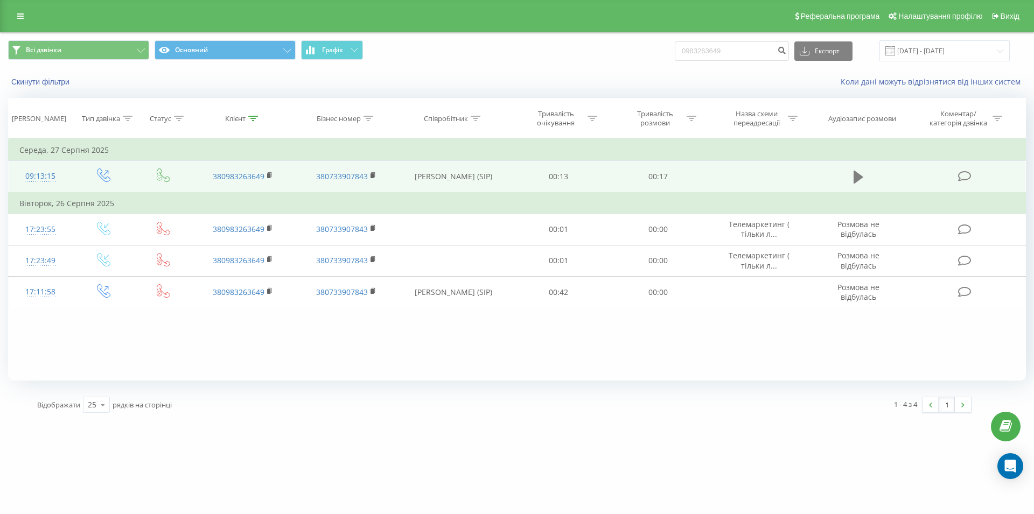
click at [858, 180] on icon at bounding box center [858, 177] width 10 height 13
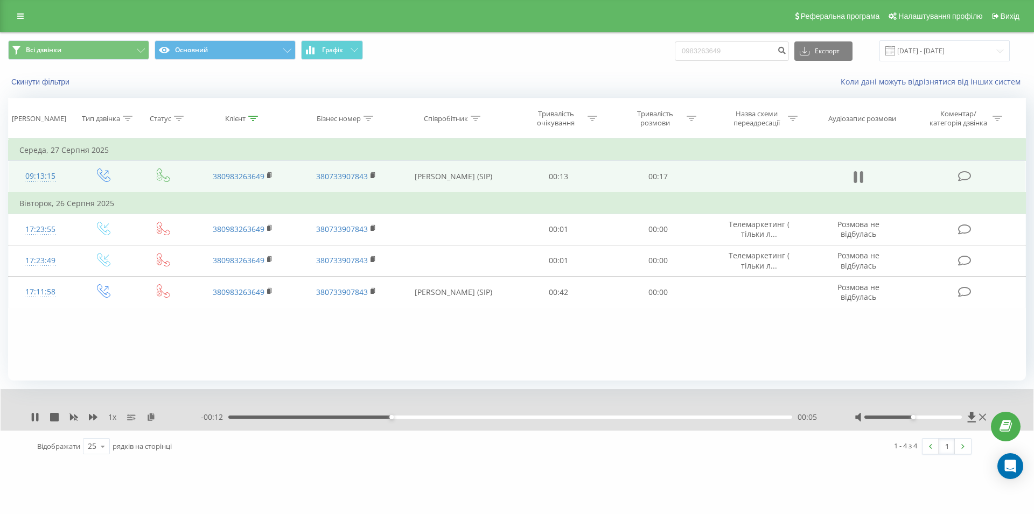
click at [855, 172] on icon at bounding box center [854, 177] width 3 height 12
drag, startPoint x: 741, startPoint y: 52, endPoint x: 652, endPoint y: 54, distance: 88.3
click at [674, 54] on input "0983263649" at bounding box center [731, 50] width 114 height 19
paste input "099 868 55 53"
type input "099 868 55 53"
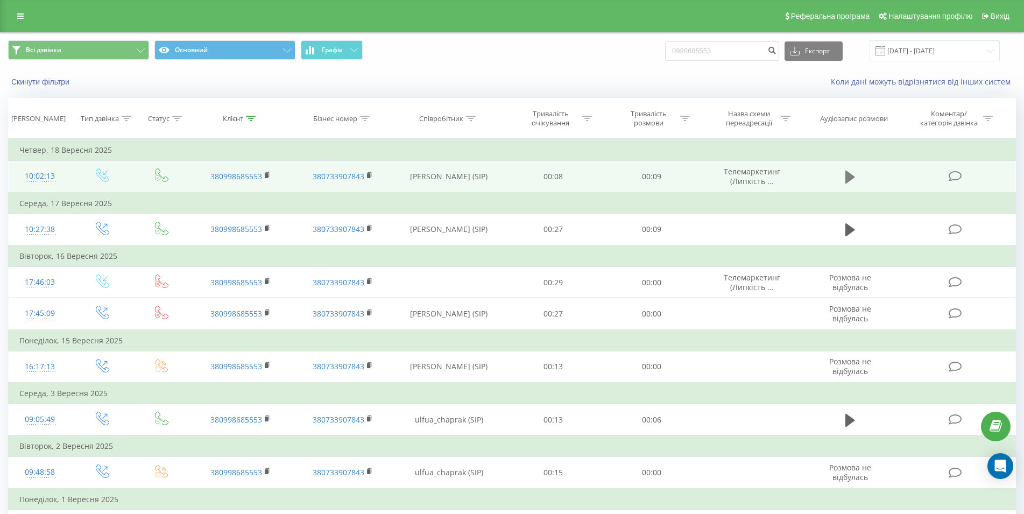
click at [847, 173] on icon at bounding box center [851, 177] width 10 height 13
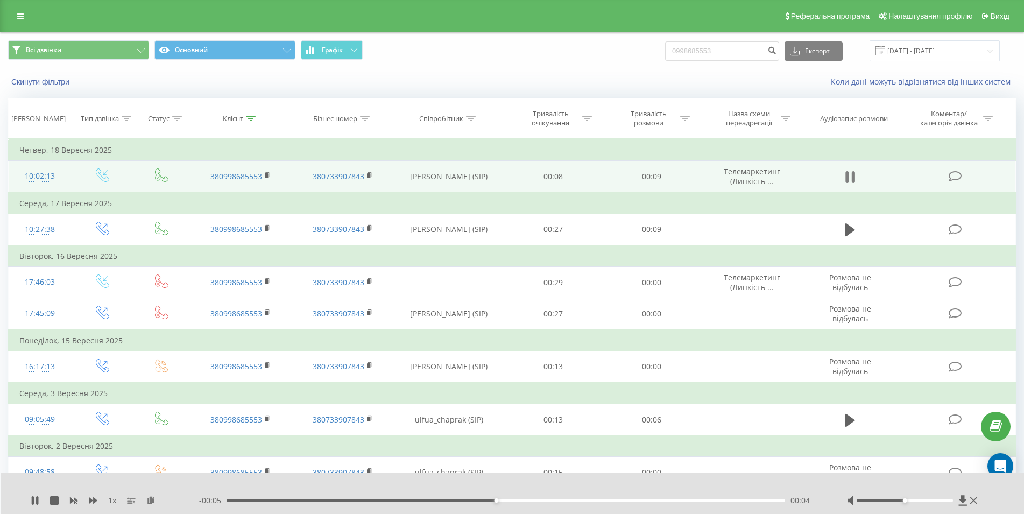
click at [848, 174] on icon at bounding box center [847, 177] width 3 height 12
drag, startPoint x: 733, startPoint y: 50, endPoint x: 627, endPoint y: 50, distance: 106.0
click at [665, 50] on input "0998685553" at bounding box center [722, 50] width 114 height 19
type input "0688389528"
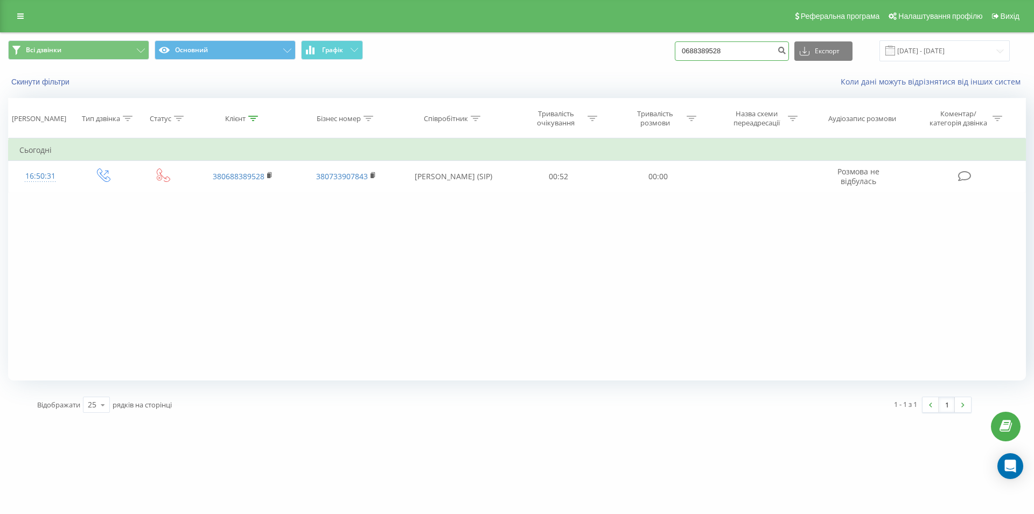
drag, startPoint x: 741, startPoint y: 50, endPoint x: 671, endPoint y: 47, distance: 70.6
click at [674, 47] on input "0688389528" at bounding box center [731, 50] width 114 height 19
paste input "067 479 33 07"
type input "067 479 33 07"
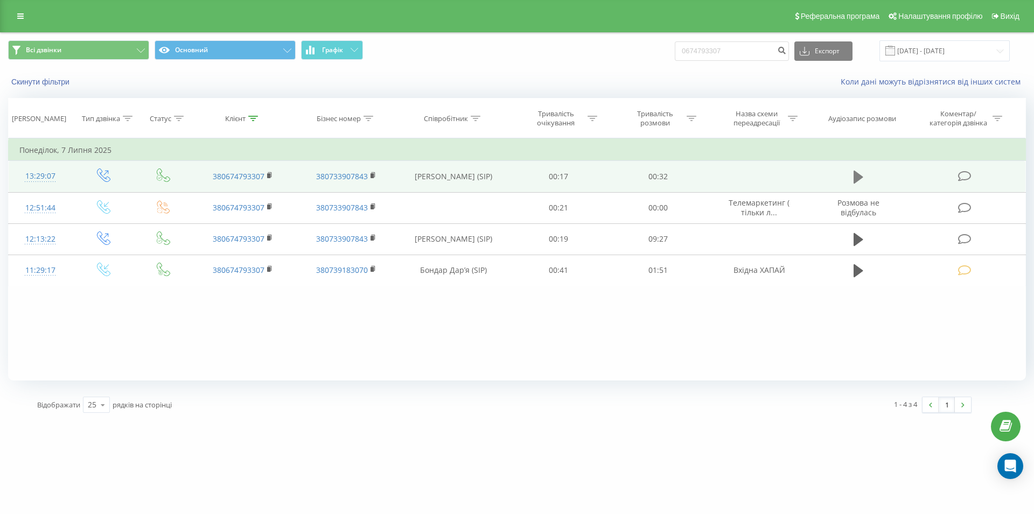
click at [853, 177] on icon at bounding box center [858, 177] width 10 height 13
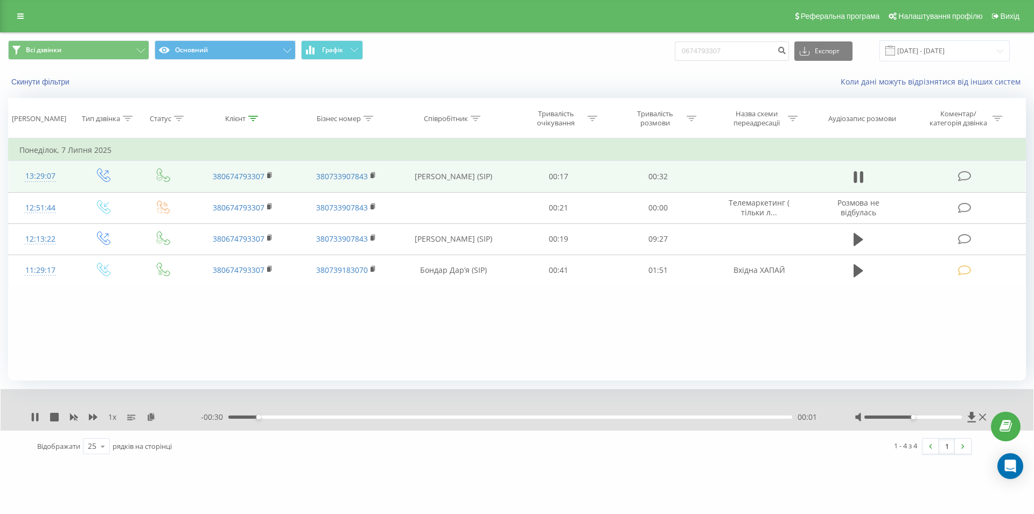
click at [619, 419] on div "00:01" at bounding box center [510, 417] width 564 height 3
click at [856, 178] on icon at bounding box center [854, 177] width 3 height 12
drag, startPoint x: 740, startPoint y: 47, endPoint x: 631, endPoint y: 49, distance: 108.2
click at [674, 51] on input "0674793307" at bounding box center [731, 50] width 114 height 19
type input "0689364645"
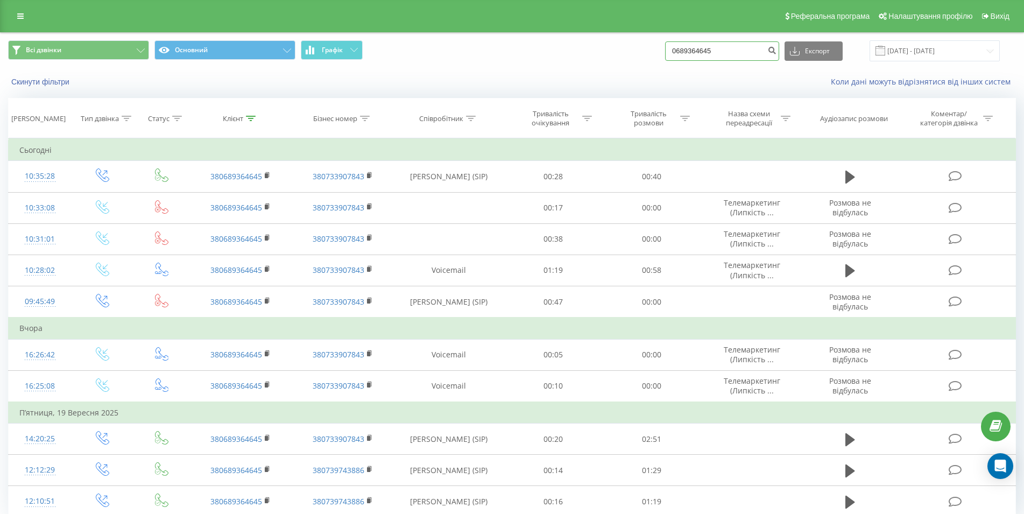
click at [670, 60] on input "0689364645" at bounding box center [722, 50] width 114 height 19
paste input "093 405 13 51"
type input "093 405 13 51"
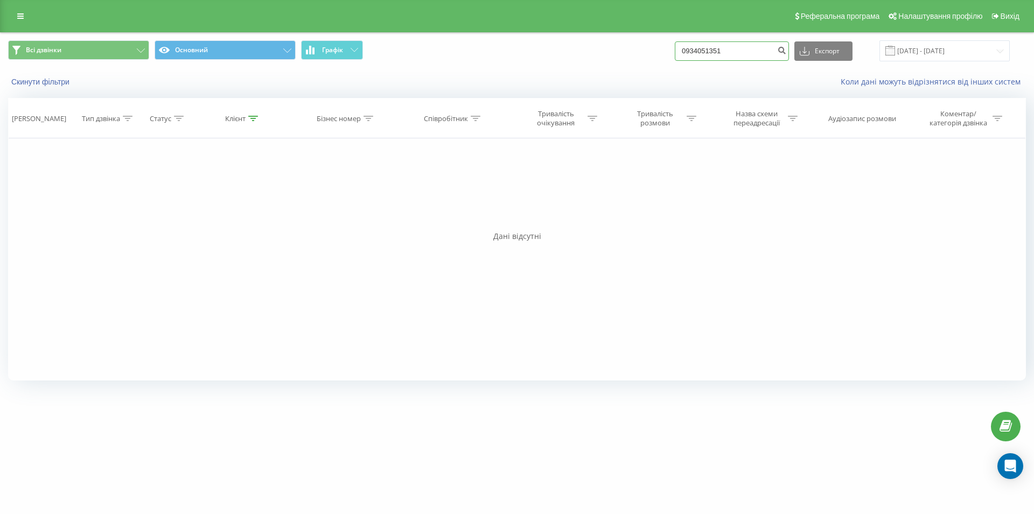
drag, startPoint x: 737, startPoint y: 48, endPoint x: 664, endPoint y: 57, distance: 73.7
click at [674, 57] on input "0934051351" at bounding box center [731, 50] width 114 height 19
paste input "063 789 37 39"
type input "063 789 37 39"
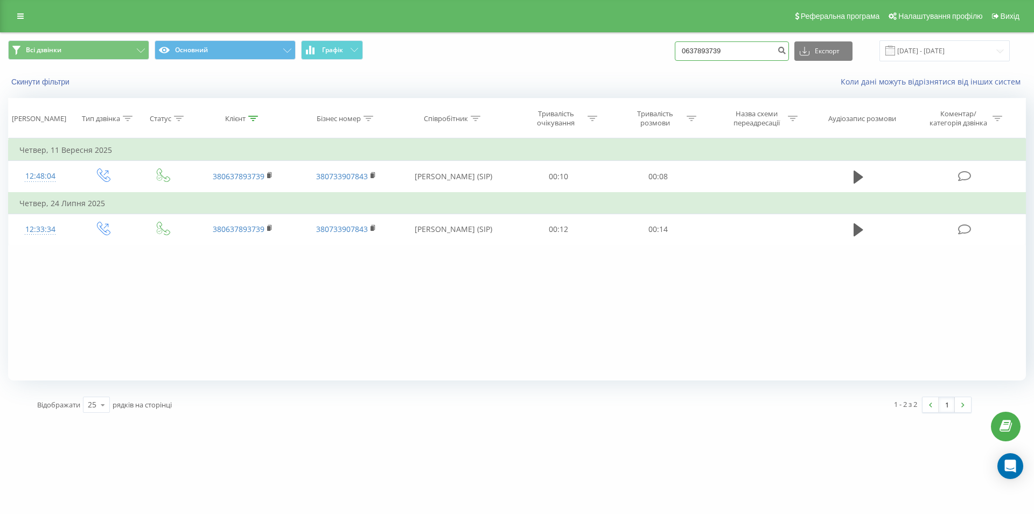
drag, startPoint x: 743, startPoint y: 54, endPoint x: 673, endPoint y: 60, distance: 70.7
click at [674, 60] on input "0637893739" at bounding box center [731, 50] width 114 height 19
paste input "067 630 49 93"
type input "067 630 49 93"
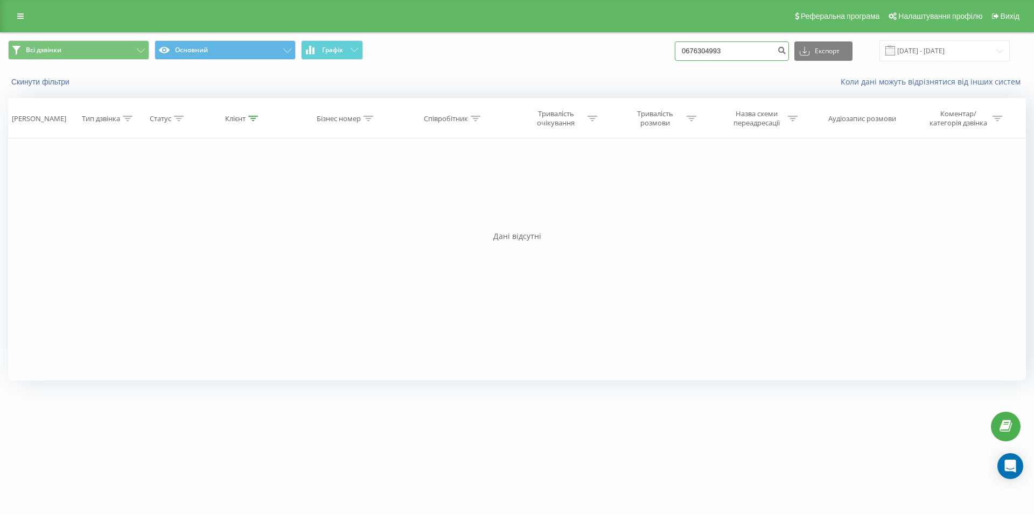
click at [692, 53] on input "0676304993" at bounding box center [731, 50] width 114 height 19
click at [744, 48] on input "0676304993" at bounding box center [731, 50] width 114 height 19
drag, startPoint x: 727, startPoint y: 56, endPoint x: 665, endPoint y: 60, distance: 62.1
click at [674, 60] on input "0676304993" at bounding box center [731, 50] width 114 height 19
type input "068"
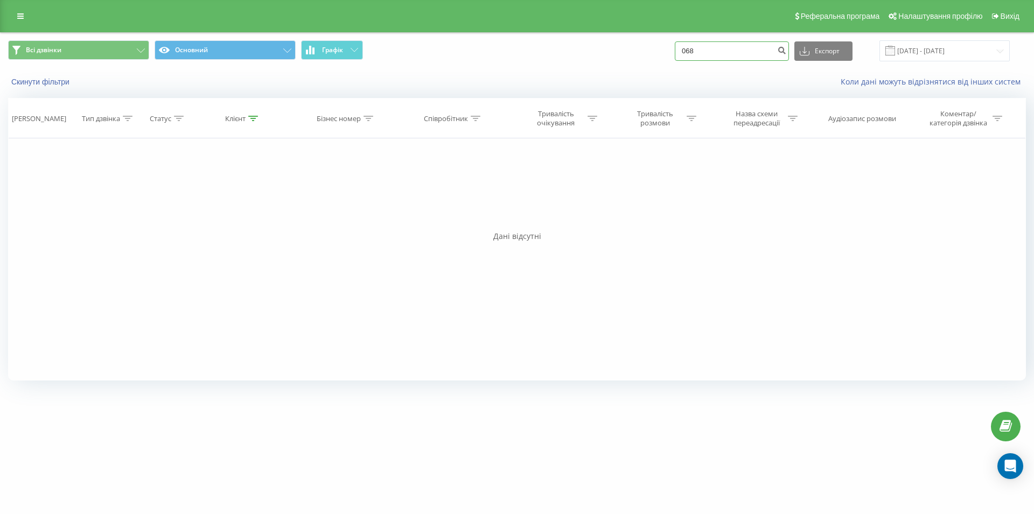
click at [715, 47] on input "068" at bounding box center [731, 50] width 114 height 19
click at [674, 44] on input "068" at bounding box center [731, 50] width 114 height 19
click at [729, 49] on input "068" at bounding box center [731, 50] width 114 height 19
drag, startPoint x: 729, startPoint y: 52, endPoint x: 663, endPoint y: 50, distance: 66.8
click at [674, 50] on input "068" at bounding box center [731, 50] width 114 height 19
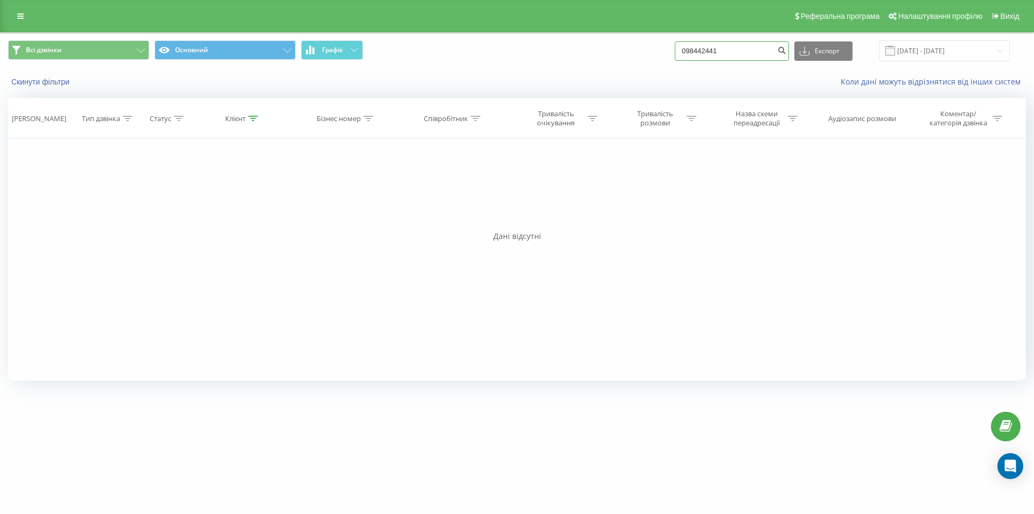
type input "0984424414"
drag, startPoint x: 743, startPoint y: 52, endPoint x: 659, endPoint y: 55, distance: 83.5
click at [674, 55] on input "0984424414" at bounding box center [731, 50] width 114 height 19
paste input "[PHONE_NUMBER]"
type input "[PHONE_NUMBER]"
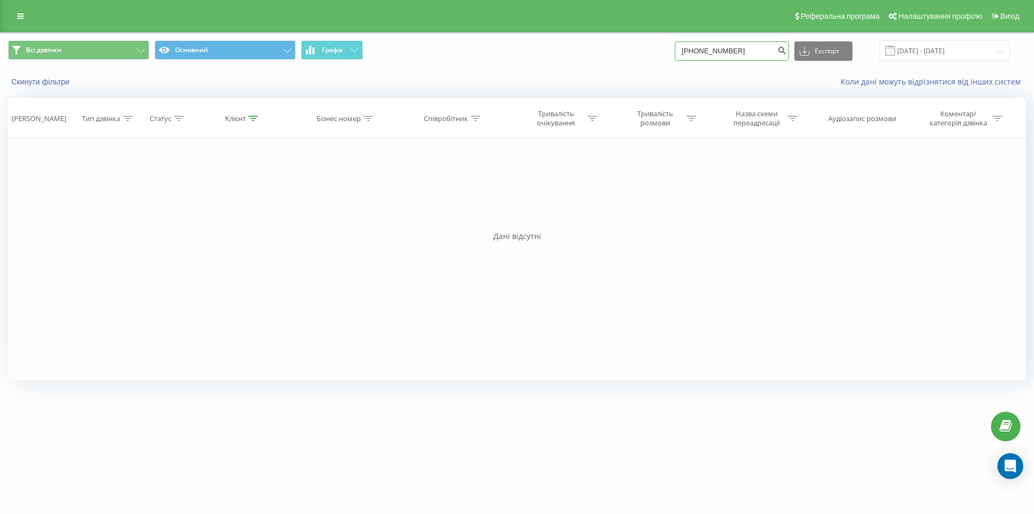
click at [708, 53] on input "[PHONE_NUMBER]" at bounding box center [731, 50] width 114 height 19
click at [705, 51] on input "0667919142" at bounding box center [731, 50] width 114 height 19
click at [751, 46] on input "0667919142" at bounding box center [731, 50] width 114 height 19
type input "0667919142"
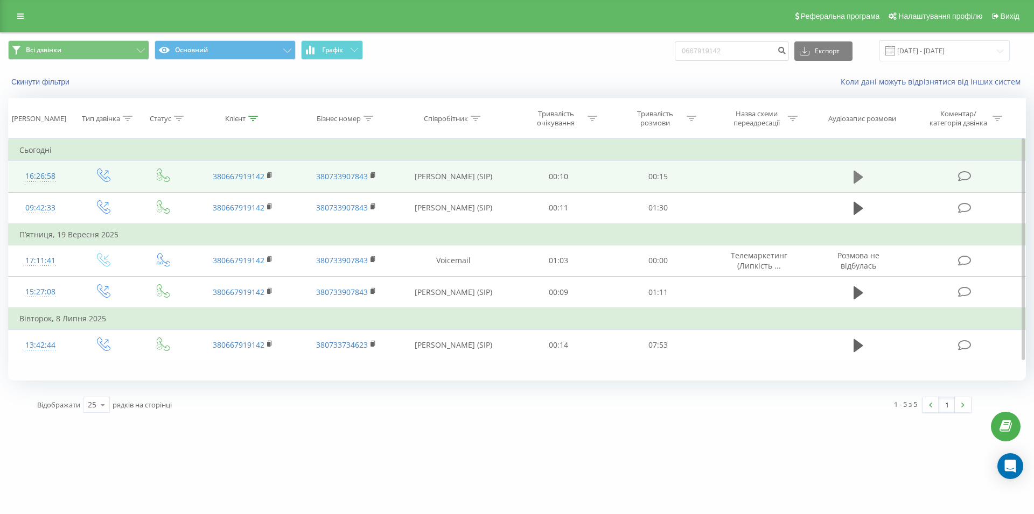
click at [858, 181] on icon at bounding box center [858, 177] width 10 height 13
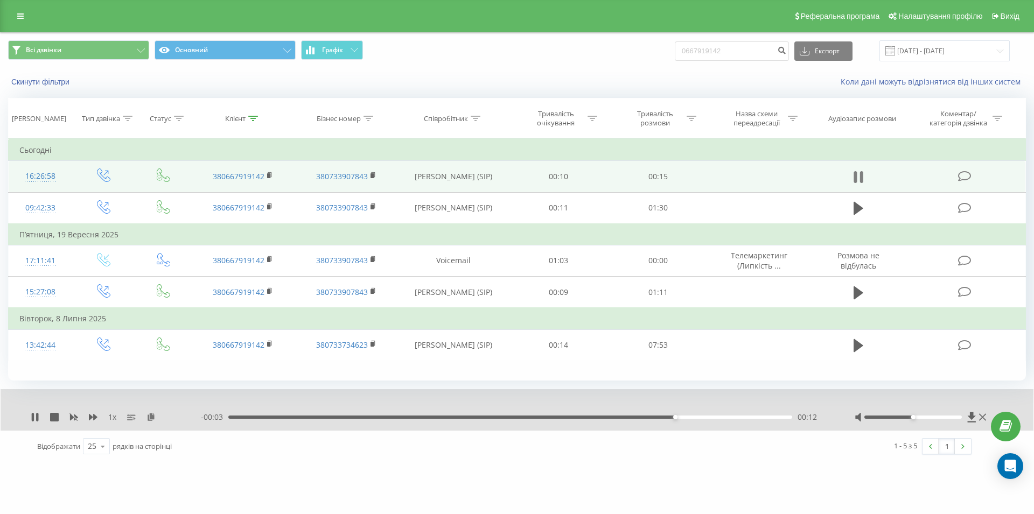
click at [860, 179] on icon at bounding box center [861, 177] width 3 height 12
